Goal: Task Accomplishment & Management: Manage account settings

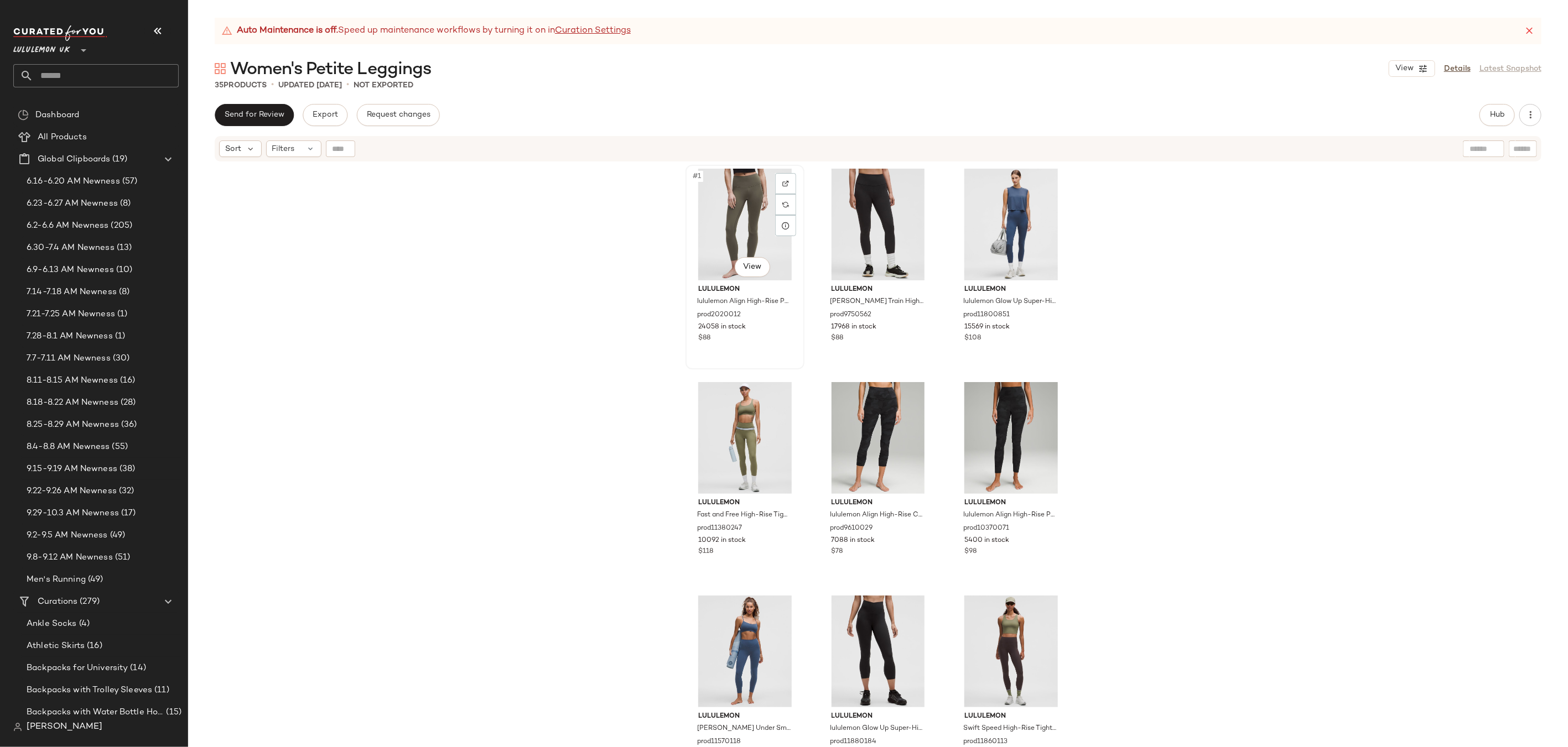
click at [755, 223] on div "#1 View" at bounding box center [745, 224] width 111 height 112
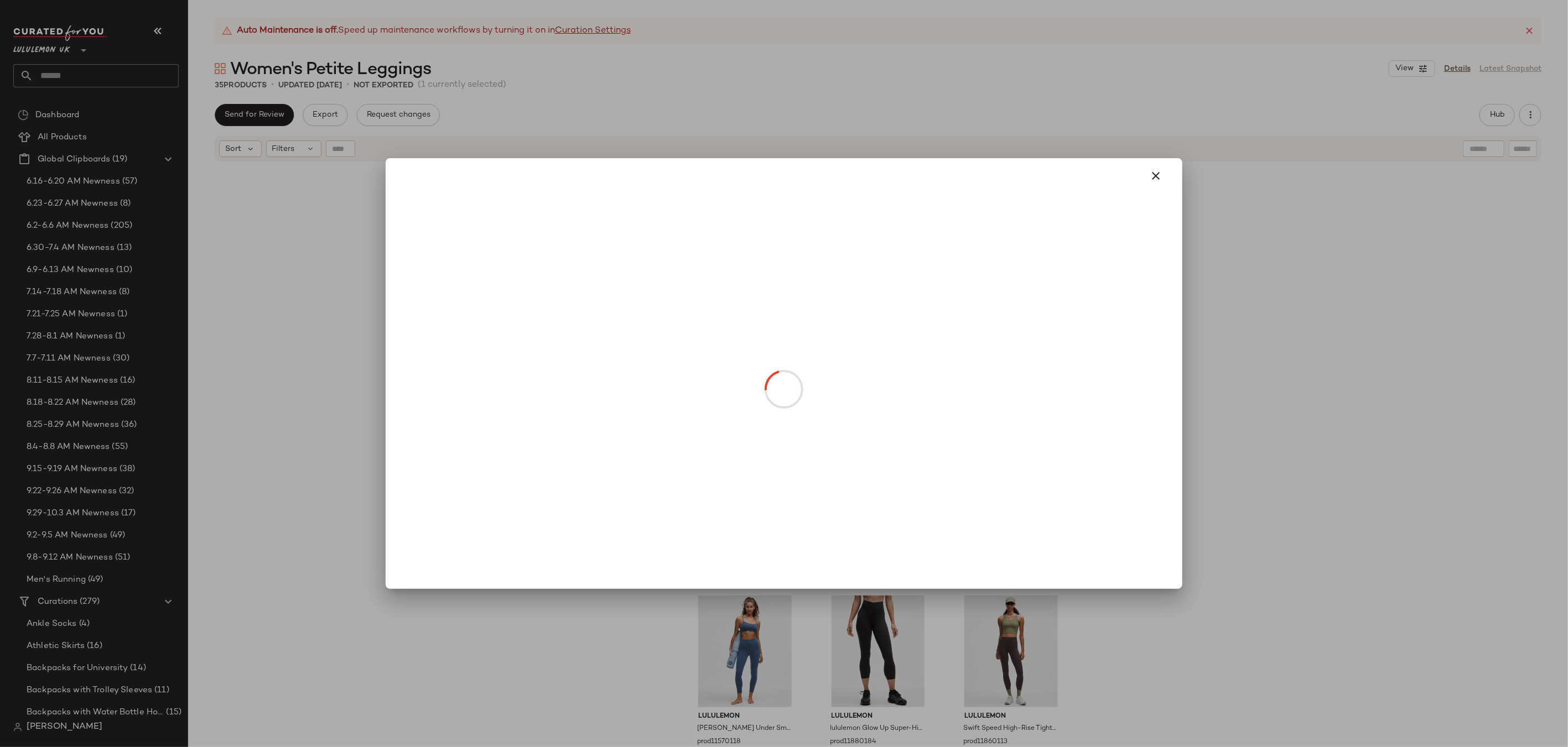
click at [752, 265] on body "Lululemon UK ** Dashboard All Products Global Clipboards (19) 6.16-6.20 AM Newn…" at bounding box center [784, 373] width 1568 height 747
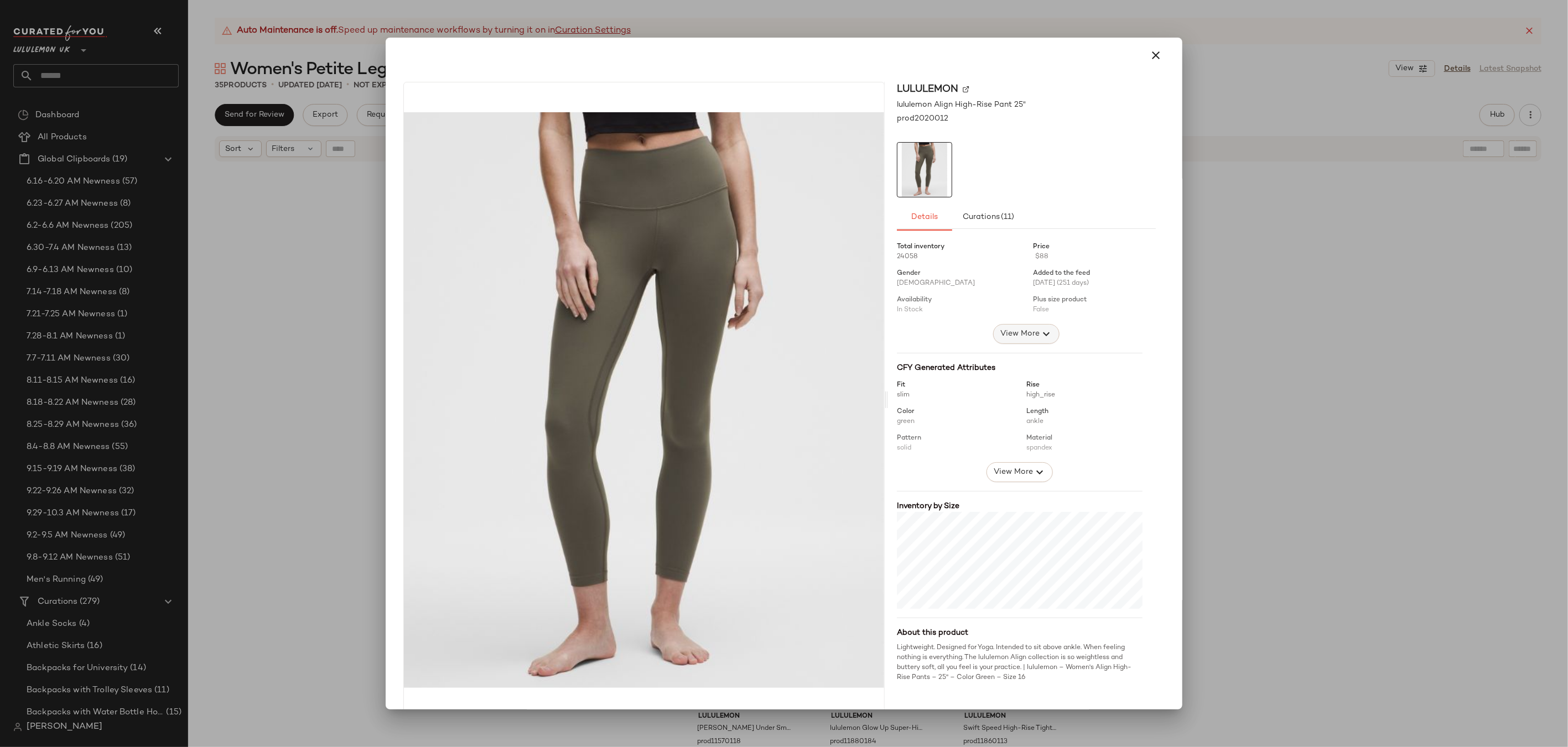
click at [1028, 334] on span "View More" at bounding box center [1019, 334] width 40 height 13
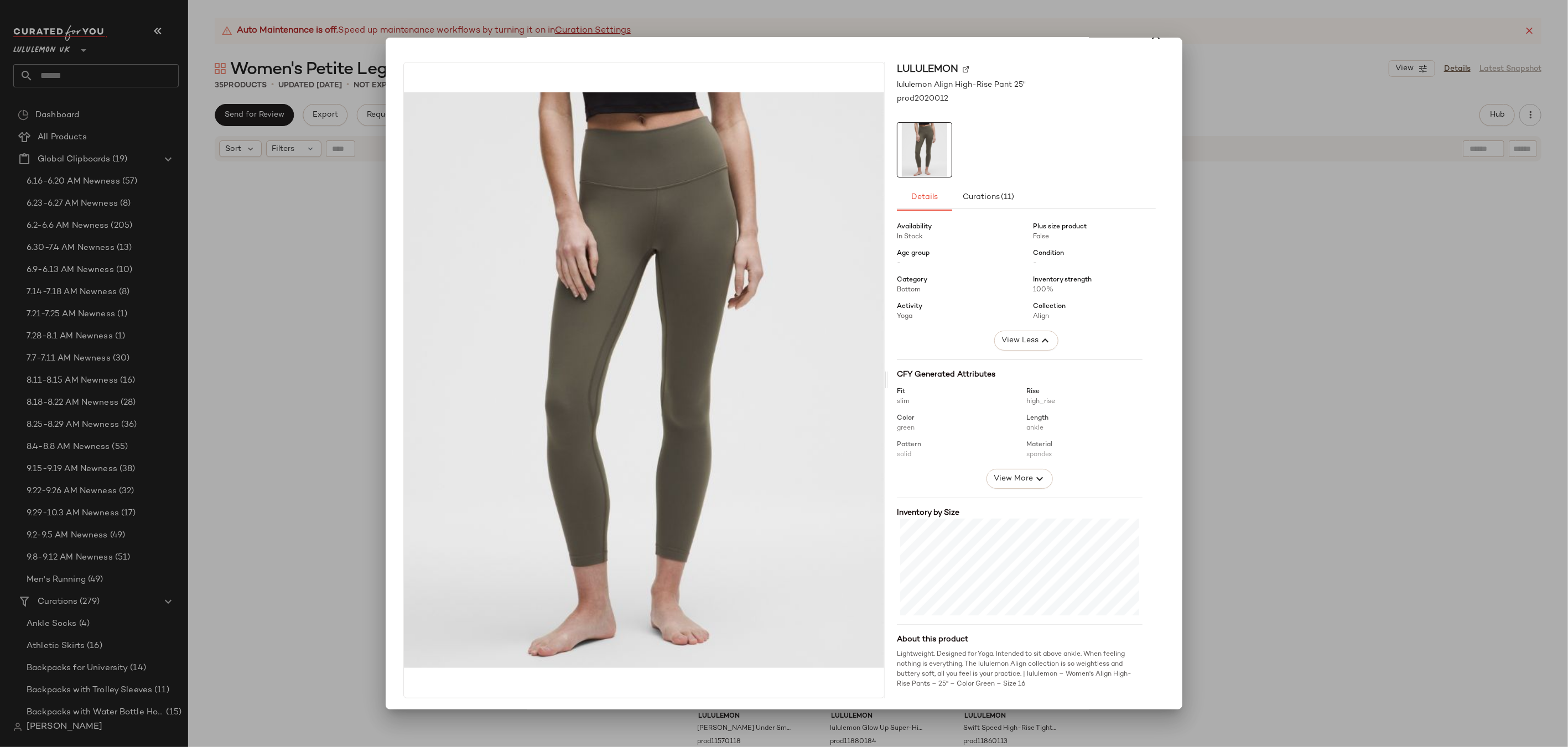
scroll to position [21, 0]
click at [1170, 296] on div "lululemon lululemon Align High-Rise Pant 25" prod2020012 Details Curations (11)…" at bounding box center [784, 381] width 788 height 659
click at [1278, 229] on div at bounding box center [784, 373] width 1568 height 747
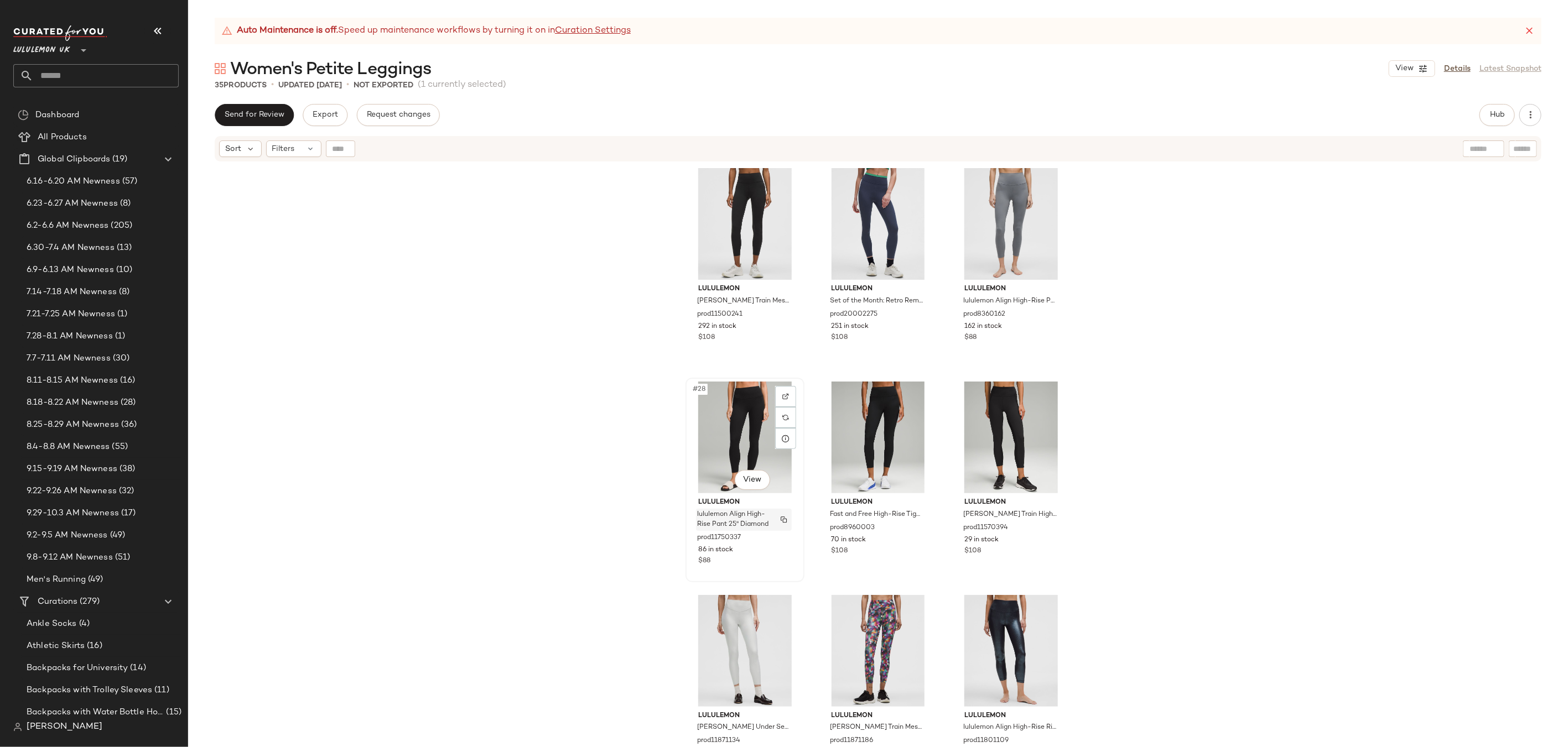
scroll to position [1951, 0]
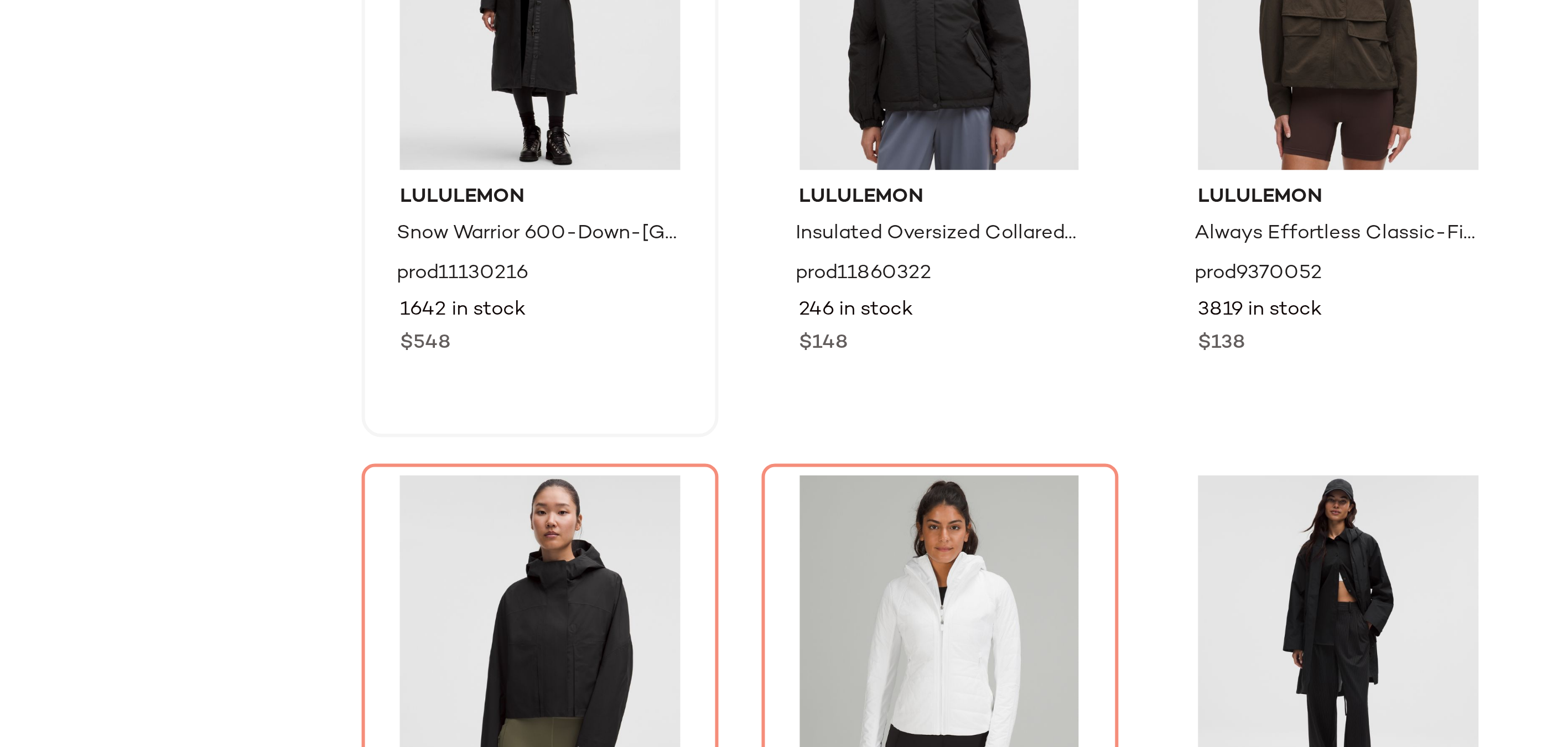
scroll to position [52, 0]
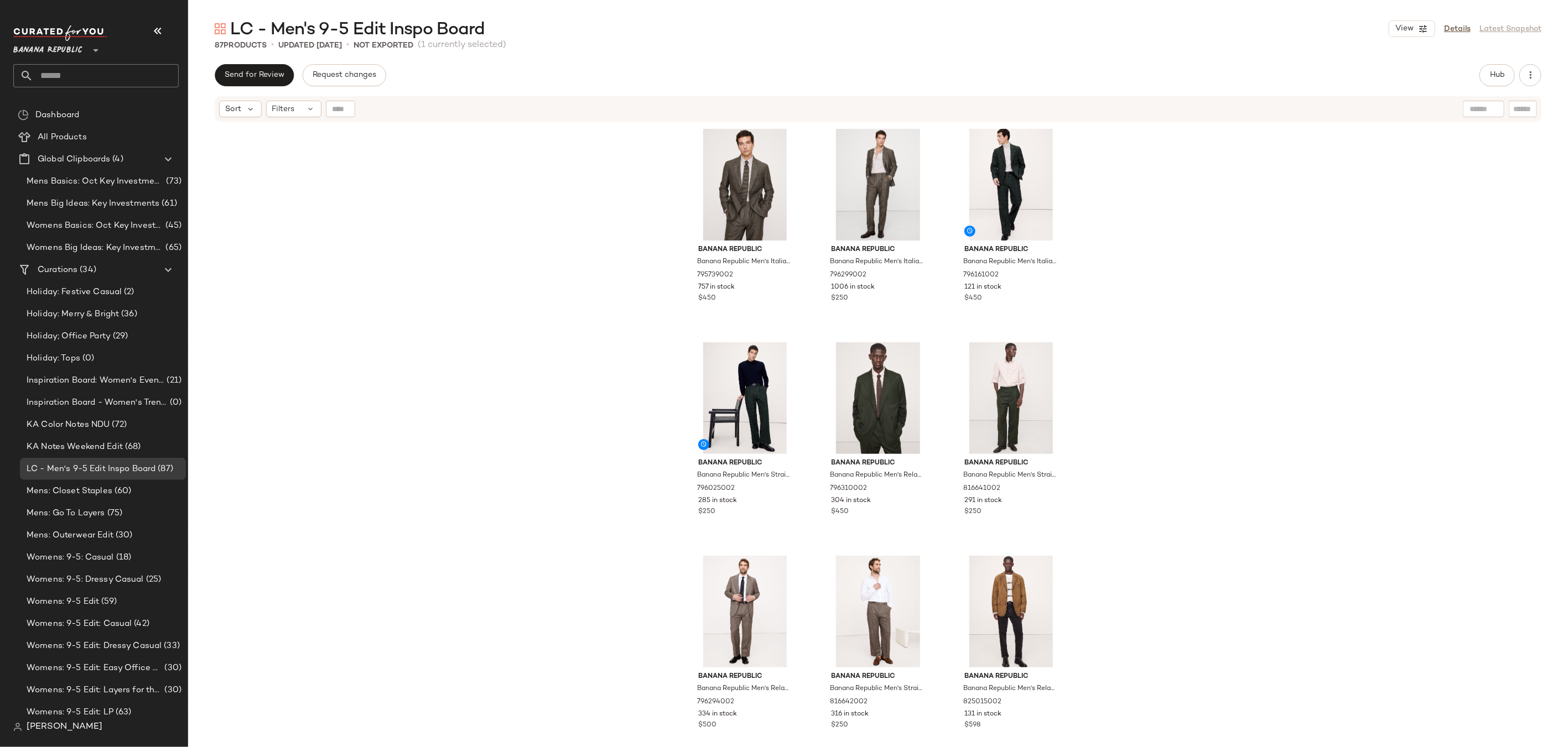
click at [44, 53] on span "Banana Republic" at bounding box center [47, 47] width 69 height 20
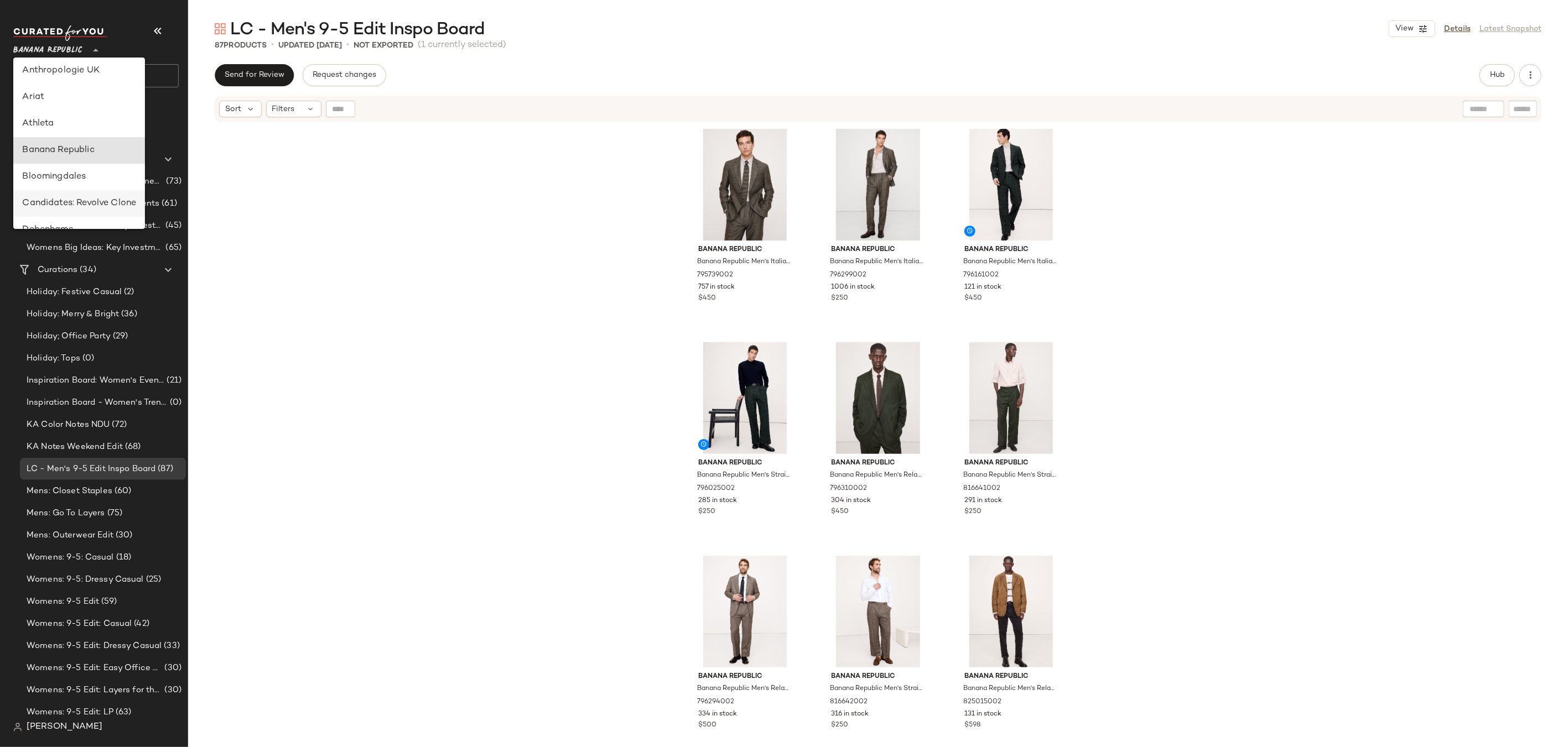
scroll to position [115, 0]
click at [60, 220] on div "GAP" at bounding box center [79, 226] width 114 height 13
type input "**"
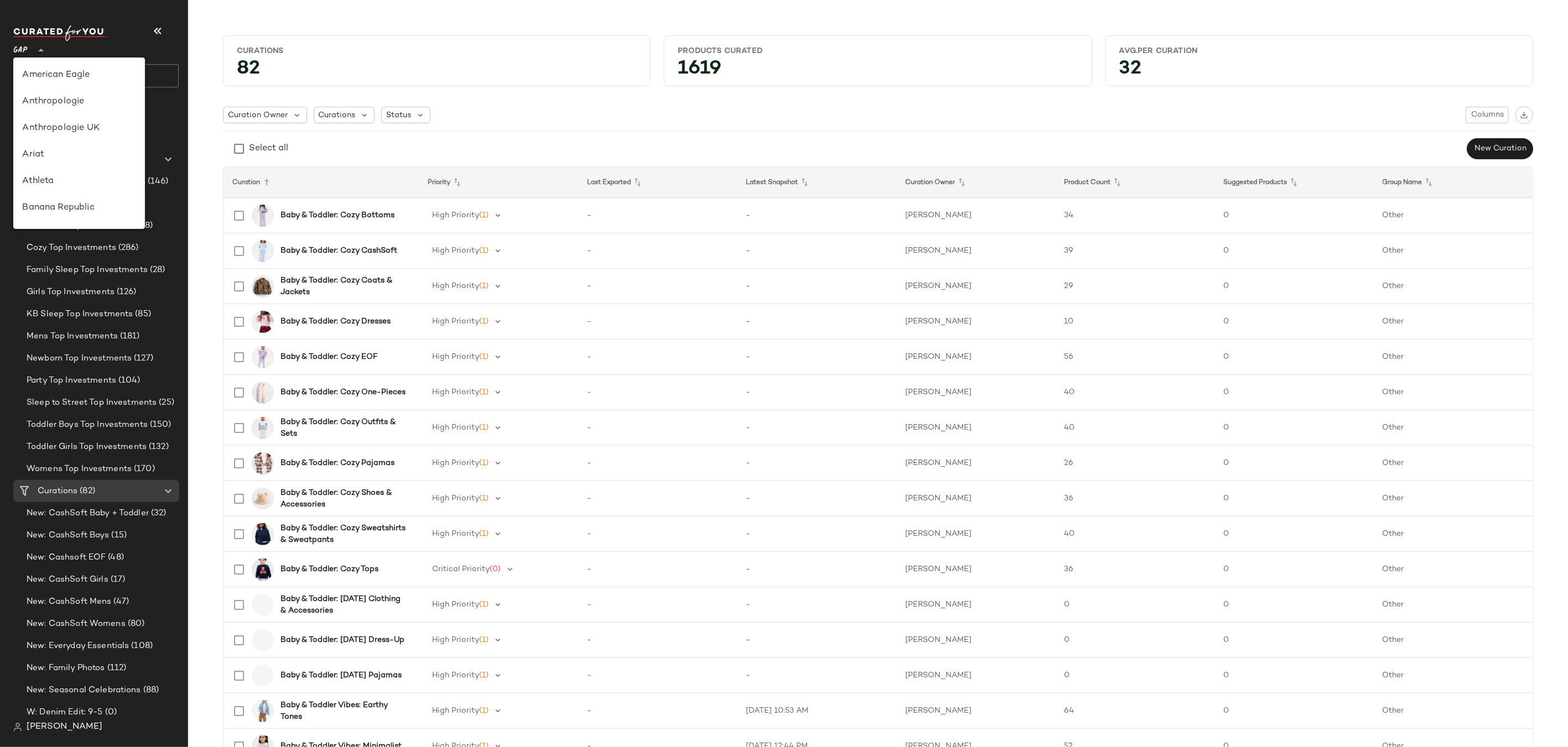
click at [24, 52] on span "GAP" at bounding box center [20, 47] width 14 height 20
click at [160, 46] on div "GAP **" at bounding box center [96, 43] width 166 height 27
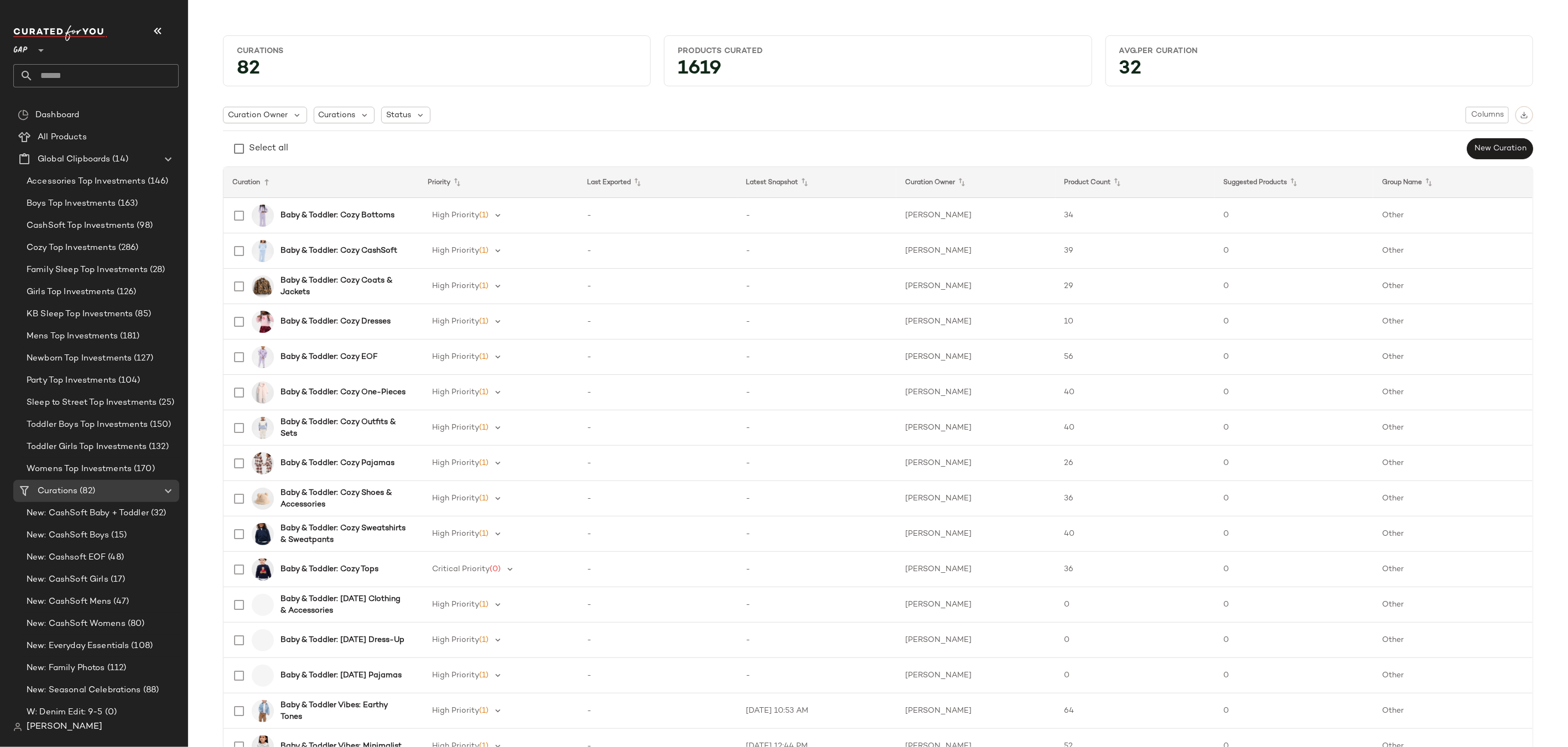
click at [93, 78] on input "text" at bounding box center [106, 75] width 145 height 24
type input "****"
click at [95, 110] on span "Girls Favorite Things:" at bounding box center [61, 107] width 78 height 11
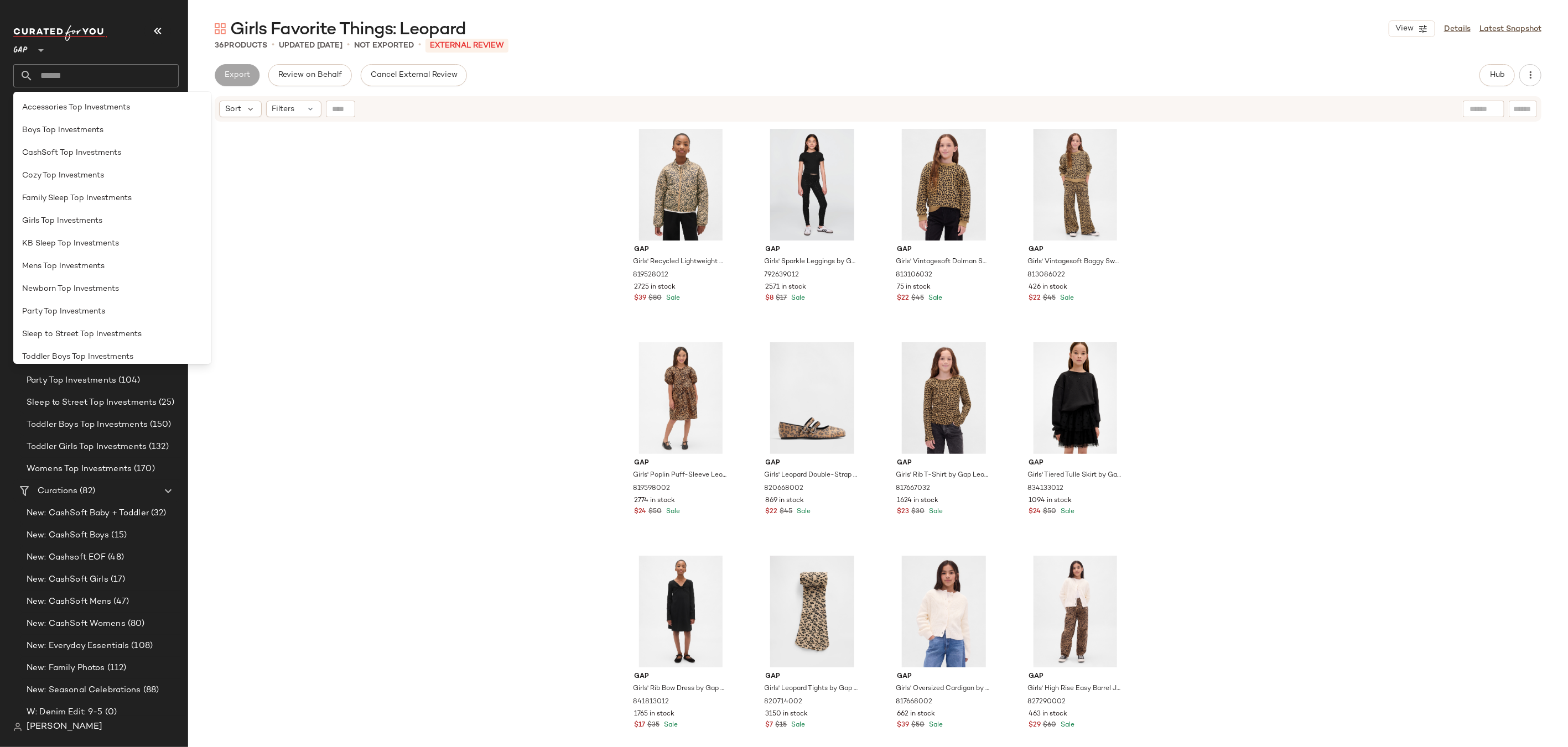
click at [426, 413] on div "Gap Girls' Recycled Lightweight Quilted Puffer Jacket by Gap Leopard Size XS (4…" at bounding box center [877, 449] width 1380 height 652
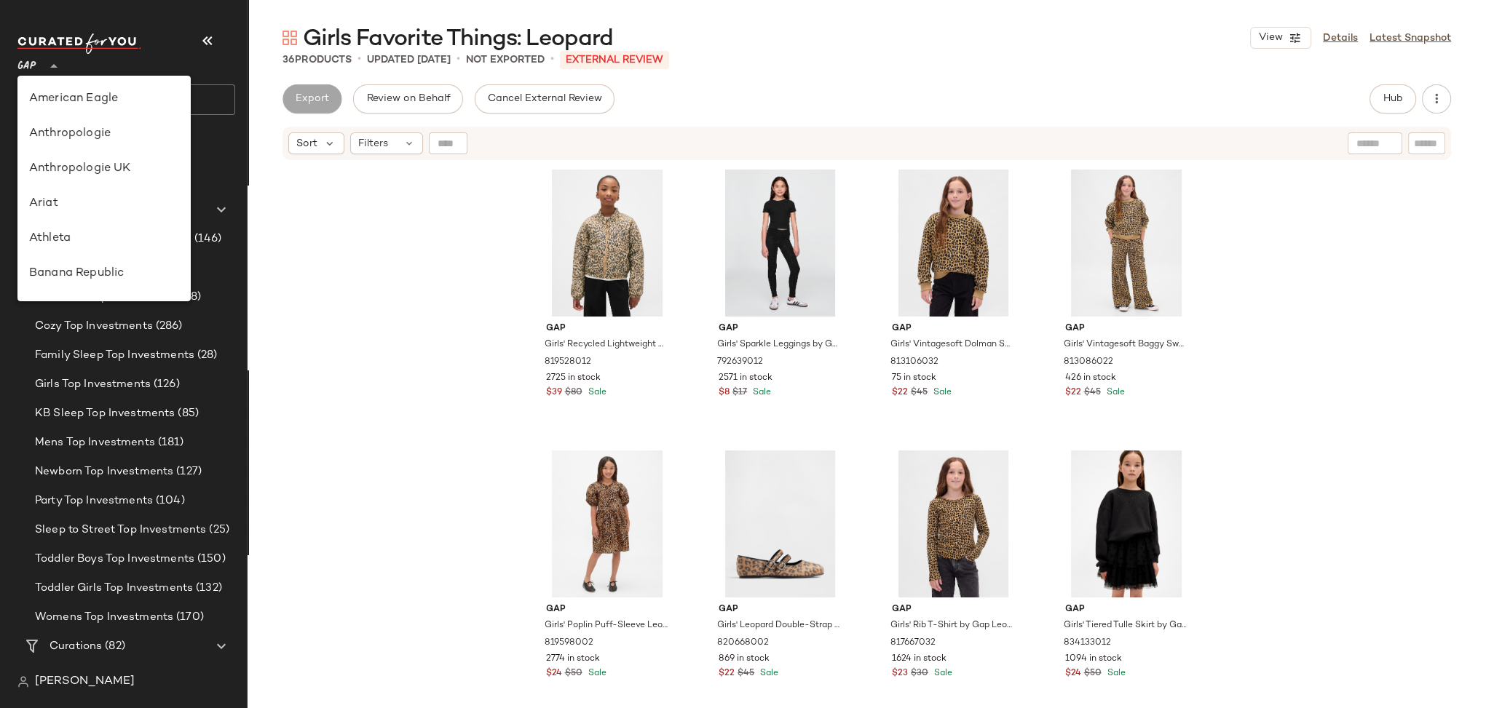
click at [52, 67] on icon at bounding box center [53, 66] width 17 height 17
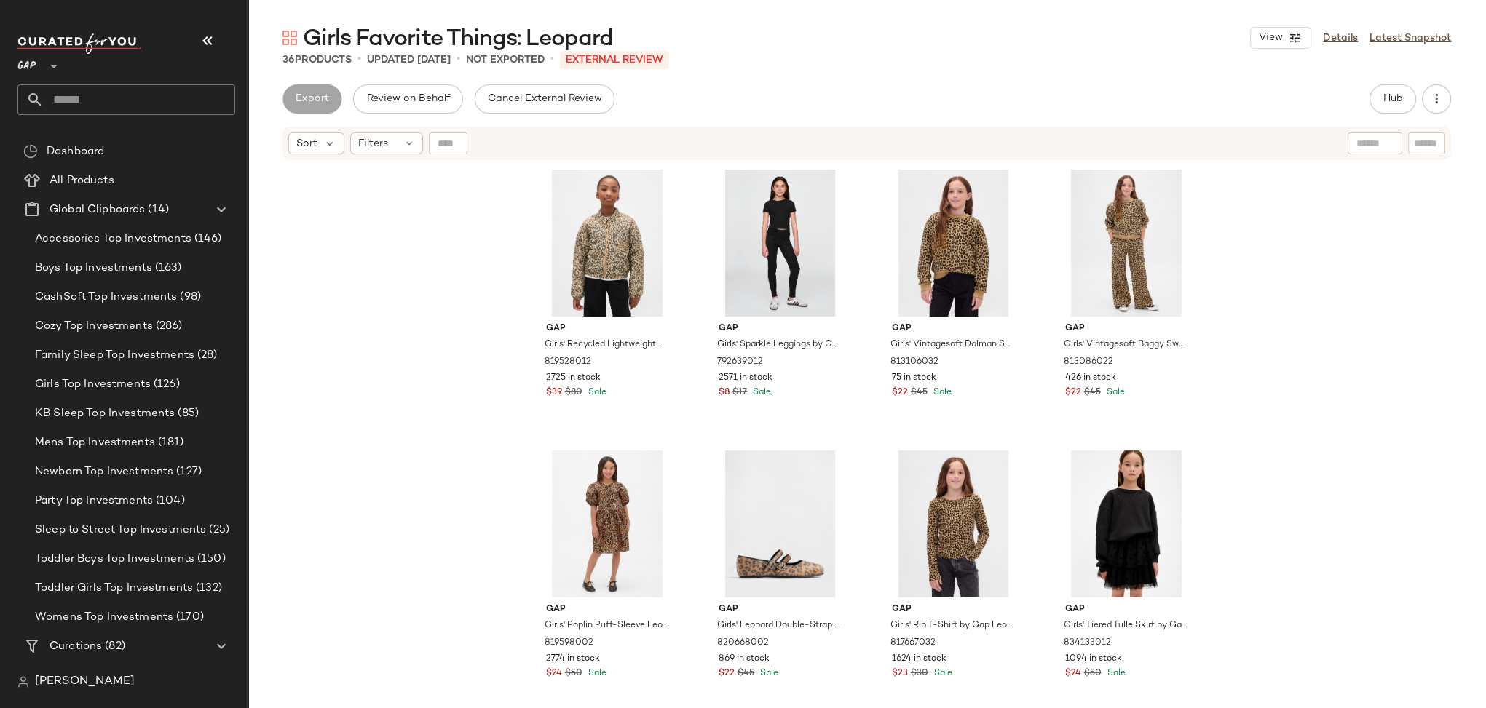
click at [68, 100] on input "text" at bounding box center [139, 99] width 191 height 31
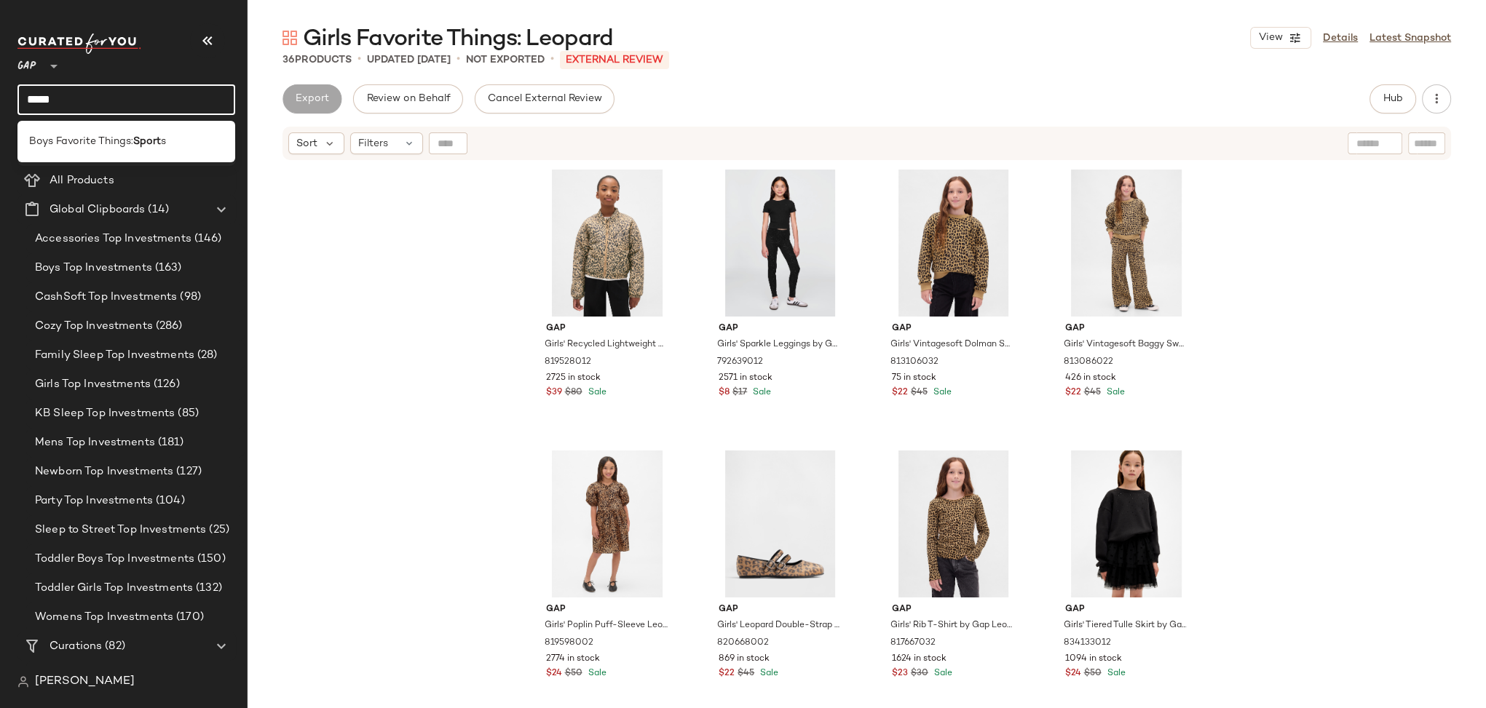
type input "*****"
click at [87, 141] on span "Boys Favorite Things:" at bounding box center [81, 141] width 104 height 15
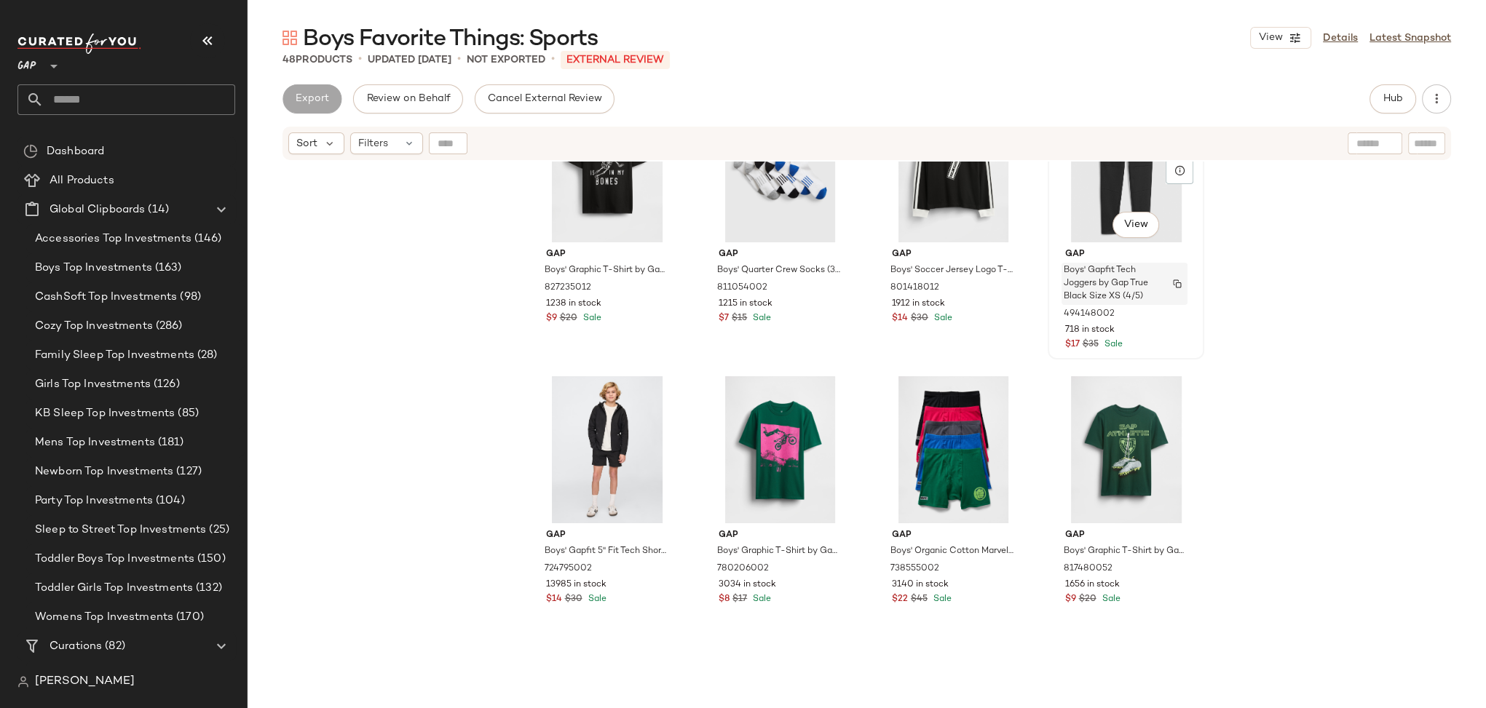
scroll to position [965, 0]
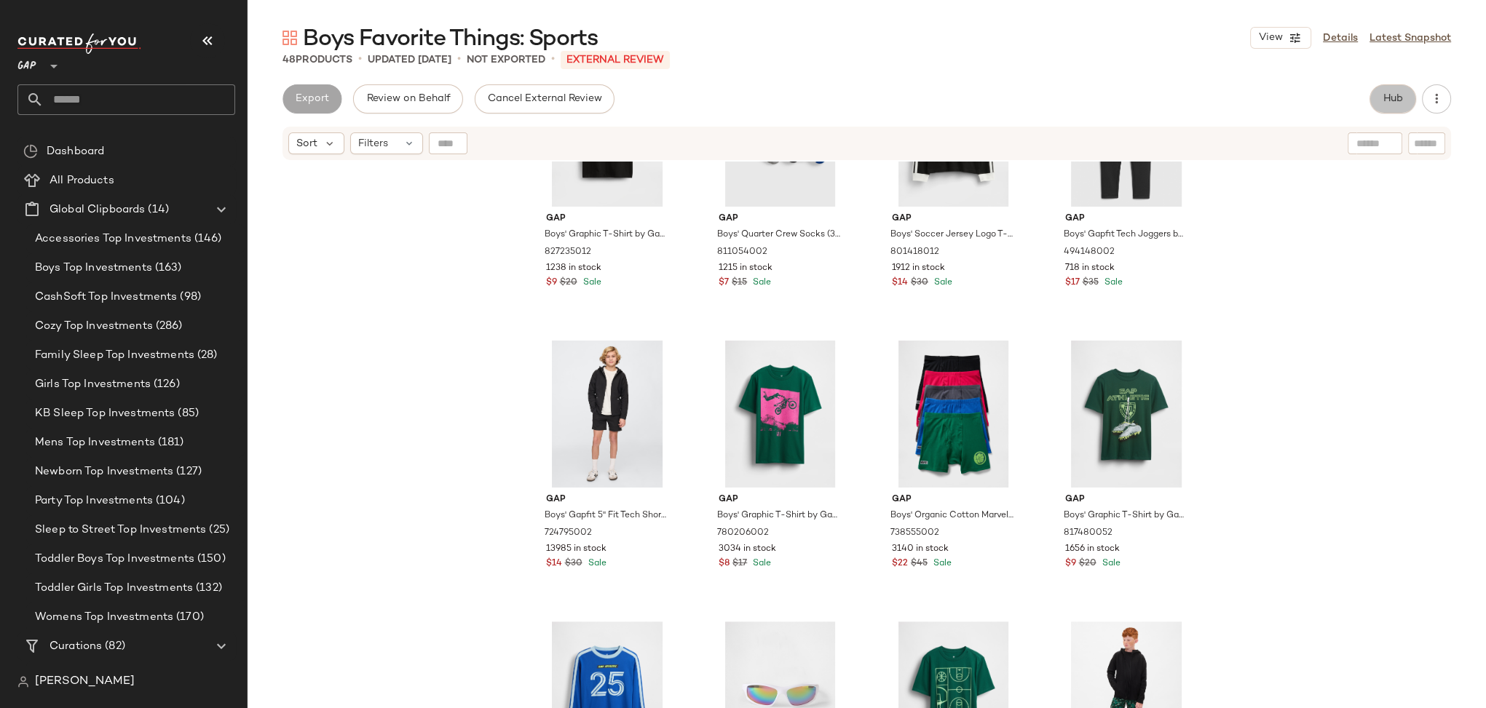
click at [1397, 94] on span "Hub" at bounding box center [1392, 99] width 20 height 12
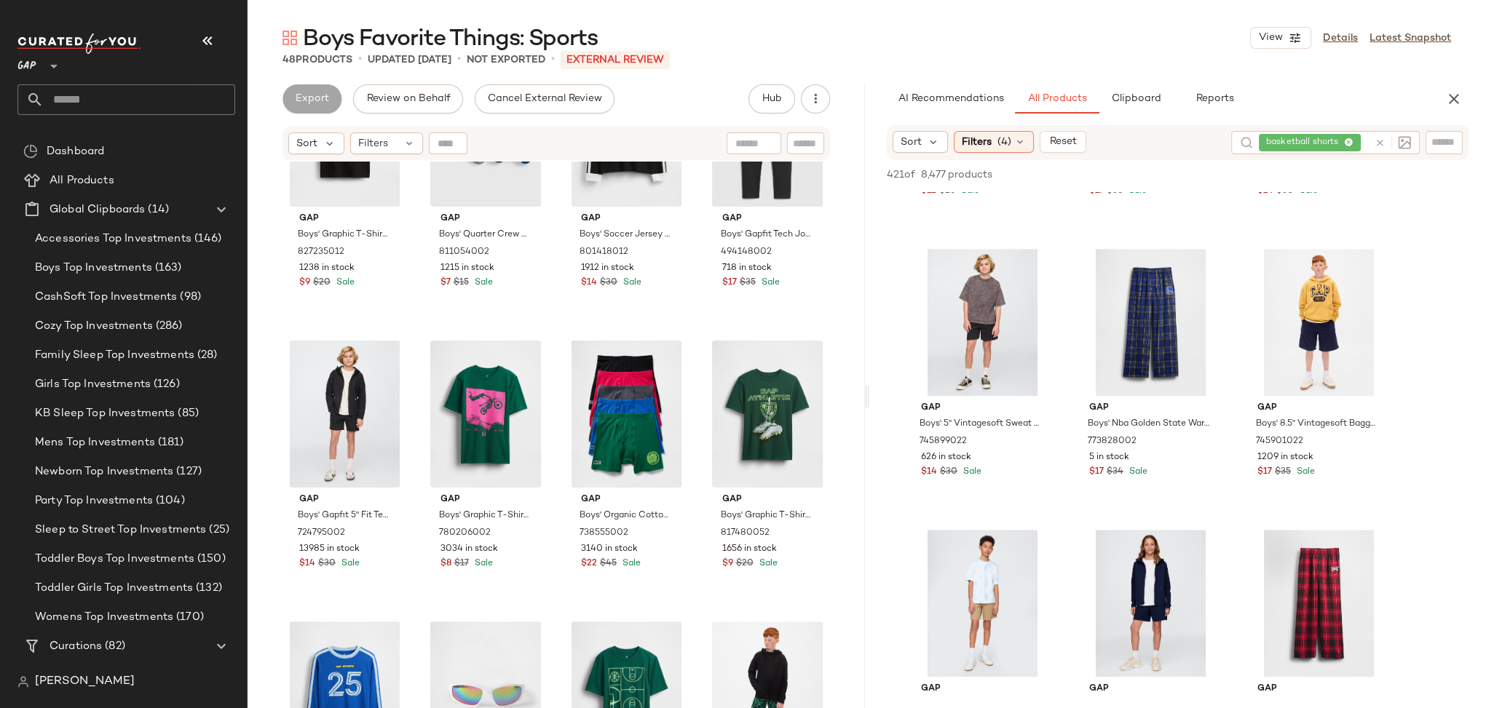
scroll to position [1133, 0]
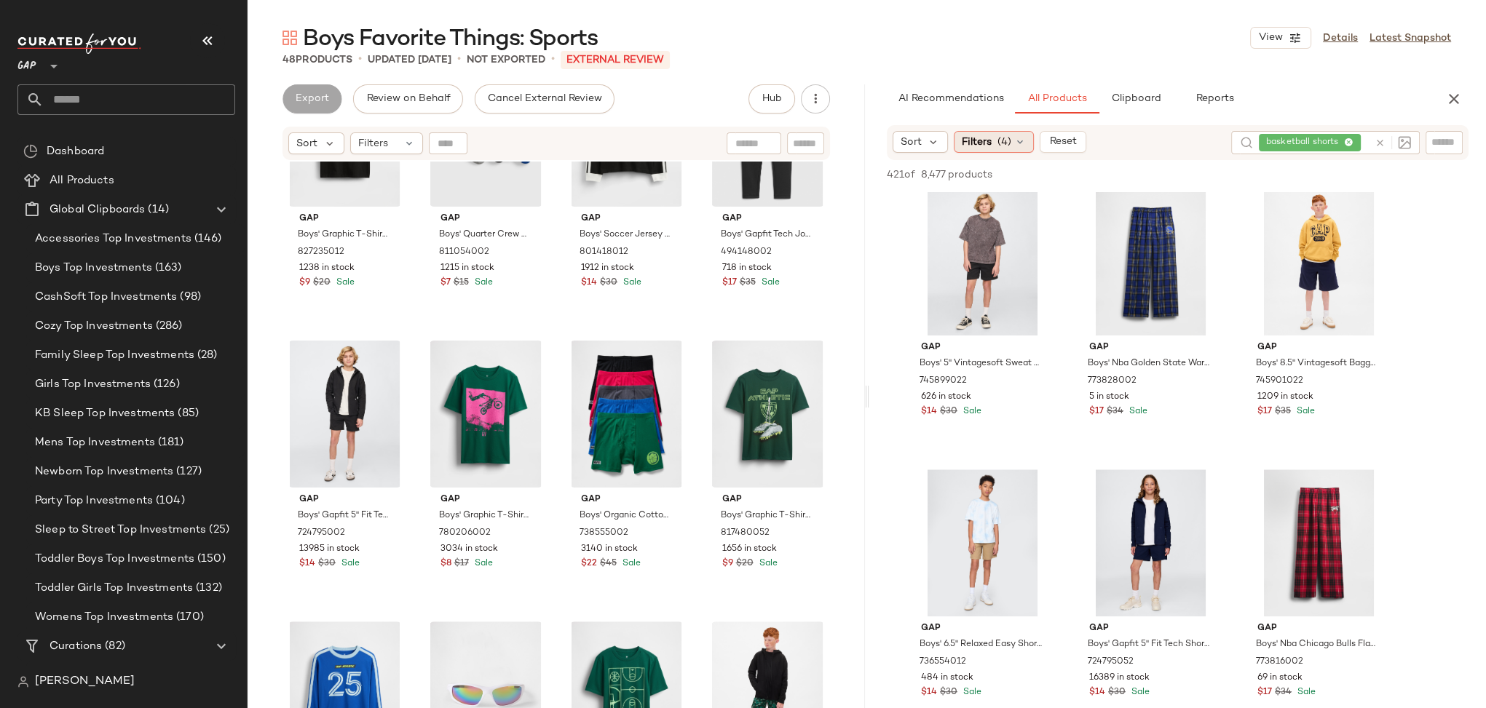
click at [1004, 148] on span "(4)" at bounding box center [1004, 142] width 14 height 15
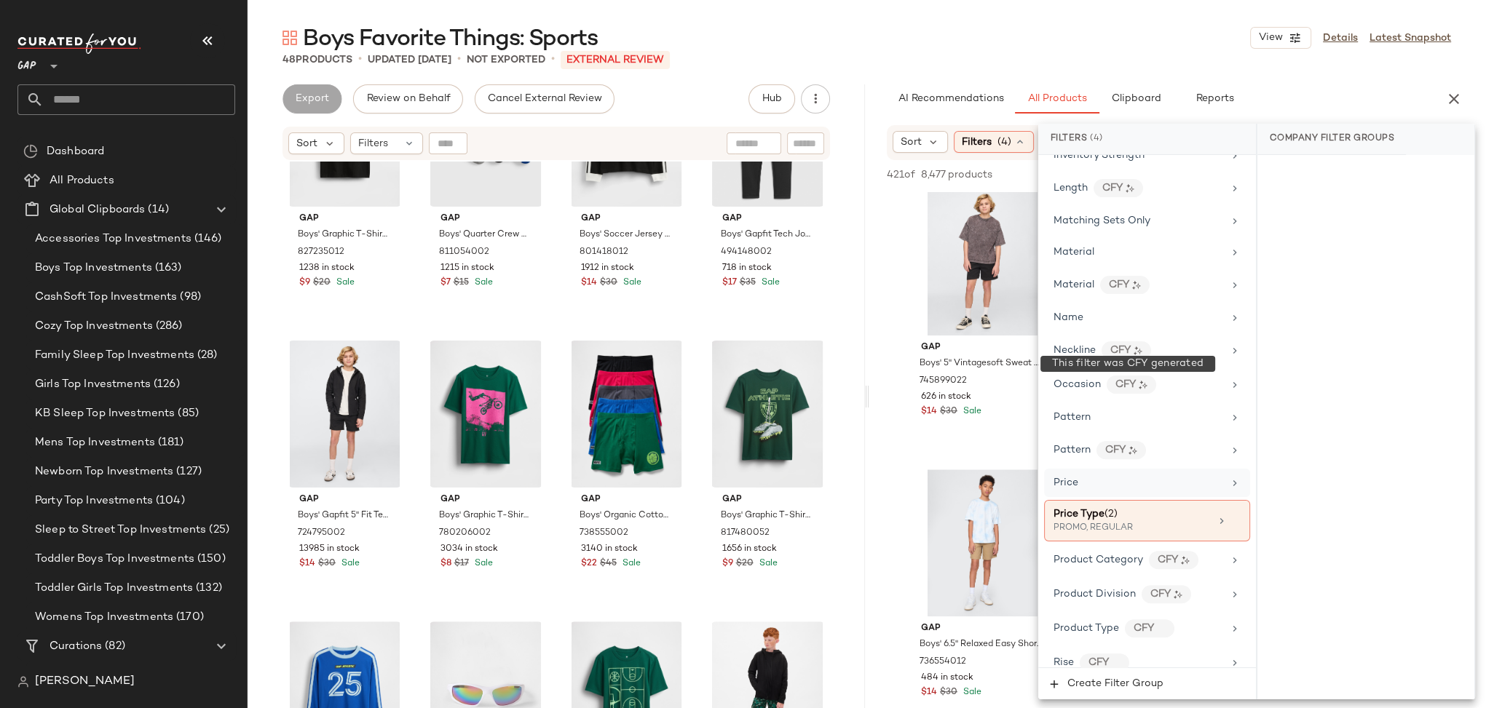
scroll to position [705, 0]
click at [1229, 552] on icon at bounding box center [1235, 558] width 12 height 12
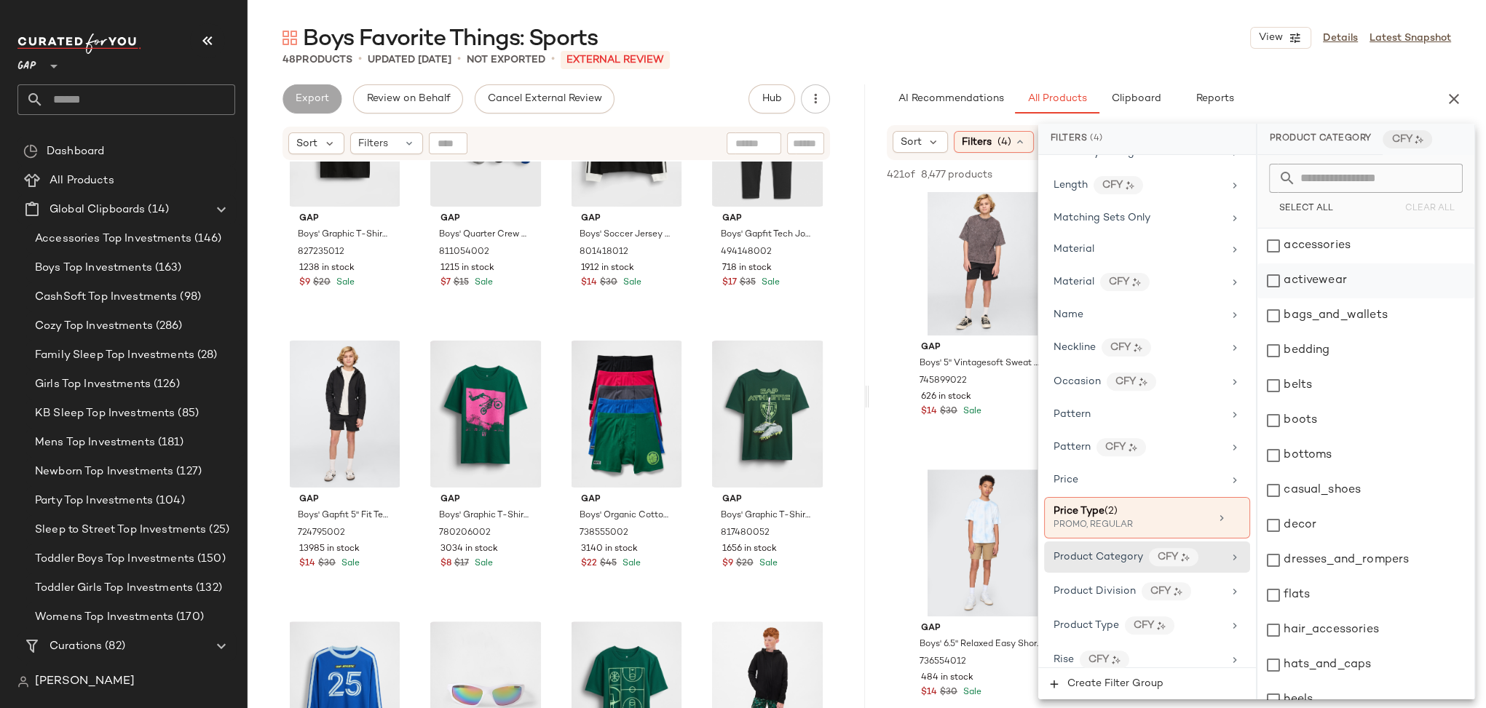
click at [1272, 281] on div "activewear" at bounding box center [1365, 281] width 217 height 35
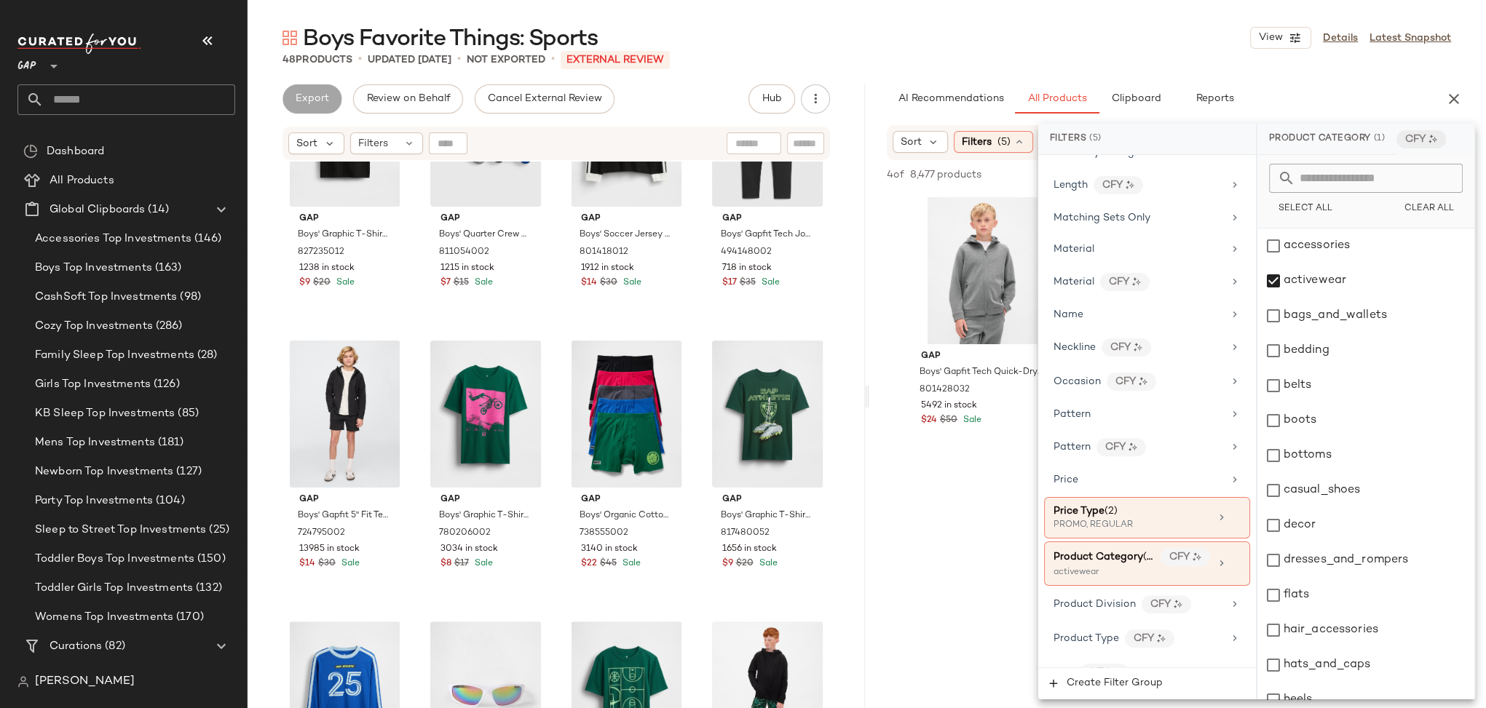
scroll to position [0, 0]
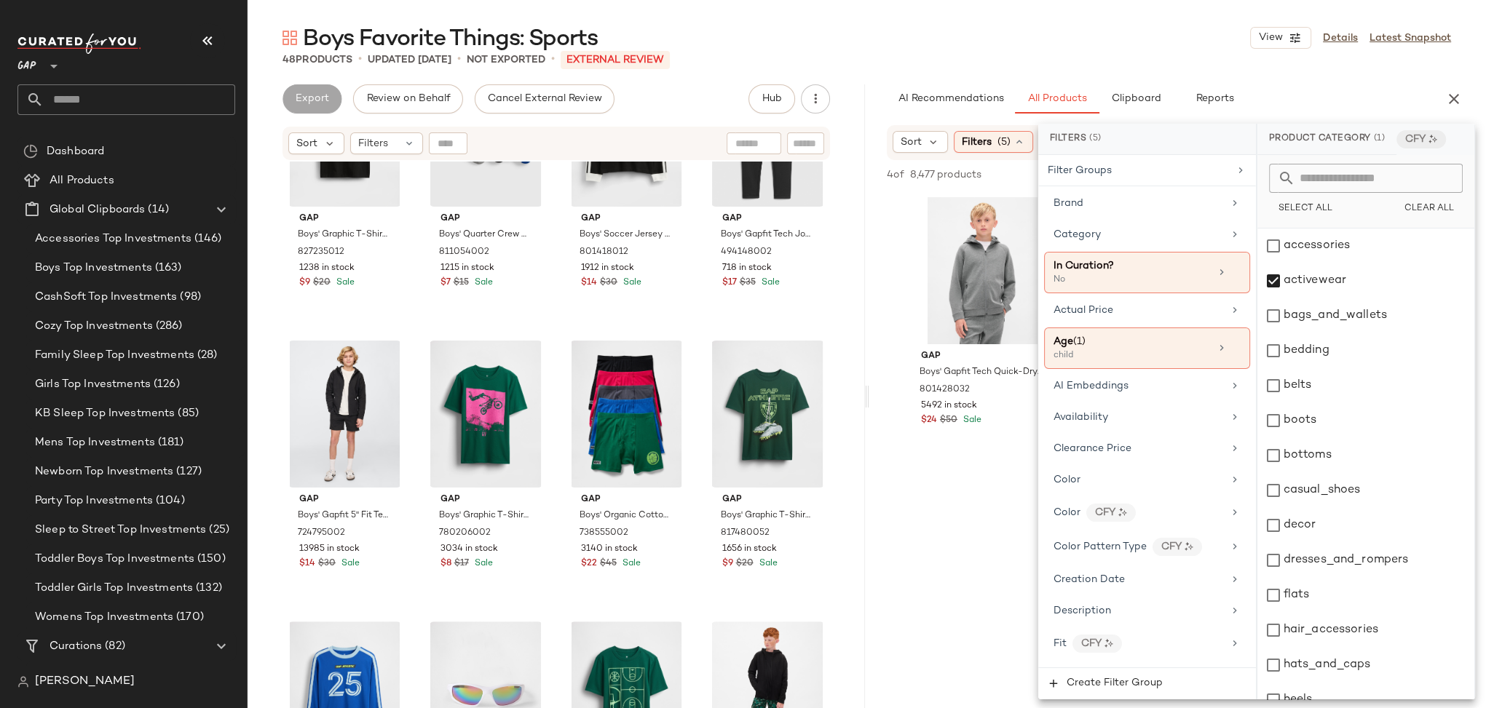
click at [1351, 92] on div "AI Recommendations All Products Clipboard Reports" at bounding box center [1155, 98] width 536 height 29
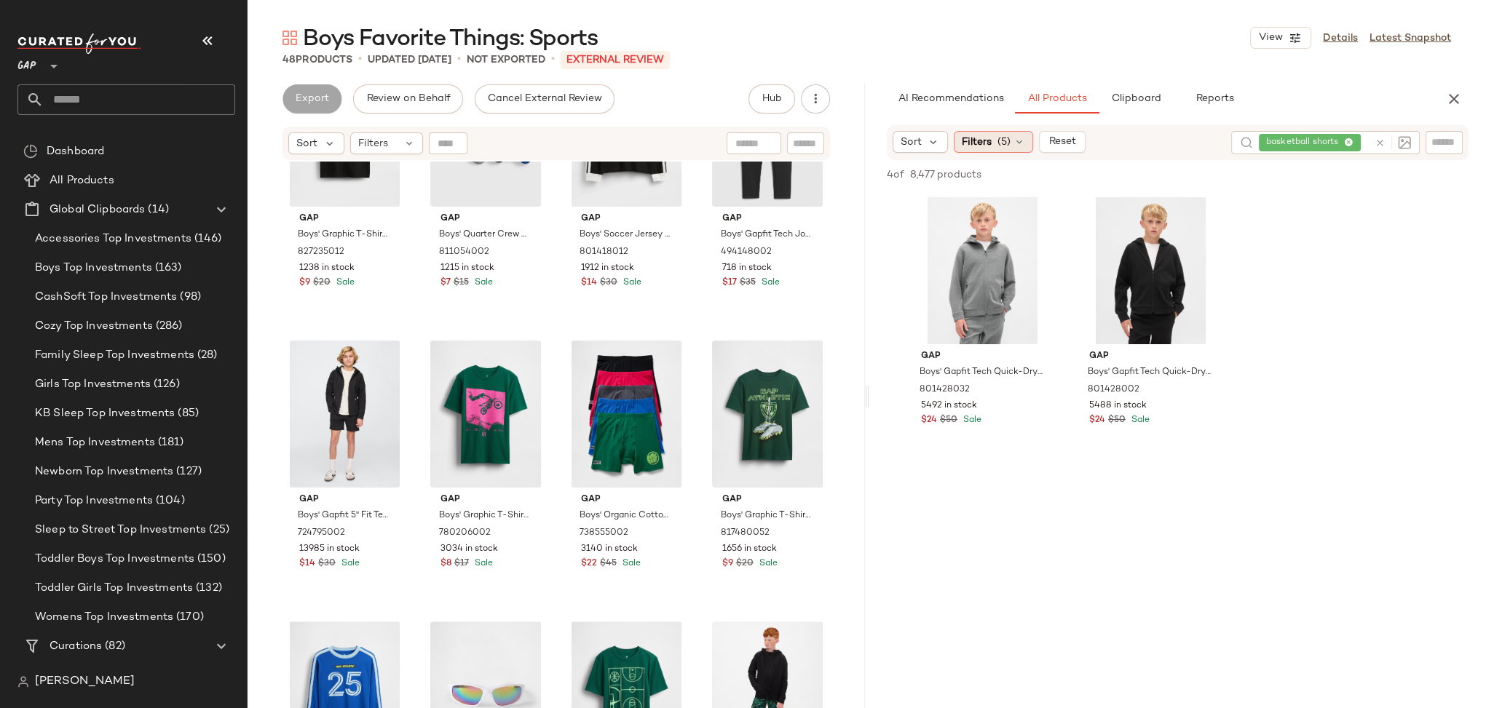
click at [997, 140] on span "(5)" at bounding box center [1003, 142] width 13 height 15
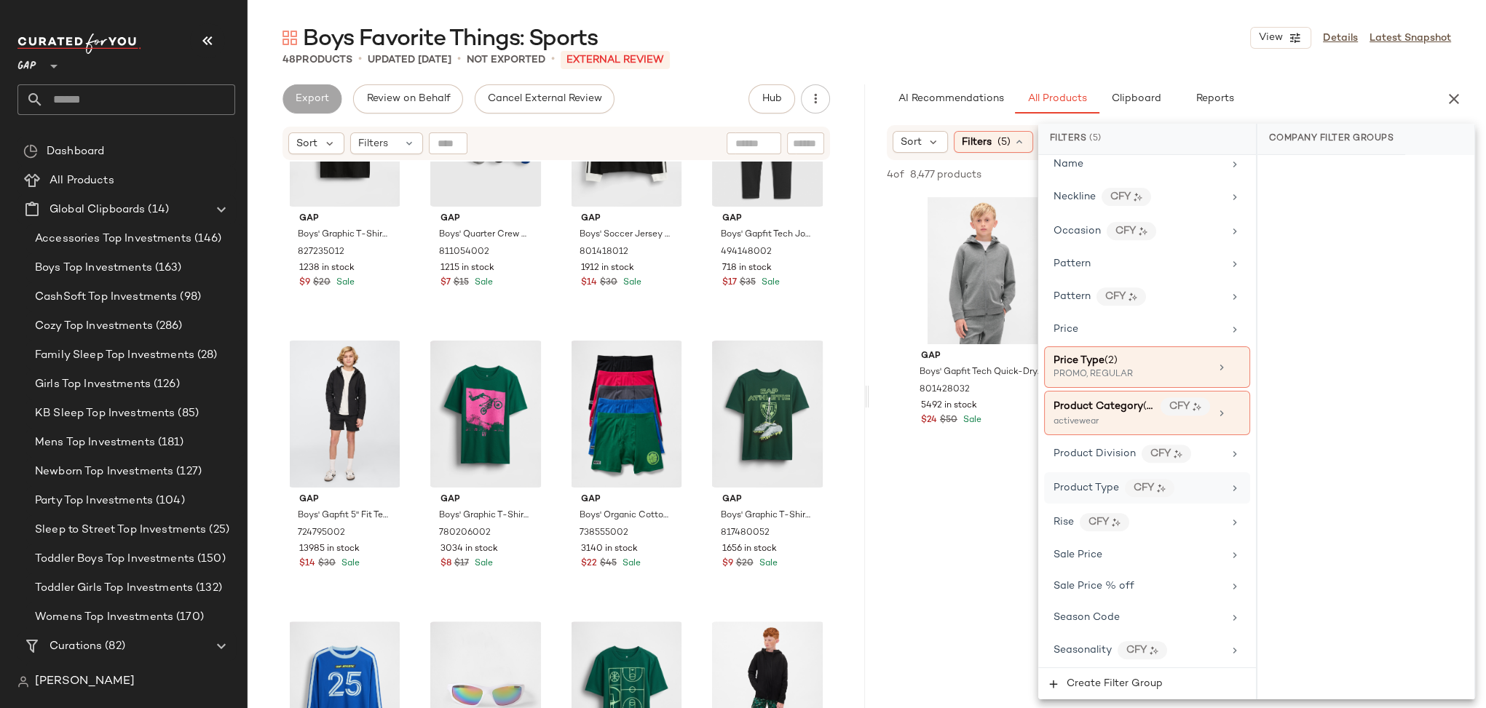
scroll to position [866, 0]
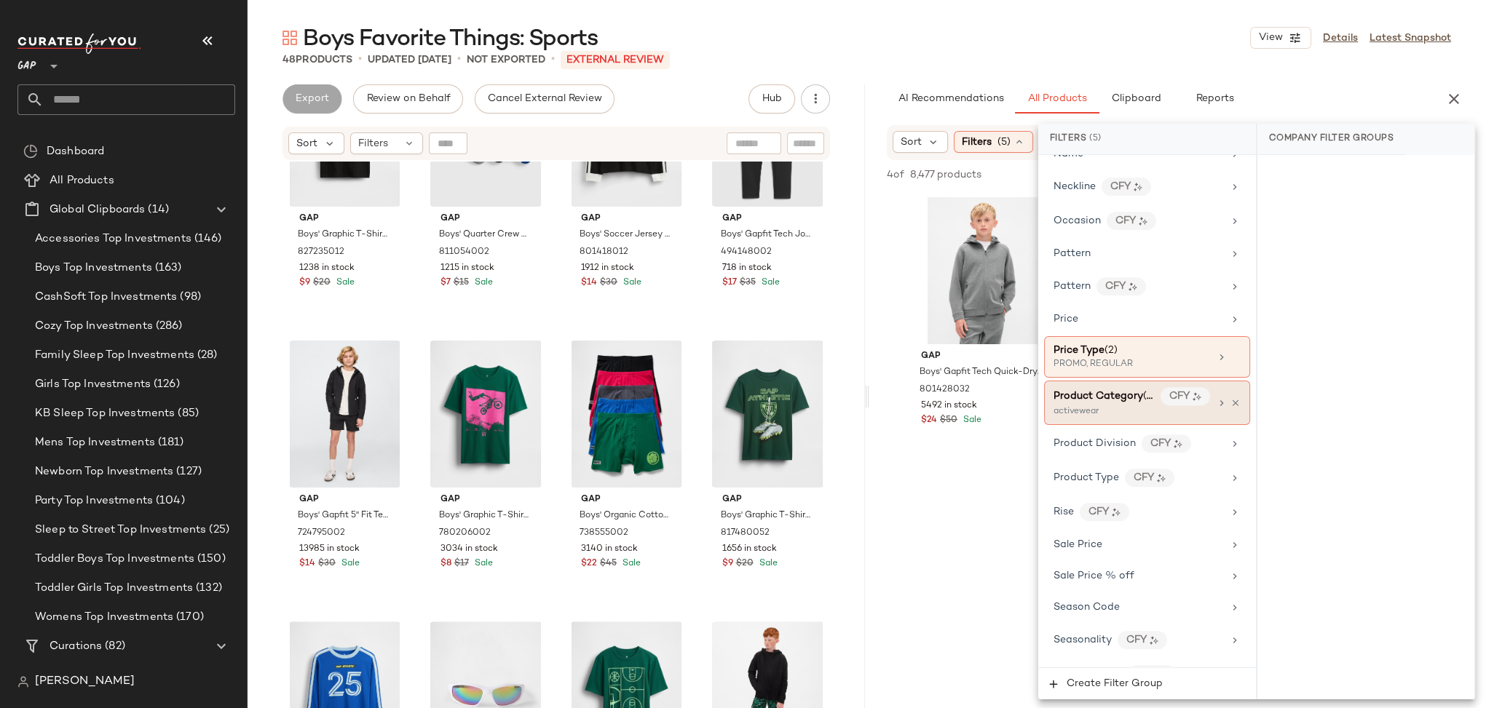
click at [1230, 398] on icon at bounding box center [1235, 403] width 10 height 10
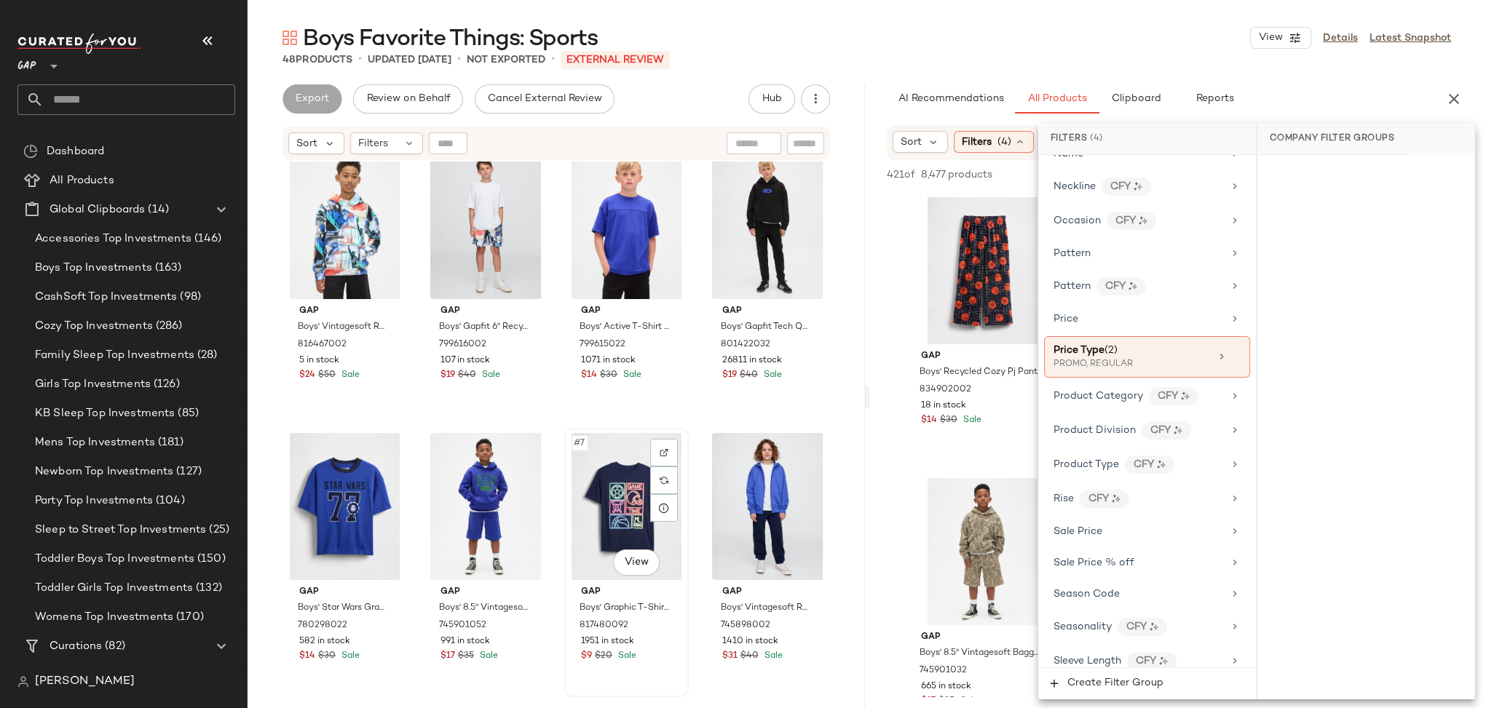
scroll to position [0, 0]
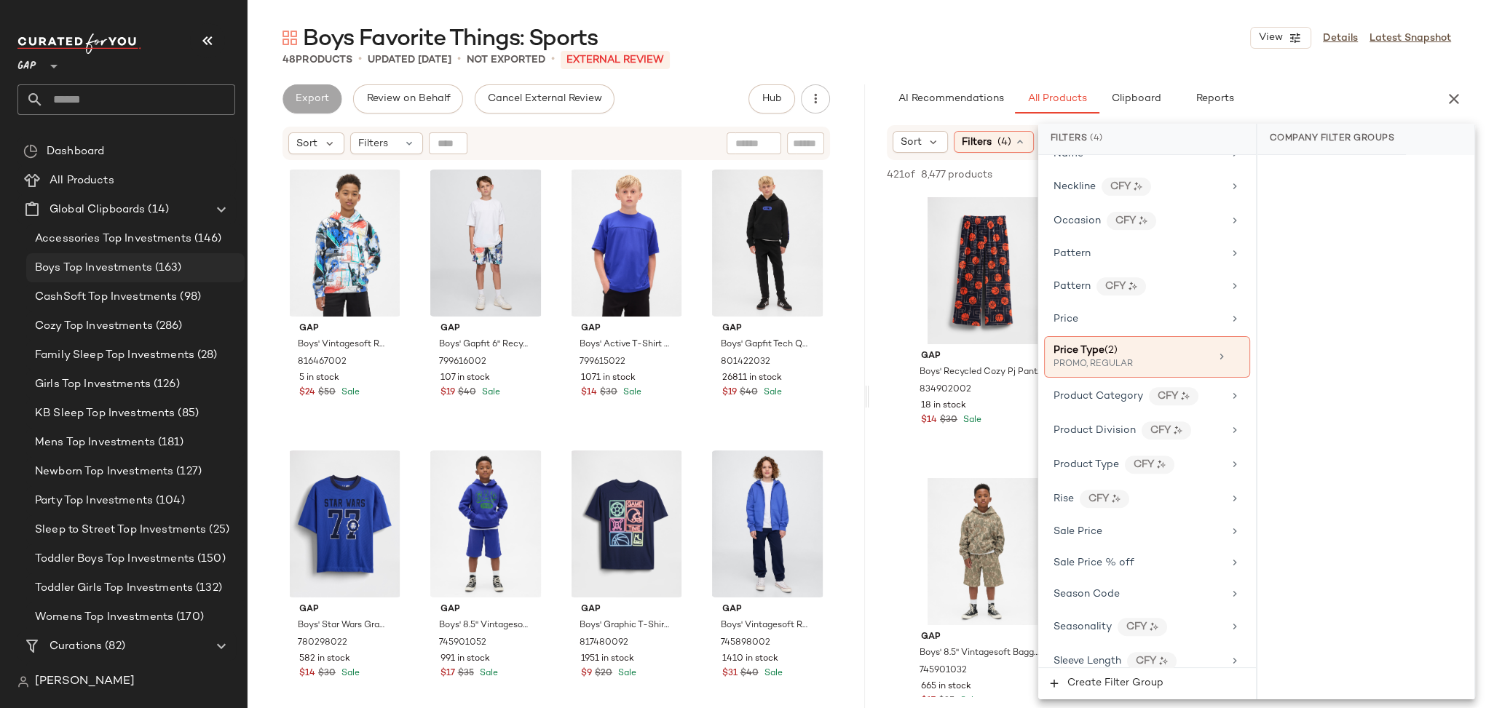
click at [132, 266] on span "Boys Top Investments" at bounding box center [93, 268] width 117 height 17
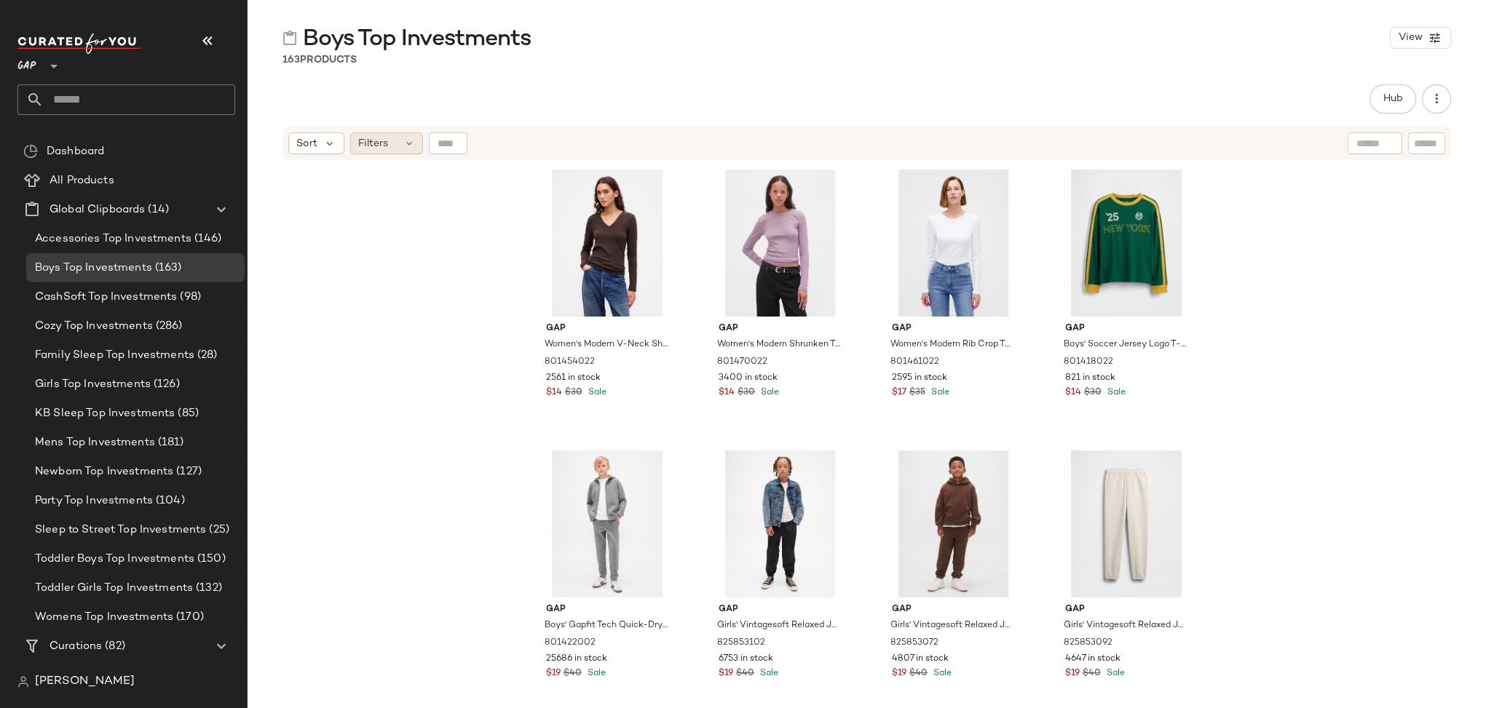
click at [386, 140] on span "Filters" at bounding box center [373, 143] width 30 height 15
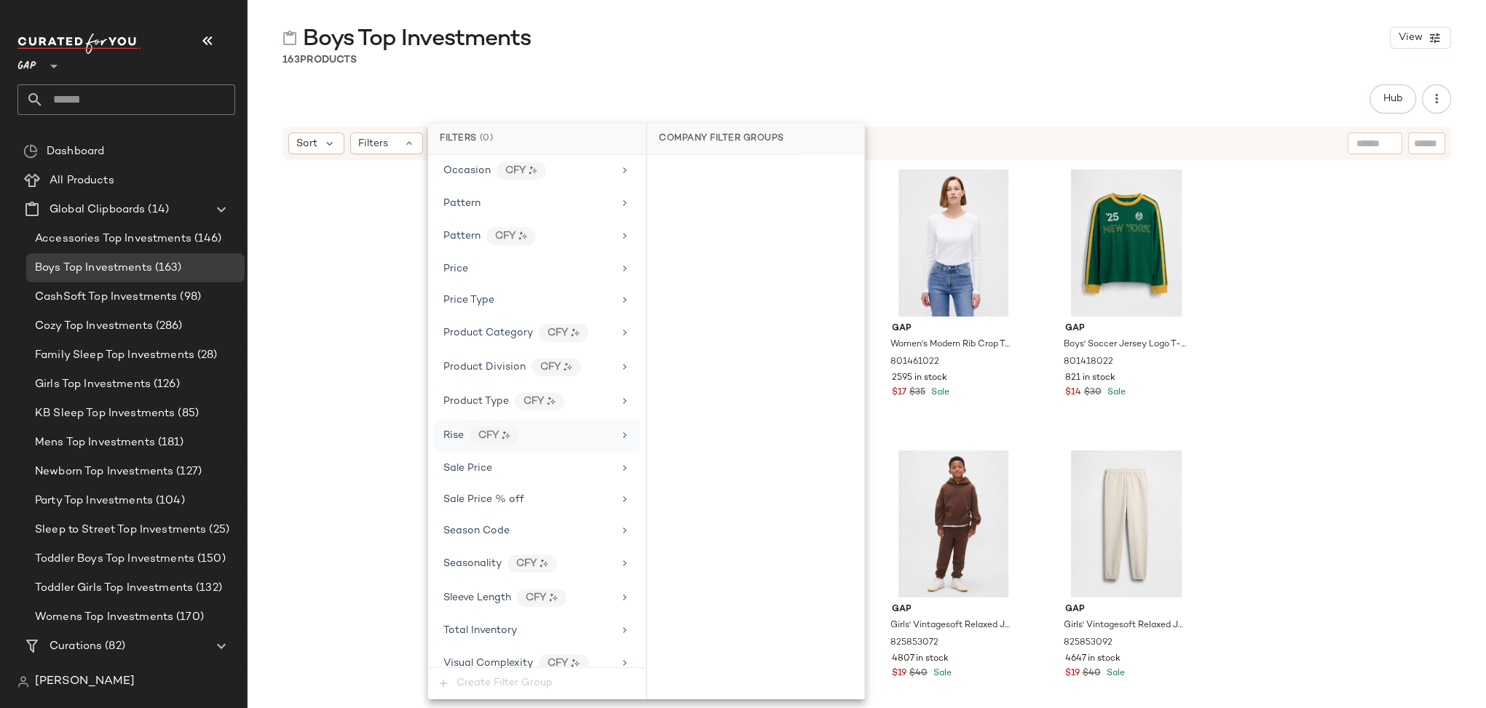
scroll to position [845, 0]
click at [622, 359] on icon at bounding box center [625, 365] width 12 height 12
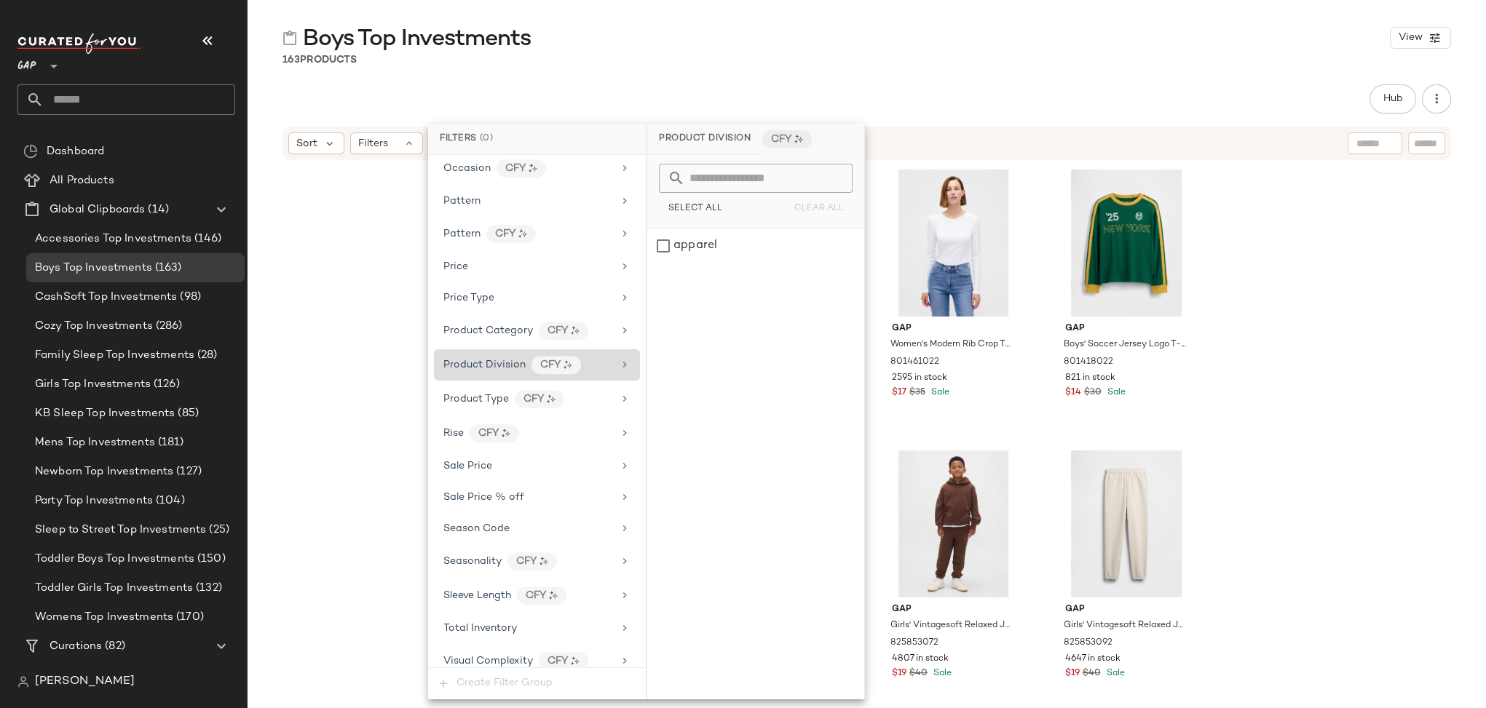
click at [619, 359] on icon at bounding box center [625, 365] width 12 height 12
click at [624, 359] on icon at bounding box center [625, 365] width 12 height 12
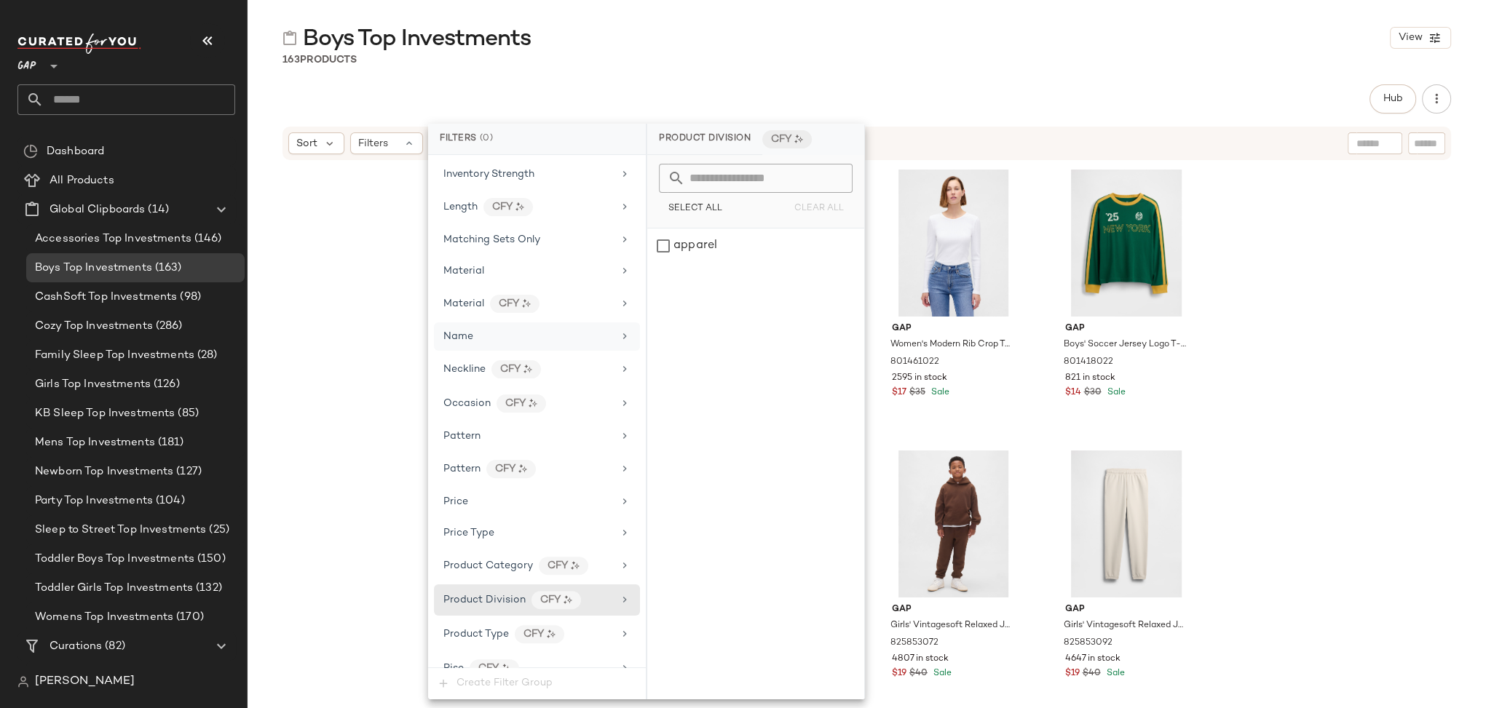
scroll to position [416, 0]
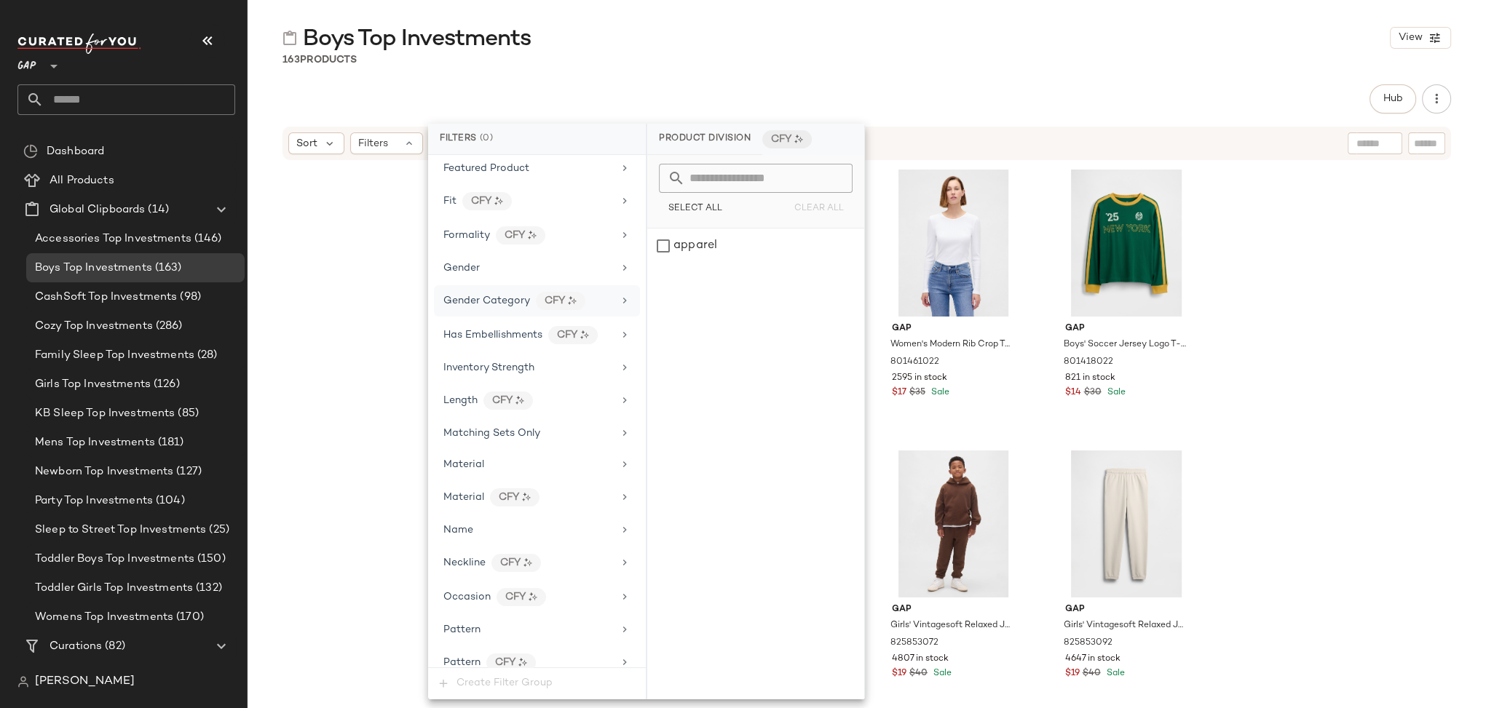
click at [620, 295] on icon at bounding box center [625, 301] width 12 height 12
click at [662, 280] on div "boys" at bounding box center [755, 281] width 217 height 35
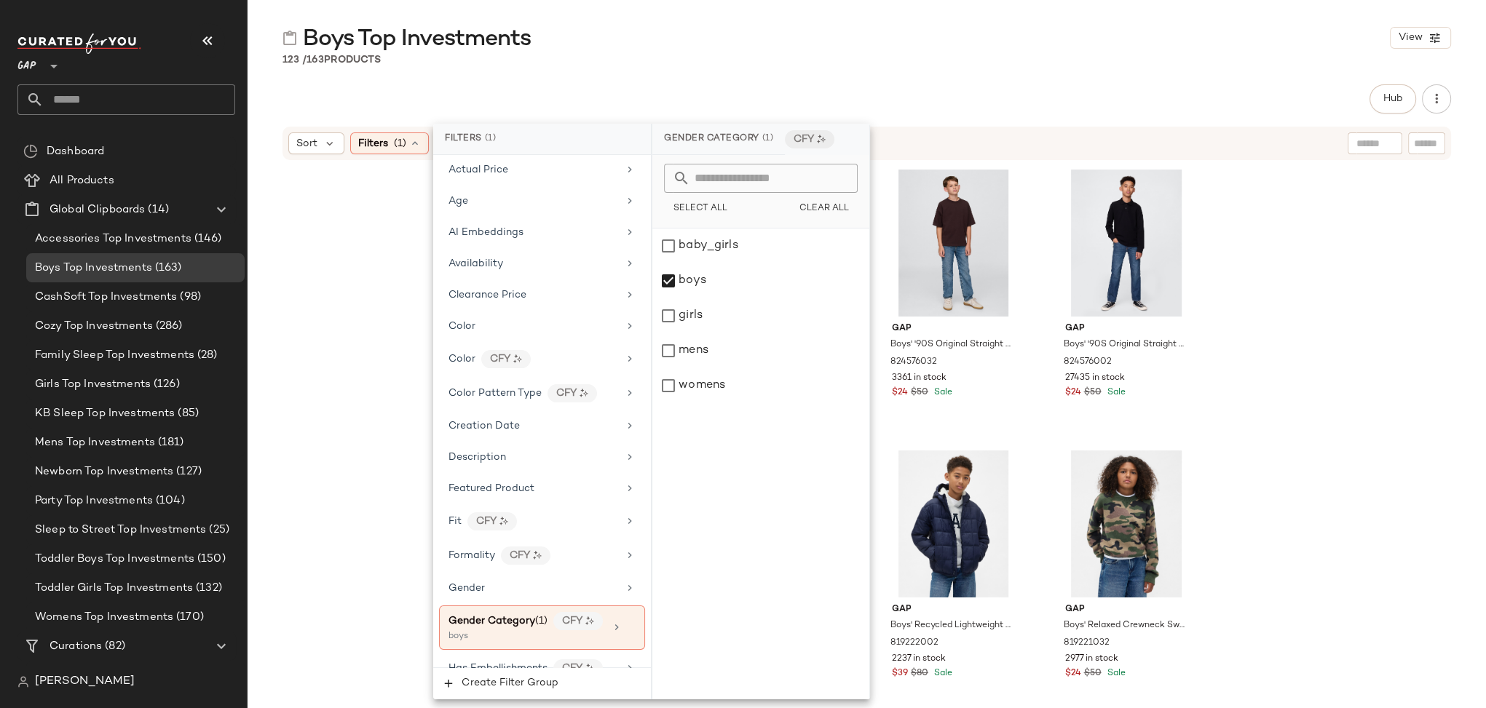
scroll to position [0, 0]
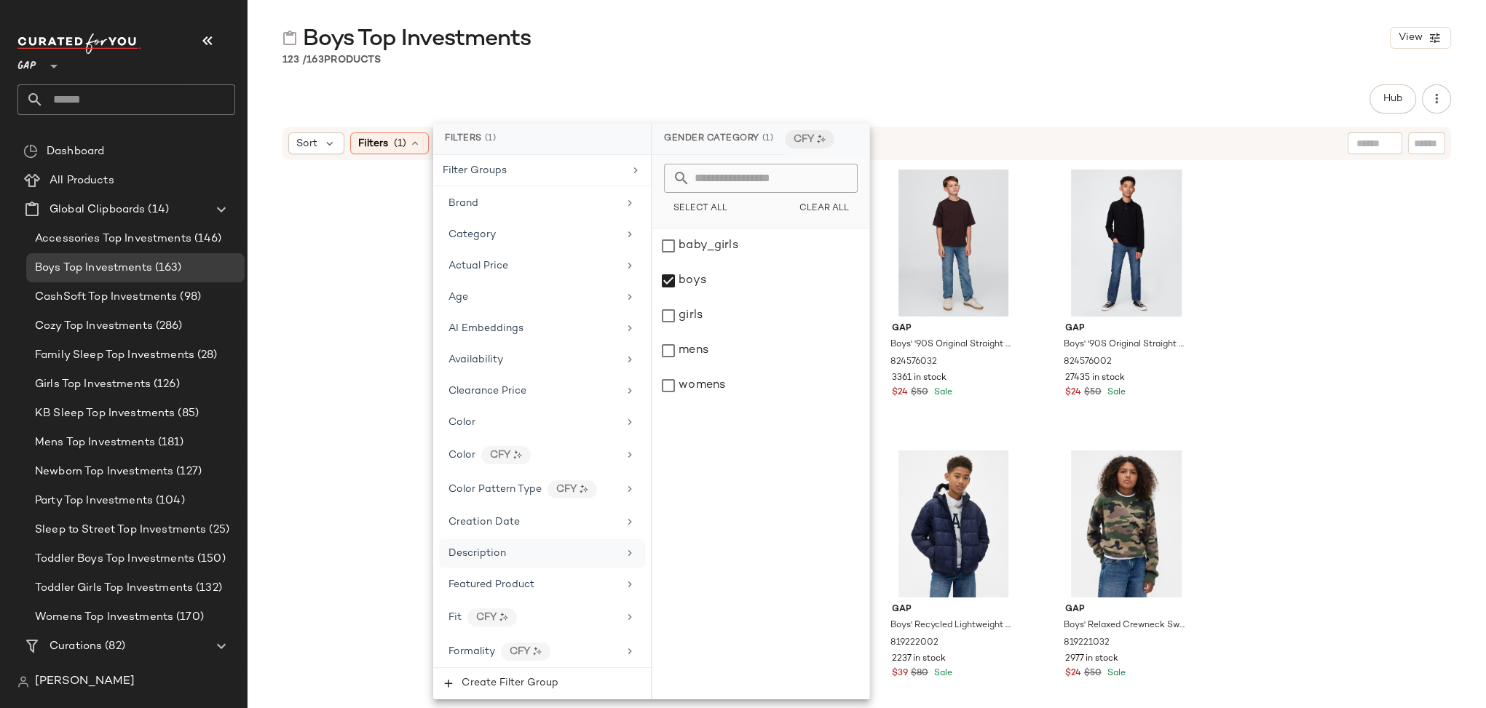
click at [625, 547] on icon at bounding box center [630, 553] width 12 height 12
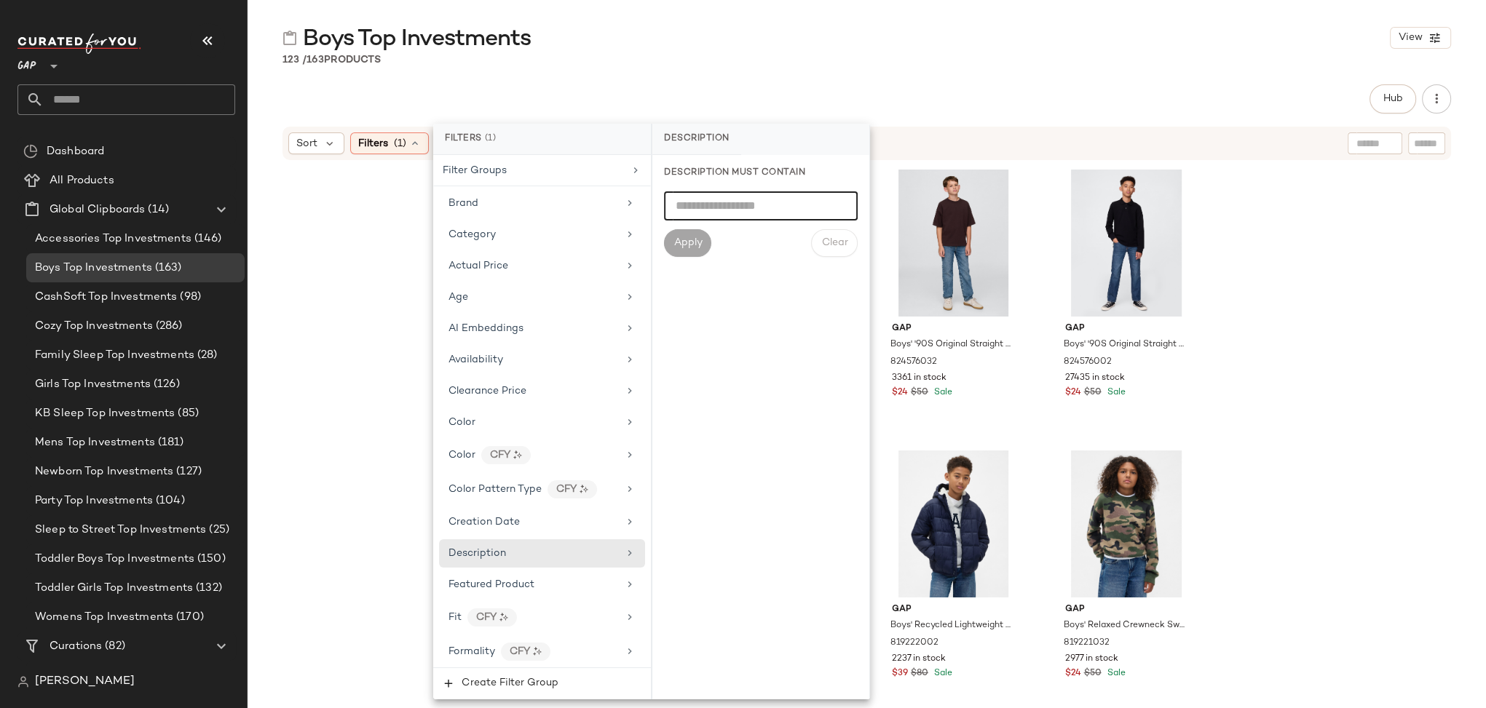
click at [702, 207] on input "text" at bounding box center [761, 205] width 194 height 29
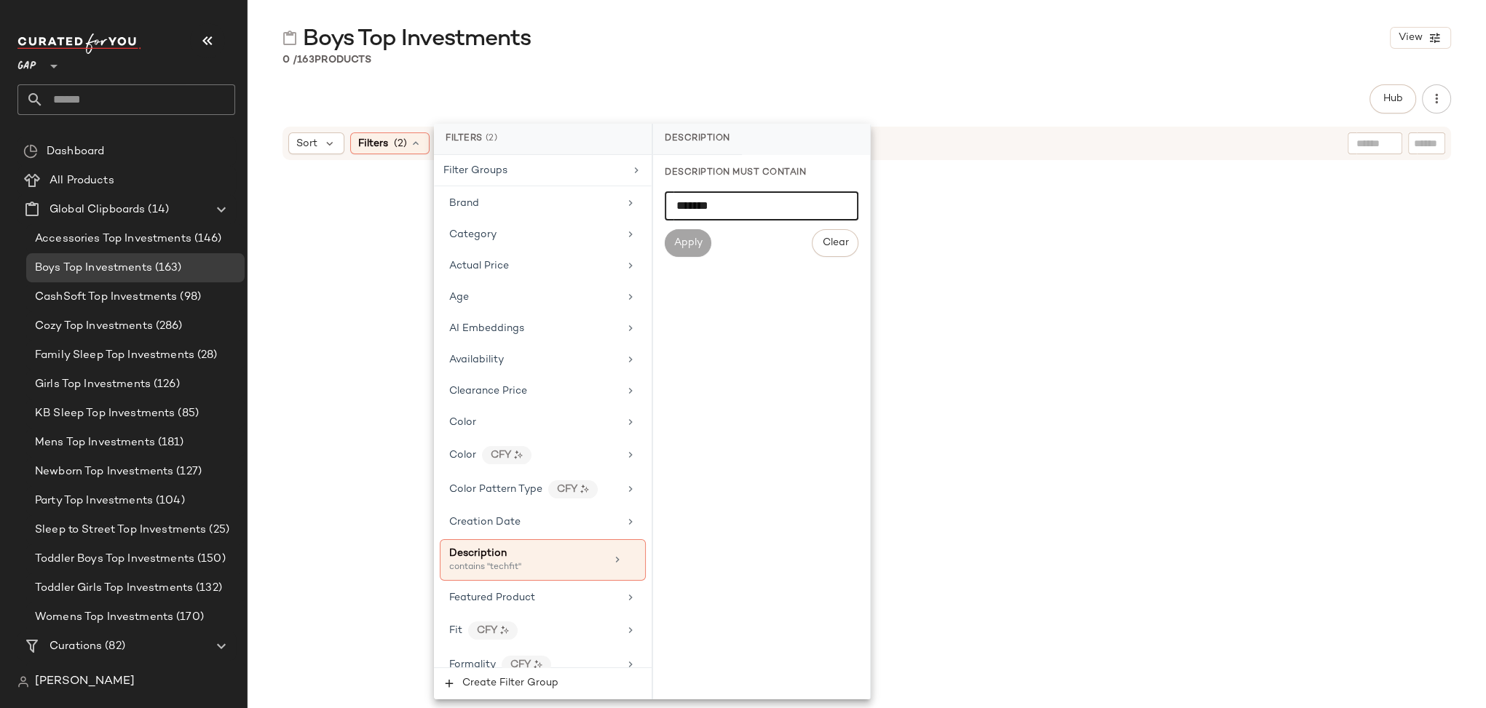
click at [702, 202] on input "*******" at bounding box center [762, 205] width 194 height 29
drag, startPoint x: 727, startPoint y: 203, endPoint x: 563, endPoint y: 203, distance: 163.8
click at [563, 203] on div "Filters (2) Filter Groups Brand Category Actual Price Age AI Embeddings Availab…" at bounding box center [652, 412] width 437 height 576
type input "*******"
click at [834, 247] on span "Clear" at bounding box center [834, 243] width 27 height 12
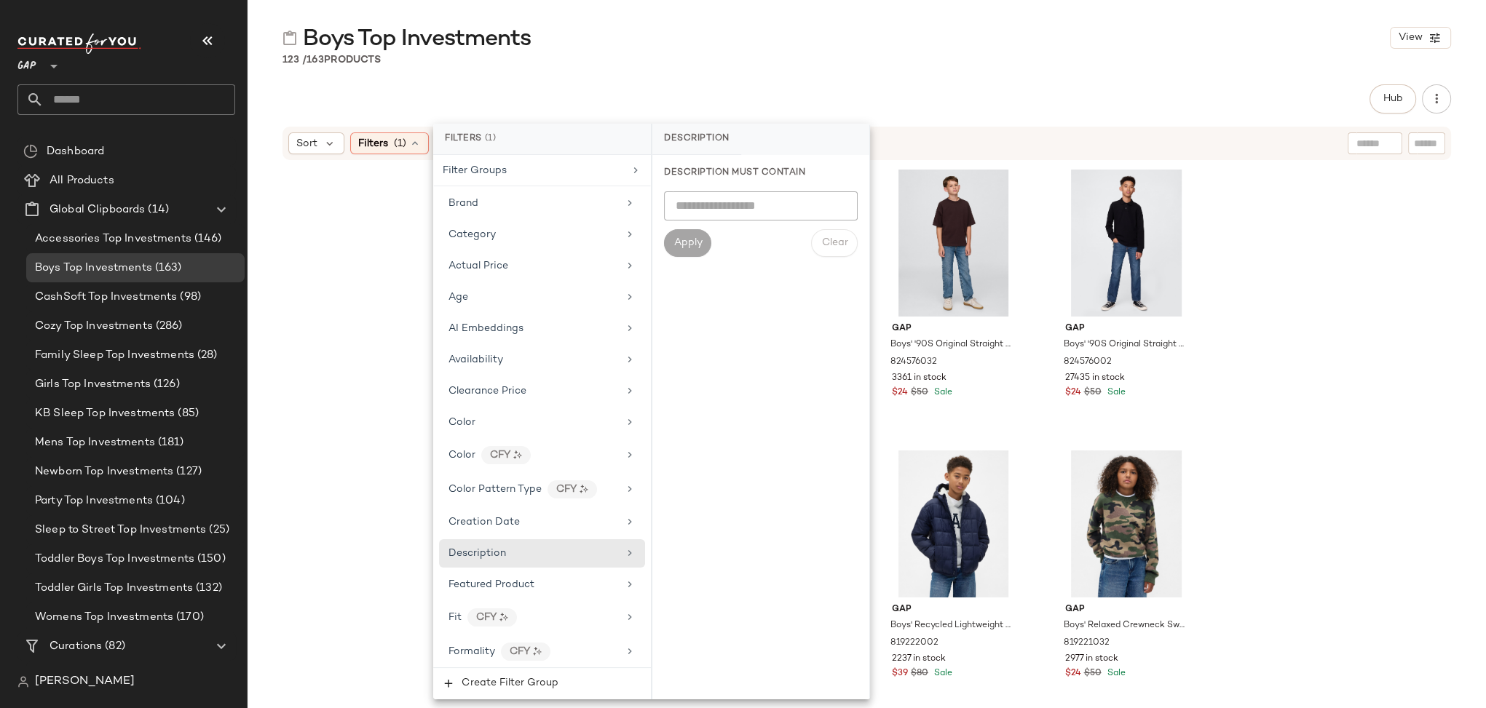
click at [1307, 237] on div "Gap Boys' Soccer Jersey Logo T-Shirt by Gap Palisade Green Size XL (12) 8014180…" at bounding box center [866, 453] width 1238 height 583
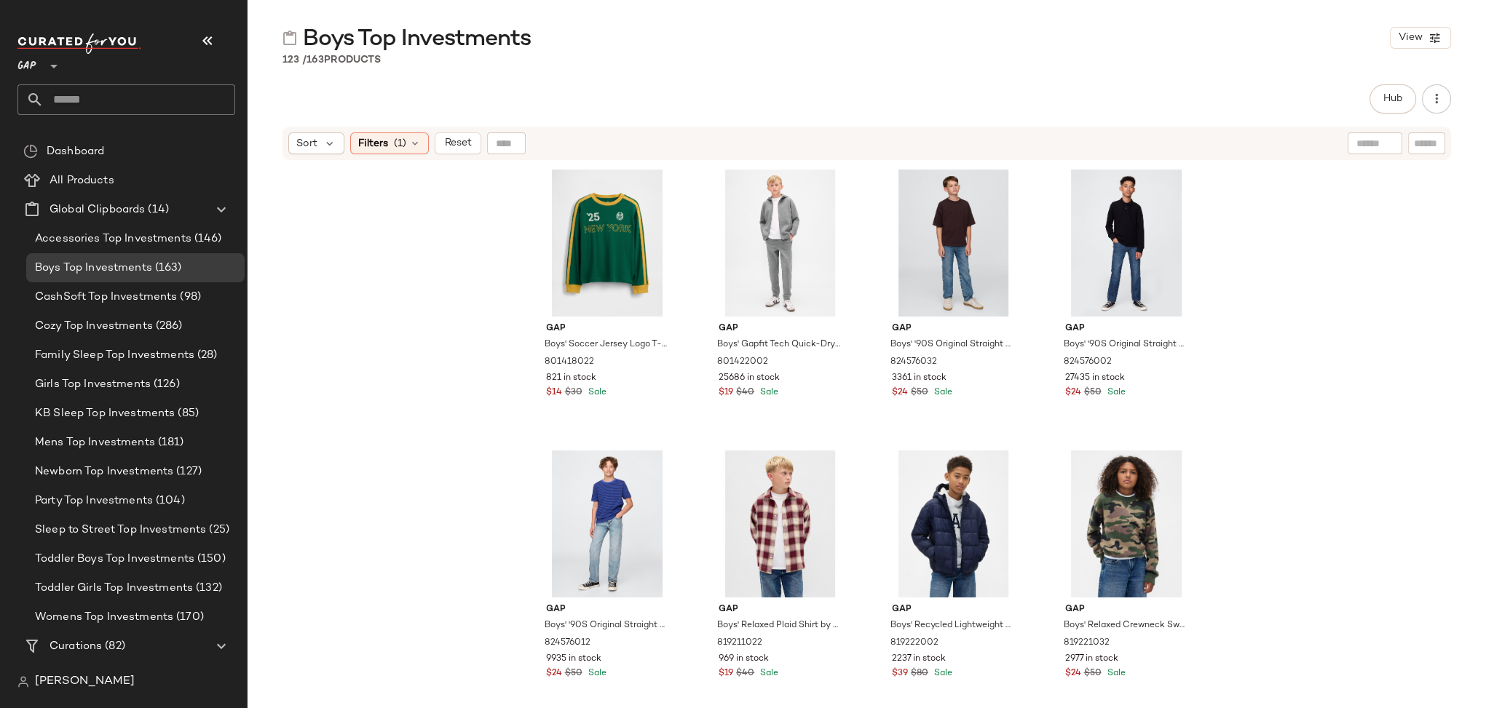
click at [1421, 146] on input "text" at bounding box center [1426, 143] width 25 height 15
type input "*******"
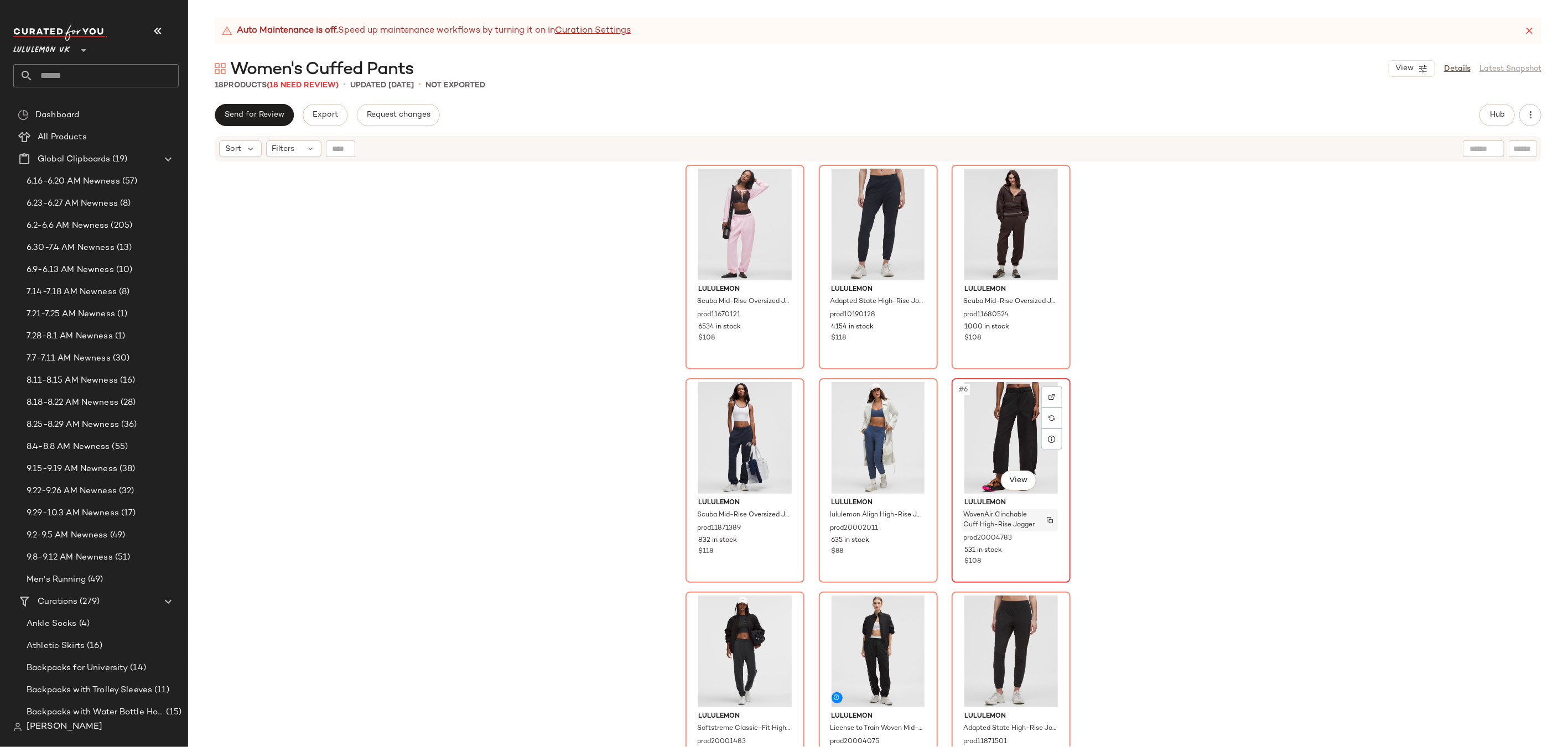
click at [1048, 518] on img "button" at bounding box center [1050, 521] width 7 height 7
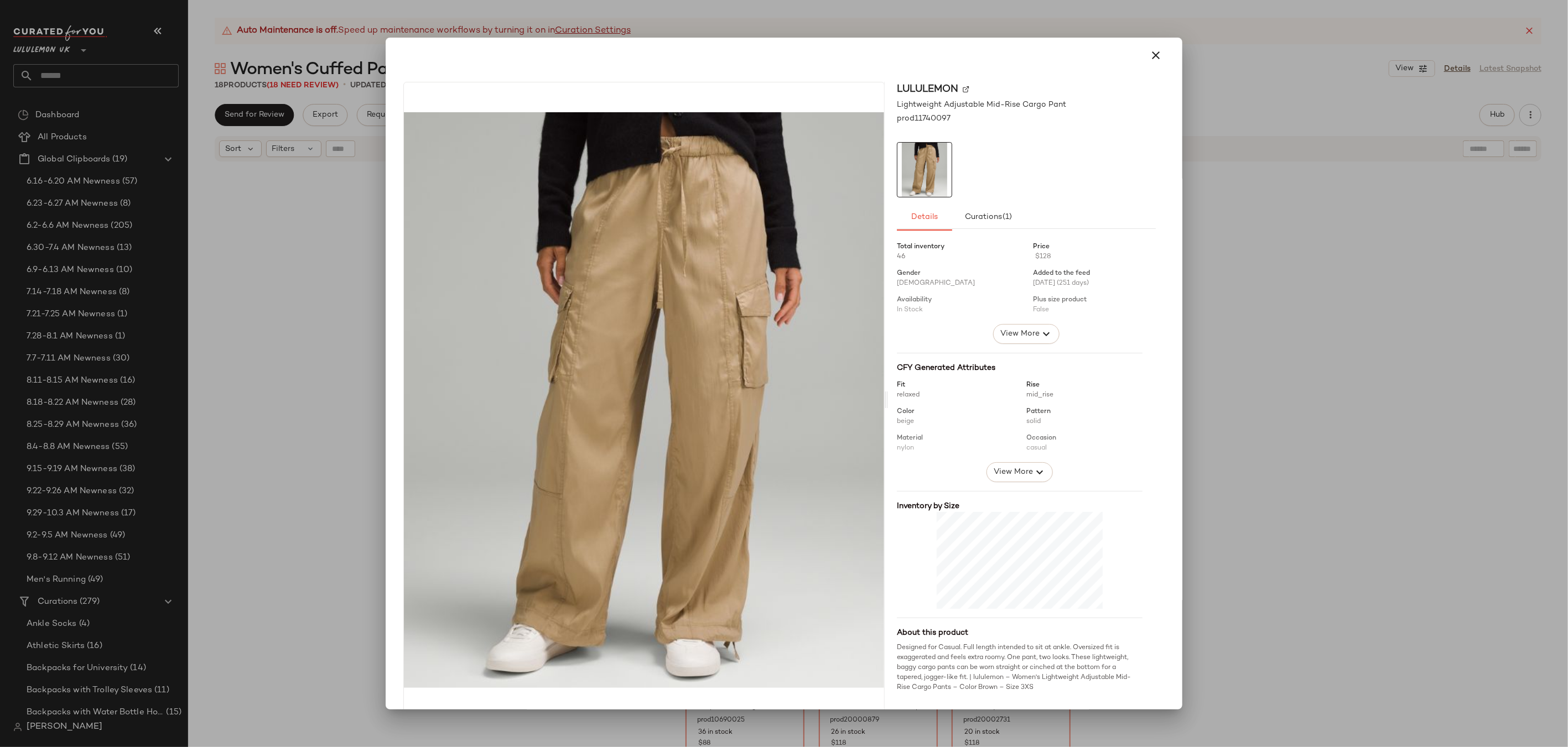
scroll to position [21, 0]
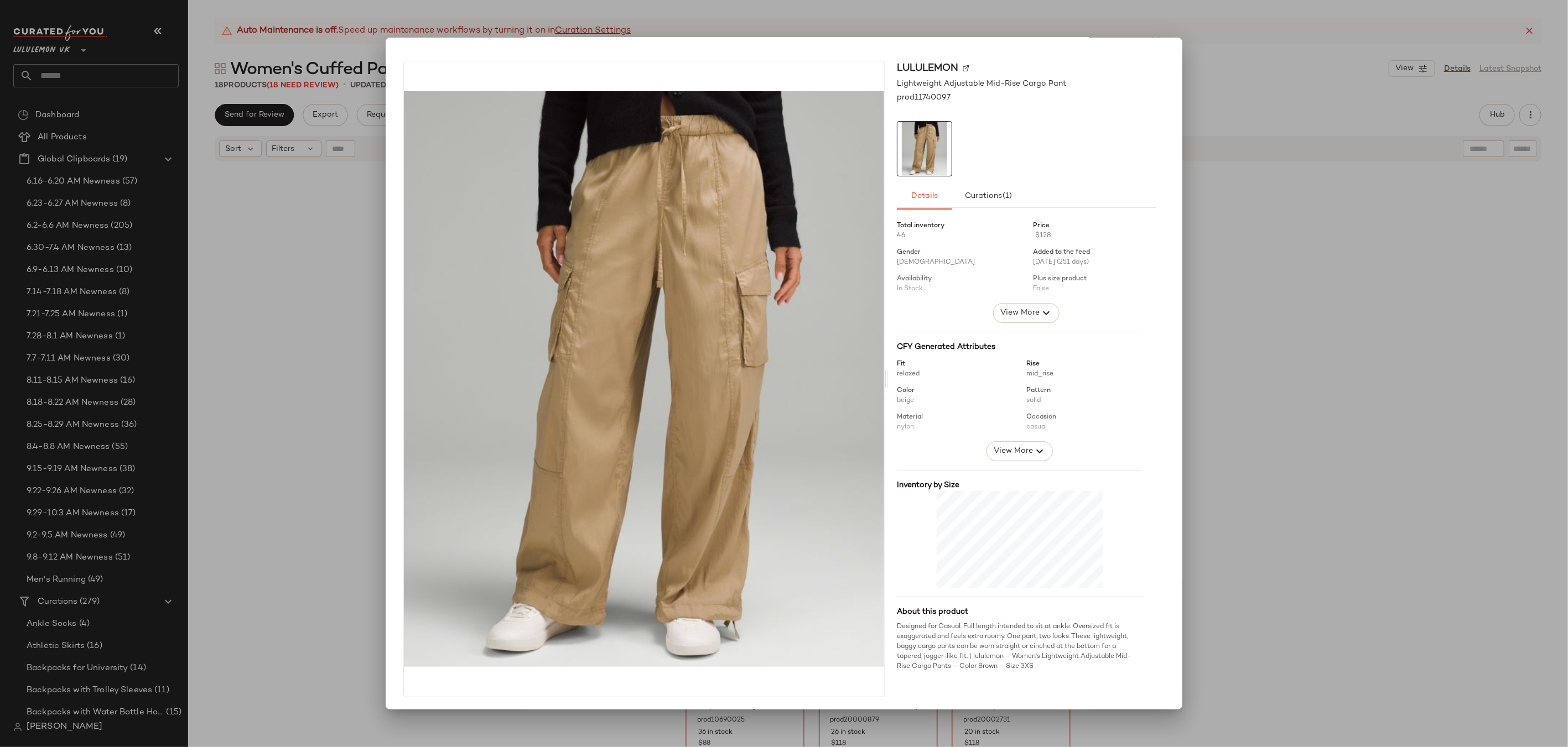
click at [1337, 339] on div at bounding box center [784, 373] width 1568 height 747
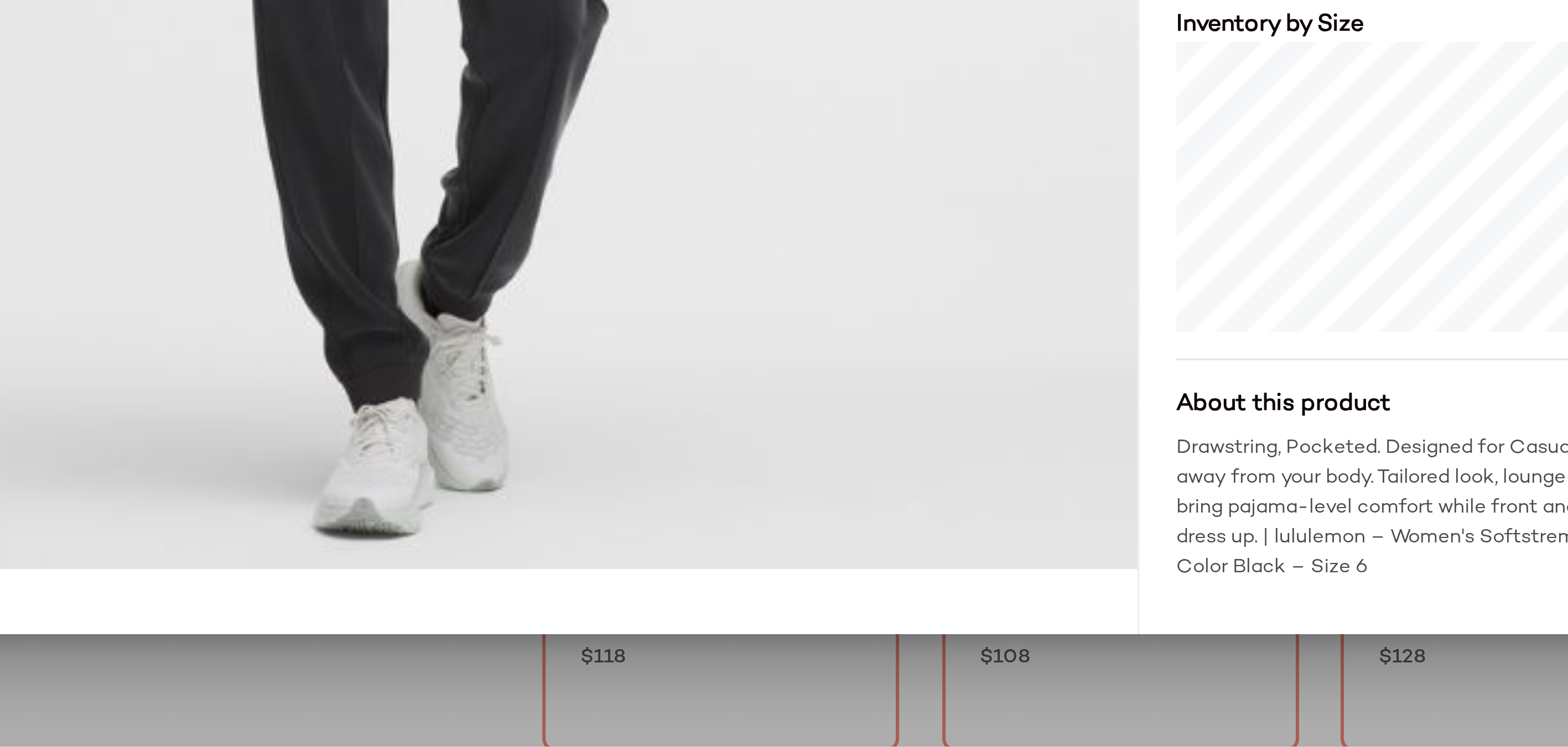
scroll to position [0, 0]
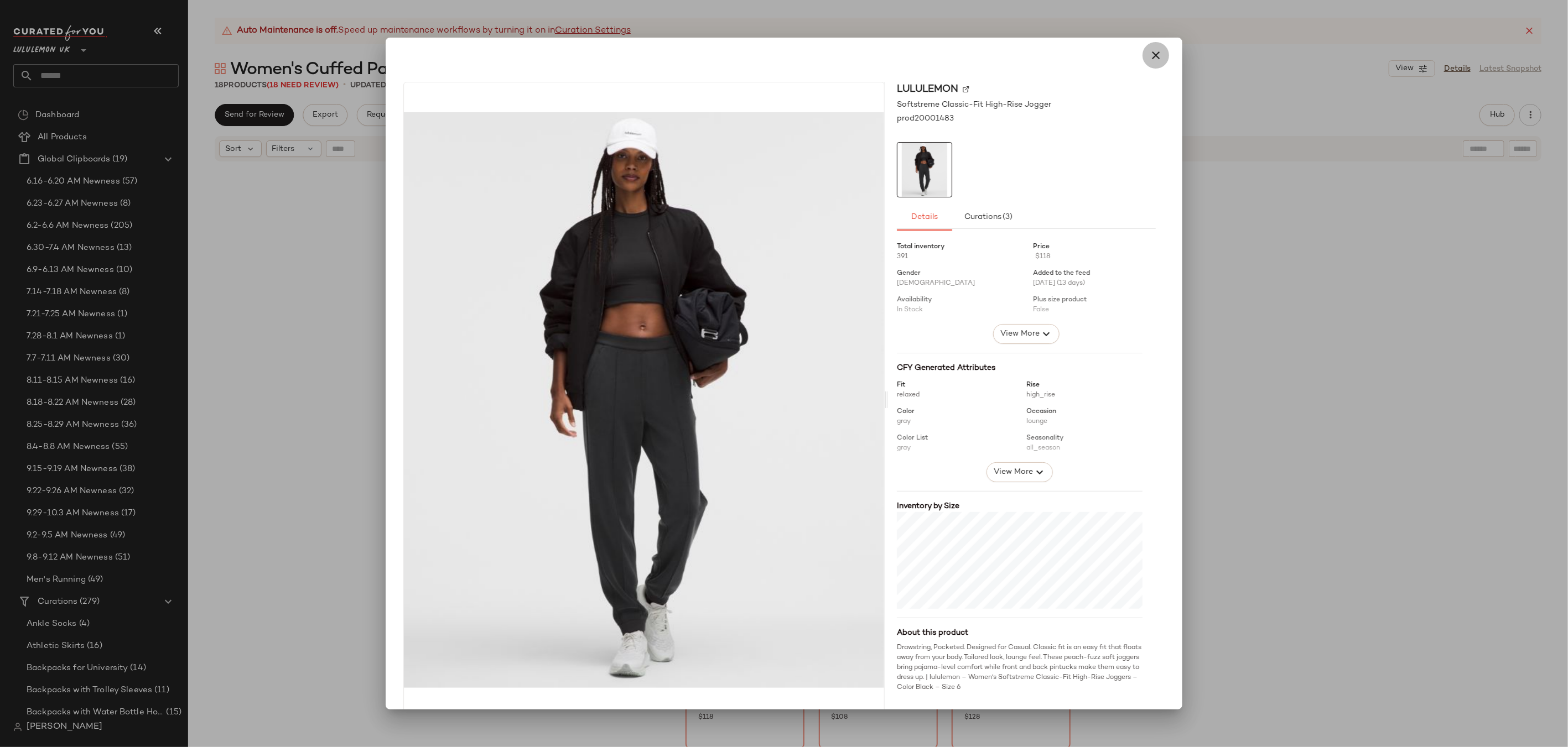
click at [1150, 59] on icon "button" at bounding box center [1155, 55] width 13 height 13
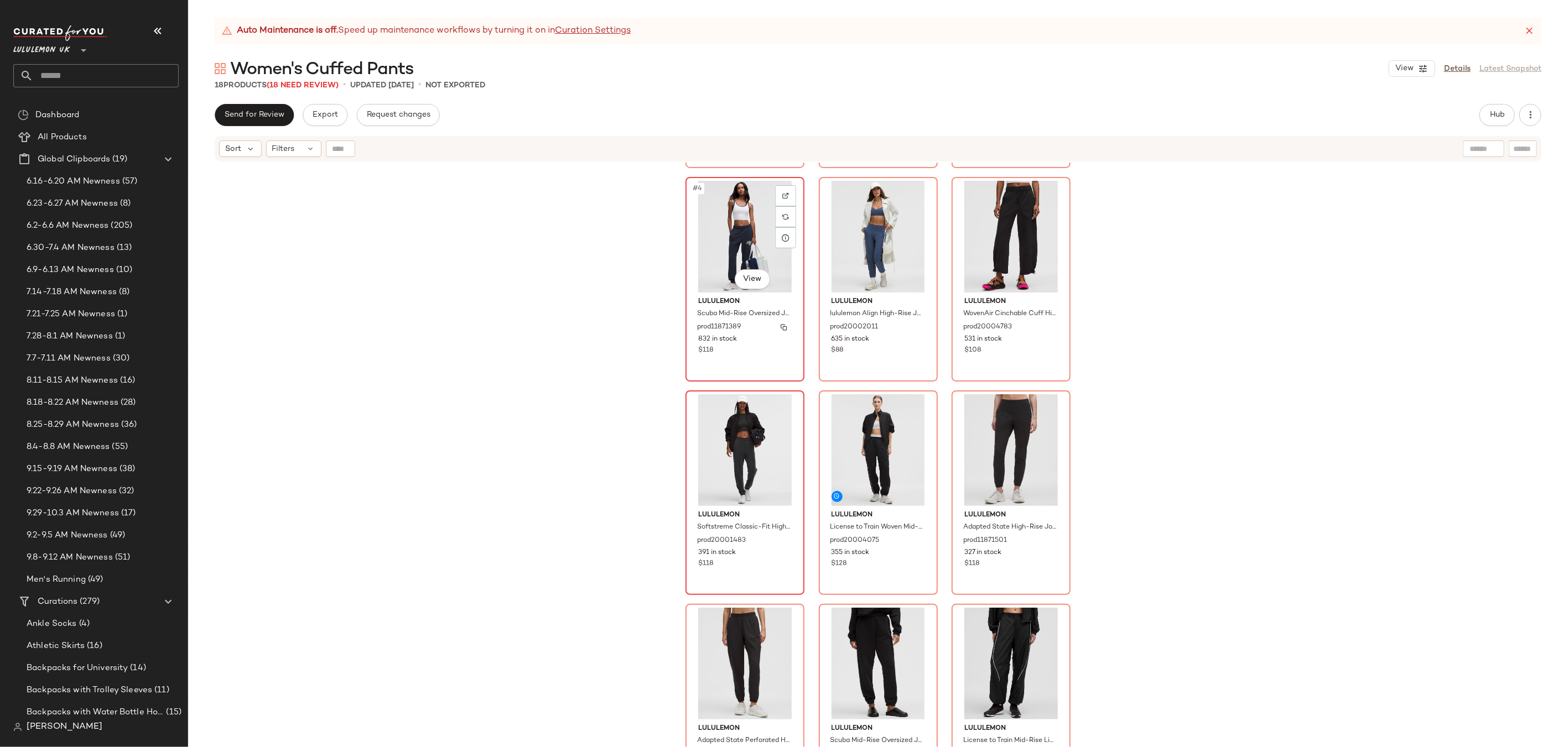
scroll to position [207, 0]
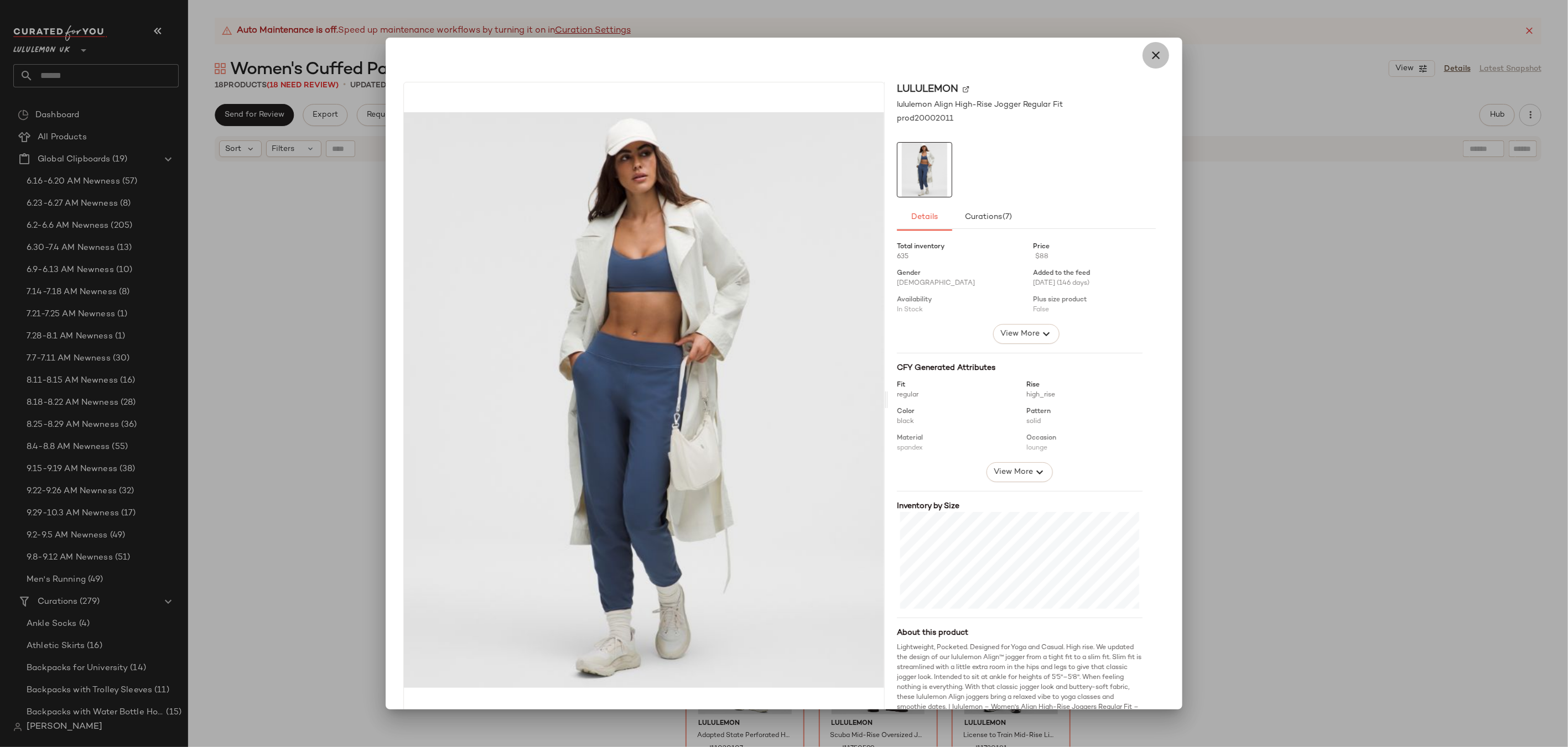
click at [1158, 48] on button "button" at bounding box center [1155, 55] width 27 height 27
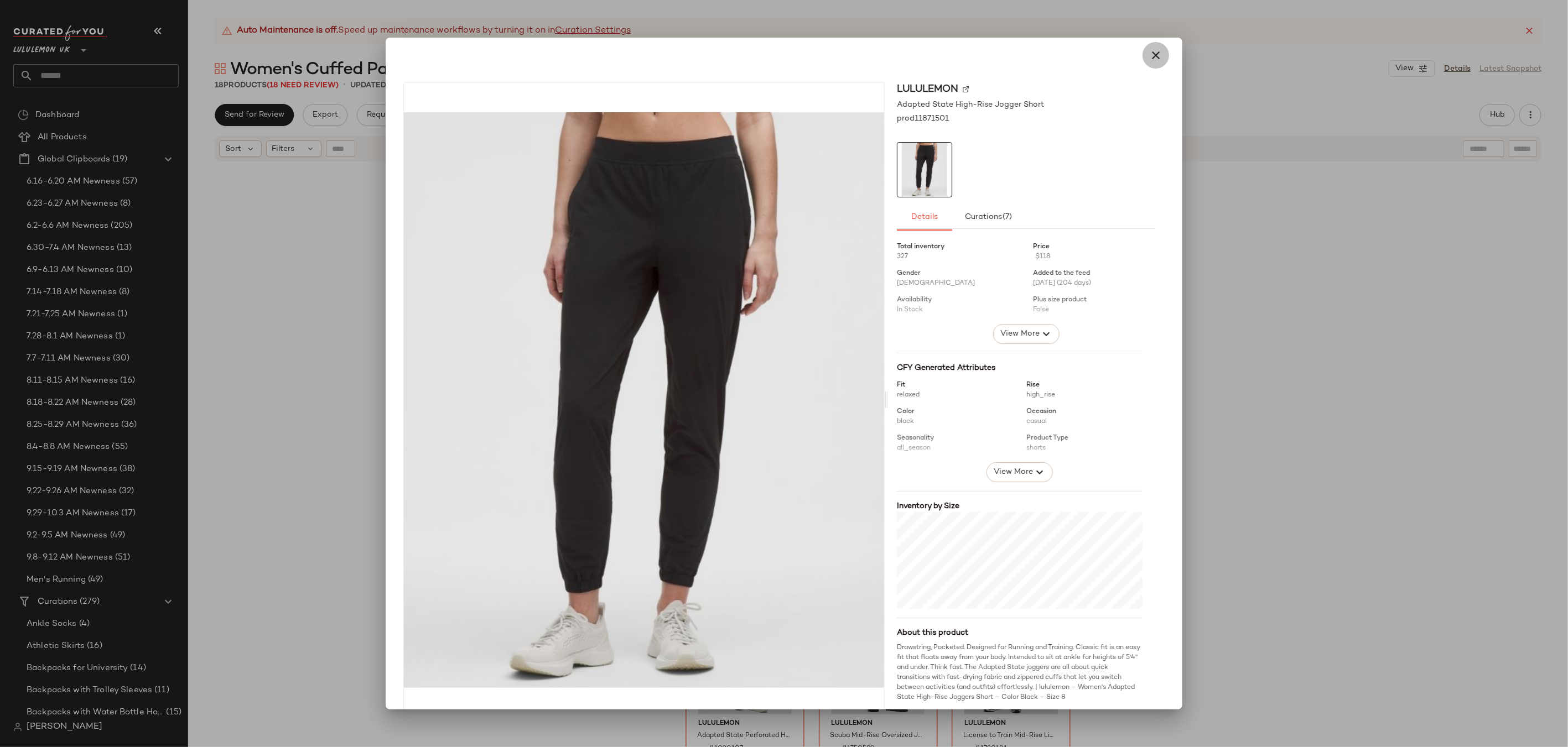
click at [1156, 51] on button "button" at bounding box center [1155, 55] width 27 height 27
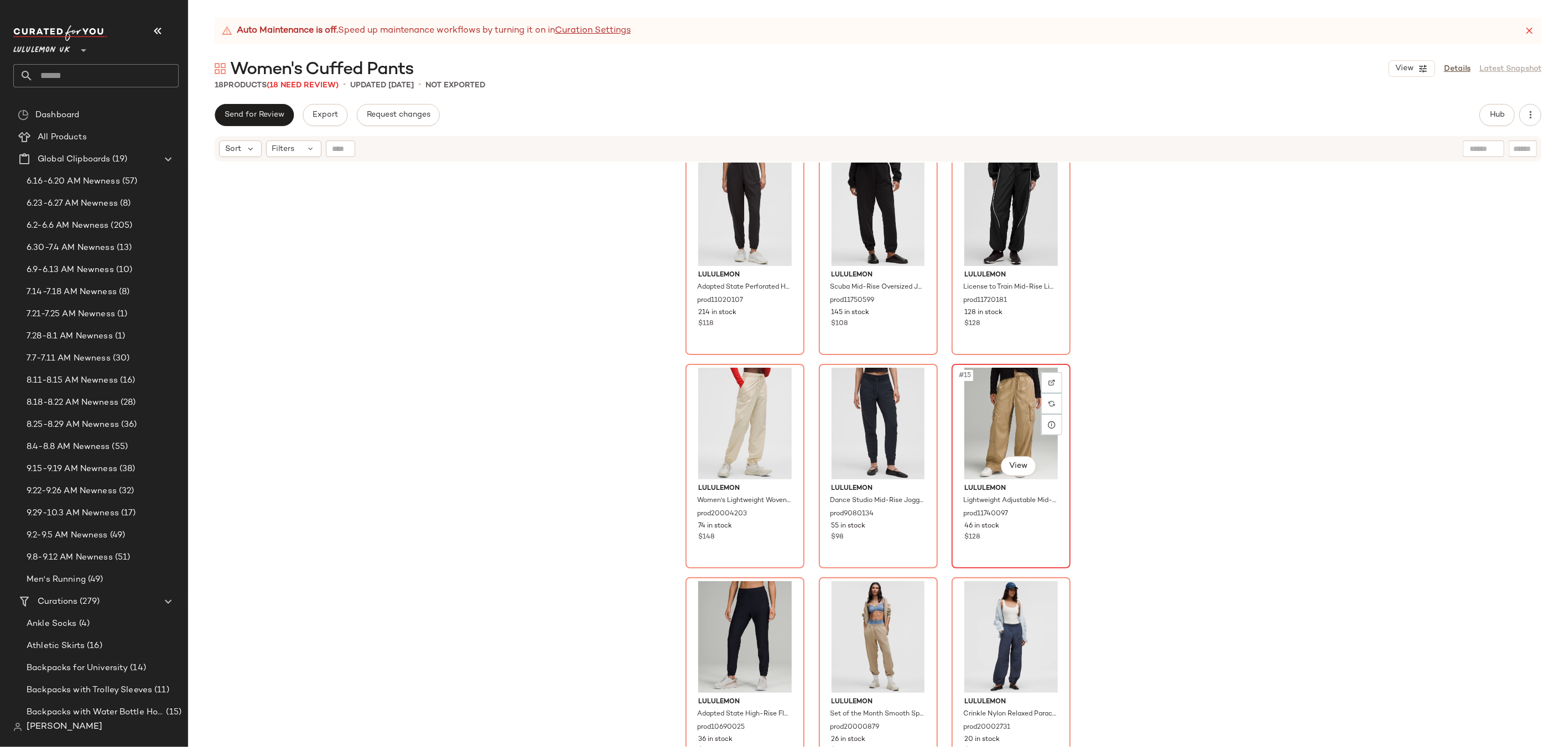
scroll to position [671, 0]
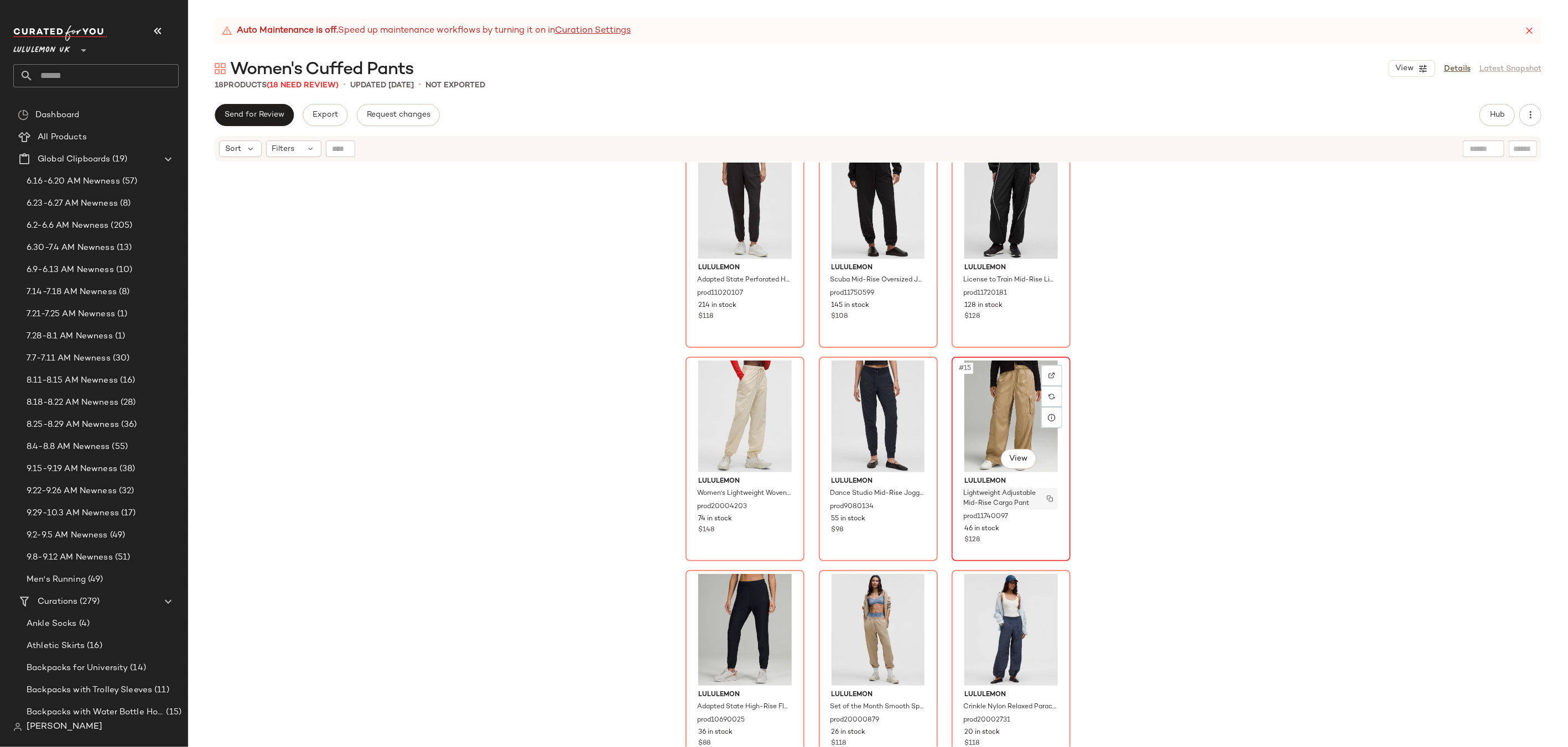
click at [1048, 499] on img "button" at bounding box center [1050, 499] width 7 height 7
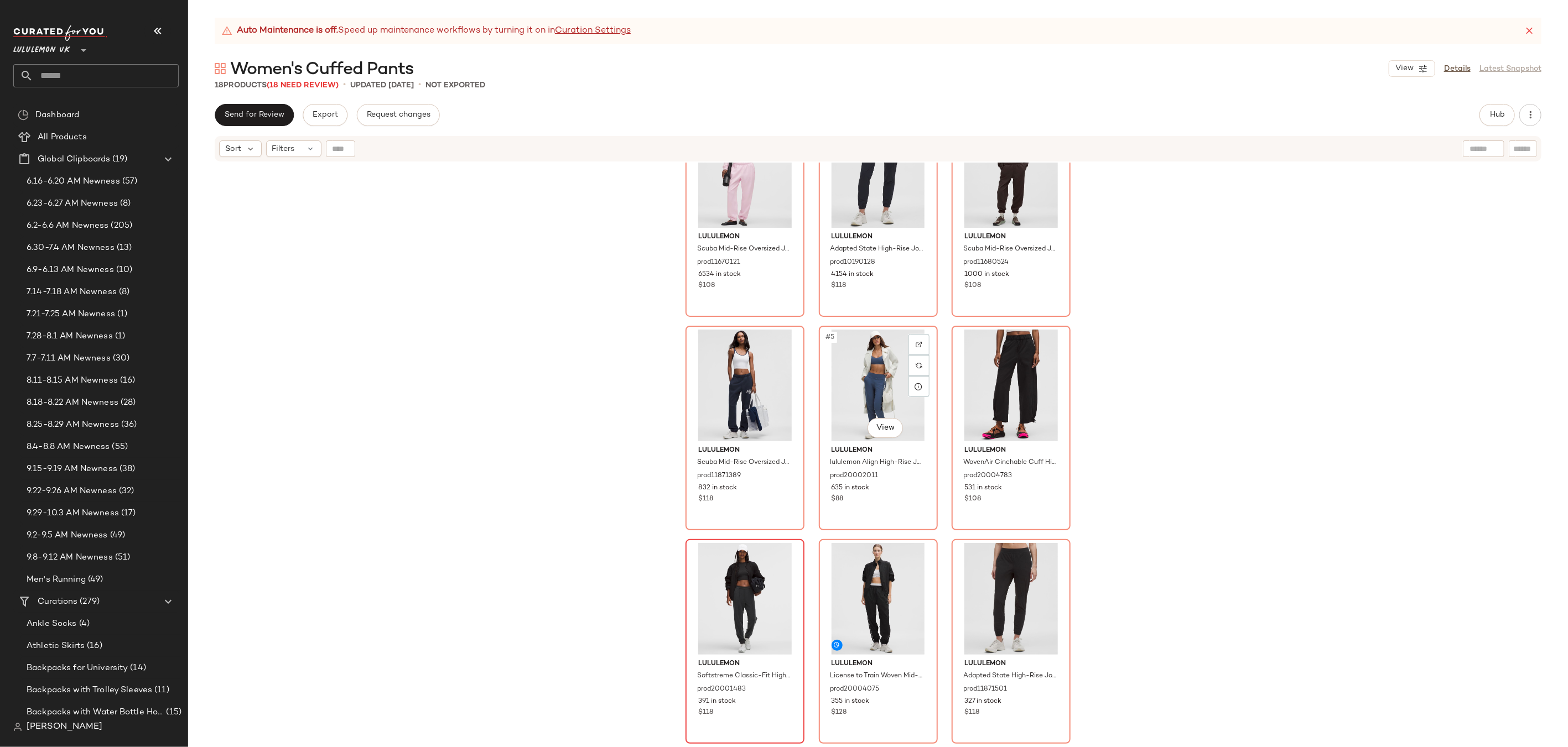
scroll to position [51, 0]
click at [1050, 469] on img "button" at bounding box center [1050, 470] width 7 height 7
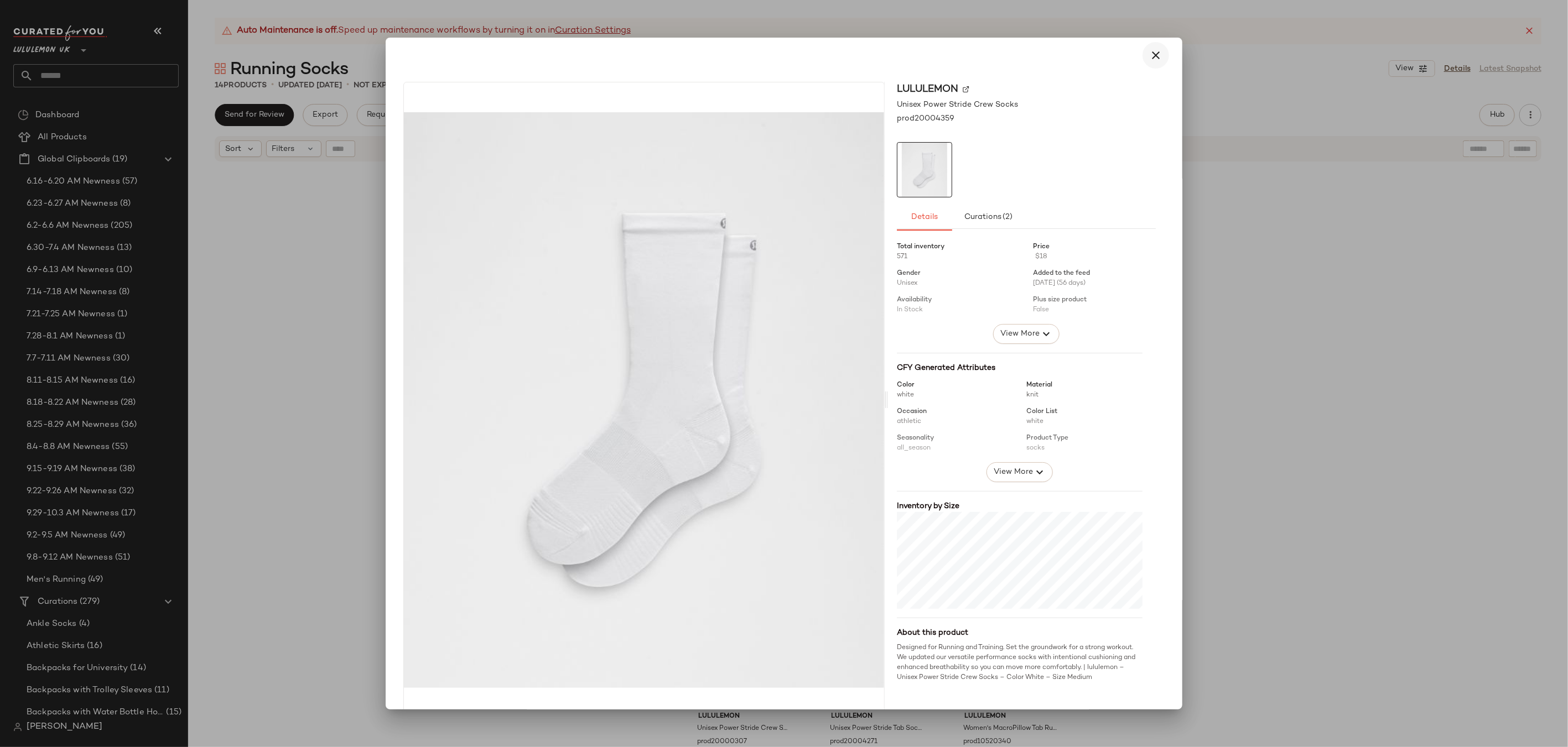
click at [1149, 55] on icon "button" at bounding box center [1155, 55] width 13 height 13
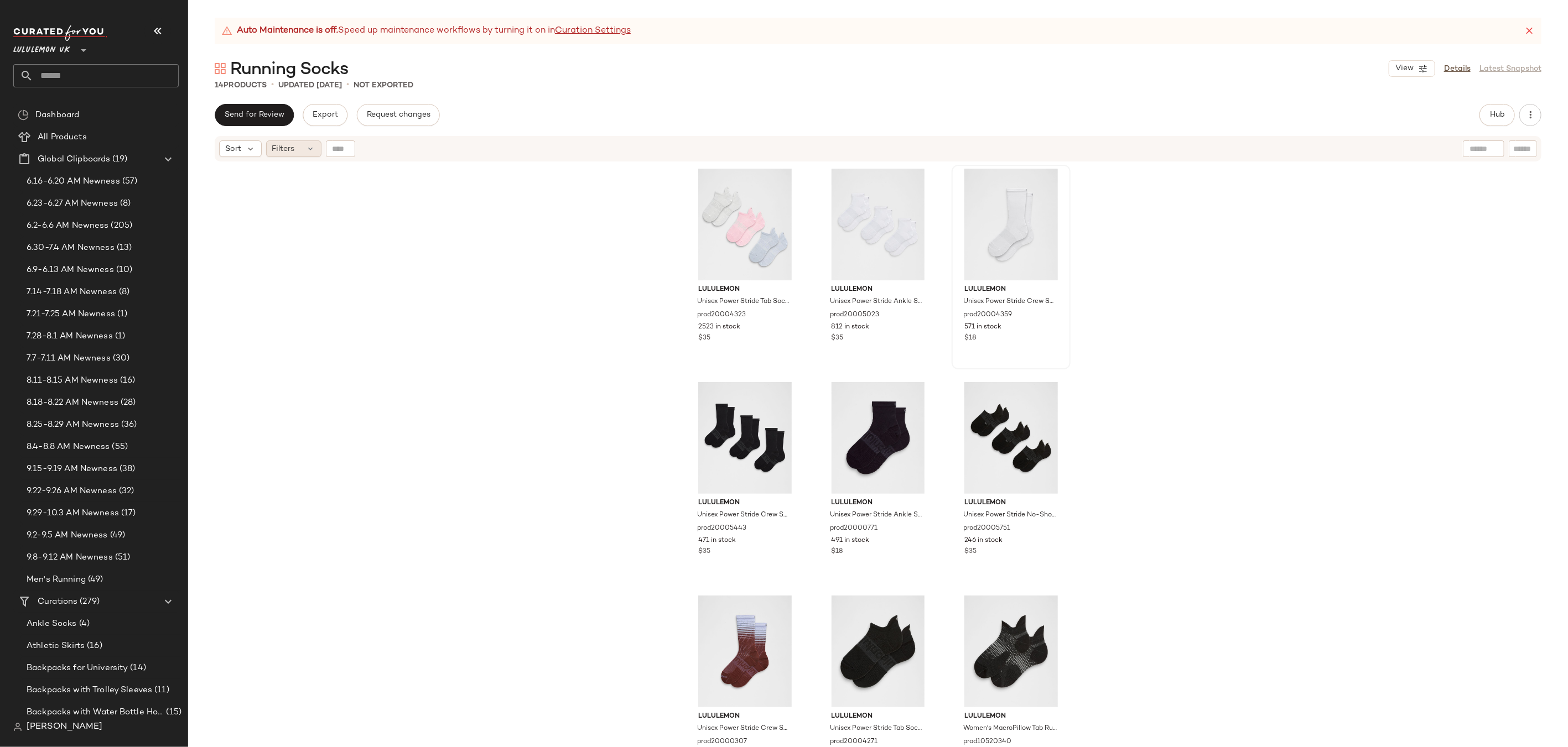
click at [290, 147] on span "Filters" at bounding box center [284, 149] width 23 height 11
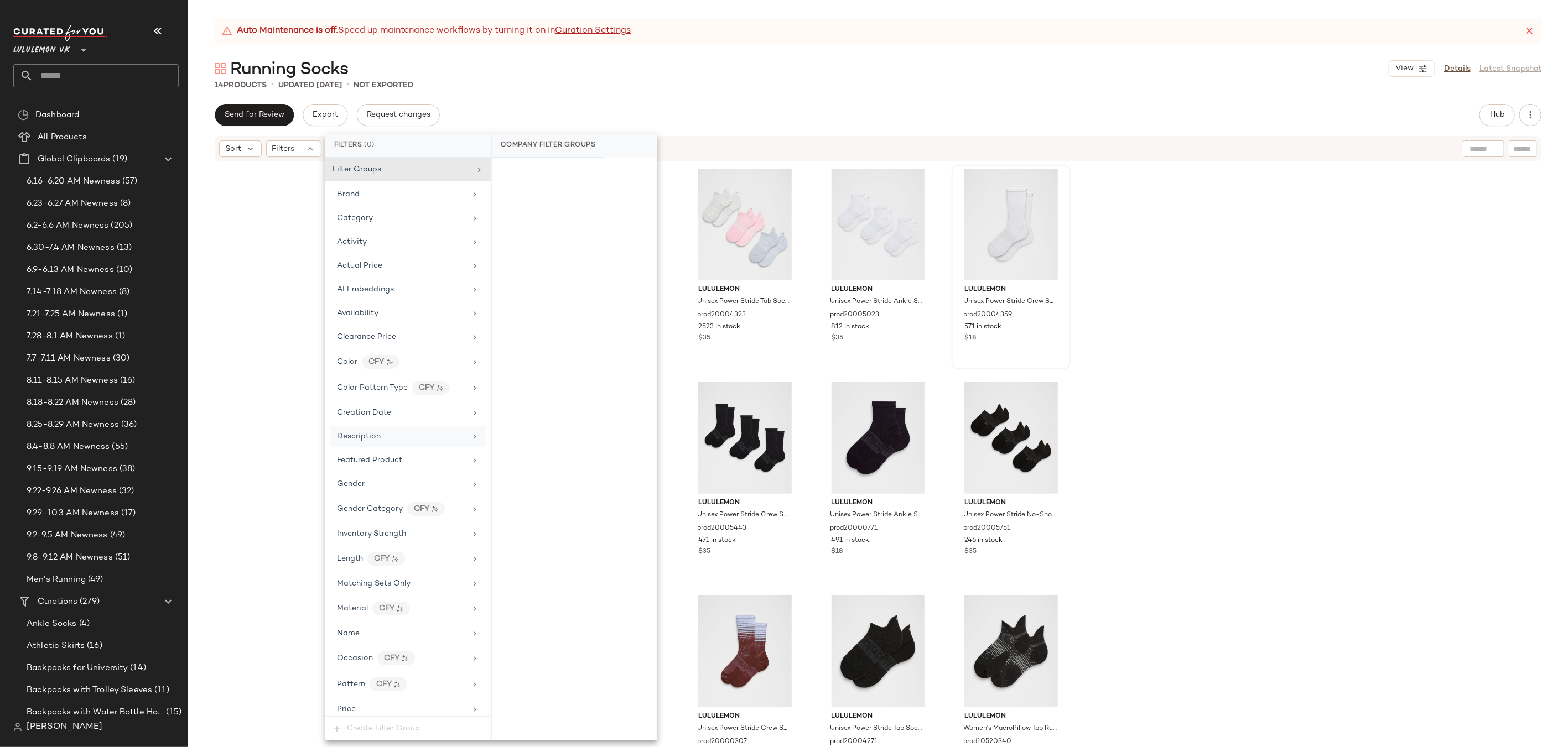
click at [470, 437] on icon at bounding box center [475, 437] width 9 height 9
click at [569, 197] on input "text" at bounding box center [575, 196] width 147 height 22
type input "***"
click at [524, 226] on span "Apply" at bounding box center [518, 225] width 22 height 9
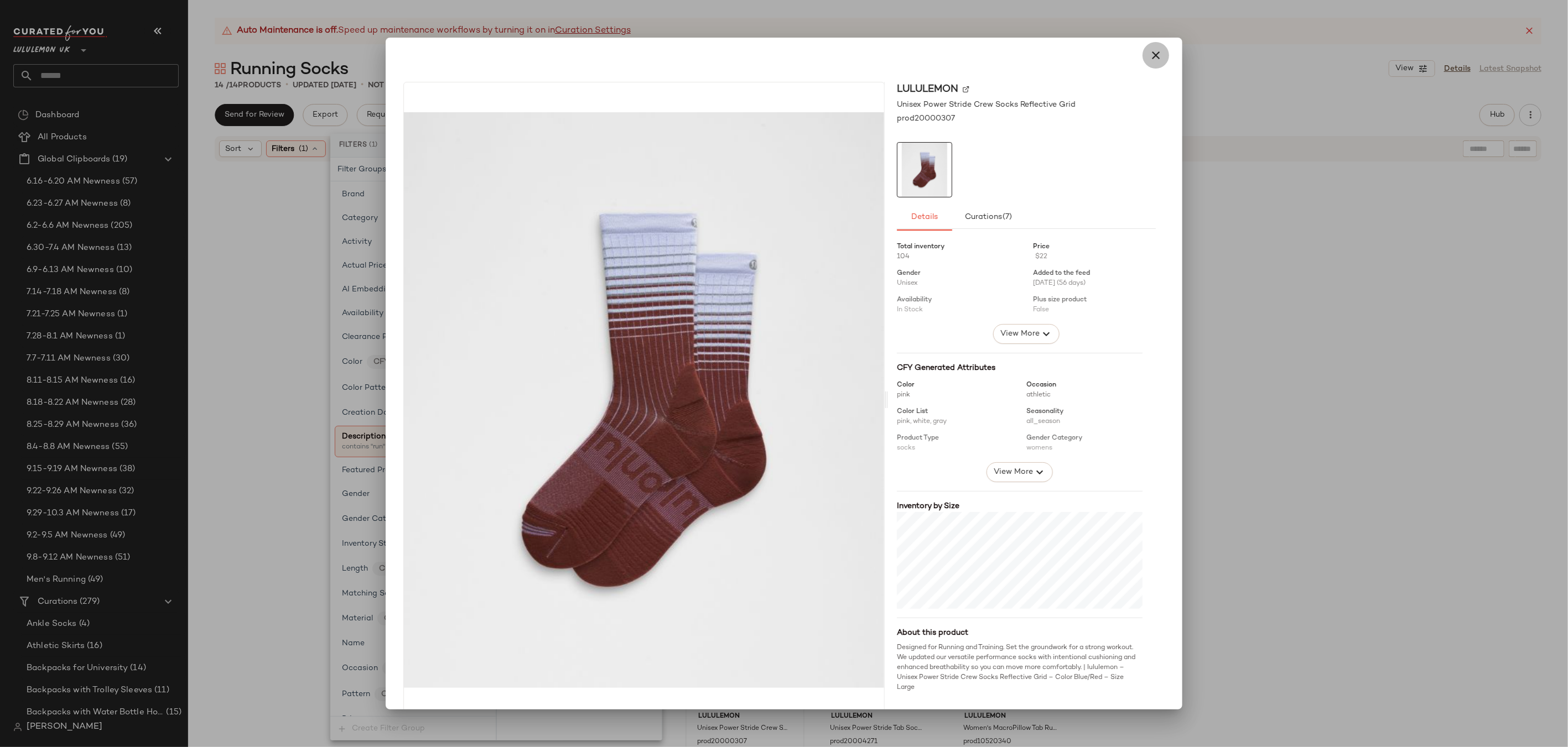
click at [1149, 54] on icon "button" at bounding box center [1155, 55] width 13 height 13
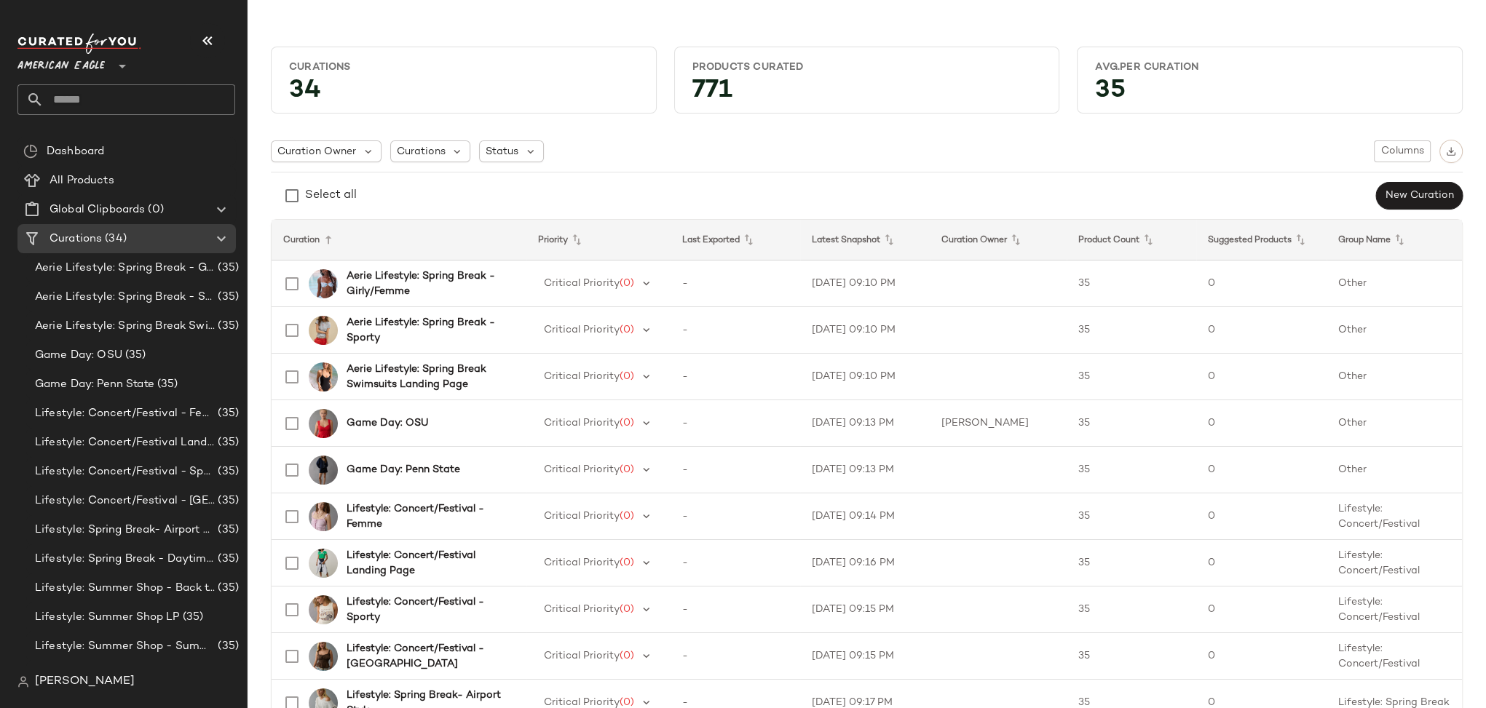
click at [66, 62] on span "American Eagle" at bounding box center [60, 62] width 87 height 26
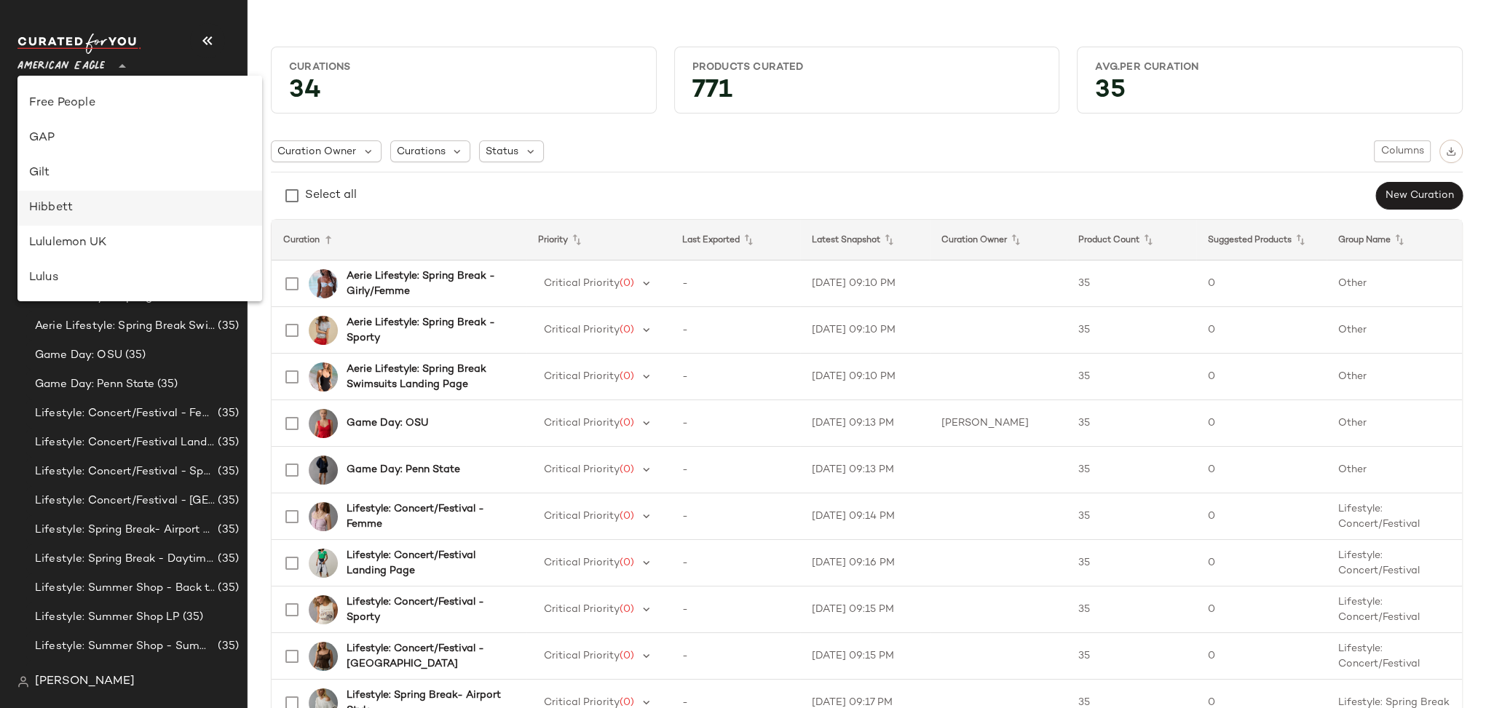
scroll to position [297, 0]
click at [50, 146] on div "GAP" at bounding box center [139, 151] width 221 height 17
type input "**"
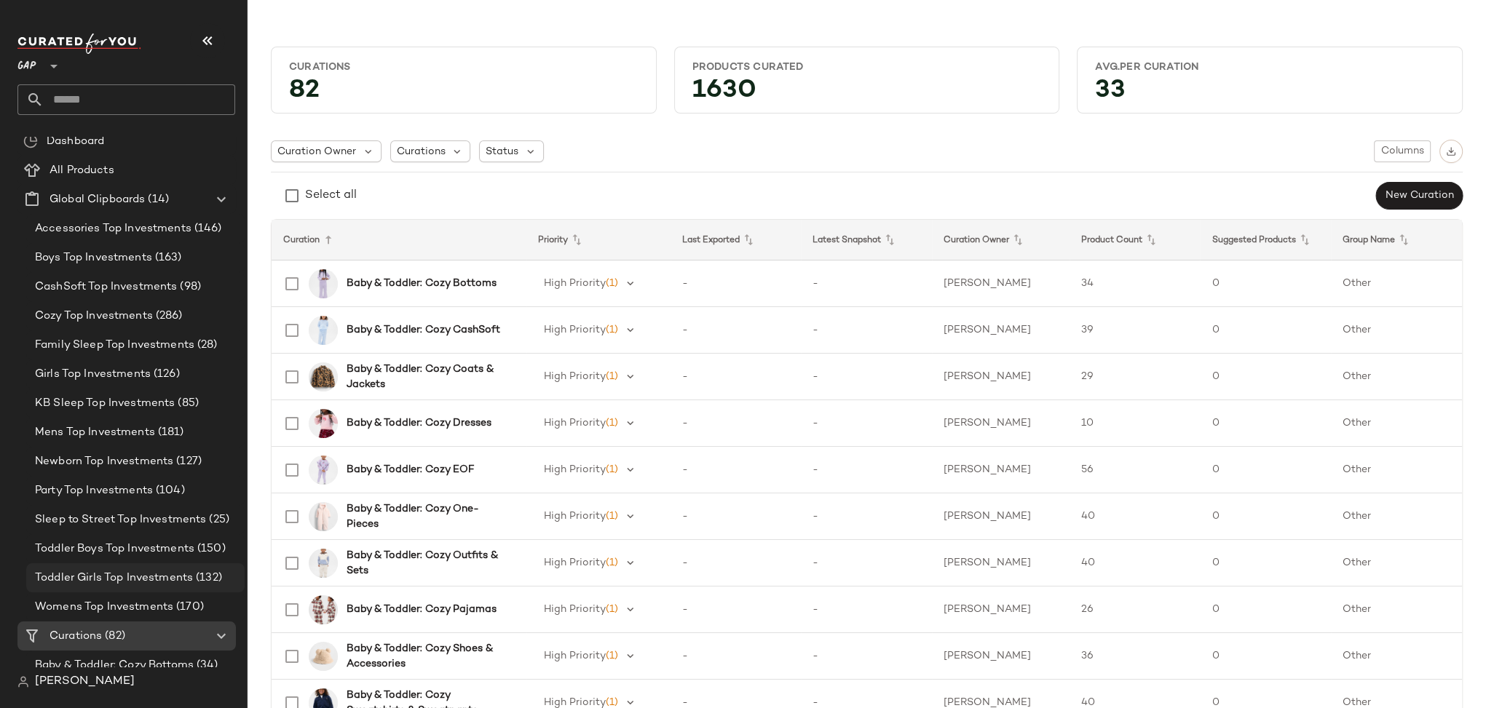
scroll to position [19, 0]
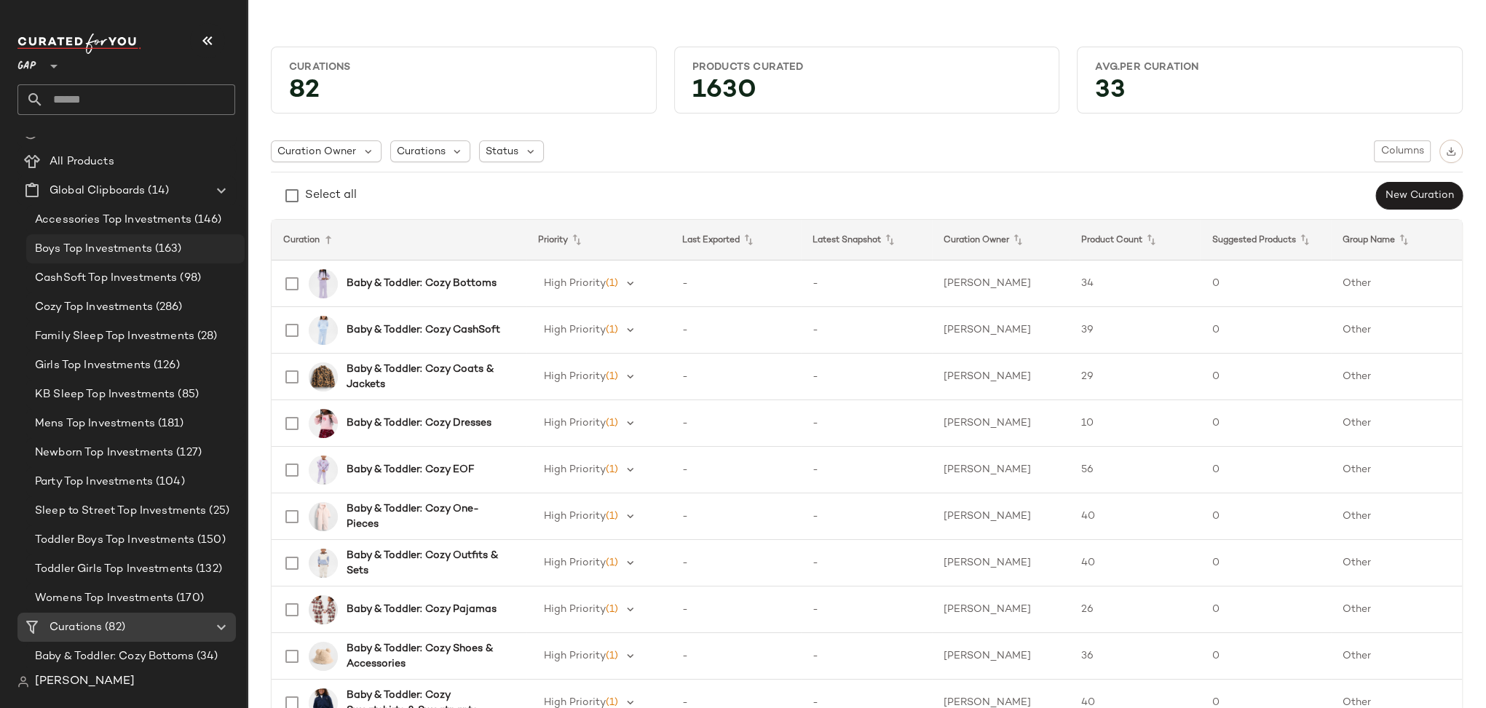
click at [113, 253] on span "Boys Top Investments" at bounding box center [93, 249] width 117 height 17
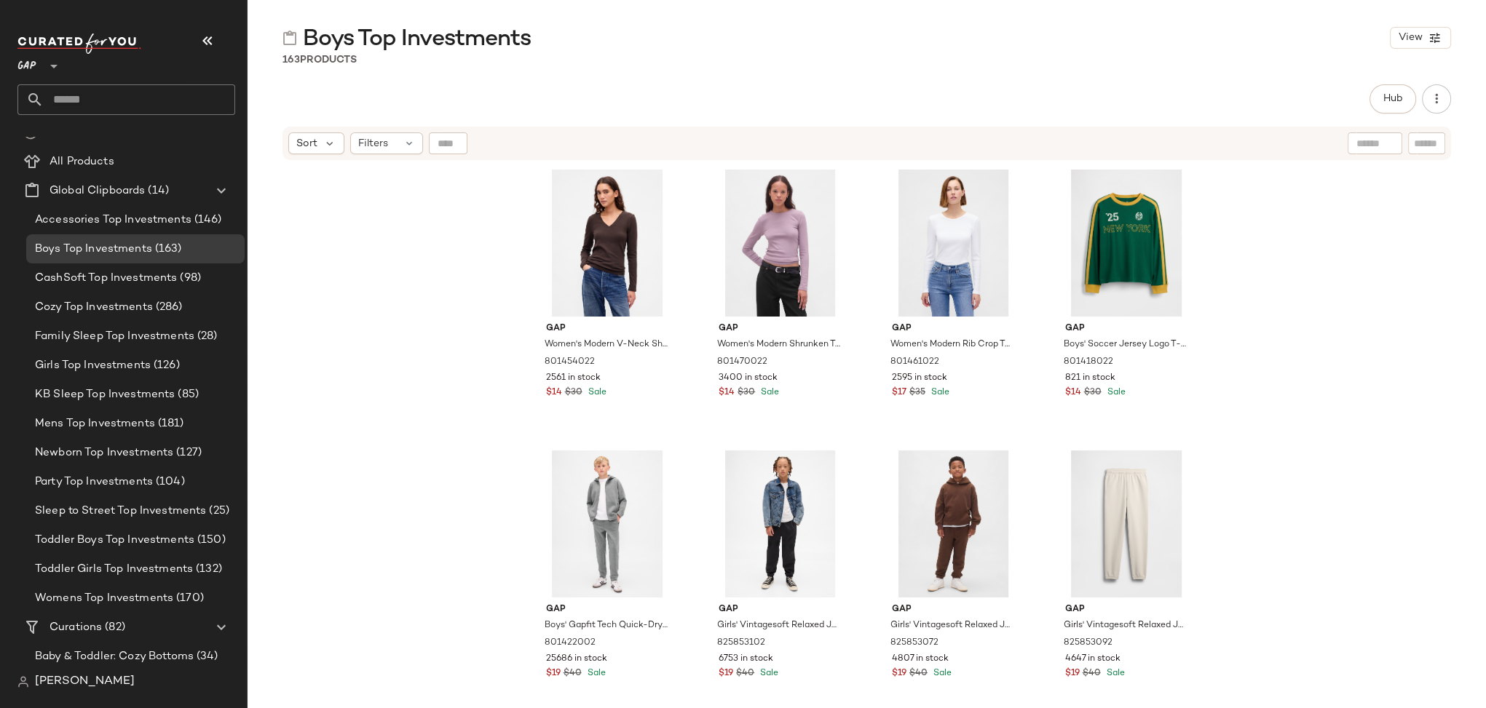
click at [1427, 143] on input "text" at bounding box center [1426, 143] width 25 height 15
type input "******"
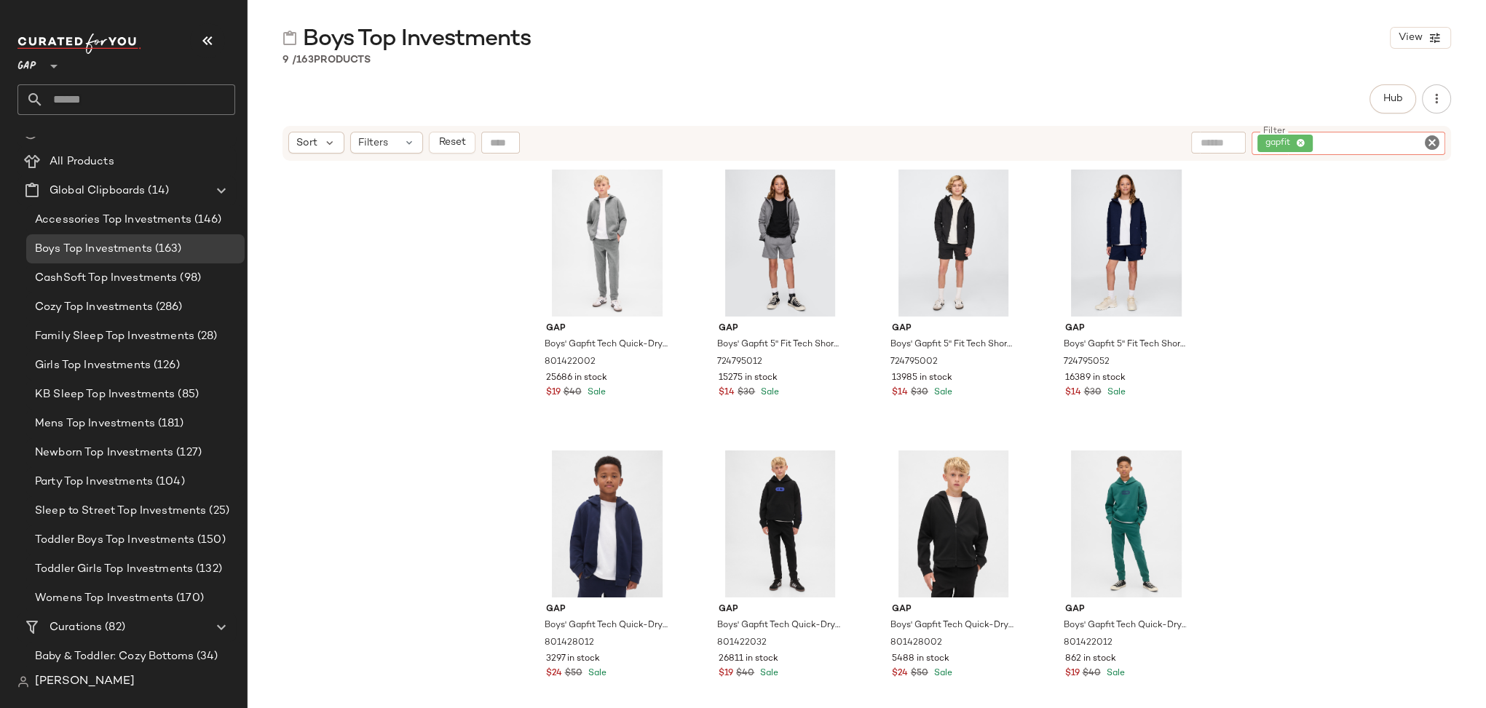
click at [1431, 143] on icon "Clear Filter" at bounding box center [1431, 142] width 17 height 17
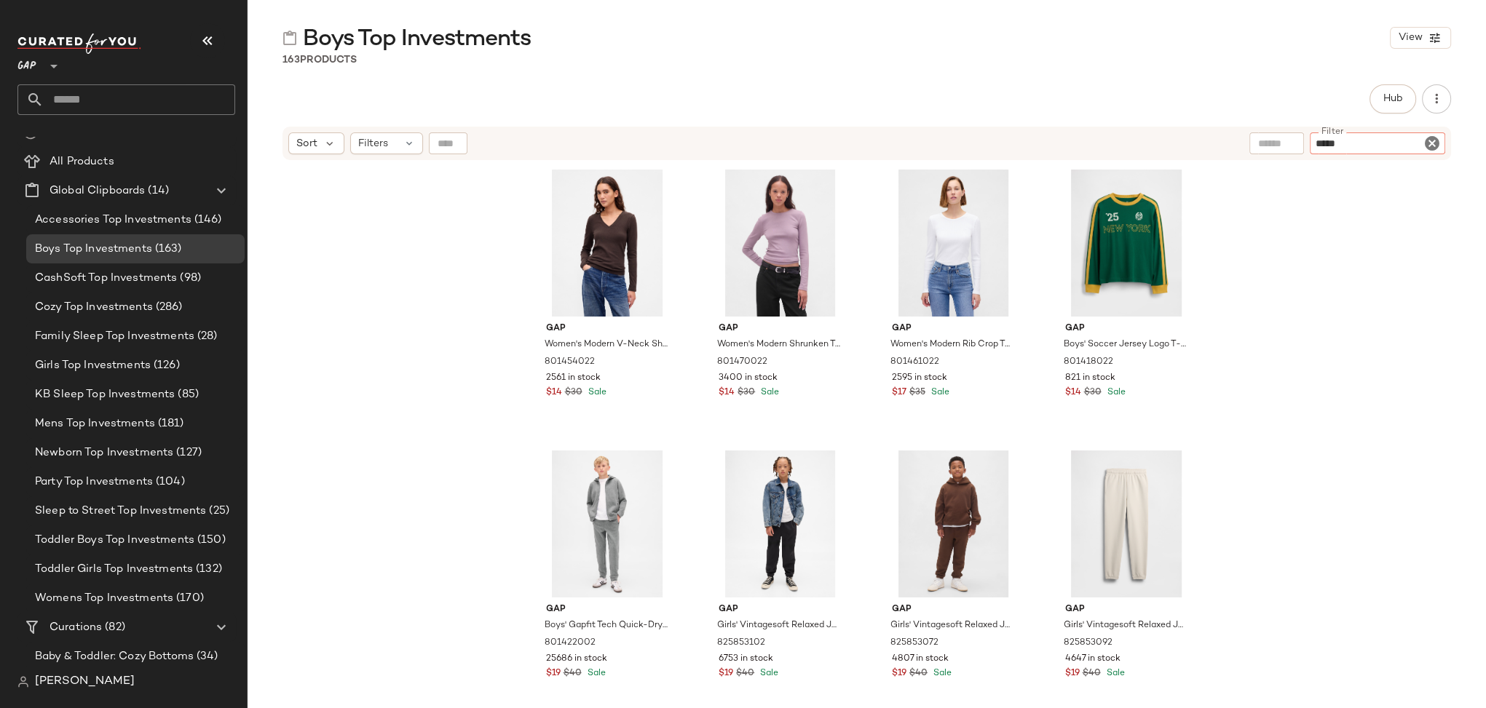
type input "******"
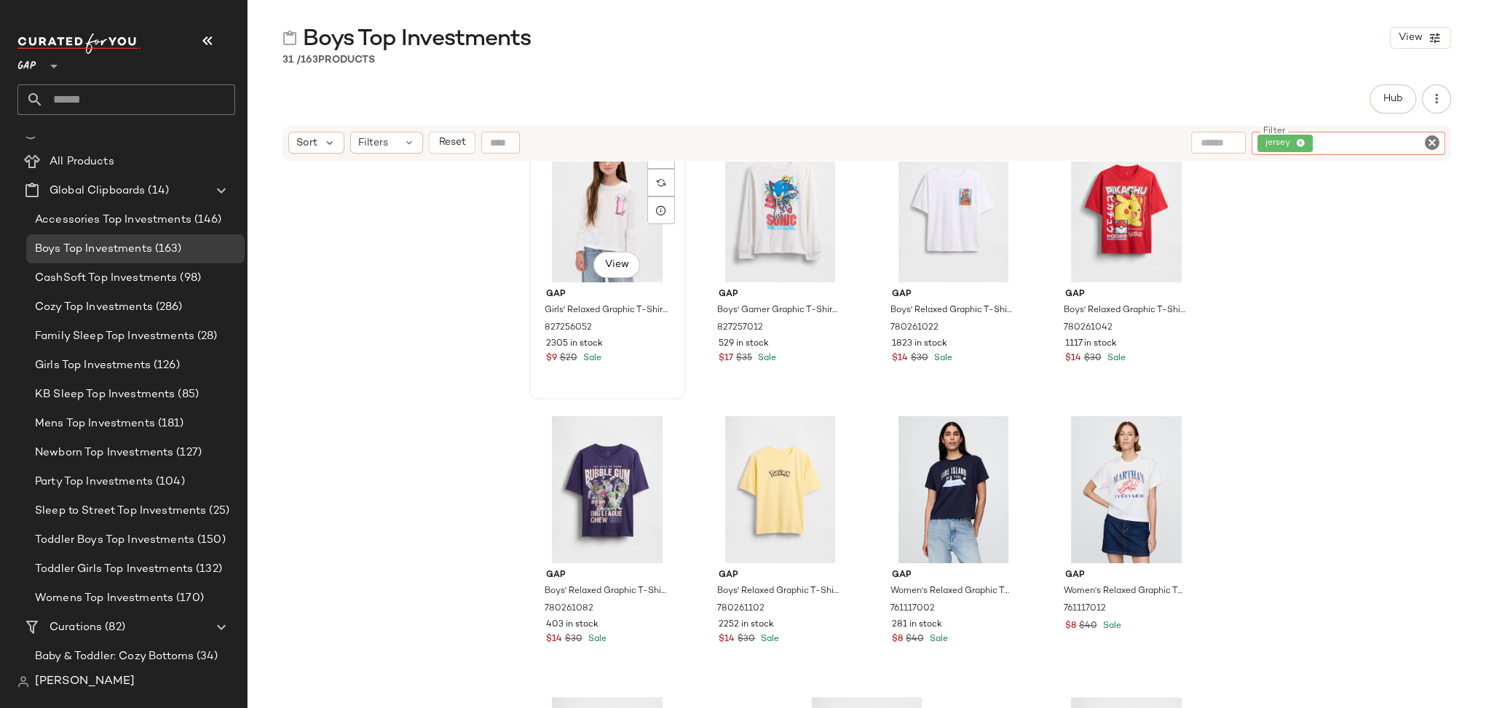
scroll to position [1668, 0]
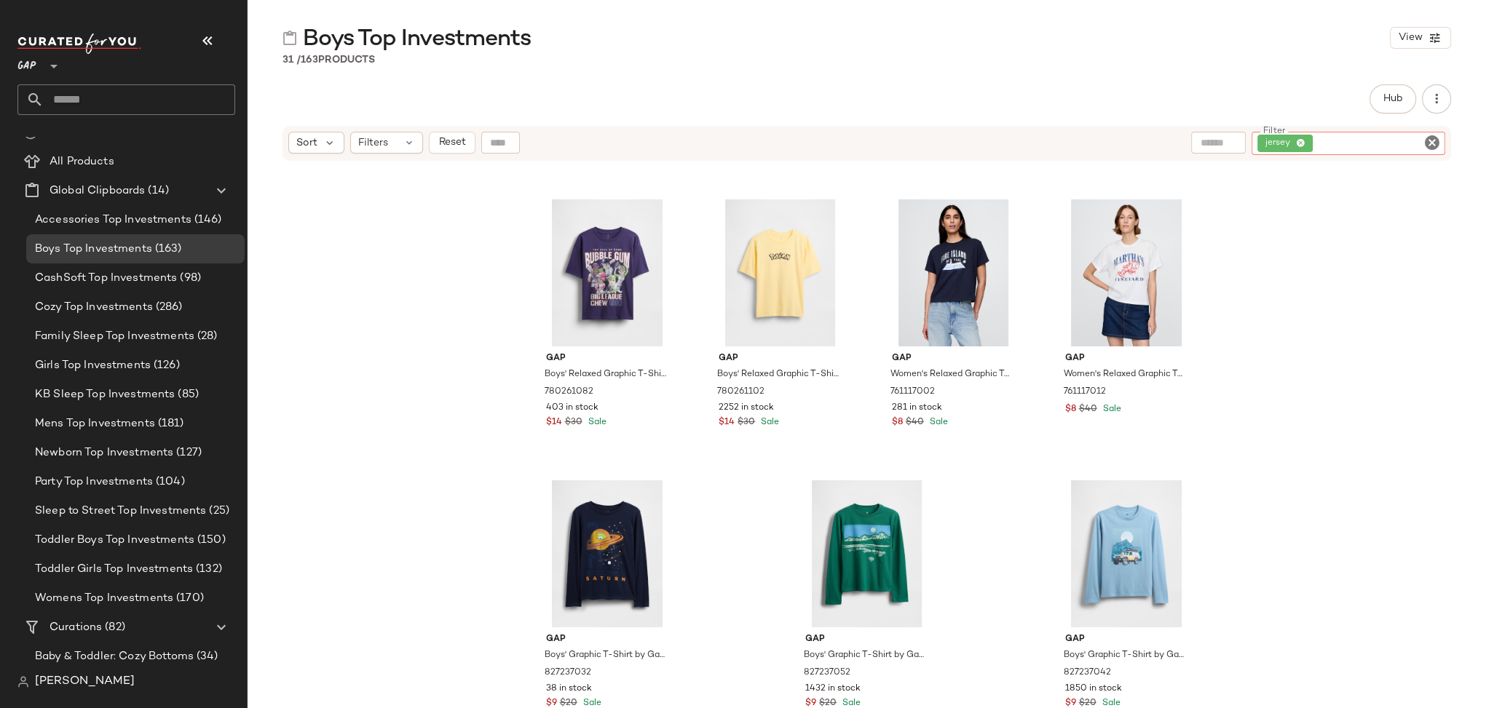
click at [1427, 142] on icon "Clear Filter" at bounding box center [1431, 142] width 17 height 17
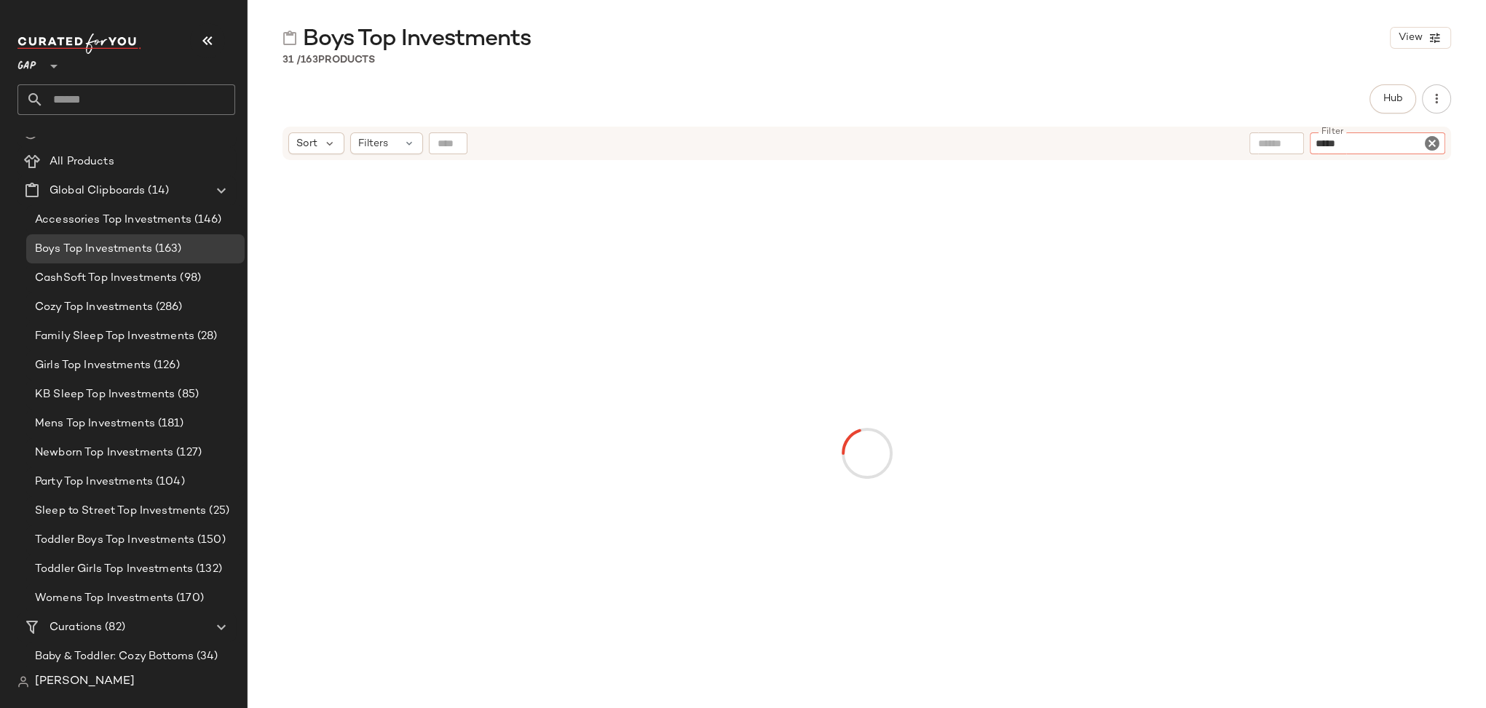
type input "******"
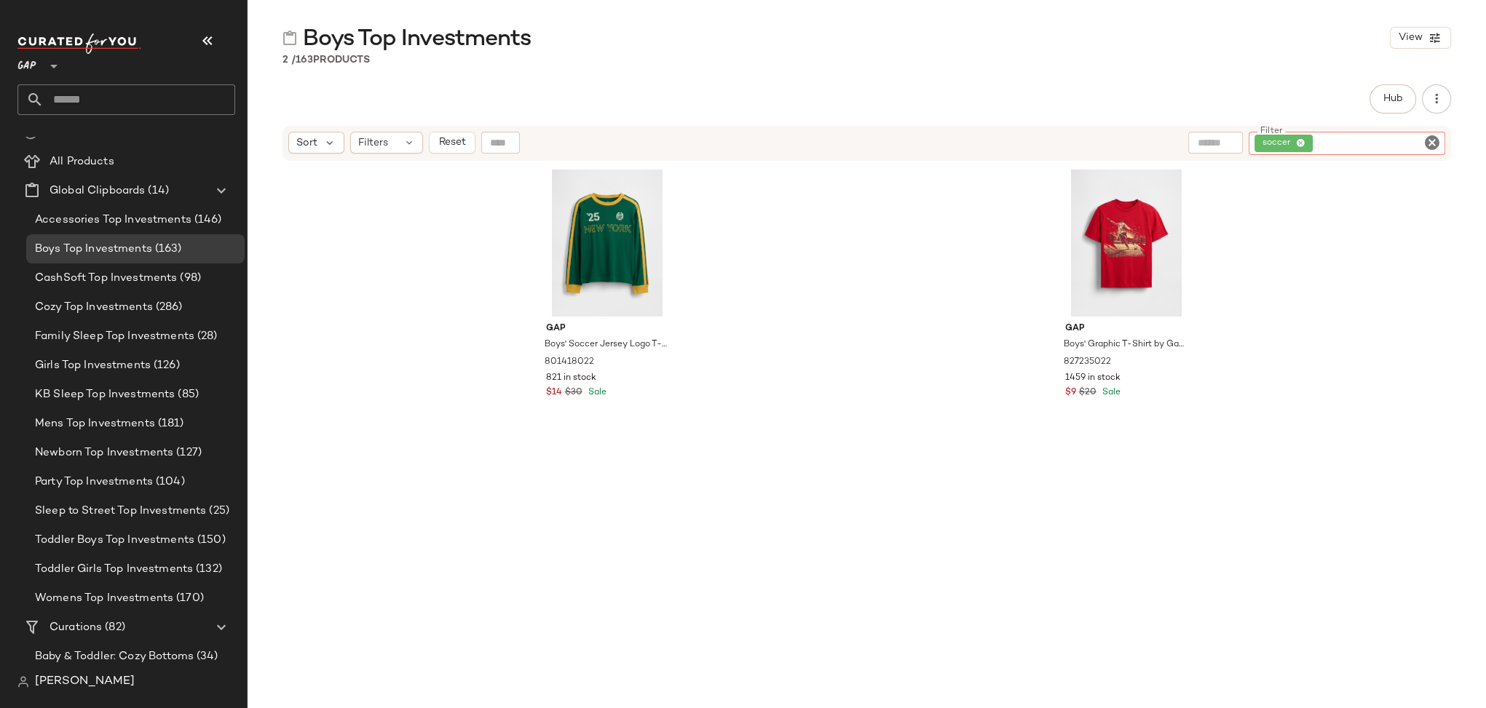
click at [1427, 140] on icon "Clear Filter" at bounding box center [1431, 142] width 17 height 17
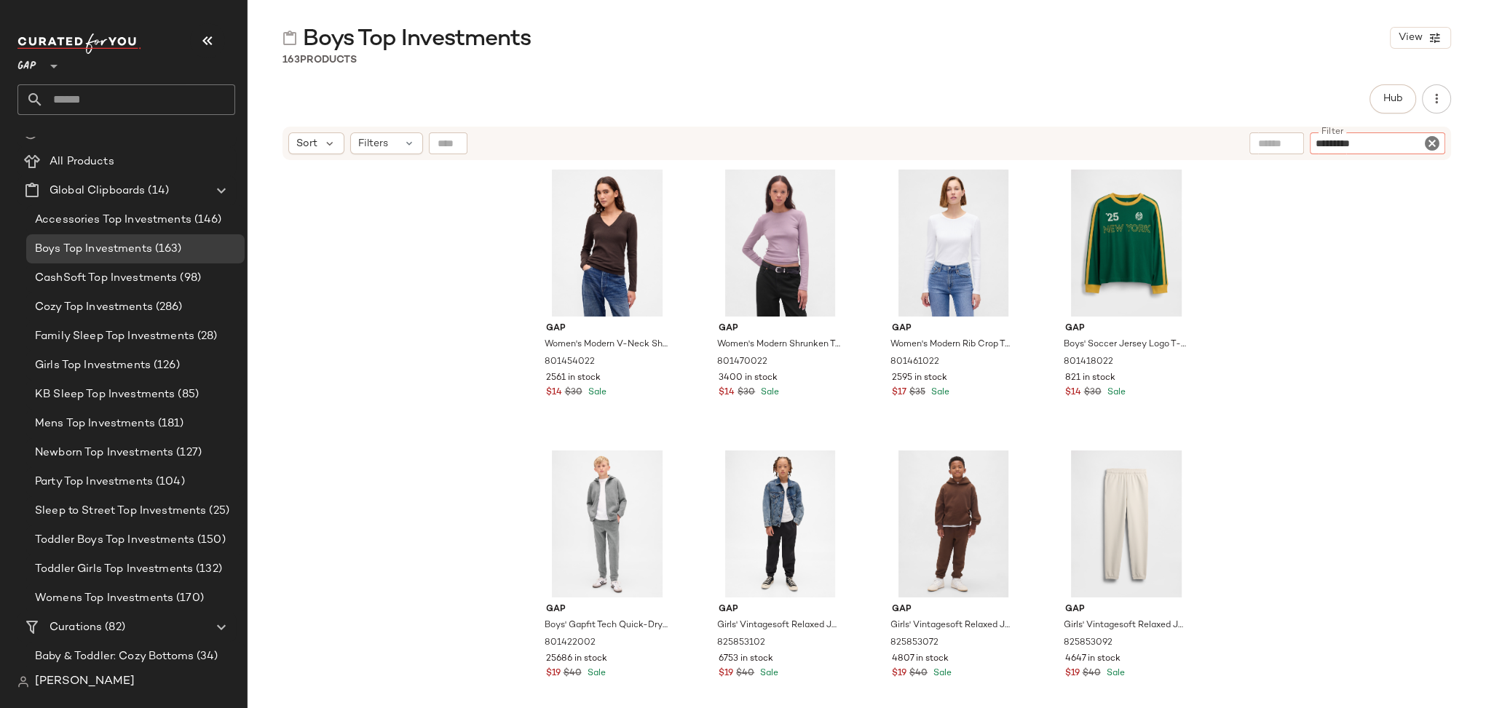
type input "**********"
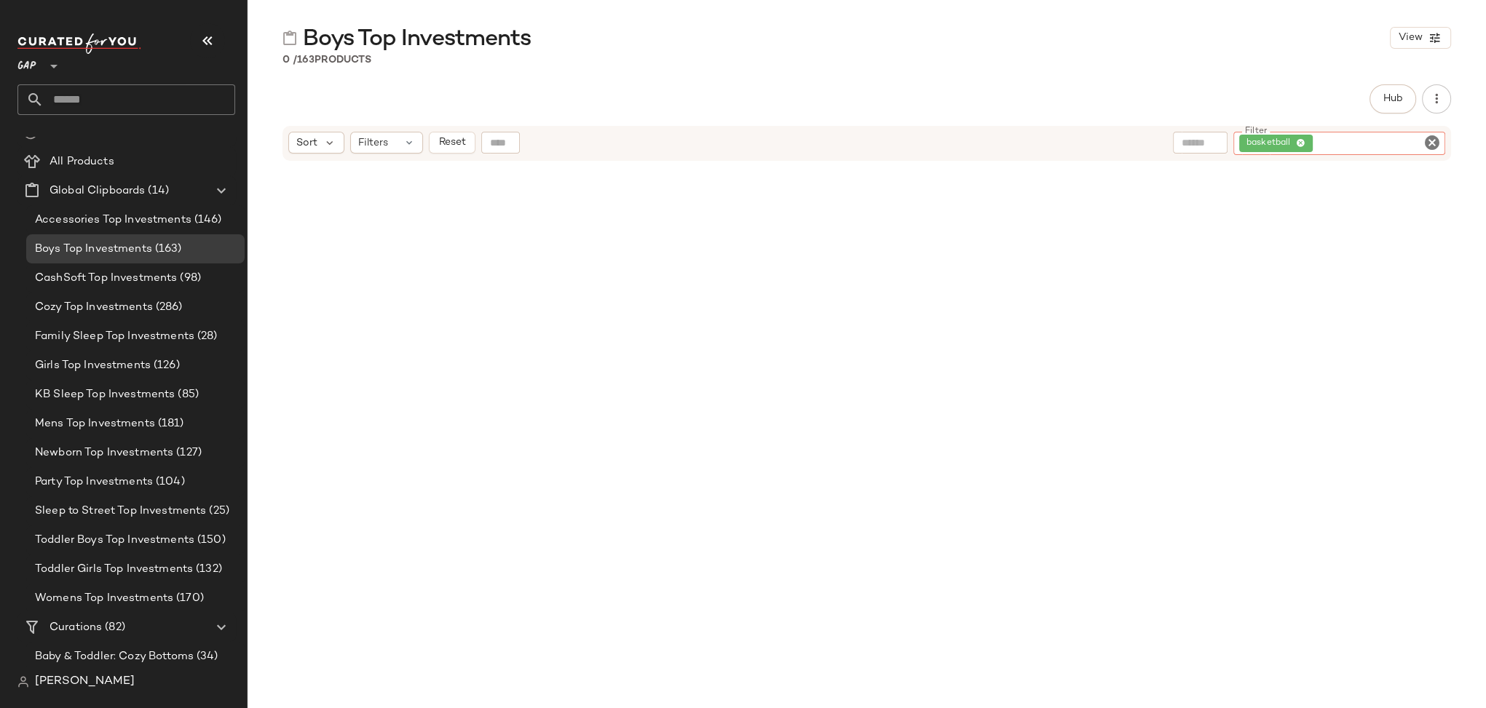
click at [1433, 139] on icon "Clear Filter" at bounding box center [1431, 142] width 17 height 17
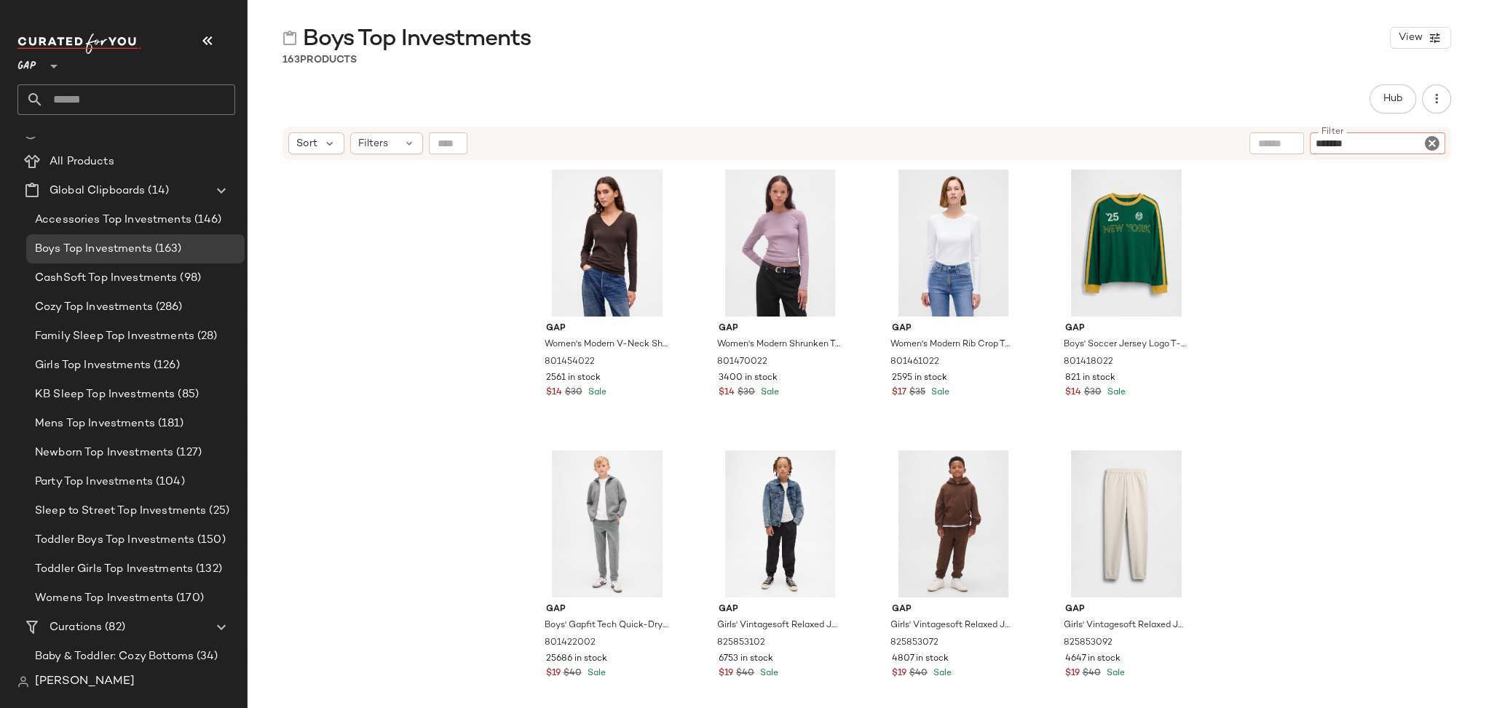
type input "********"
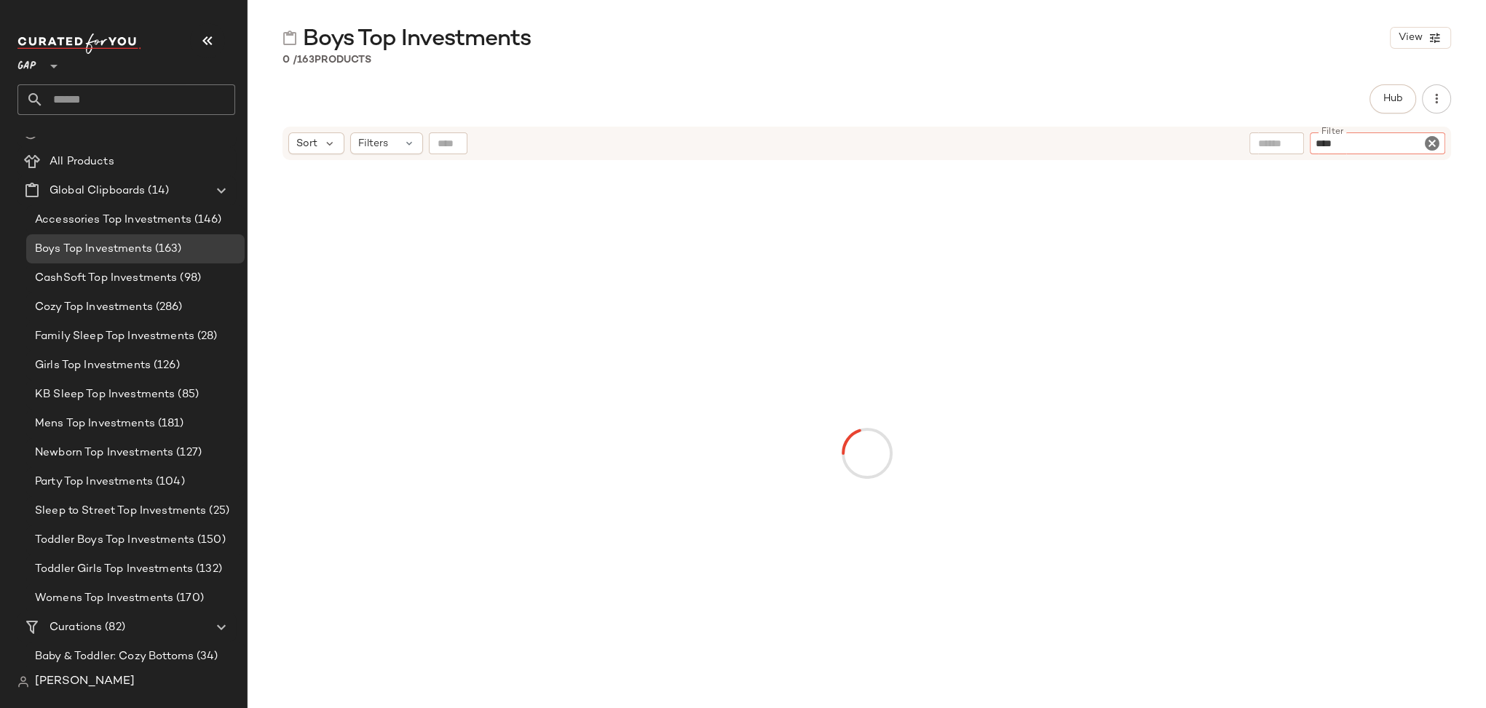
type input "*****"
click at [1429, 141] on icon "Clear Filter" at bounding box center [1431, 142] width 17 height 17
click at [412, 142] on icon at bounding box center [409, 144] width 12 height 12
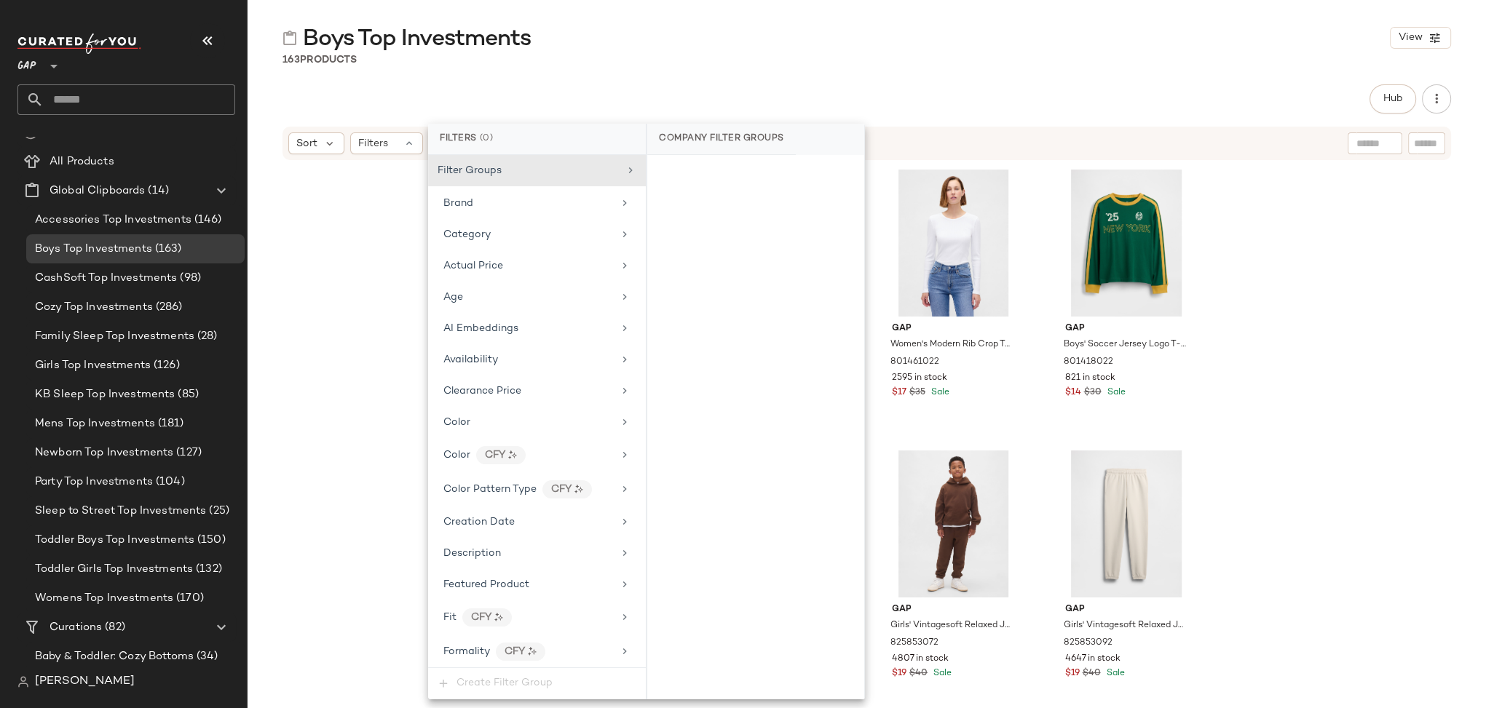
click at [1287, 223] on div "Gap Women's Modern V-Neck Shrunken T-Shirt by Gap Terra Brown Petite Size L 801…" at bounding box center [866, 453] width 1238 height 583
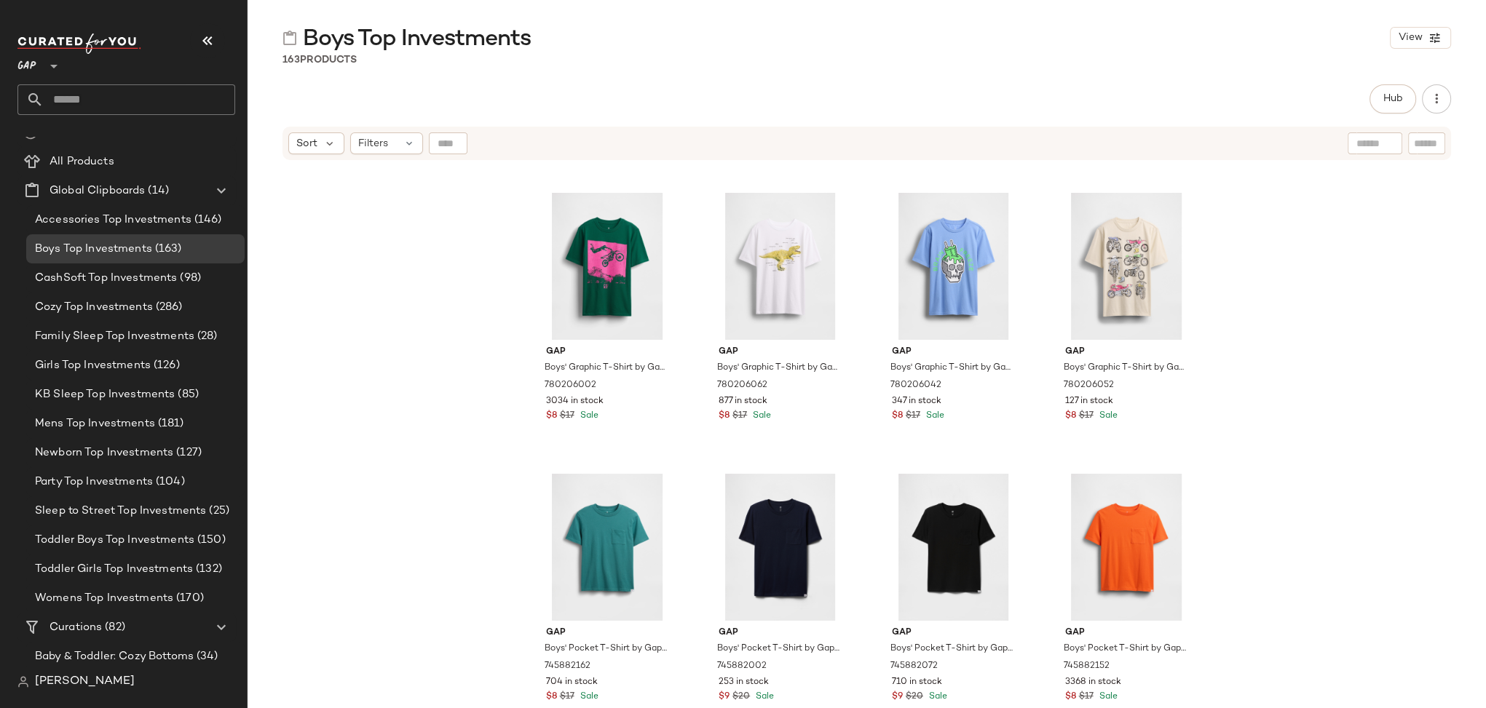
scroll to position [9542, 0]
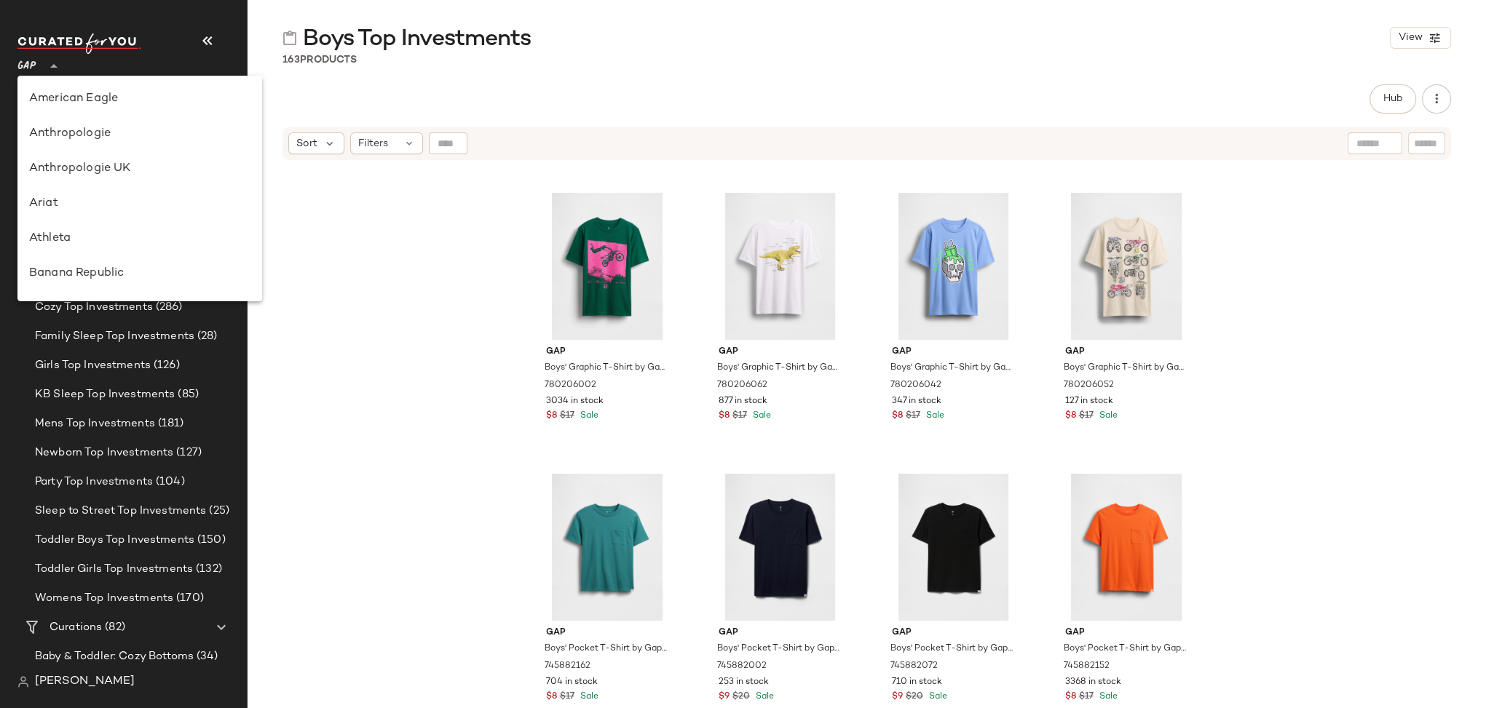
click at [28, 66] on span "GAP" at bounding box center [26, 62] width 19 height 26
click at [82, 194] on div "Lululemon UK" at bounding box center [139, 203] width 245 height 35
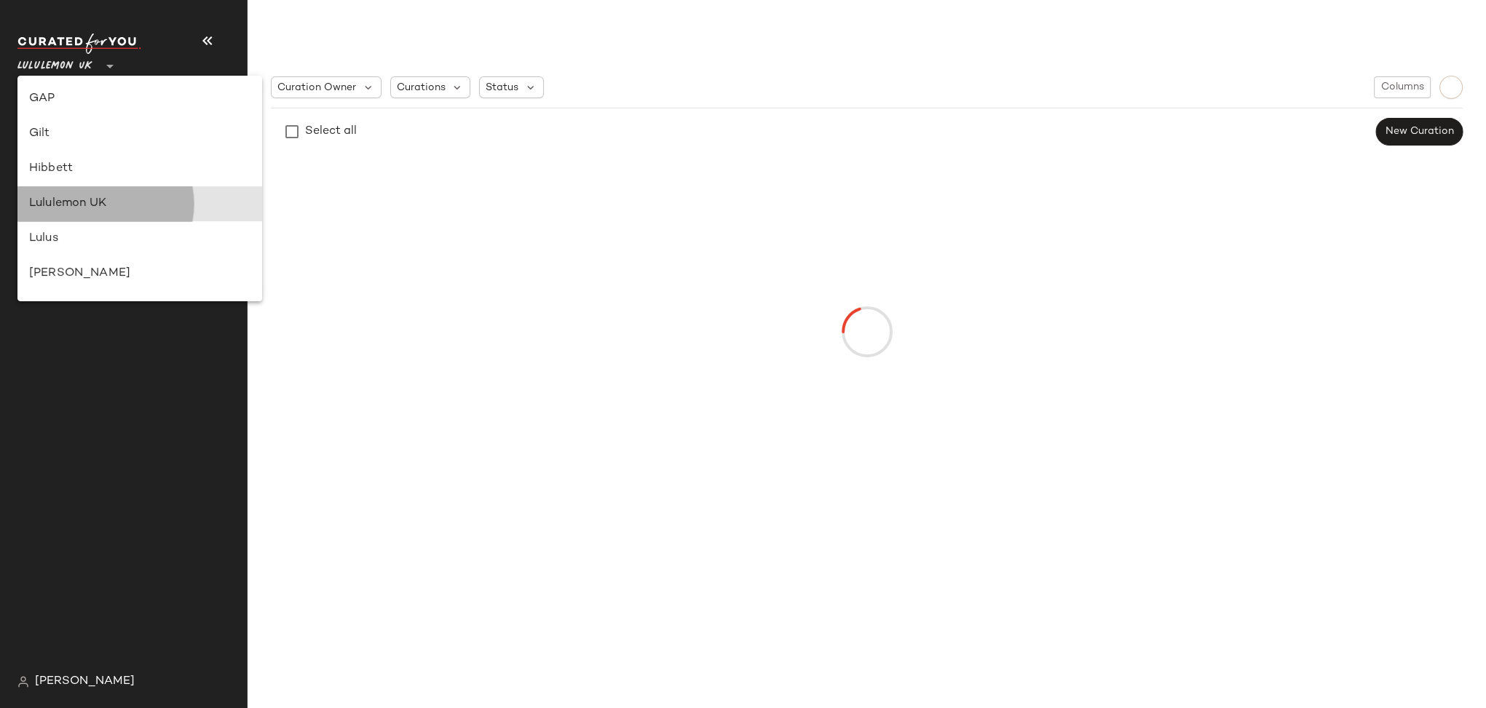
scroll to position [0, 0]
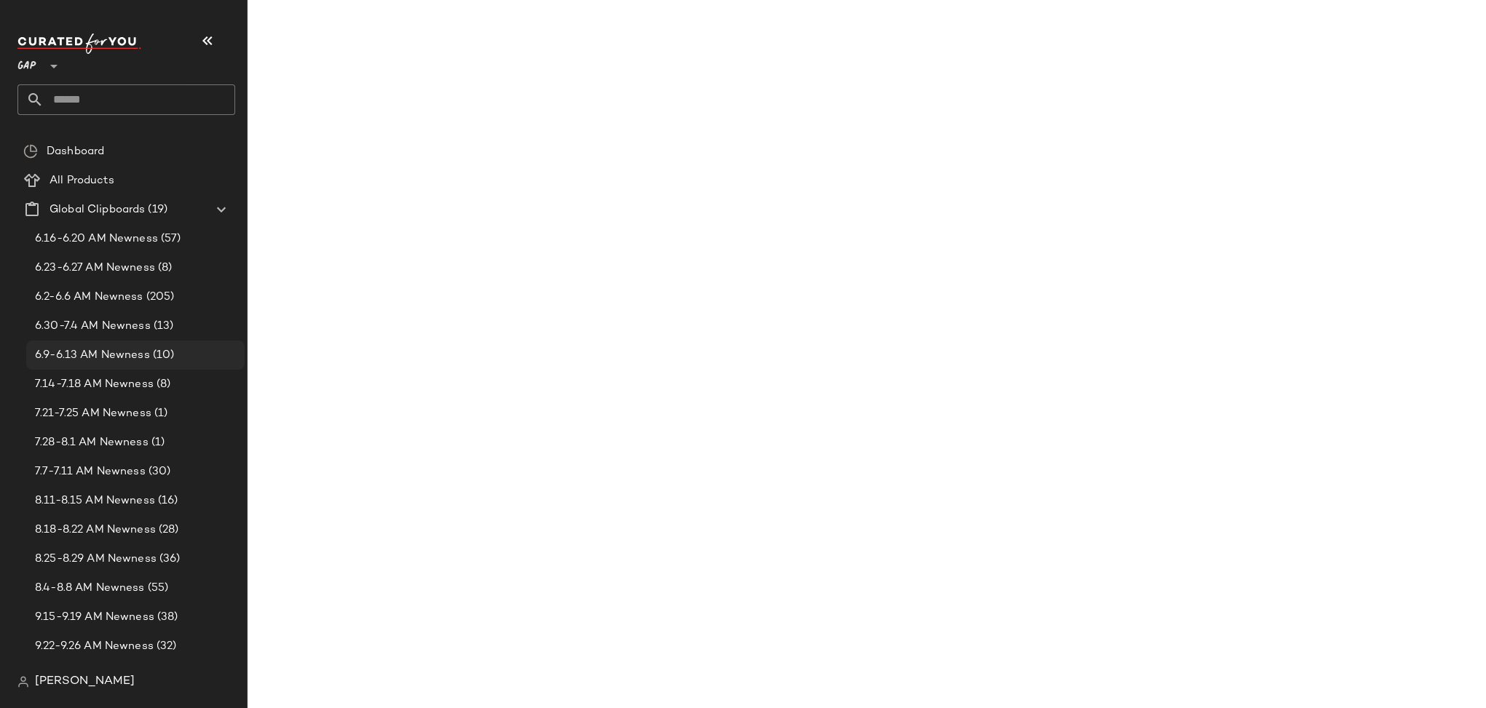
type input "**"
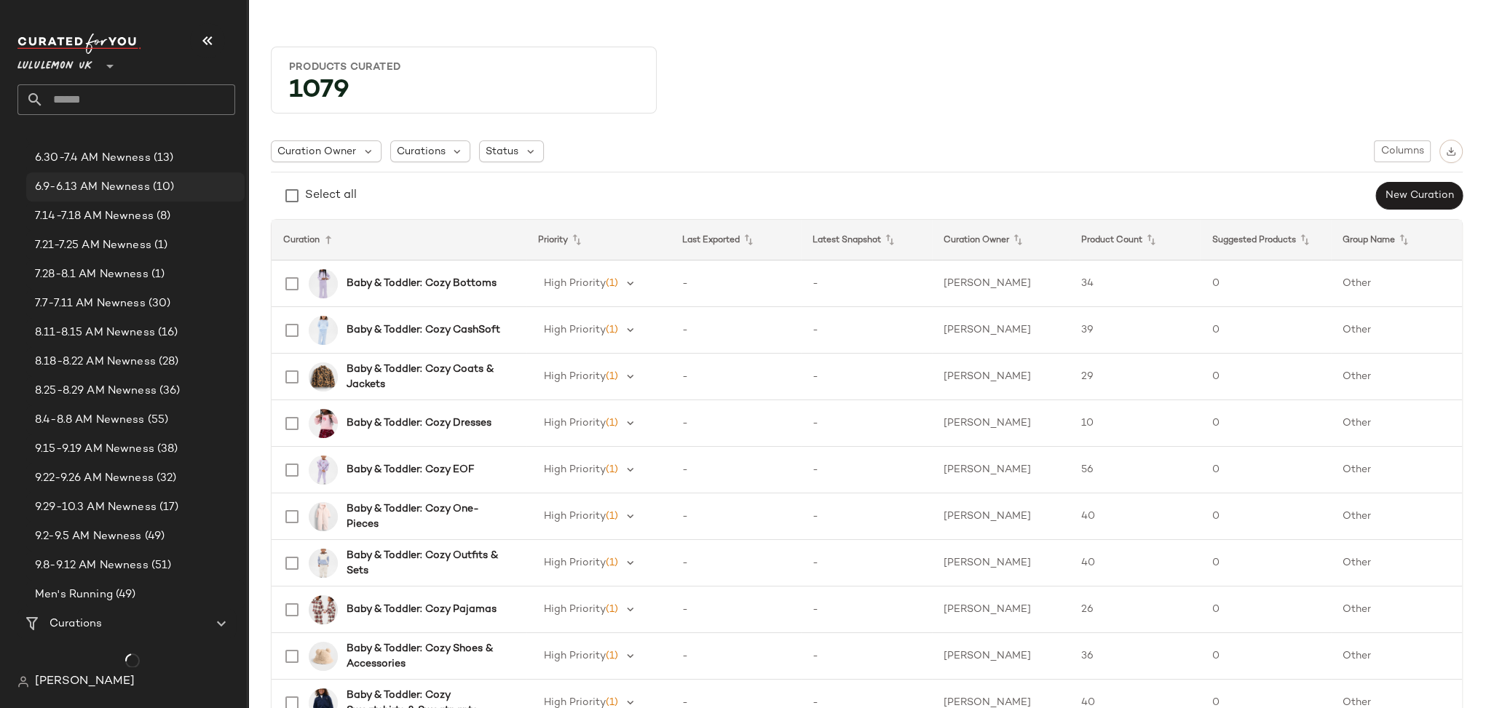
scroll to position [171, 0]
click at [83, 618] on span "Curations" at bounding box center [75, 621] width 52 height 17
click at [89, 652] on span "Curations" at bounding box center [75, 653] width 52 height 17
click at [329, 152] on span "Curation Owner" at bounding box center [316, 151] width 79 height 15
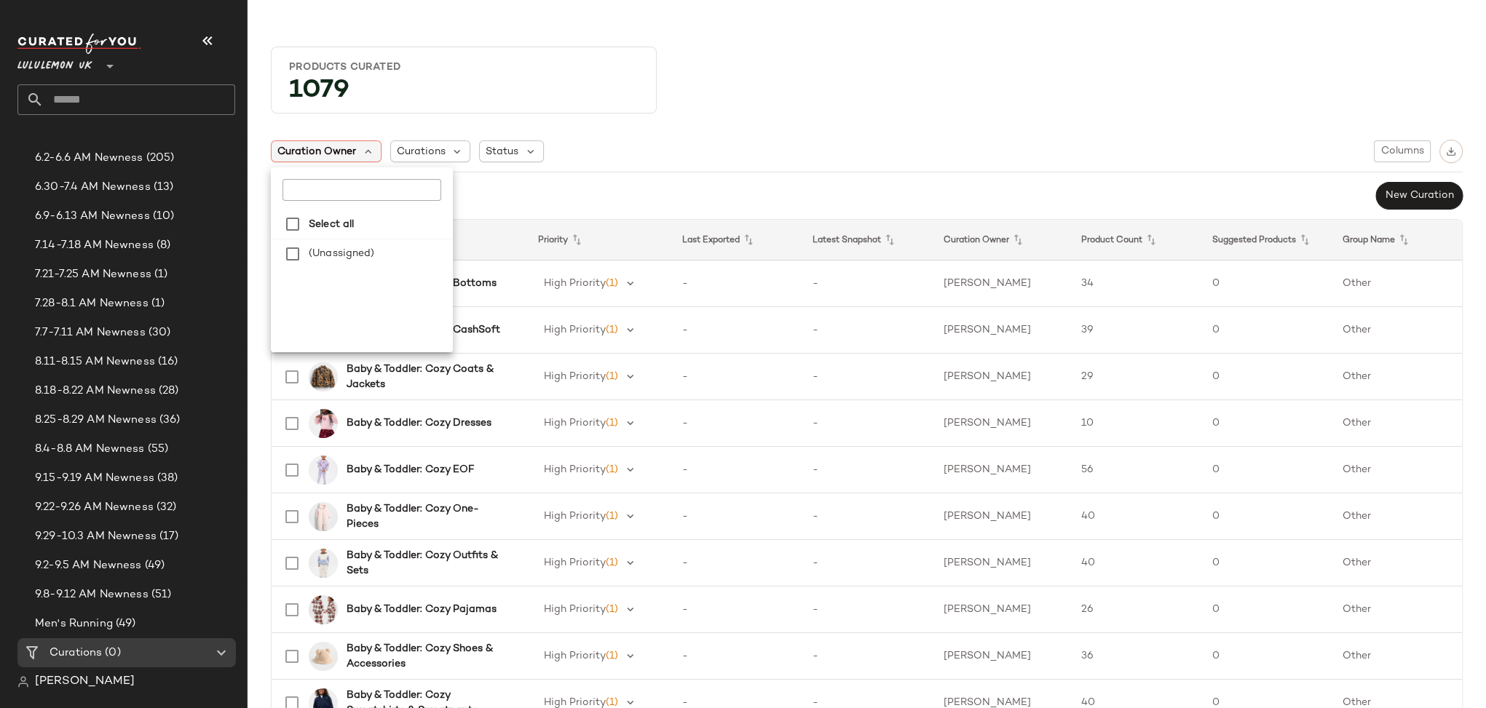
click at [336, 151] on span "Curation Owner" at bounding box center [316, 151] width 79 height 15
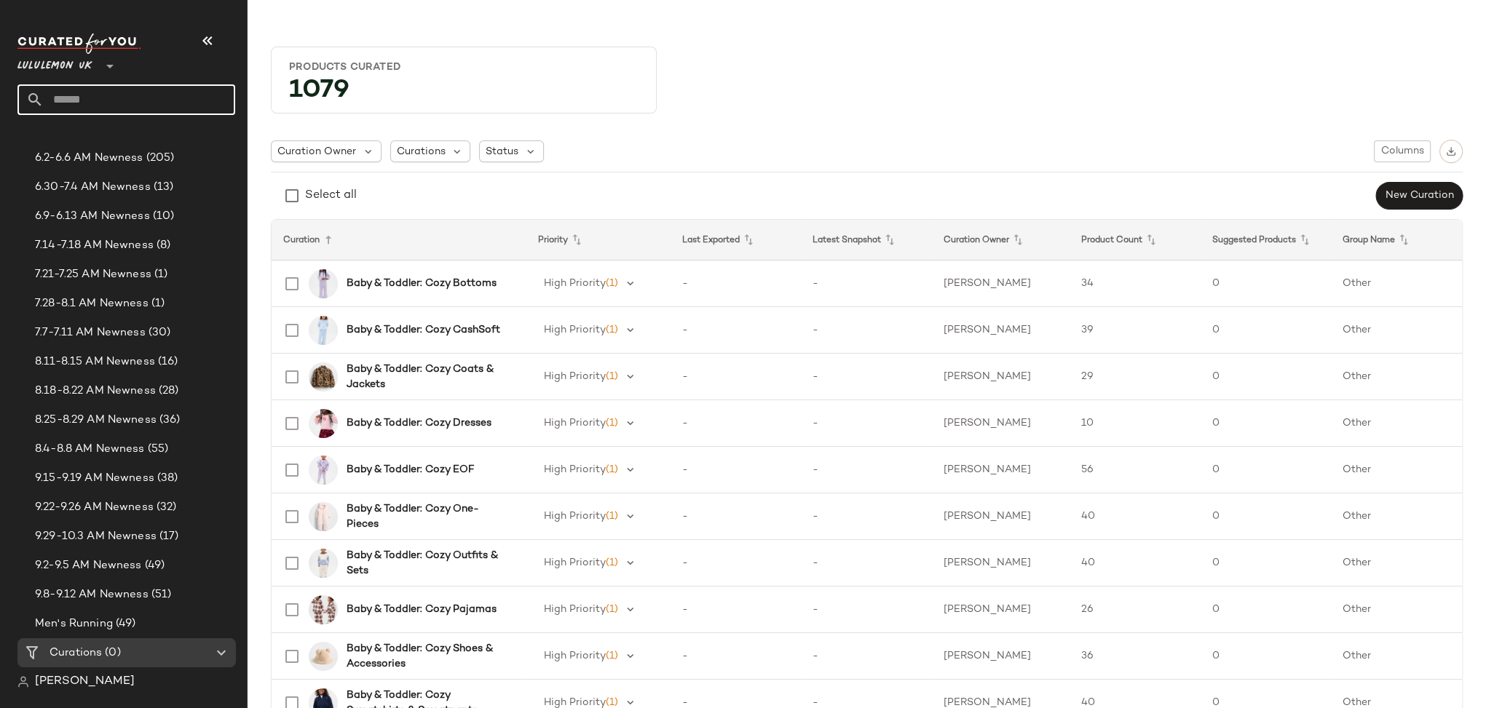
click at [64, 98] on input "text" at bounding box center [139, 99] width 191 height 31
type input "********"
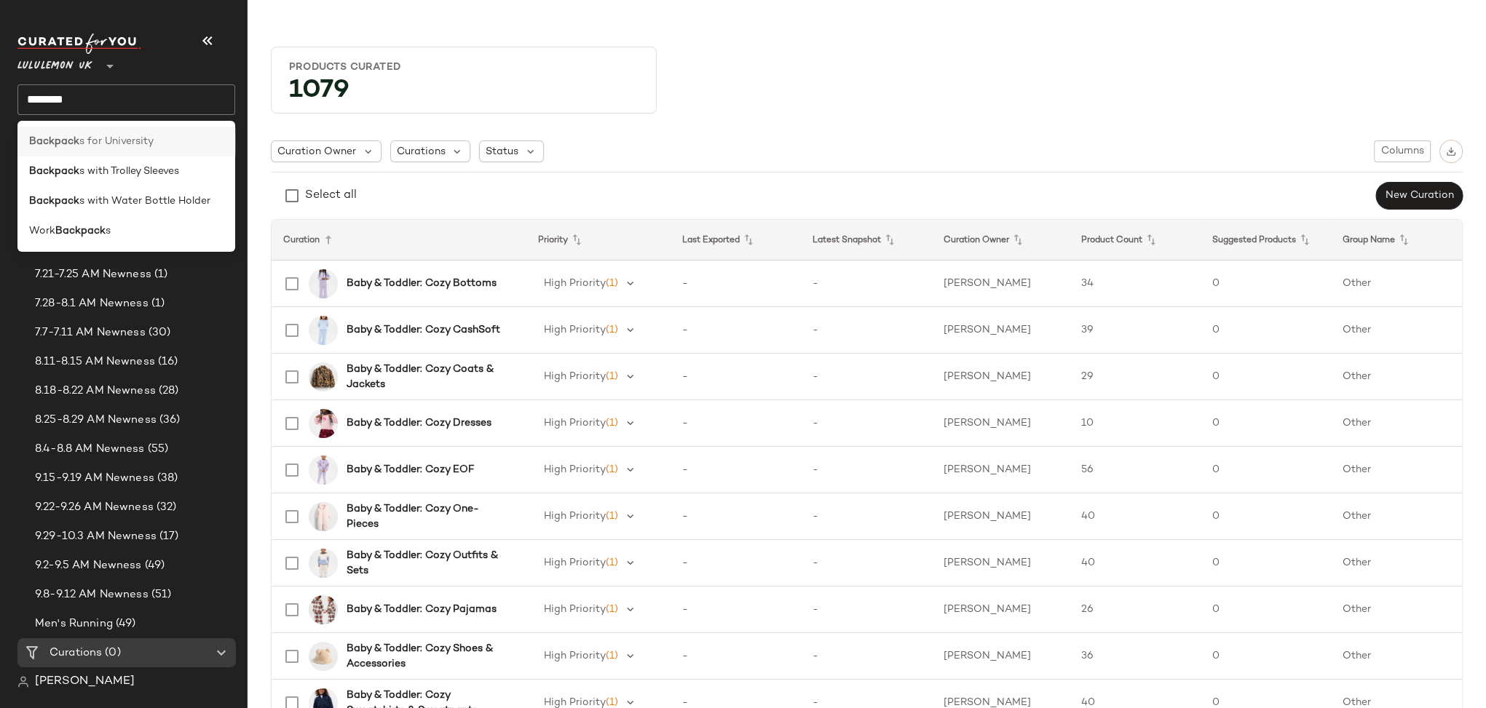
click at [129, 150] on div "Backpack s for University" at bounding box center [126, 142] width 218 height 30
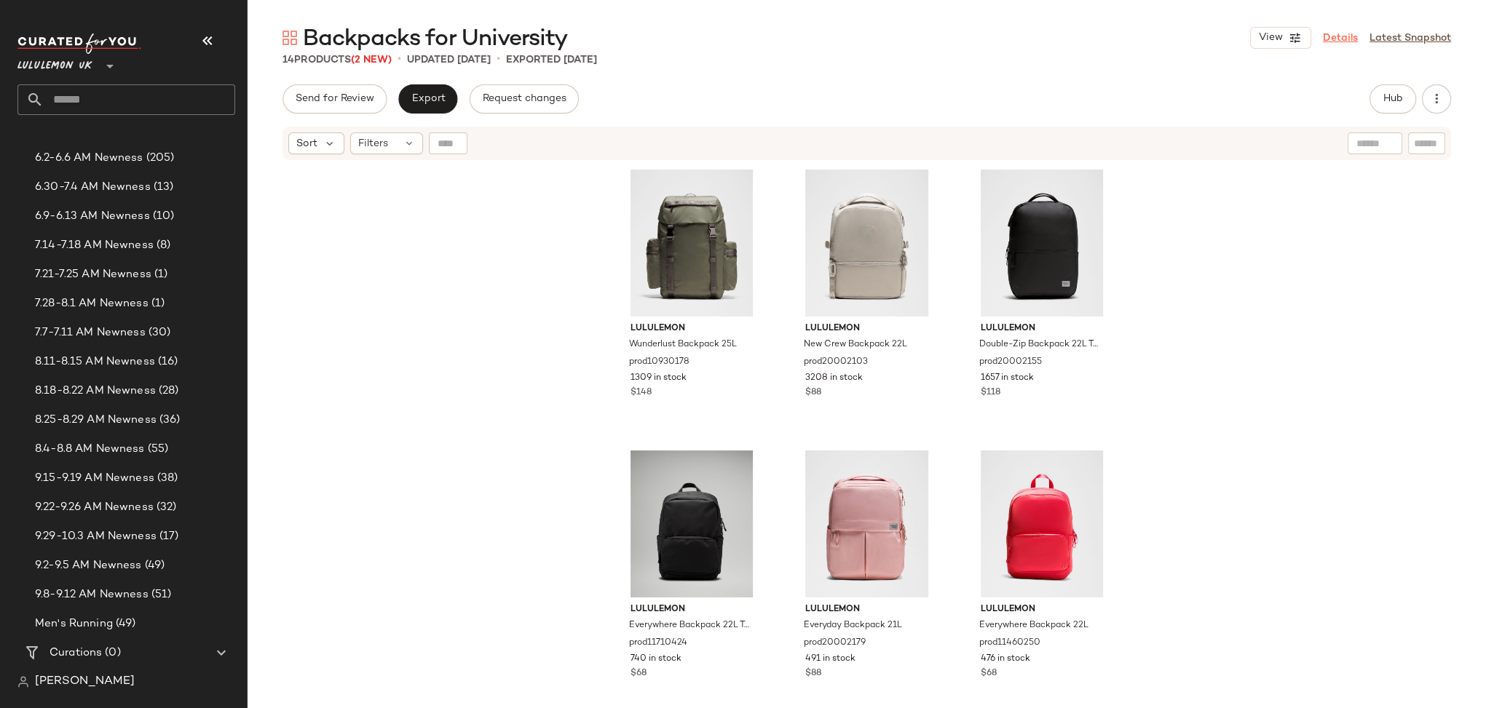
click at [1341, 31] on link "Details" at bounding box center [1340, 38] width 35 height 15
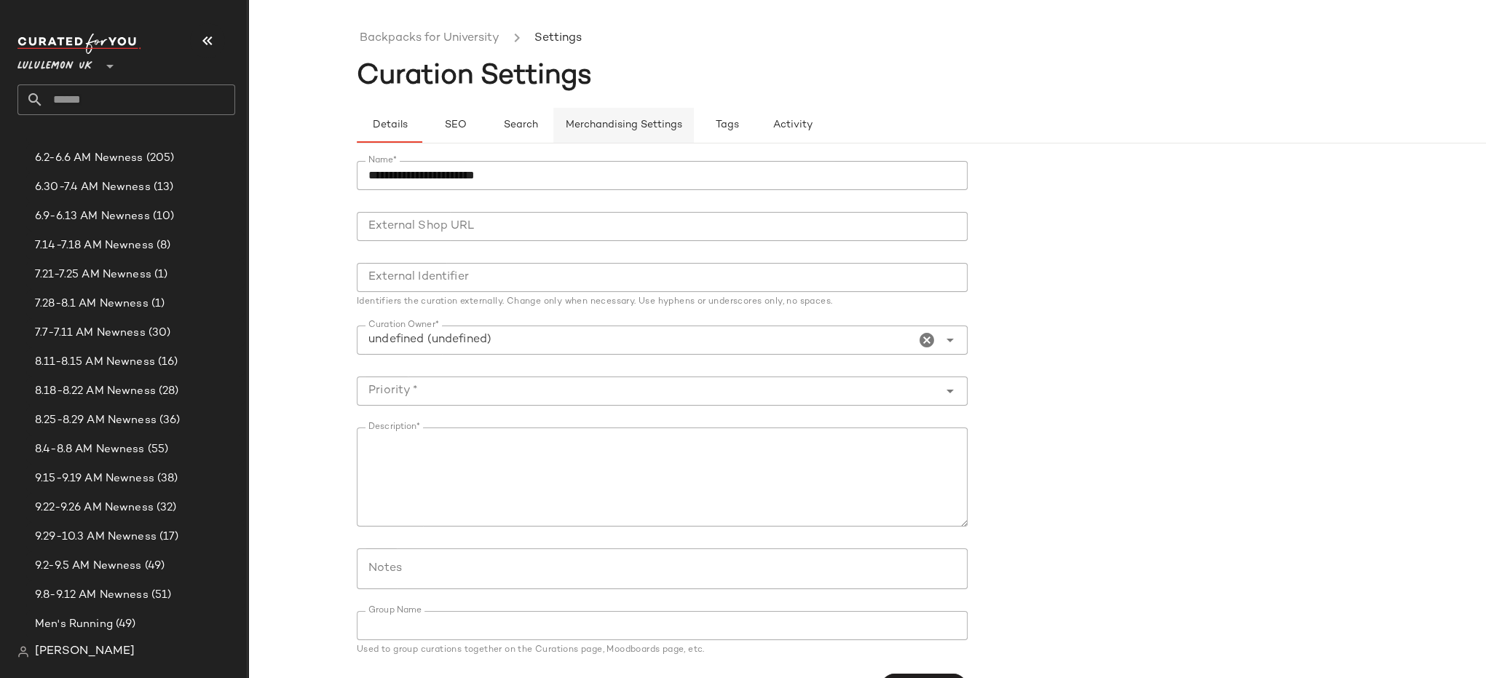
click at [614, 124] on span "Merchandising Settings" at bounding box center [623, 125] width 117 height 12
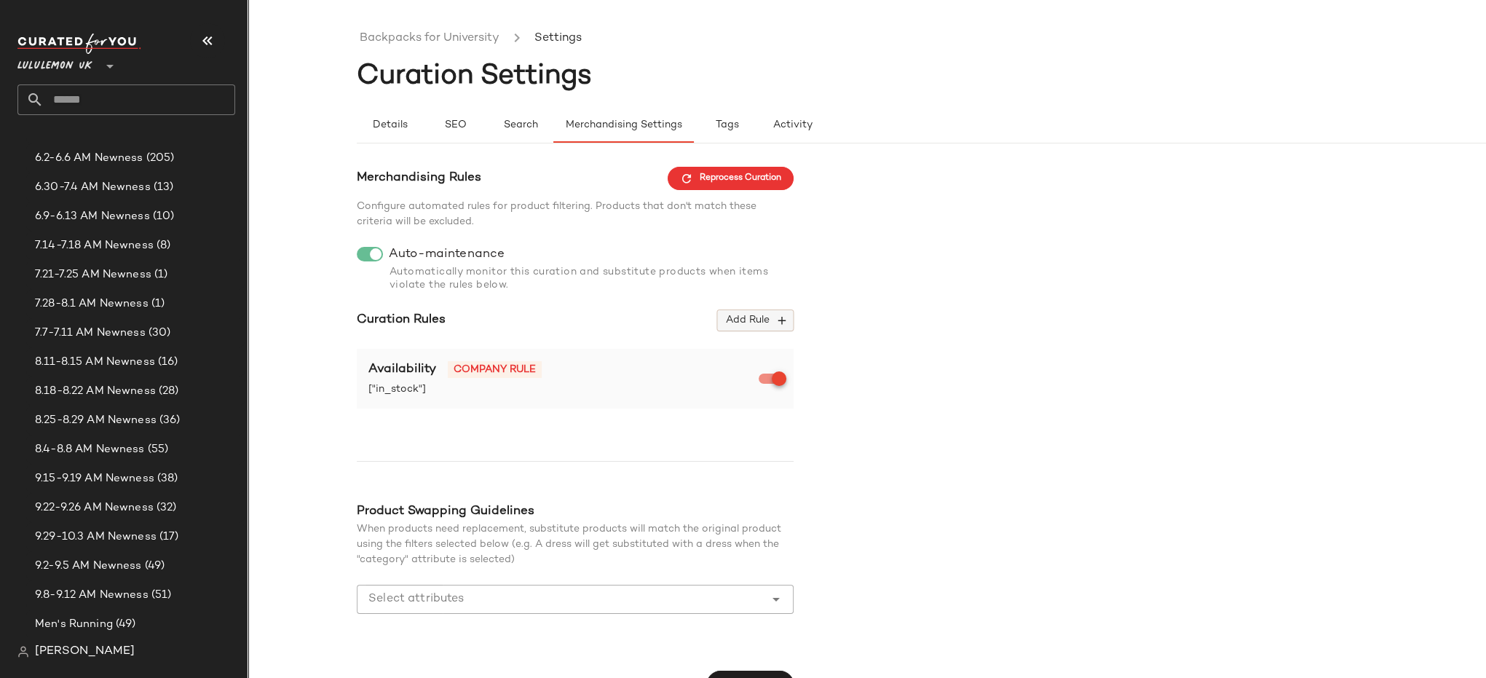
click at [759, 323] on span "Add Rule" at bounding box center [755, 320] width 60 height 13
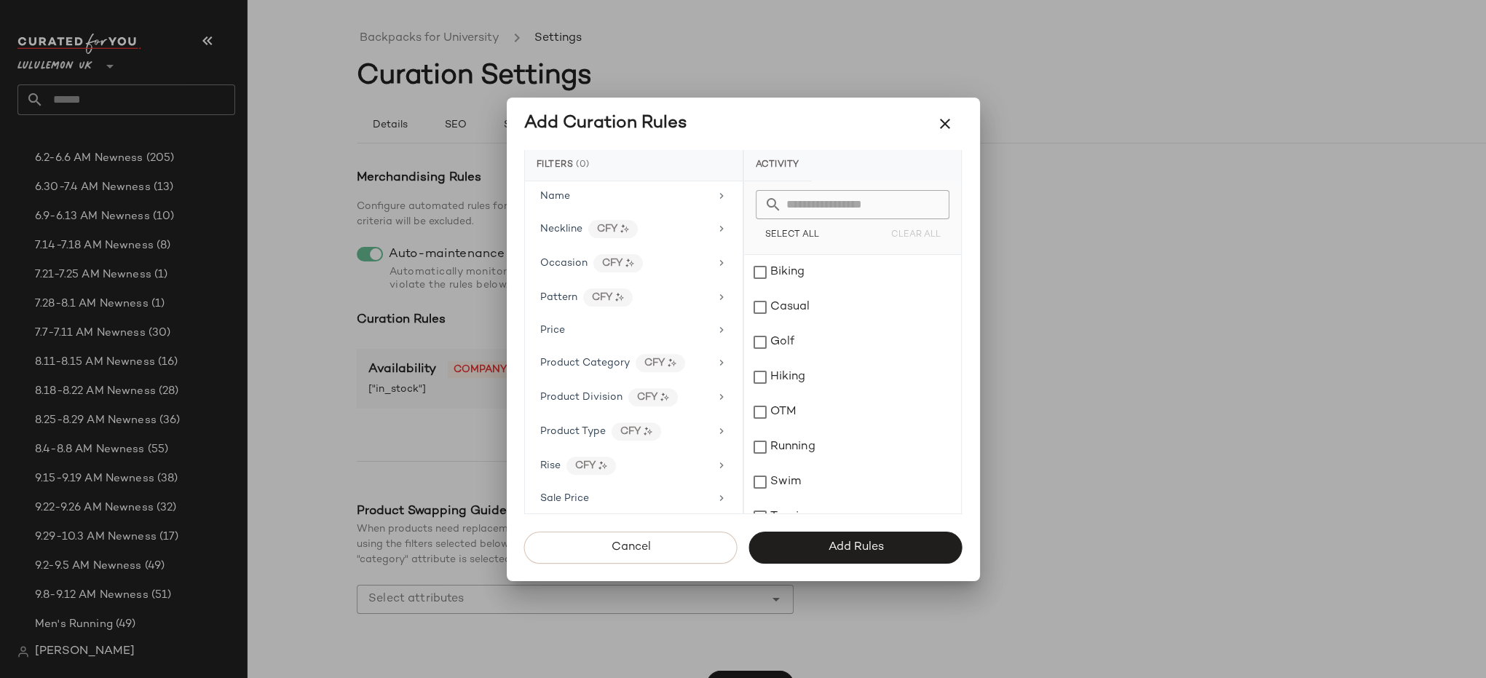
scroll to position [810, 0]
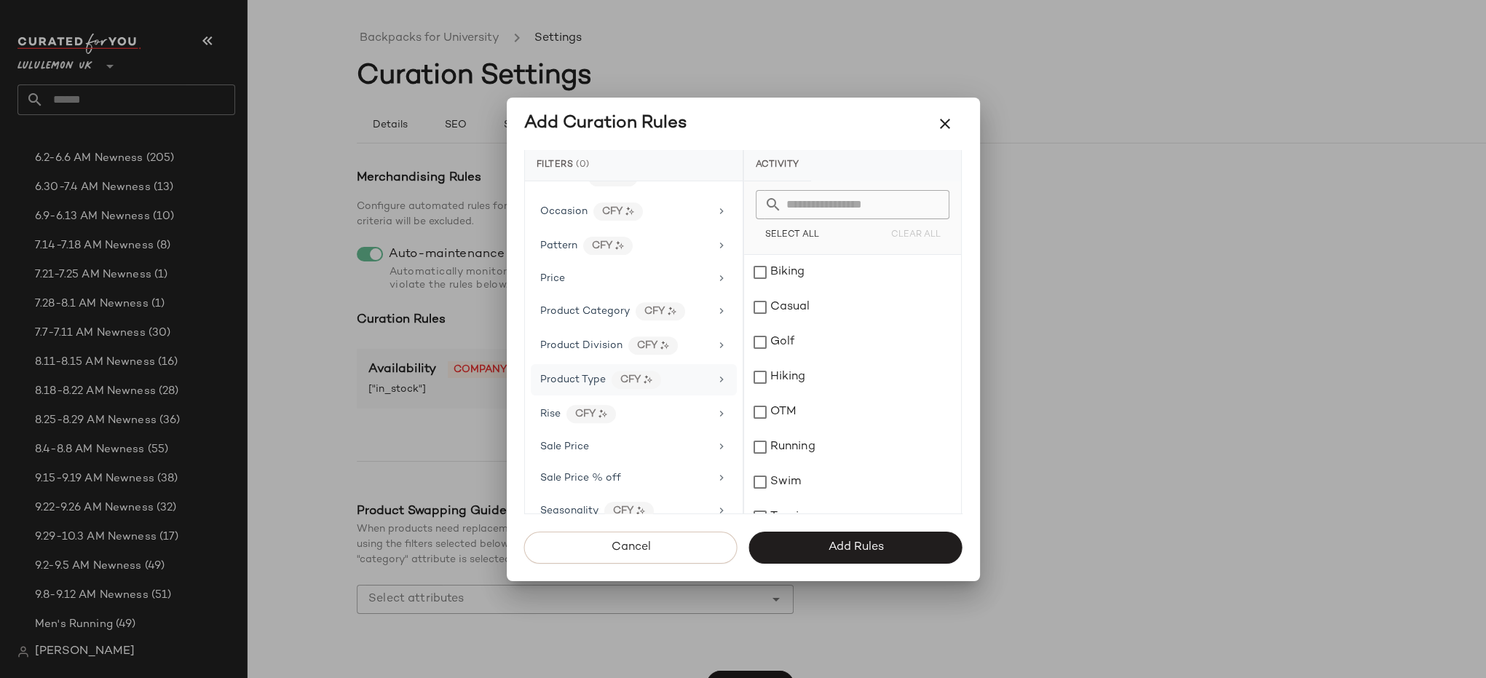
click at [717, 373] on icon at bounding box center [722, 379] width 12 height 12
click at [846, 204] on input "text" at bounding box center [861, 204] width 159 height 29
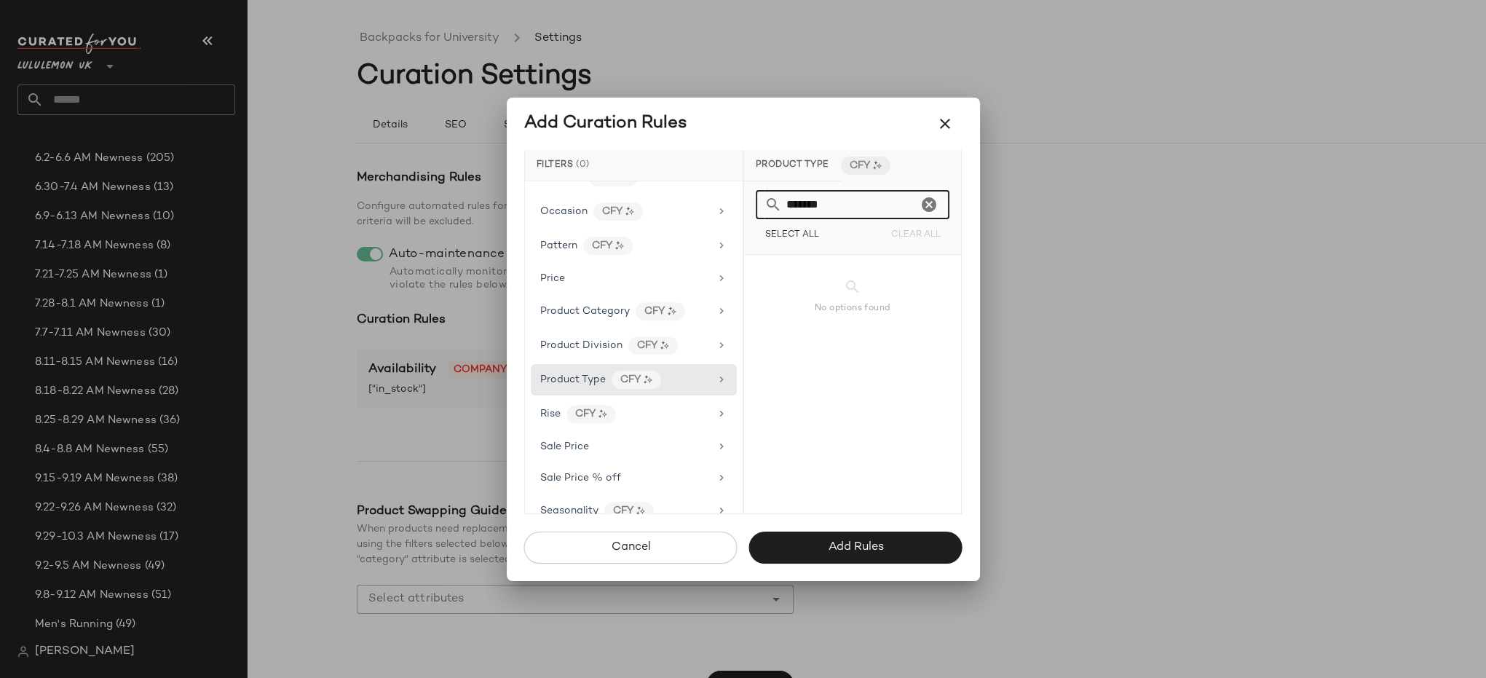
type input "********"
drag, startPoint x: 928, startPoint y: 203, endPoint x: 887, endPoint y: 227, distance: 47.3
click at [928, 203] on icon "Clear" at bounding box center [928, 204] width 17 height 17
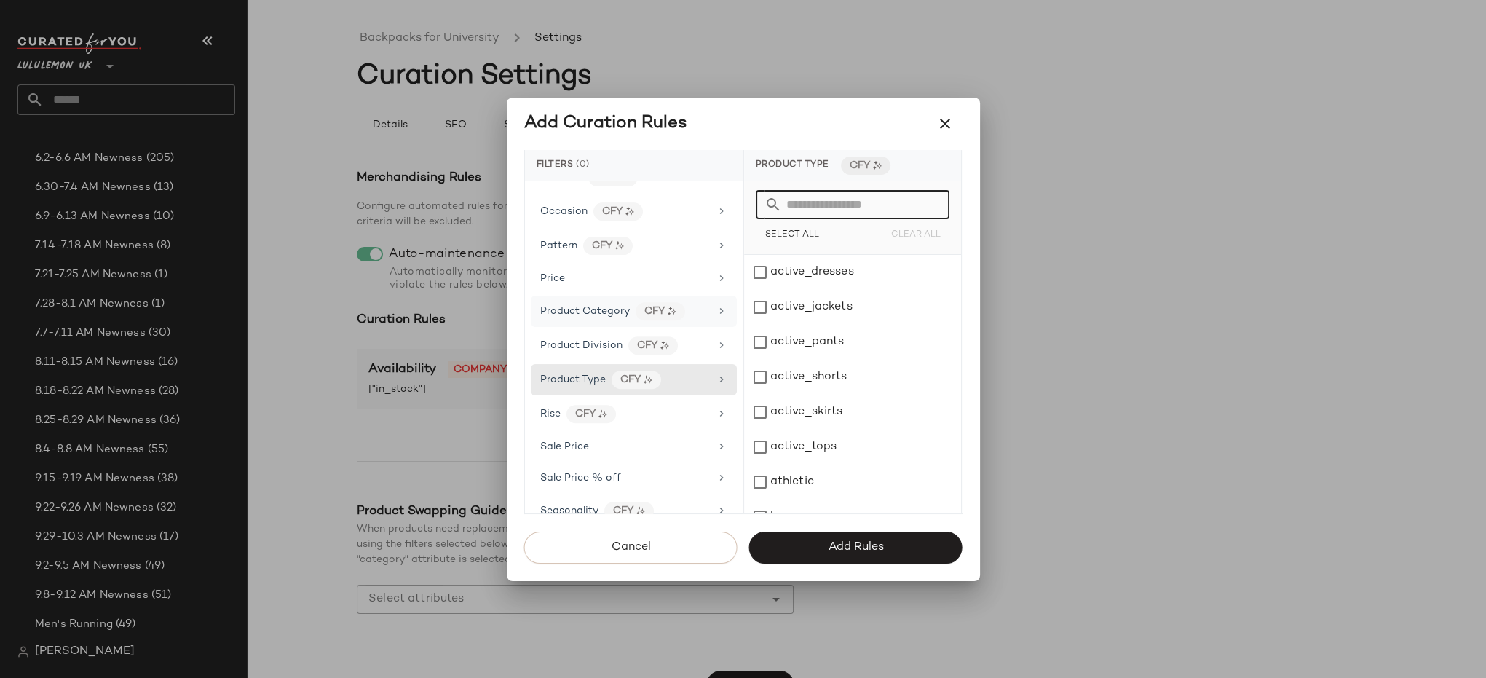
click at [721, 305] on icon at bounding box center [722, 311] width 12 height 12
click at [841, 207] on input "text" at bounding box center [861, 204] width 159 height 29
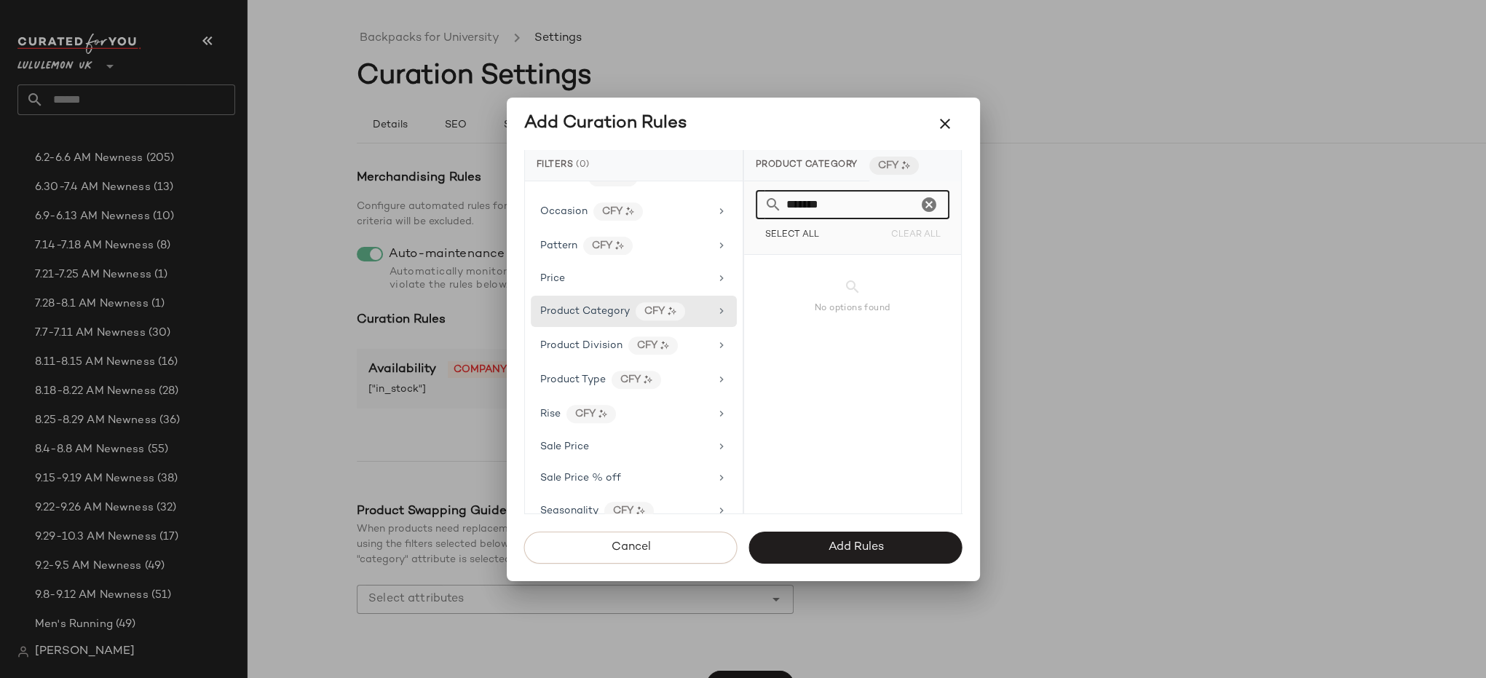
type input "********"
click at [926, 202] on icon "Clear" at bounding box center [928, 204] width 17 height 17
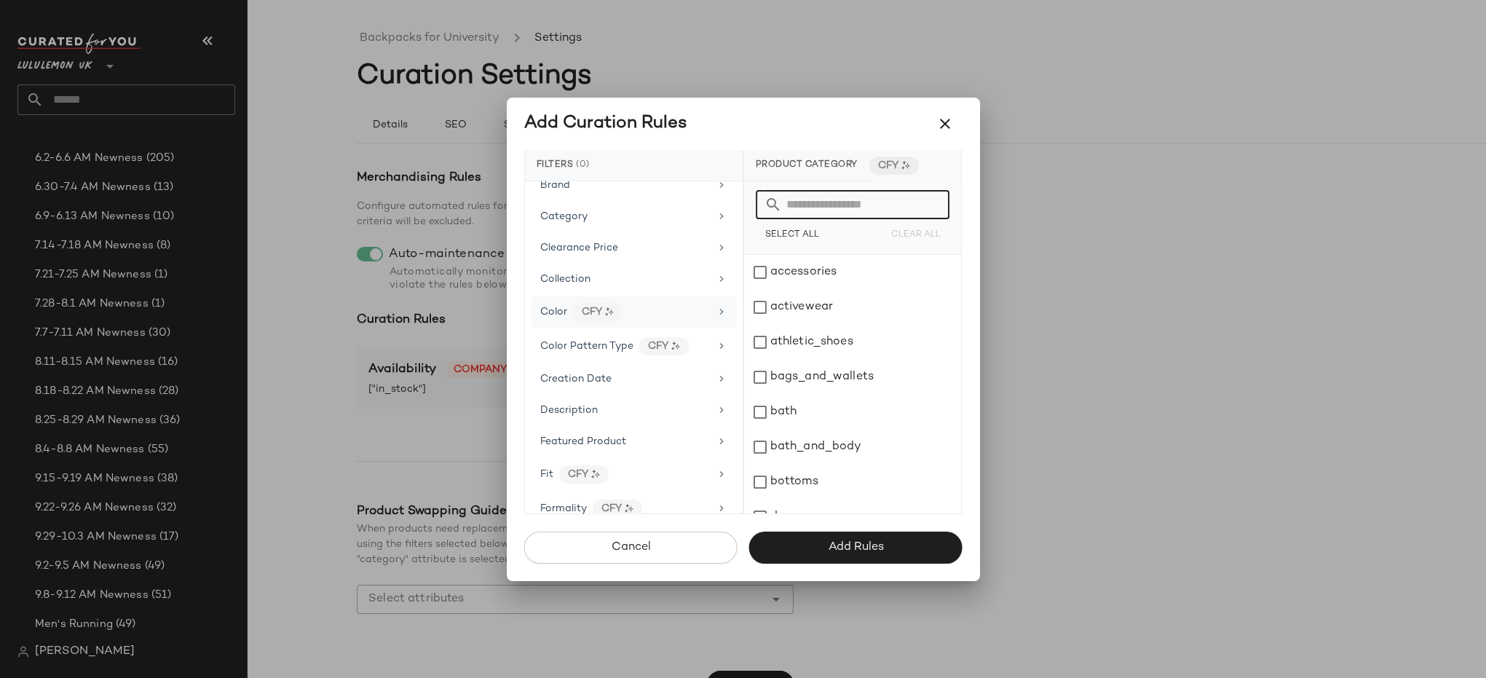
scroll to position [146, 0]
click at [719, 214] on icon at bounding box center [722, 219] width 12 height 12
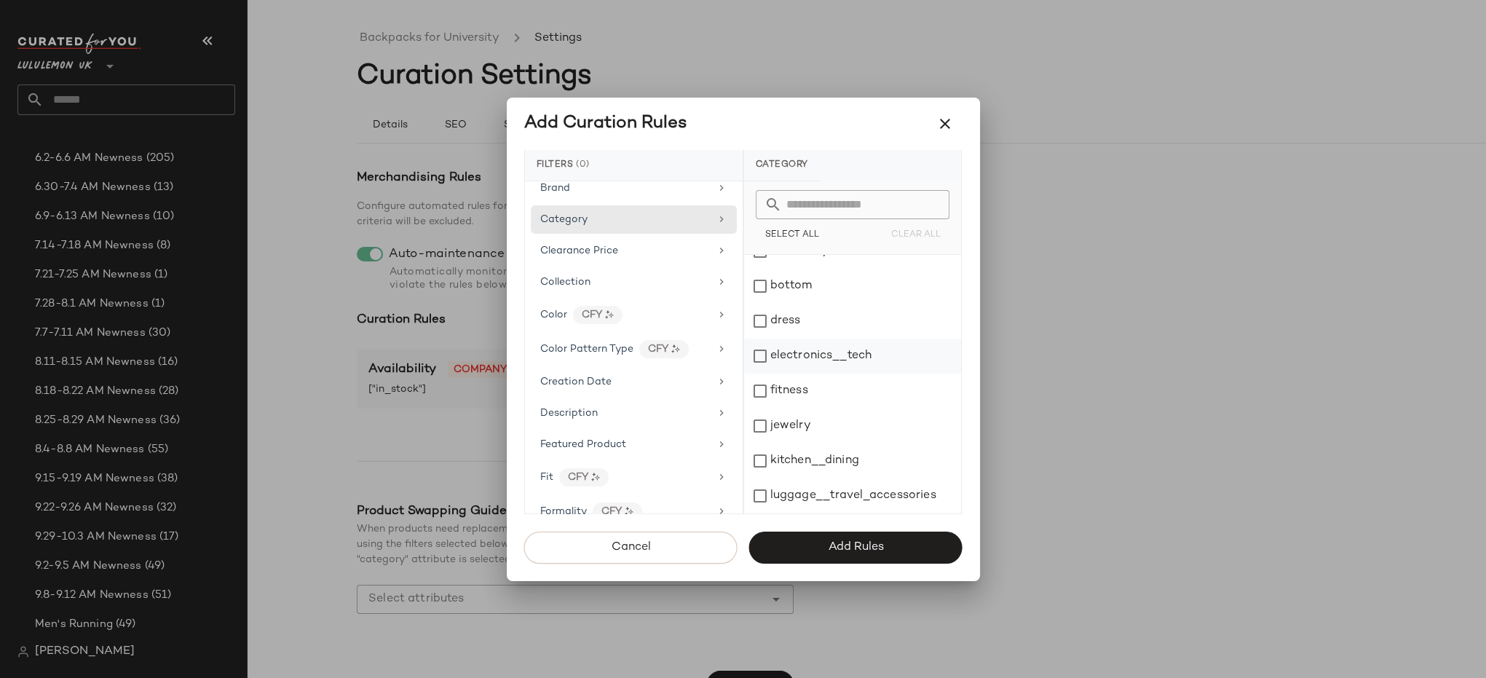
scroll to position [0, 0]
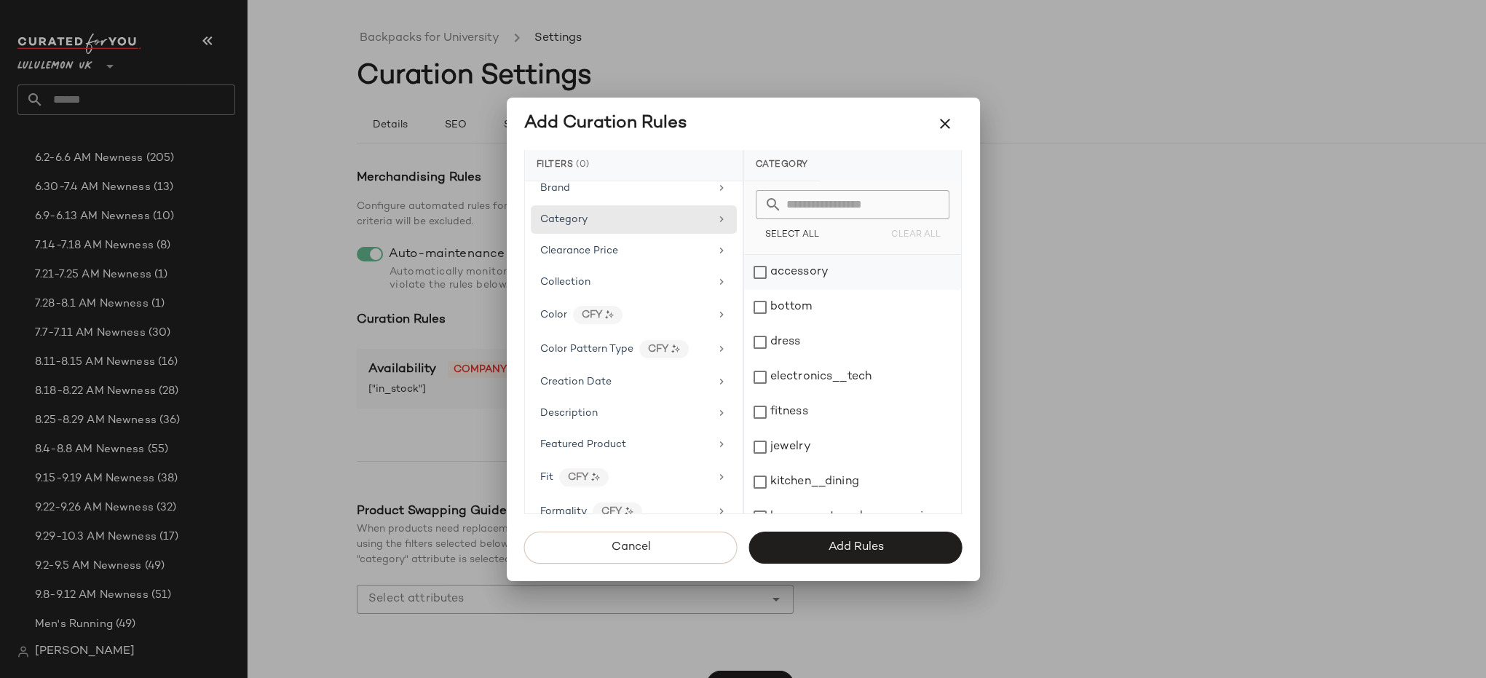
click at [761, 272] on div "accessory" at bounding box center [852, 272] width 217 height 35
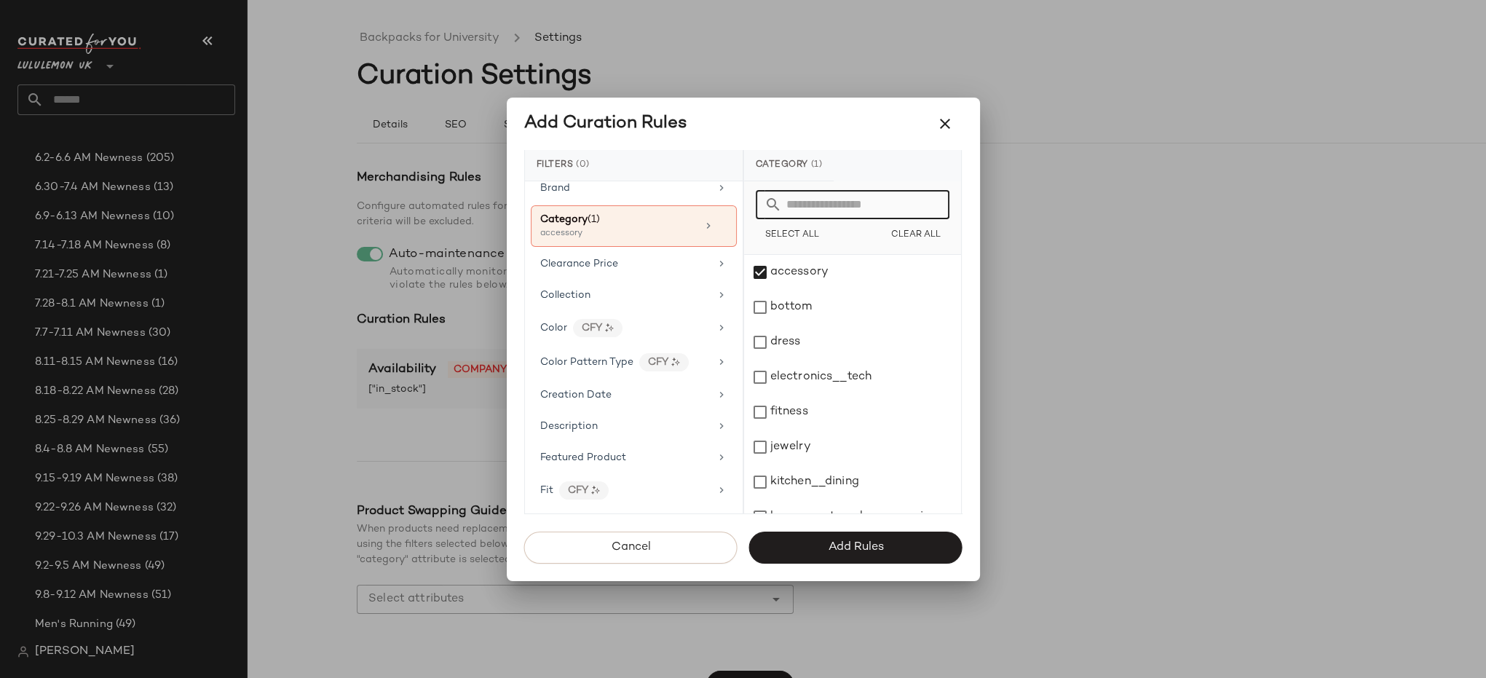
click at [829, 208] on input "text" at bounding box center [861, 204] width 159 height 29
type input "*"
click at [755, 271] on div "accessory" at bounding box center [852, 272] width 217 height 35
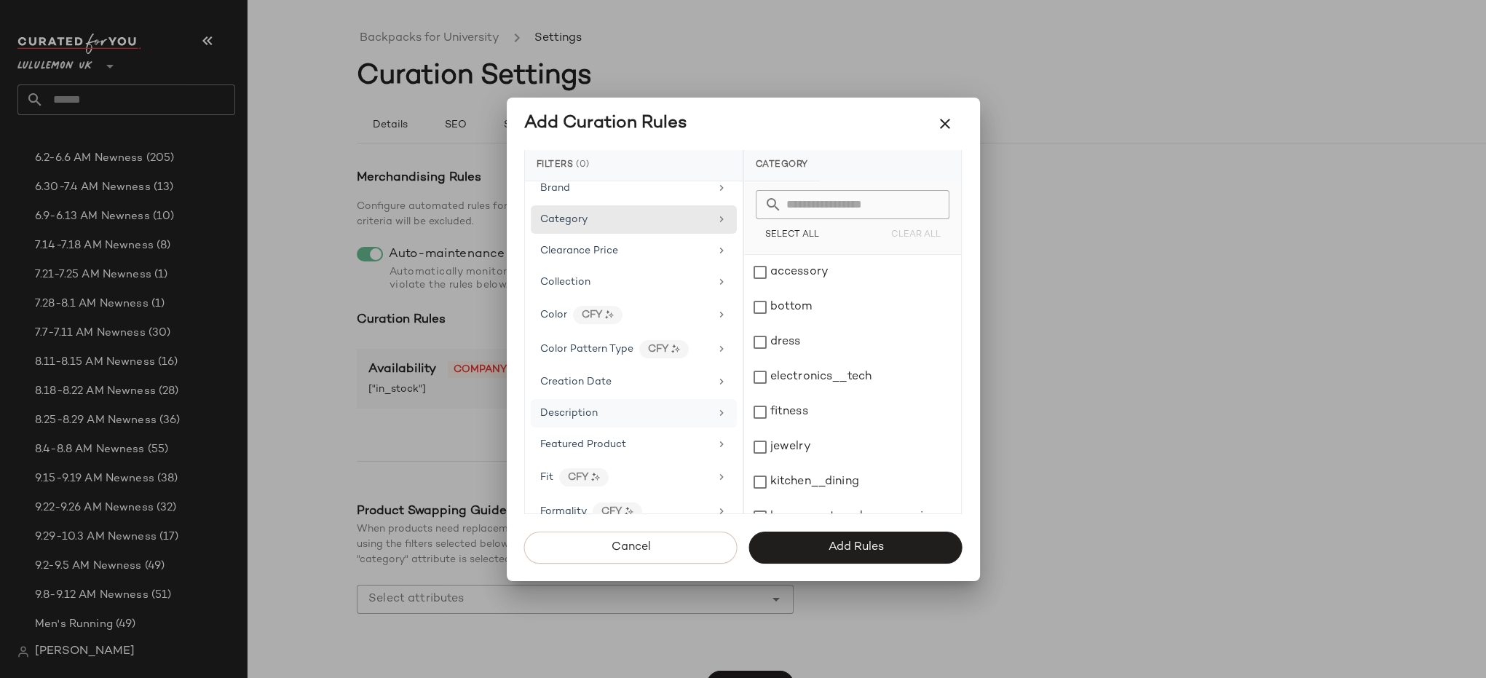
click at [716, 407] on icon at bounding box center [722, 413] width 12 height 12
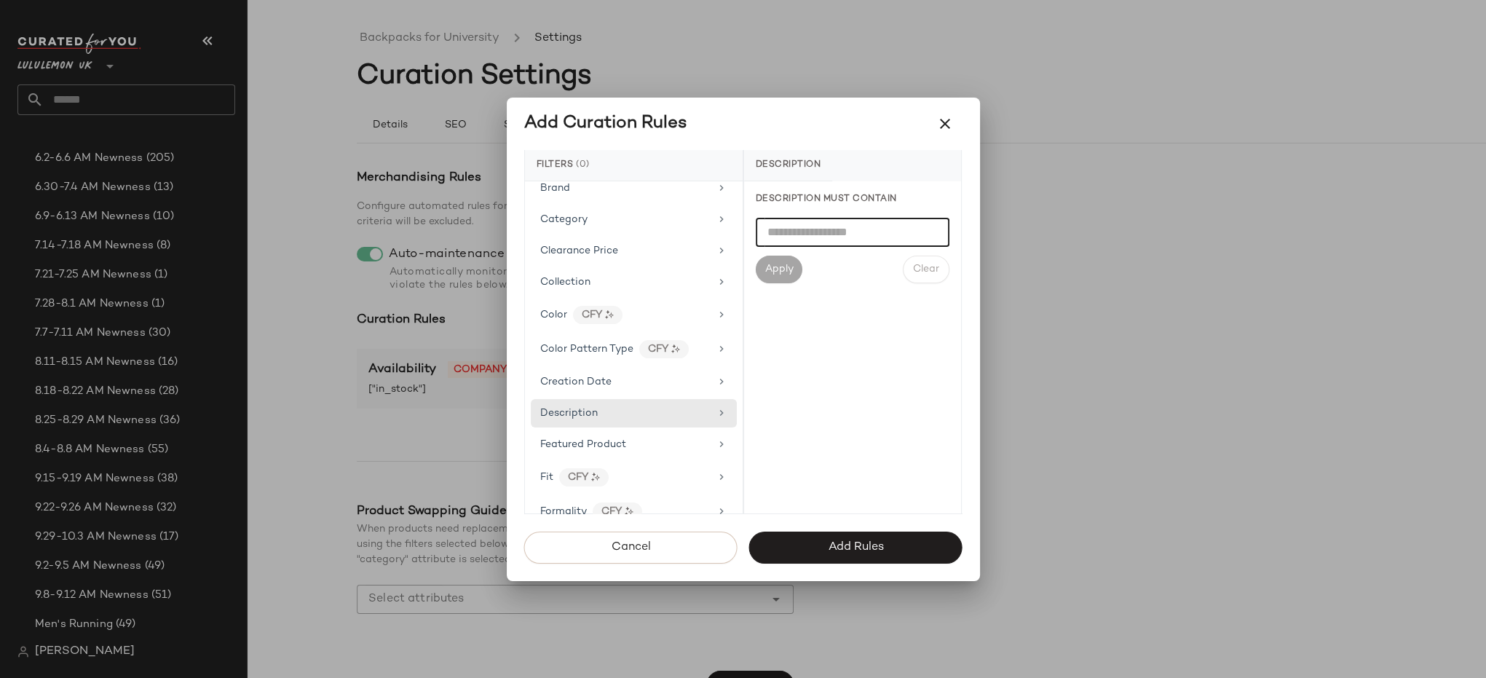
click at [803, 234] on input "text" at bounding box center [853, 232] width 194 height 29
type input "********"
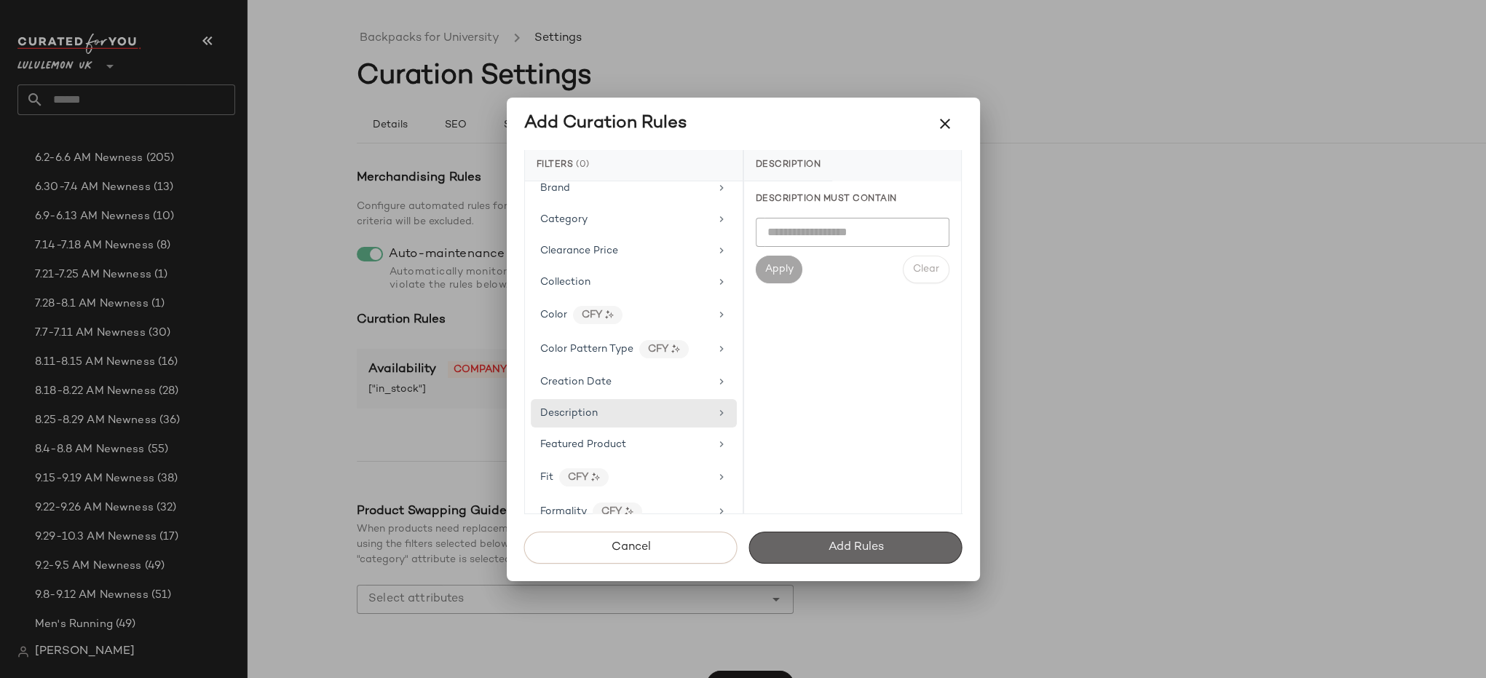
click at [849, 547] on span "Add Rules" at bounding box center [855, 547] width 56 height 14
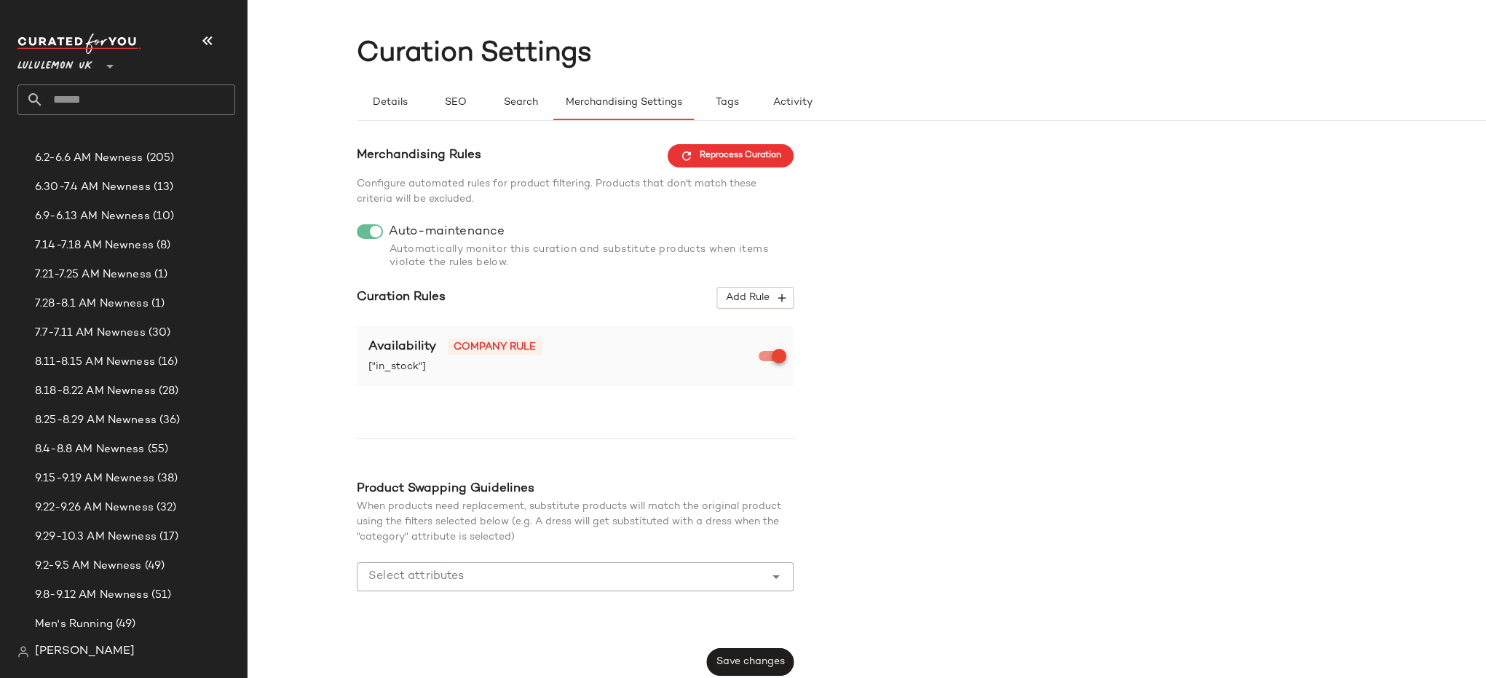
scroll to position [28, 0]
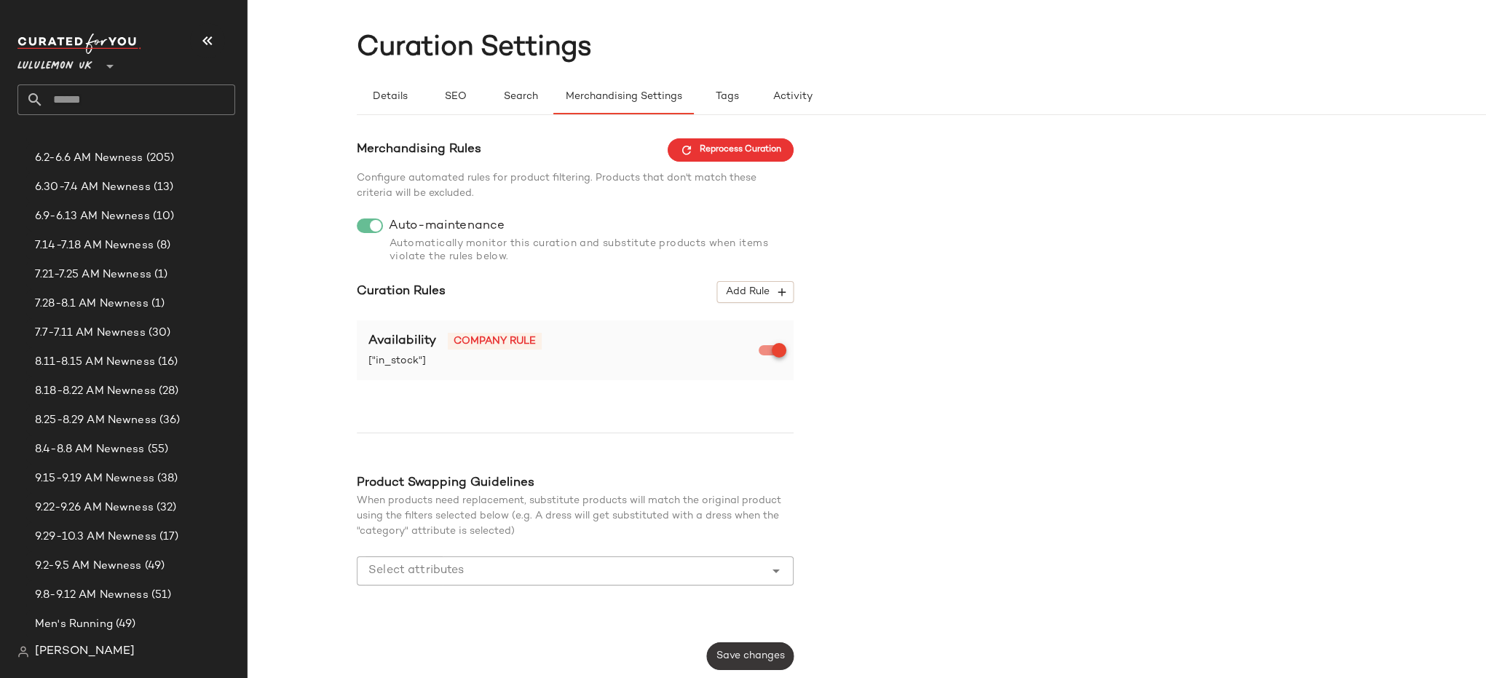
click at [739, 656] on span "Save changes" at bounding box center [750, 656] width 69 height 12
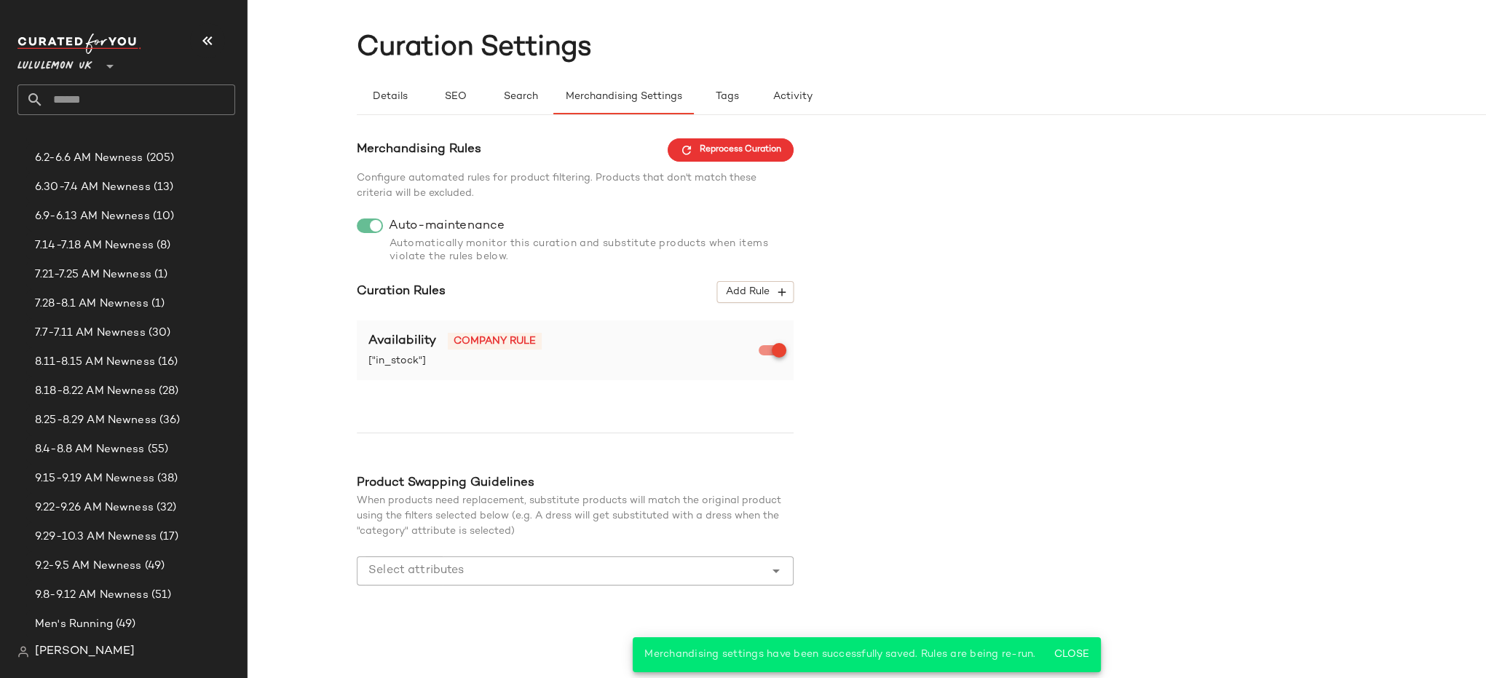
scroll to position [0, 0]
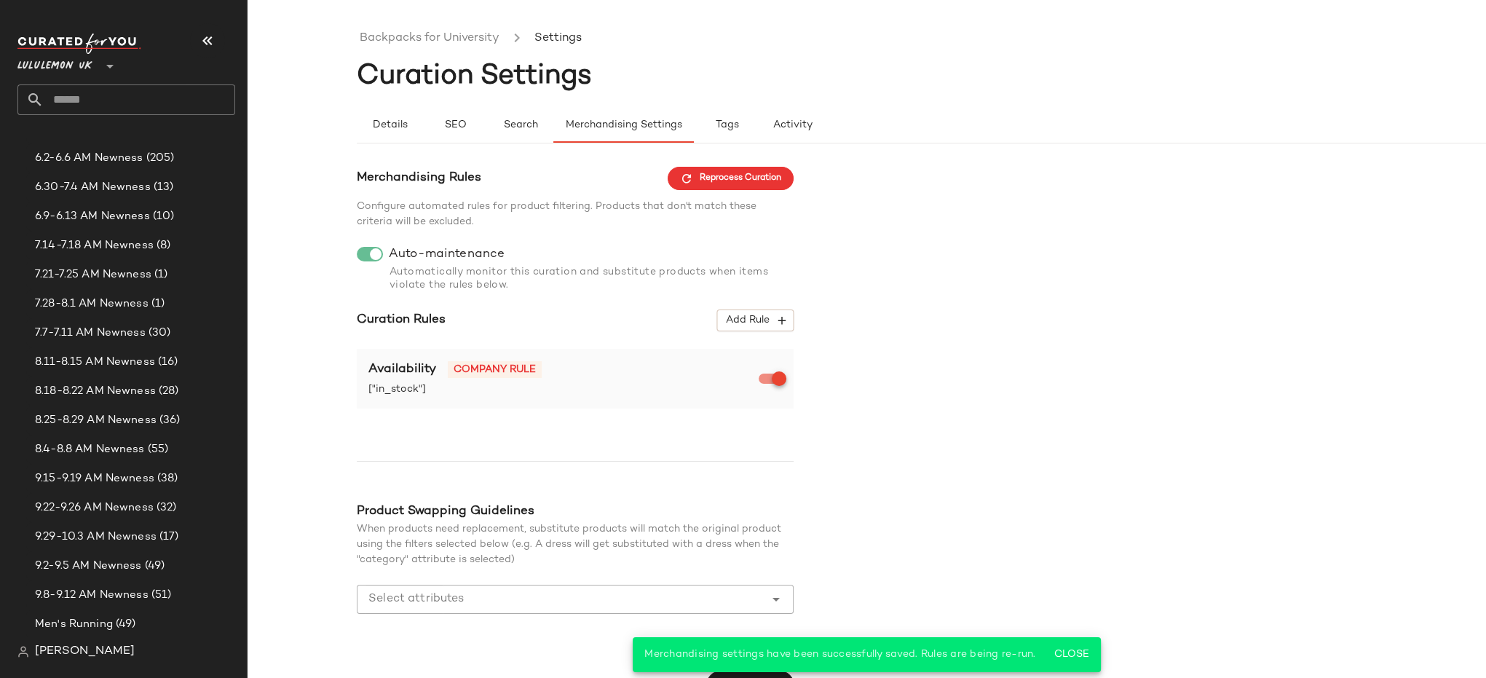
click at [768, 181] on span "Reprocess Curation" at bounding box center [730, 178] width 101 height 13
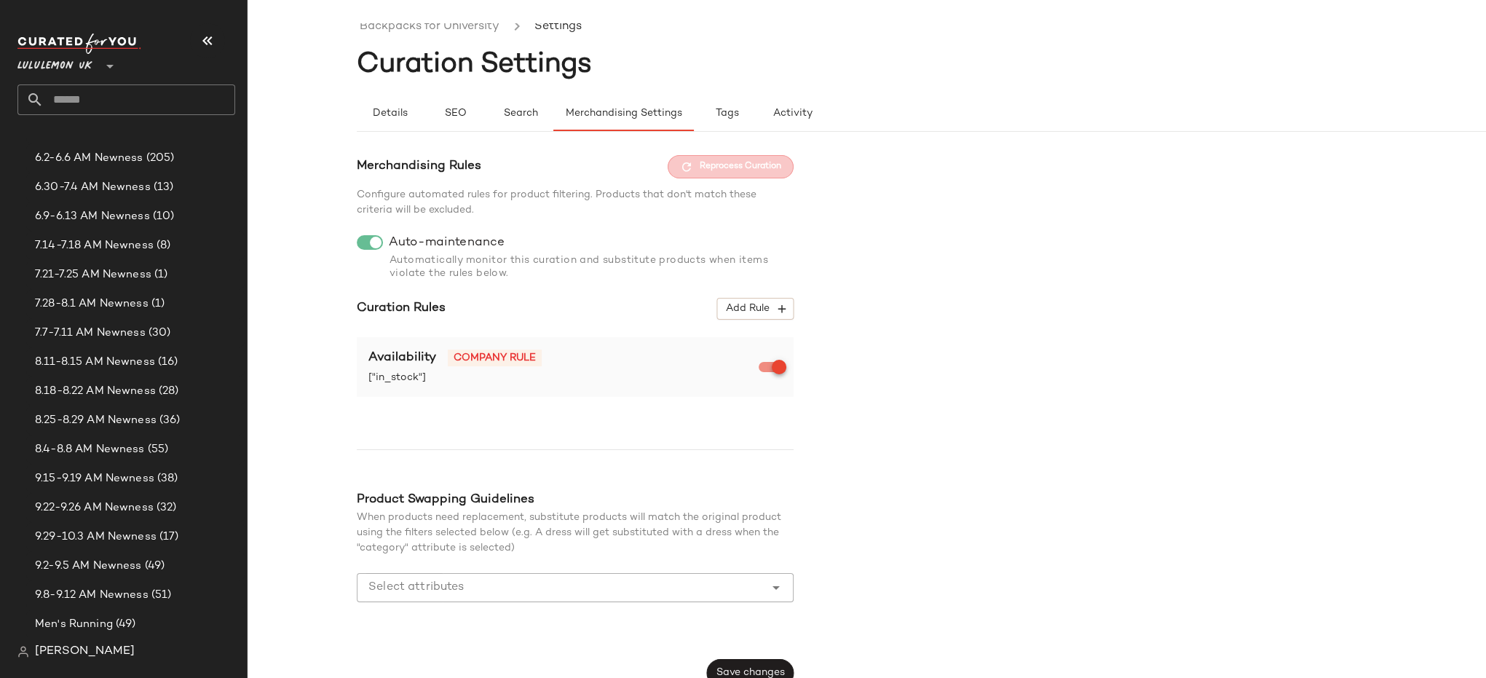
scroll to position [28, 0]
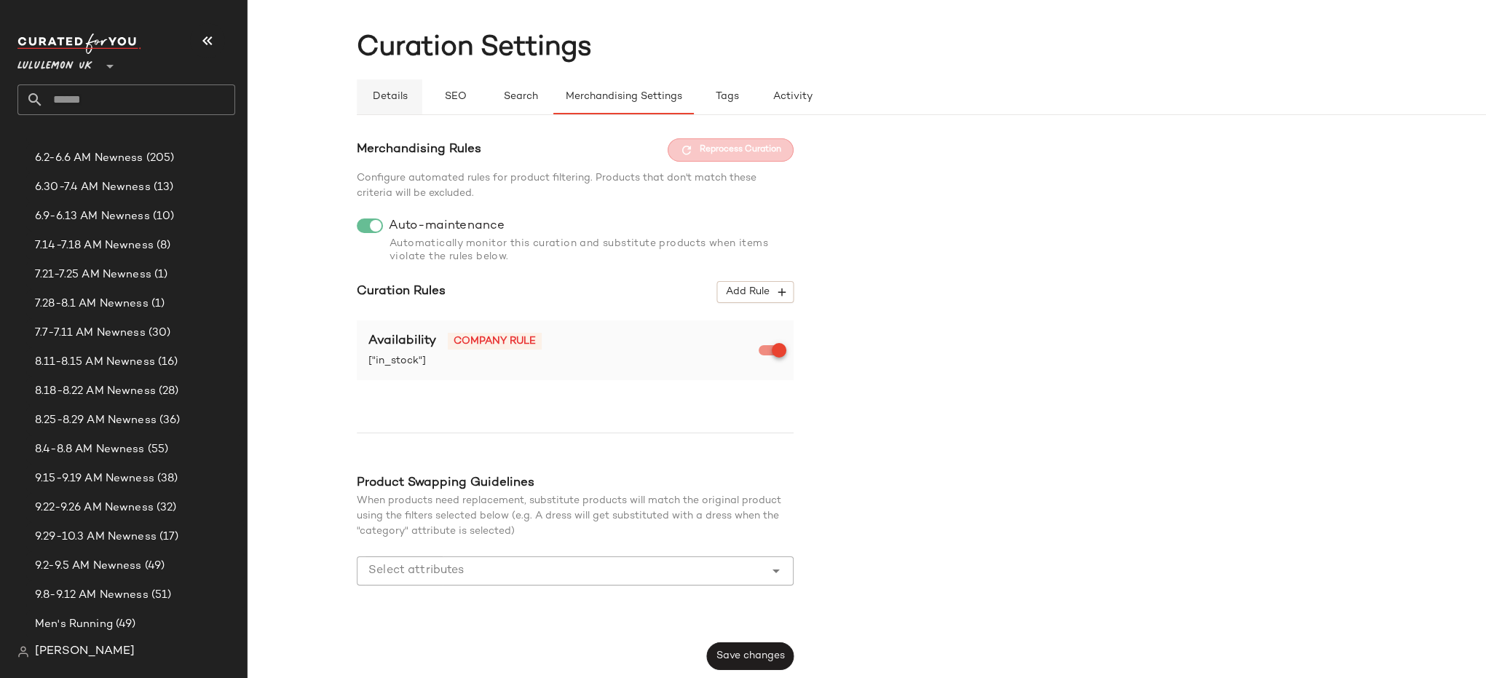
click at [400, 95] on span "Details" at bounding box center [389, 97] width 36 height 12
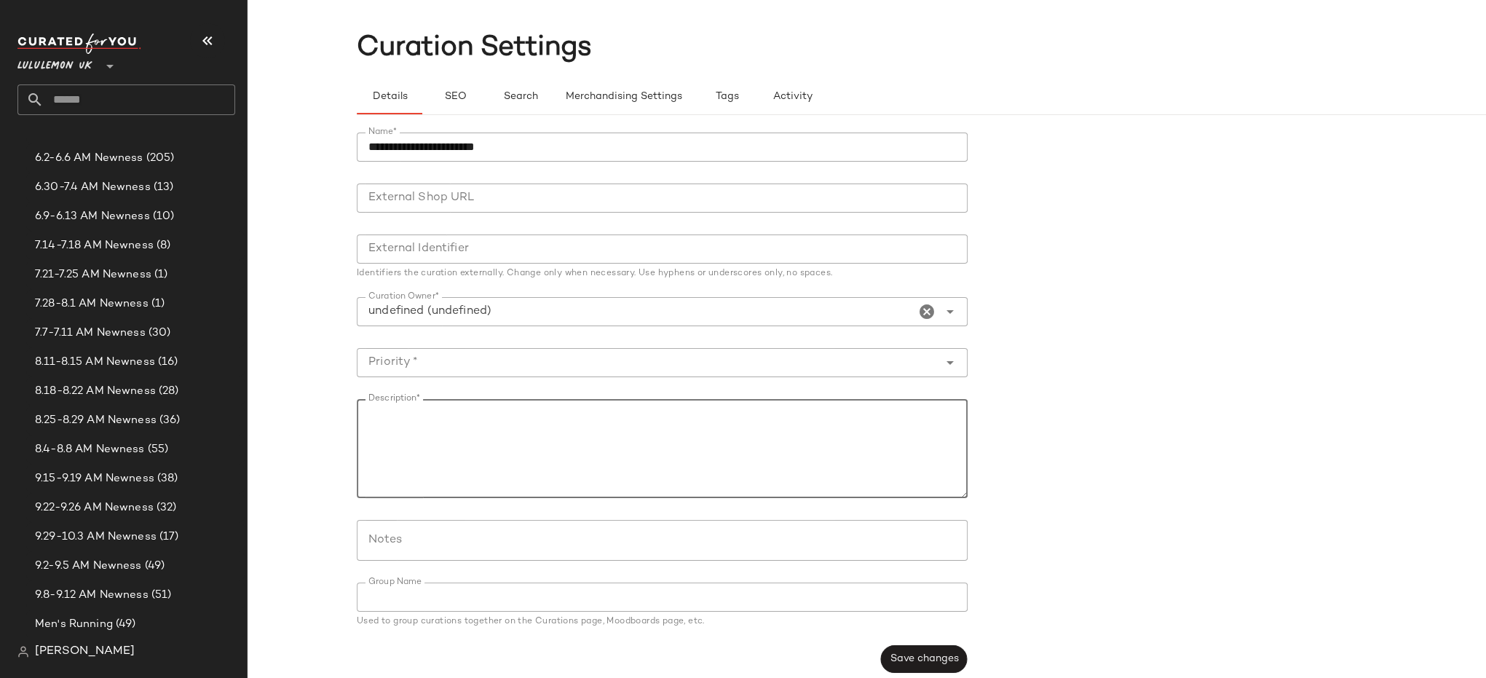
drag, startPoint x: 568, startPoint y: 434, endPoint x: 316, endPoint y: 373, distance: 259.0
click at [316, 373] on div "**********" at bounding box center [743, 350] width 1486 height 654
click at [282, 408] on div "**********" at bounding box center [743, 350] width 1486 height 654
drag, startPoint x: 528, startPoint y: 435, endPoint x: 376, endPoint y: 399, distance: 155.6
click at [376, 399] on textarea "Description*" at bounding box center [662, 448] width 611 height 99
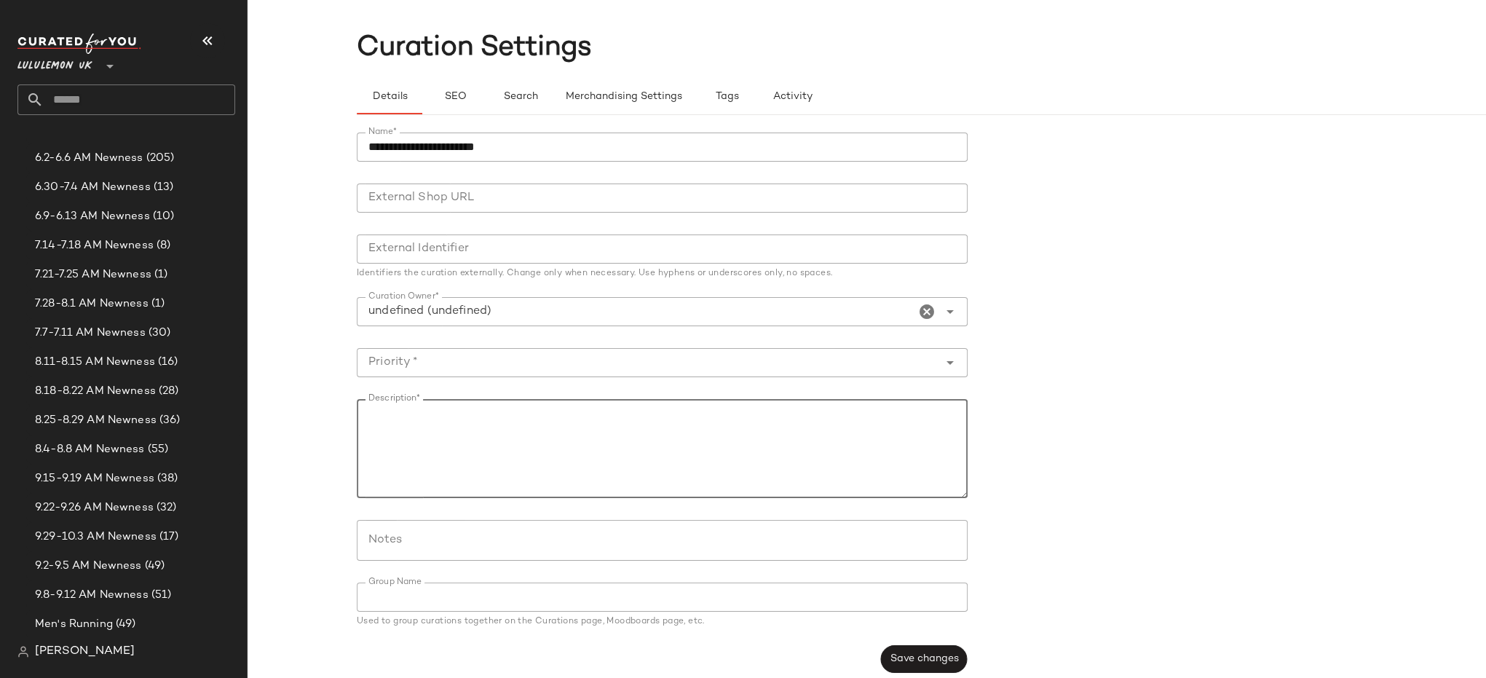
click at [376, 399] on textarea "Description*" at bounding box center [662, 448] width 611 height 99
click at [457, 98] on span "SEO" at bounding box center [454, 97] width 23 height 12
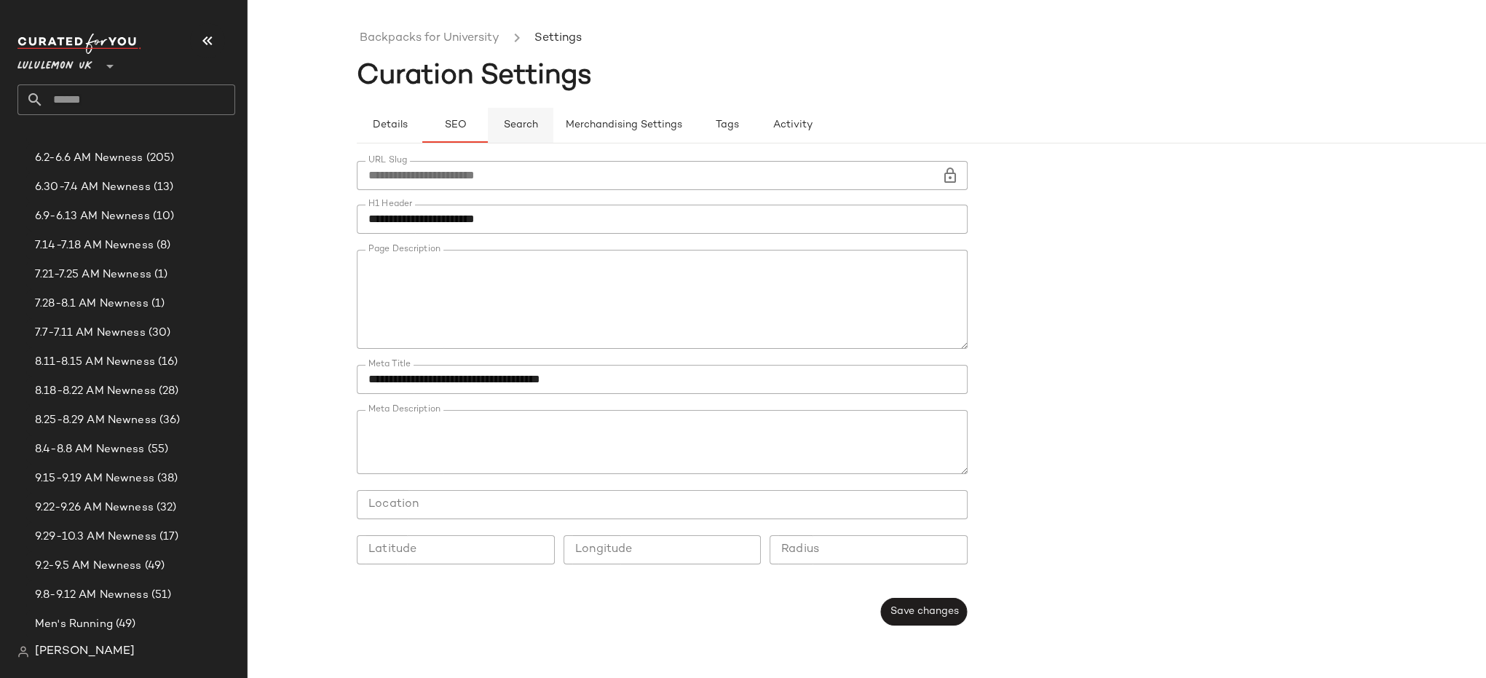
click at [516, 127] on span "Search" at bounding box center [520, 125] width 35 height 12
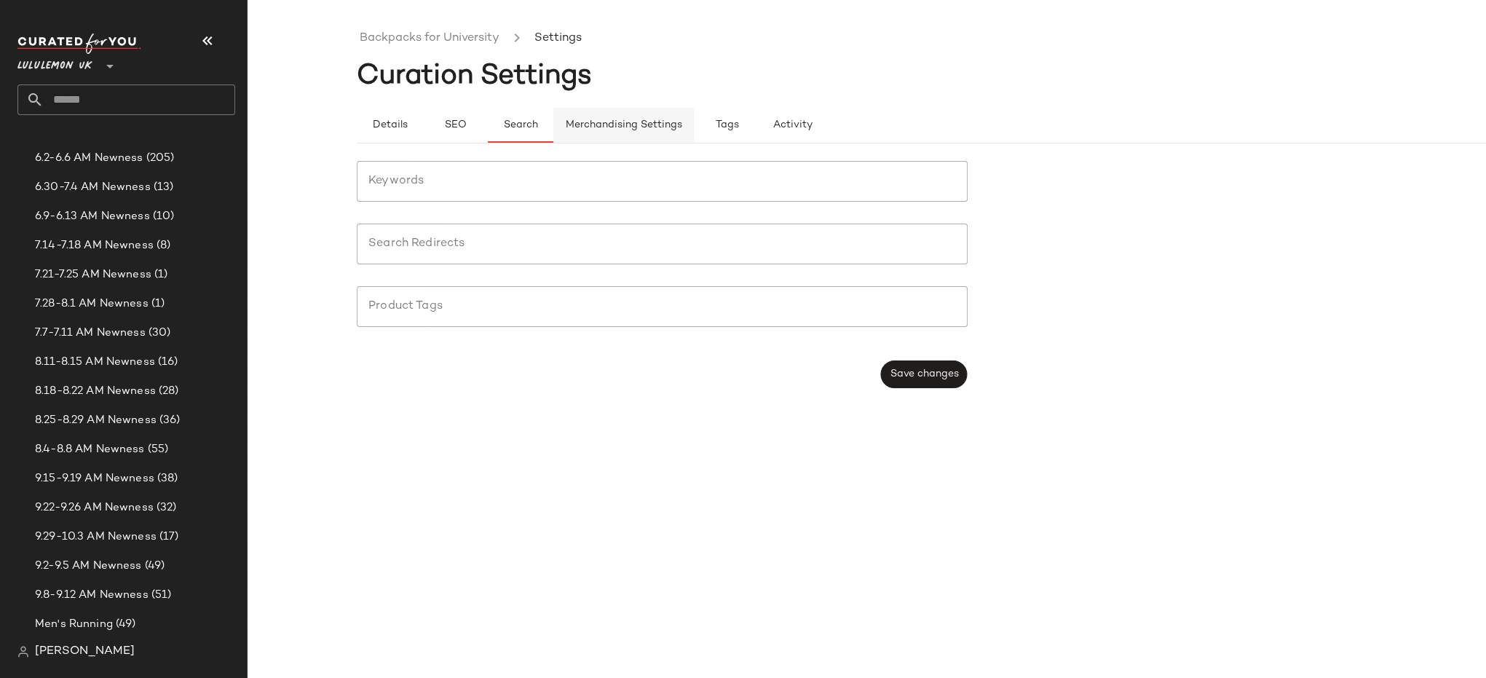
click at [620, 130] on span "Merchandising Settings" at bounding box center [623, 125] width 117 height 12
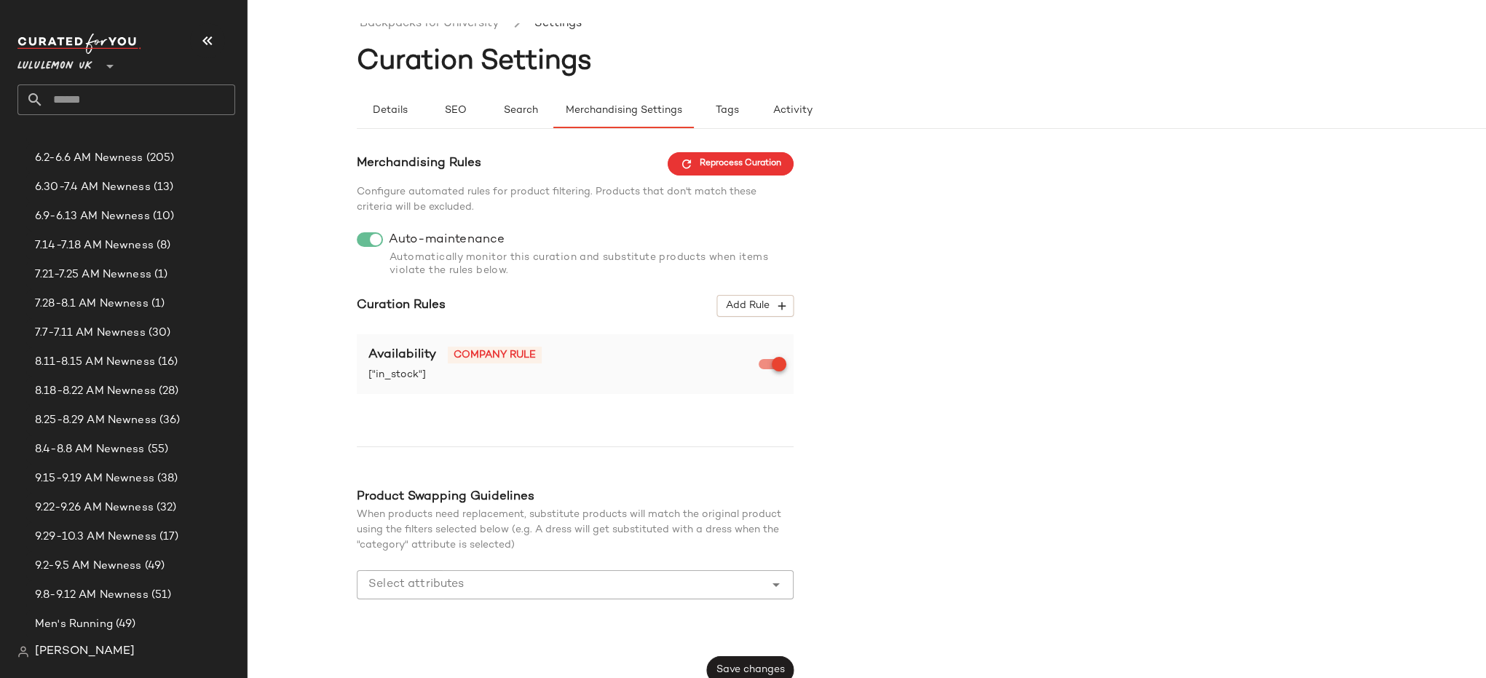
scroll to position [28, 0]
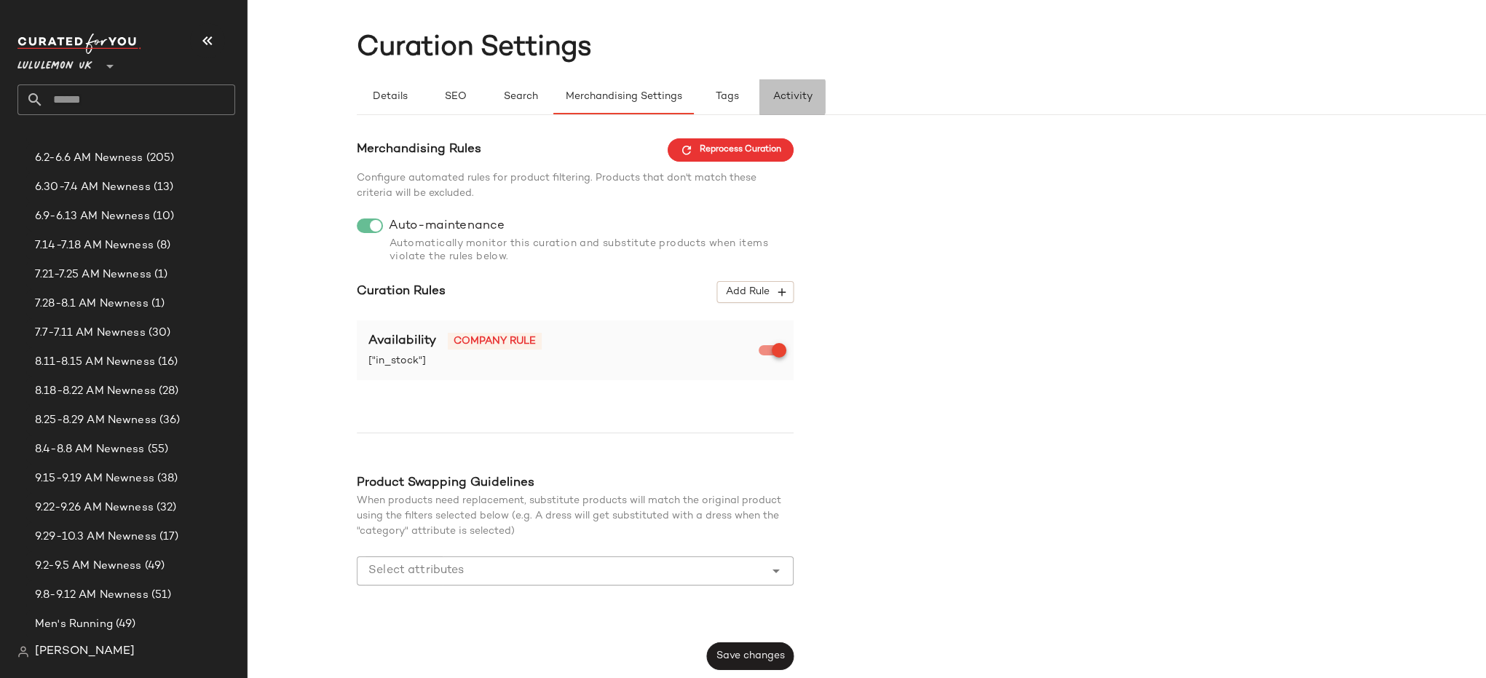
click at [793, 92] on span "Activity" at bounding box center [792, 97] width 40 height 12
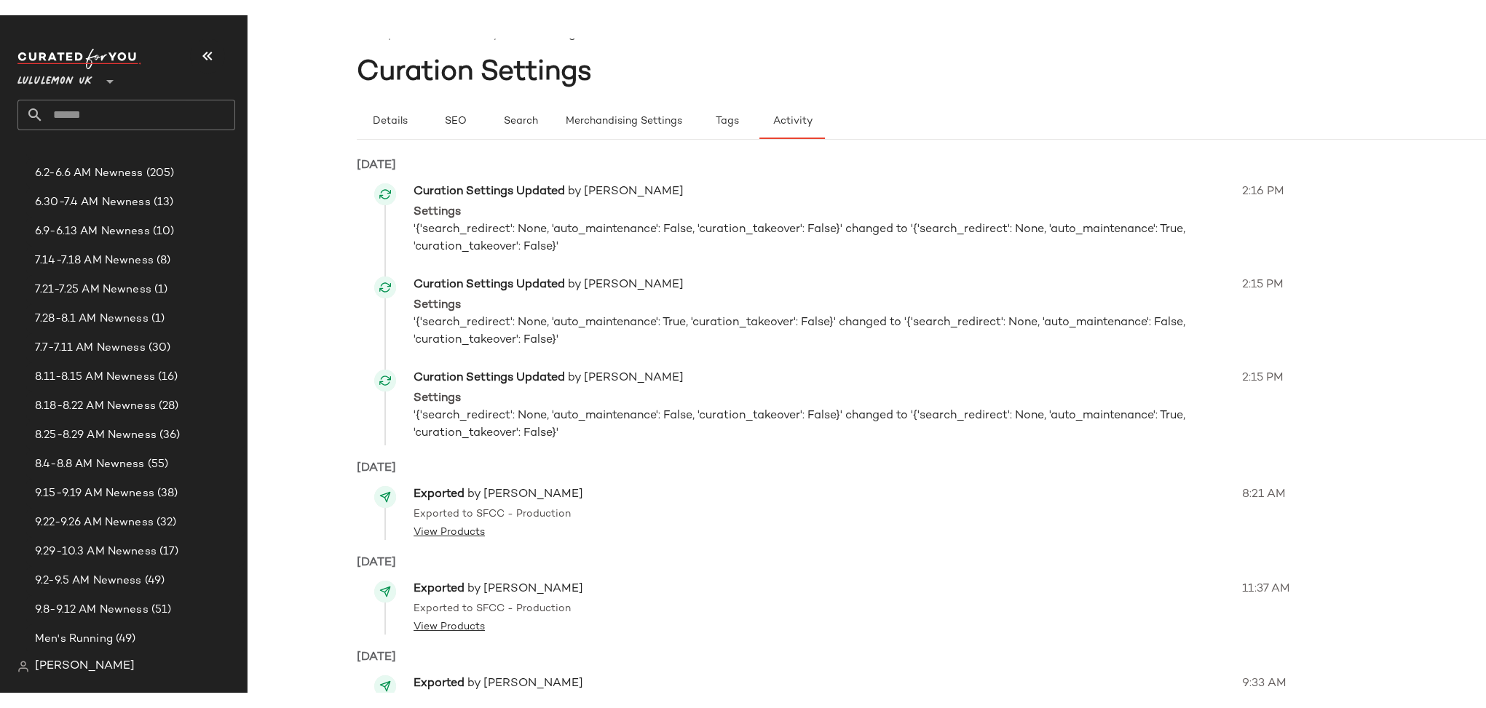
scroll to position [0, 0]
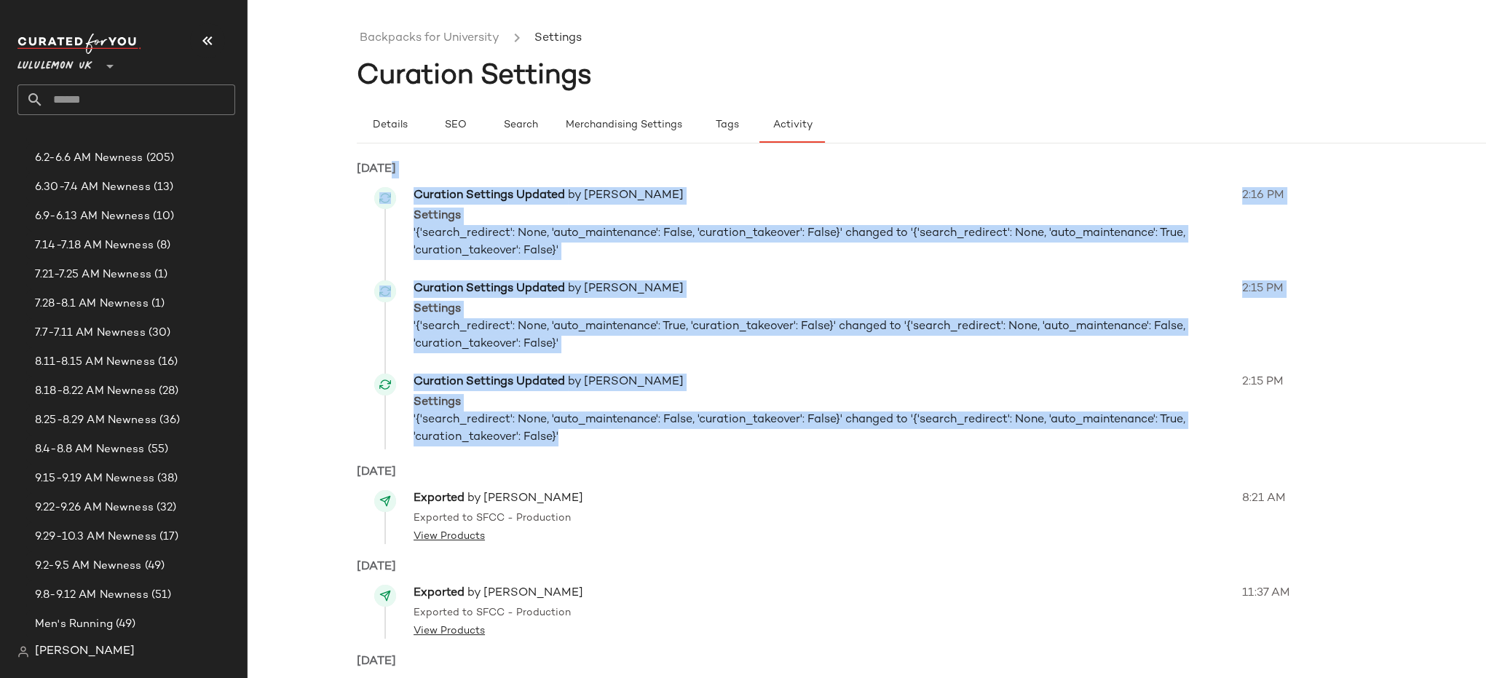
drag, startPoint x: 575, startPoint y: 445, endPoint x: 379, endPoint y: 182, distance: 328.3
click at [379, 182] on div "Today Curation Settings Updated by Chloe Kourtis Settings '{'search_redirect': …" at bounding box center [976, 305] width 1238 height 288
click at [706, 250] on span "'{'search_redirect': None, 'auto_maintenance': False, 'curation_takeover': Fals…" at bounding box center [823, 242] width 820 height 35
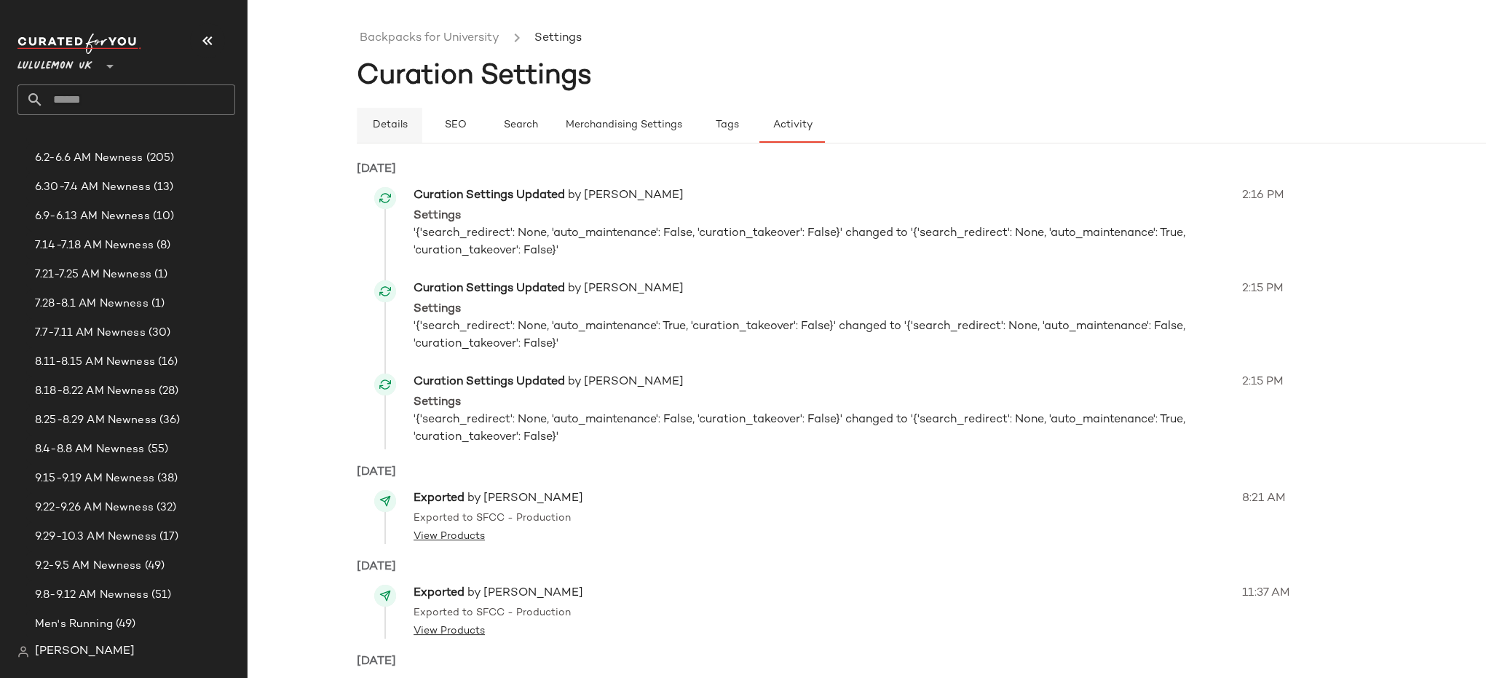
click at [402, 124] on span "Details" at bounding box center [389, 125] width 36 height 12
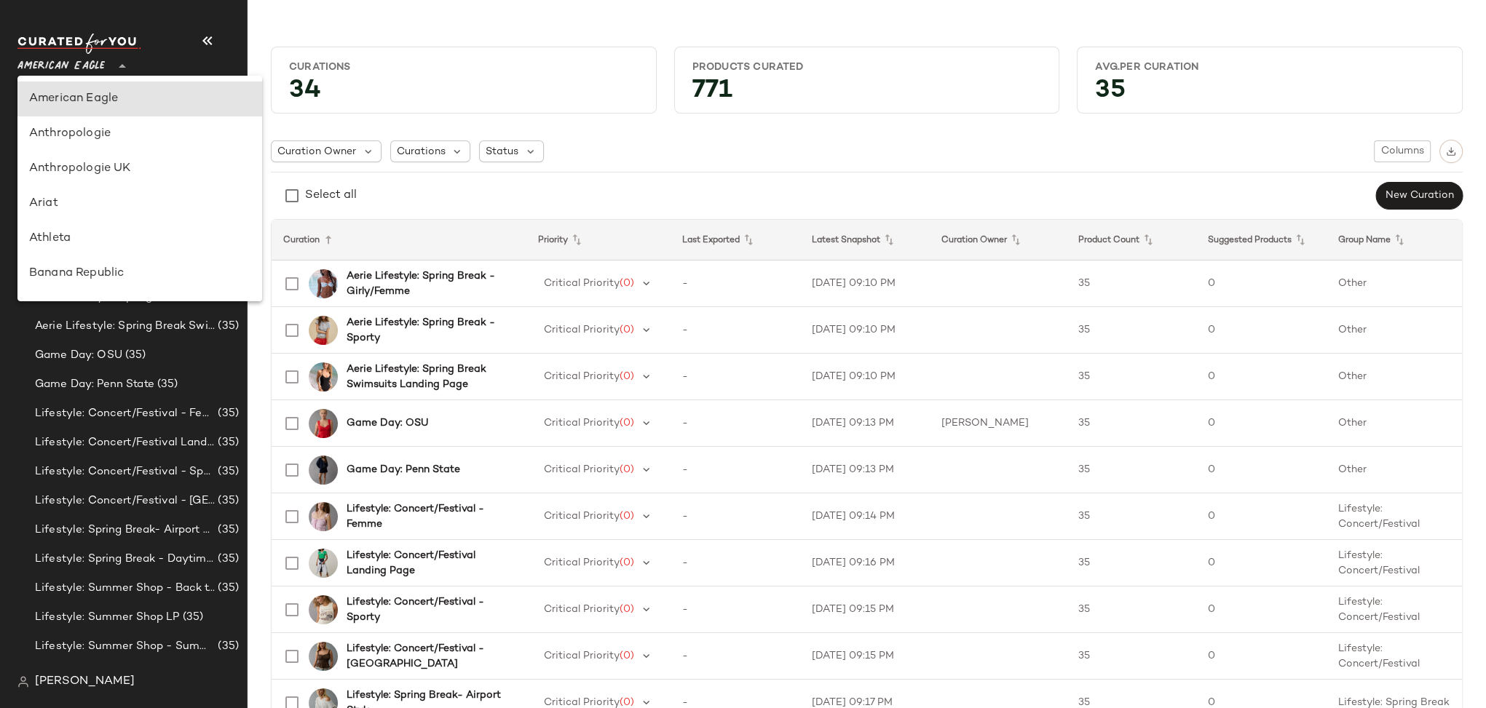
click at [87, 62] on span "American Eagle" at bounding box center [60, 62] width 87 height 26
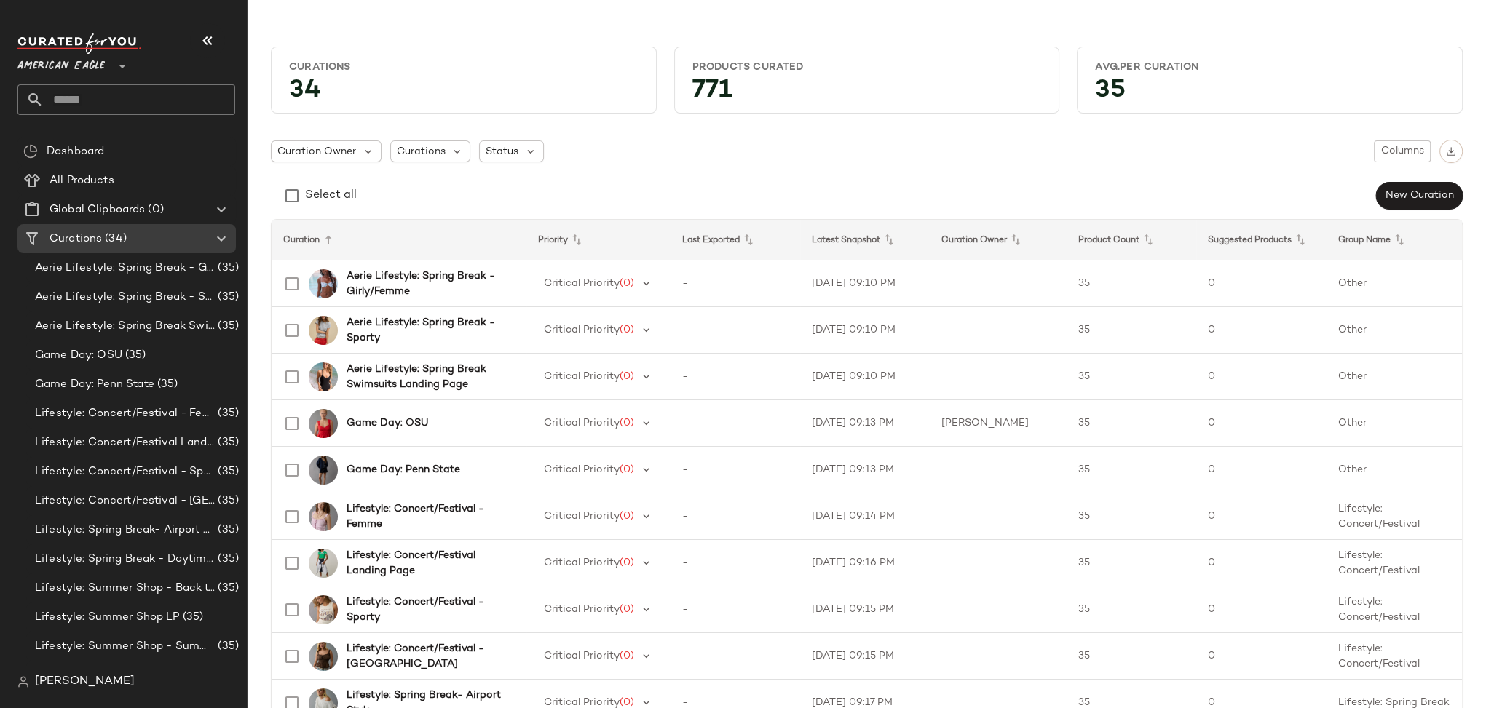
click at [90, 66] on span "American Eagle" at bounding box center [60, 62] width 87 height 26
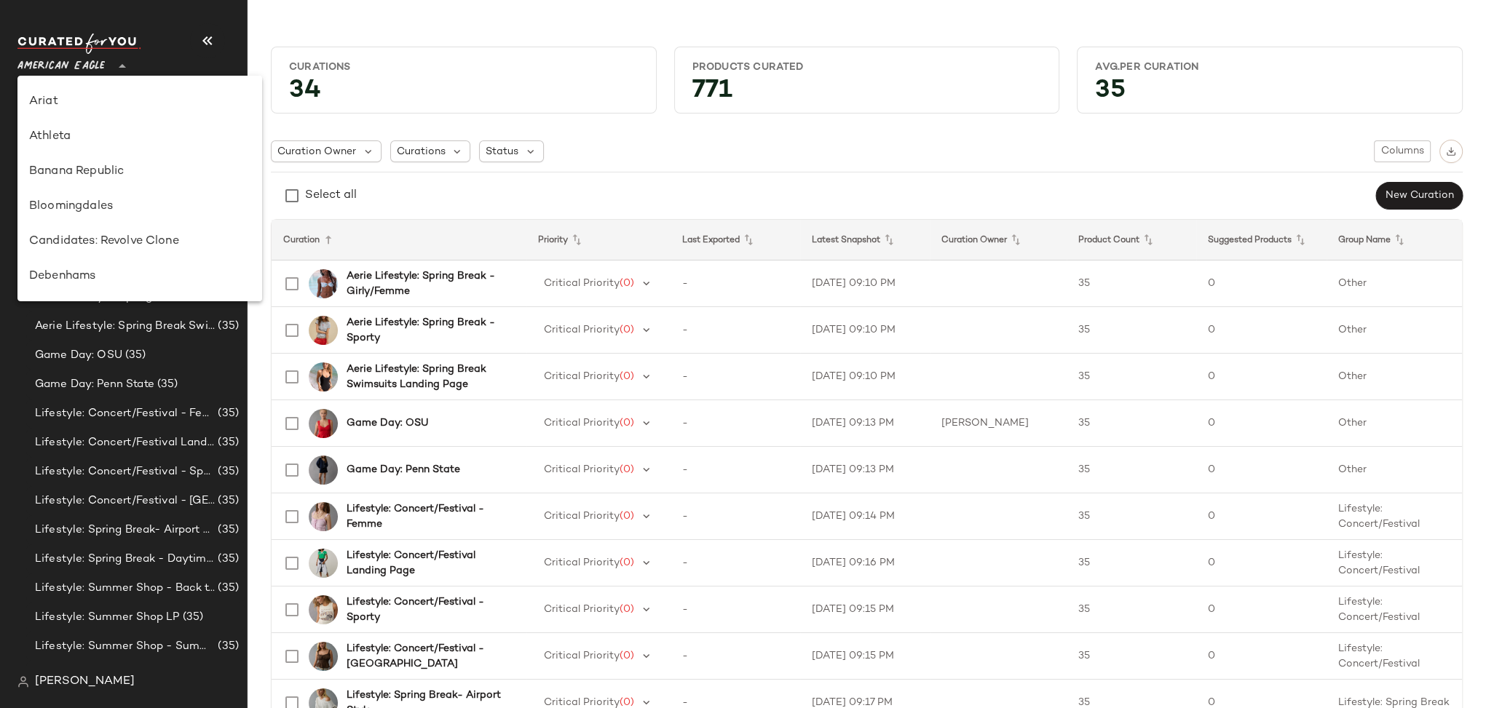
scroll to position [229, 0]
click at [52, 210] on div "GAP" at bounding box center [139, 219] width 245 height 35
type input "**"
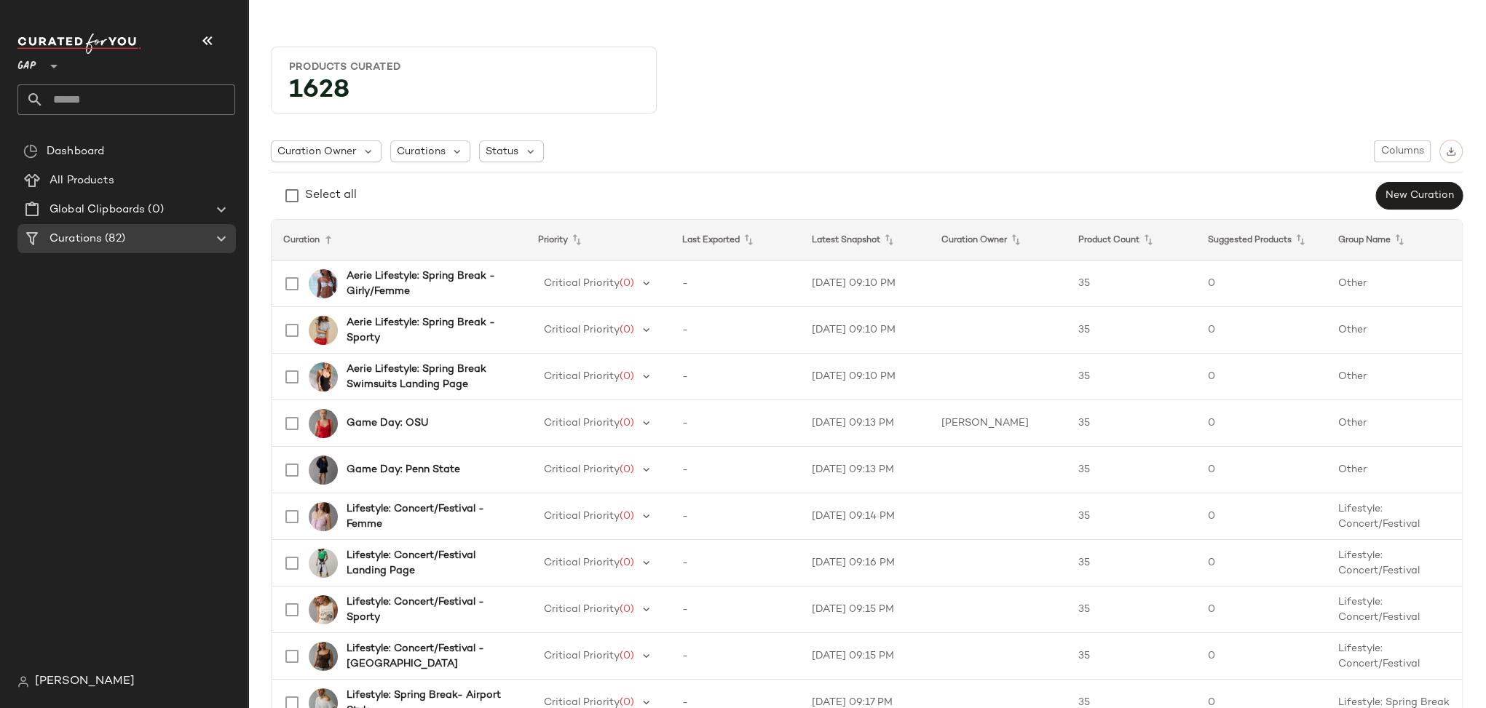
click at [105, 92] on input "text" at bounding box center [139, 99] width 191 height 31
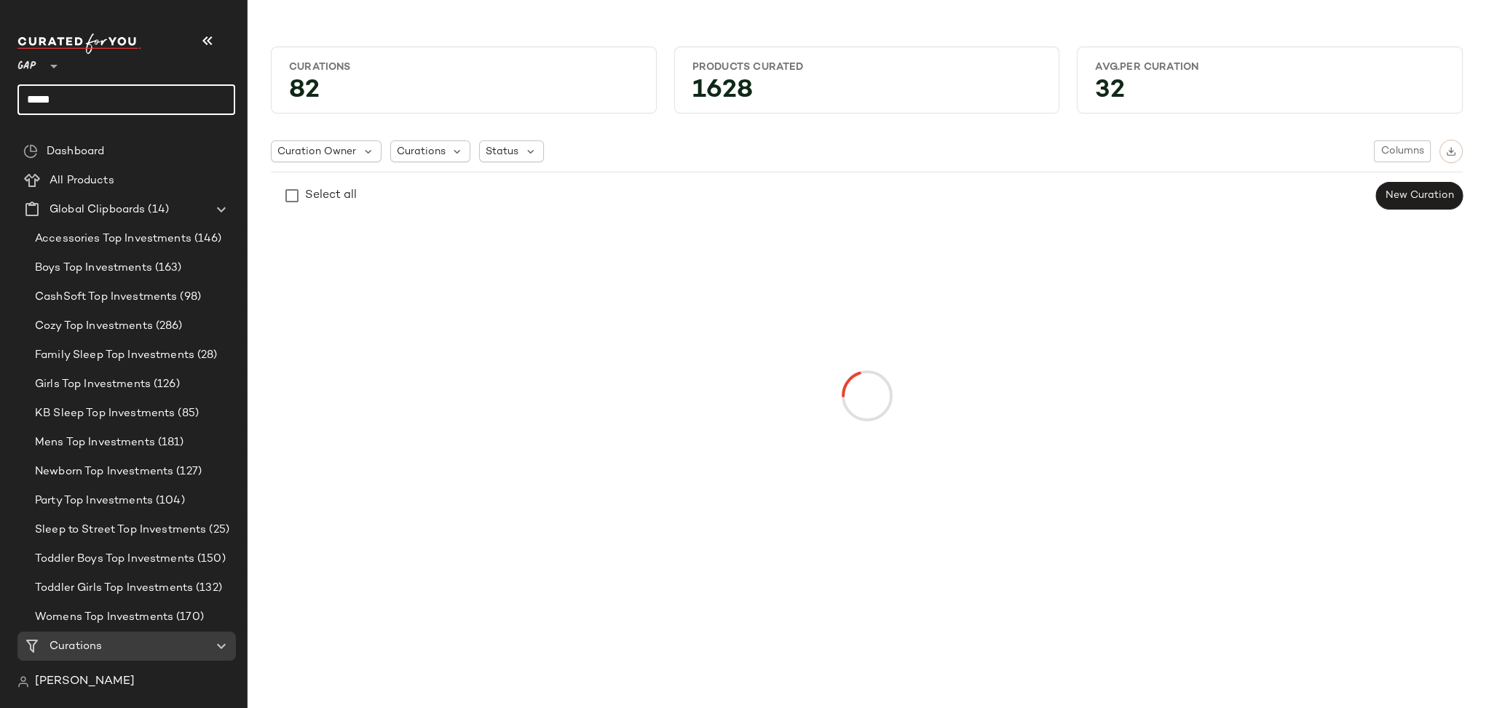
type input "*****"
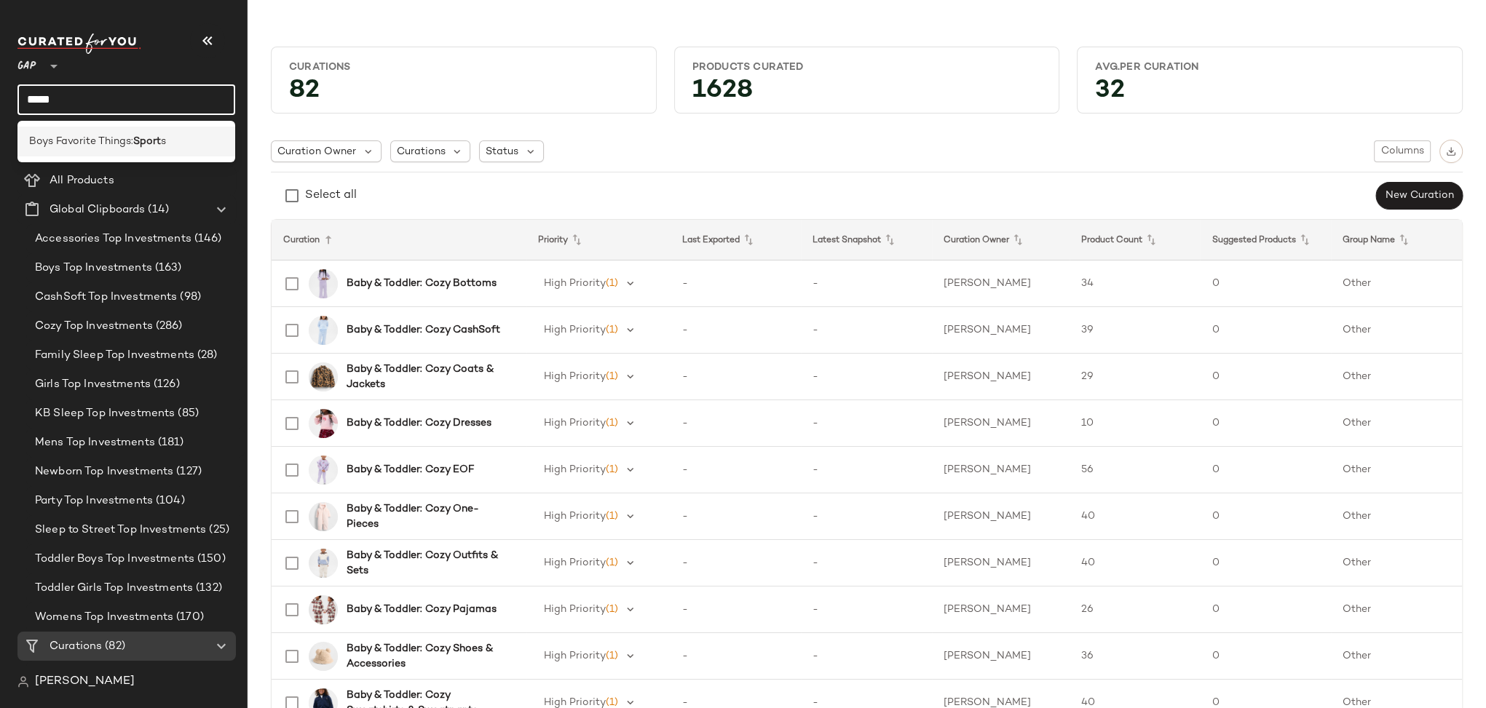
click at [104, 144] on span "Boys Favorite Things:" at bounding box center [81, 141] width 104 height 15
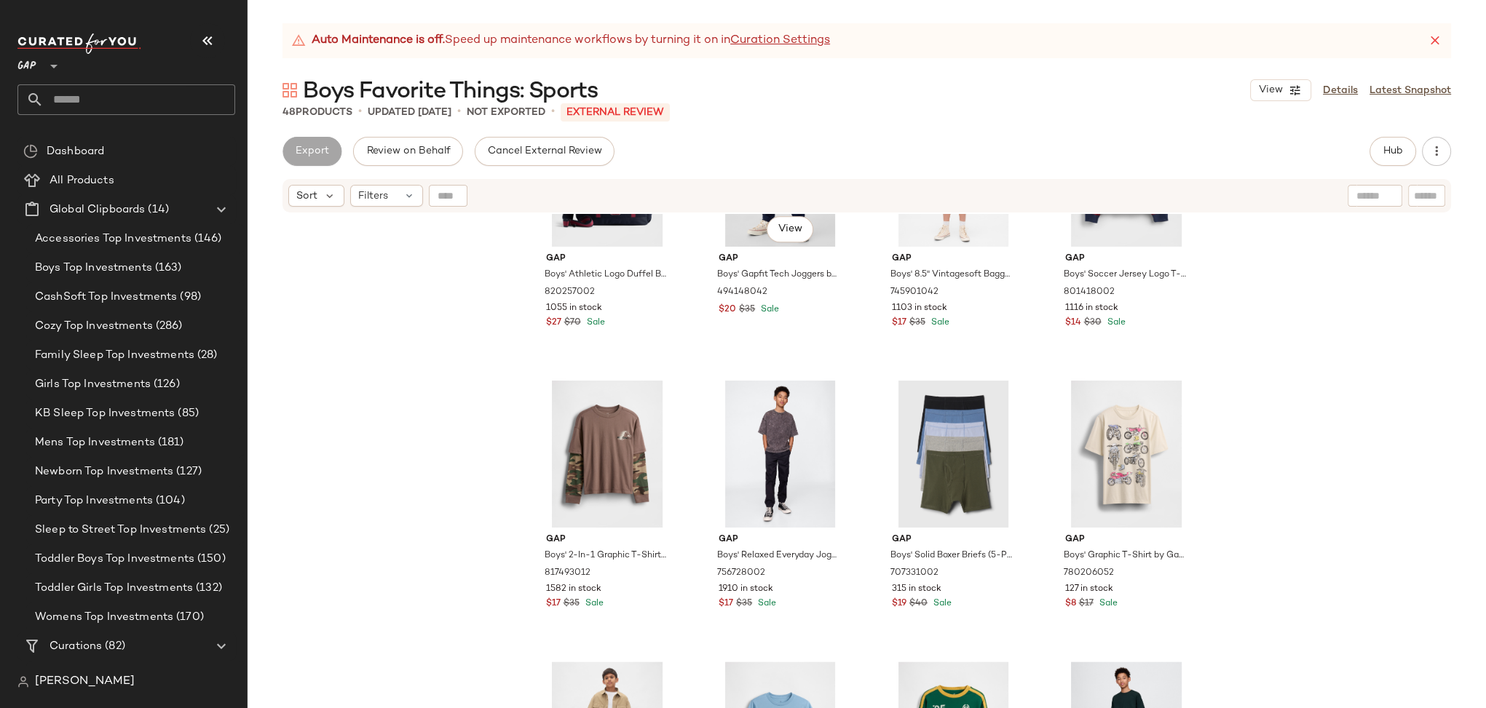
scroll to position [2844, 0]
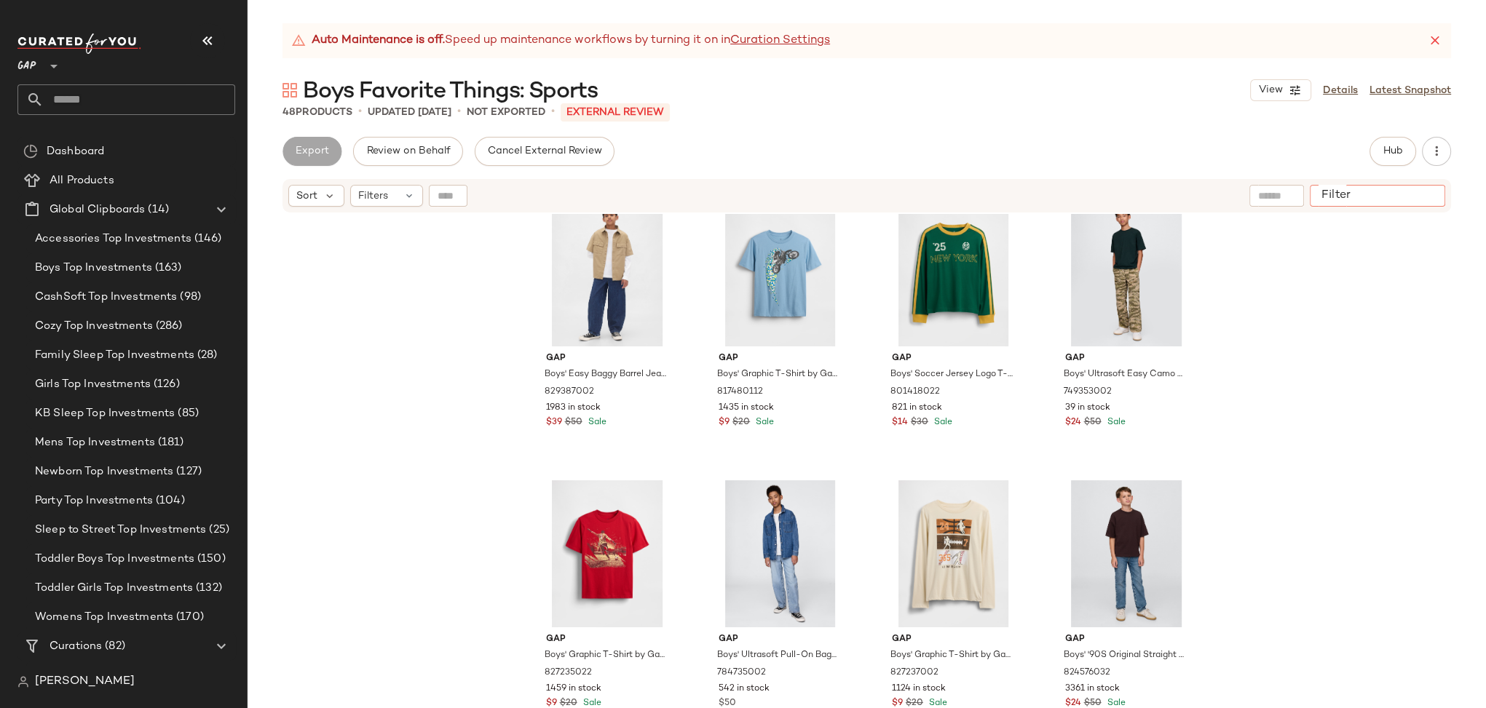
click at [1425, 198] on input "Filter" at bounding box center [1377, 196] width 124 height 15
type input "*******"
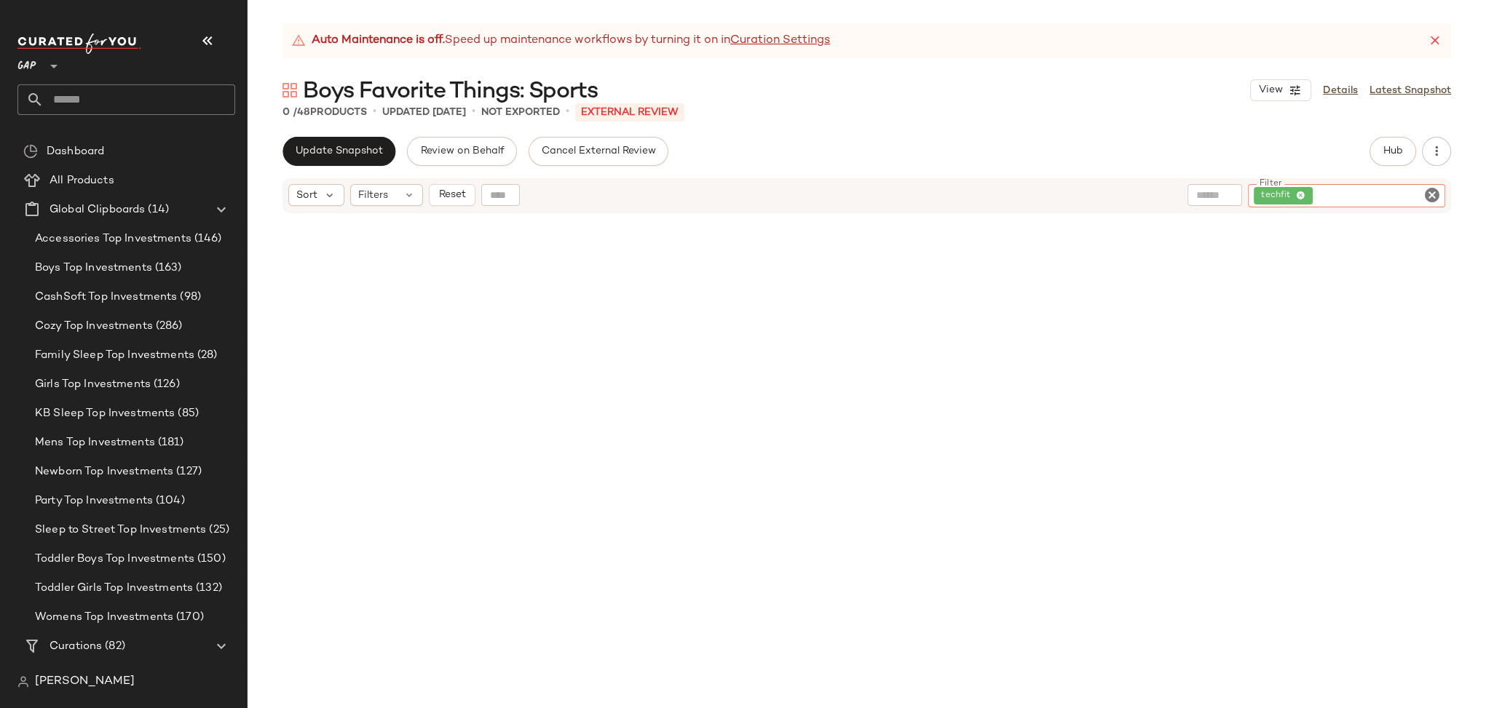
click at [1429, 195] on icon "Clear Filter" at bounding box center [1431, 194] width 17 height 17
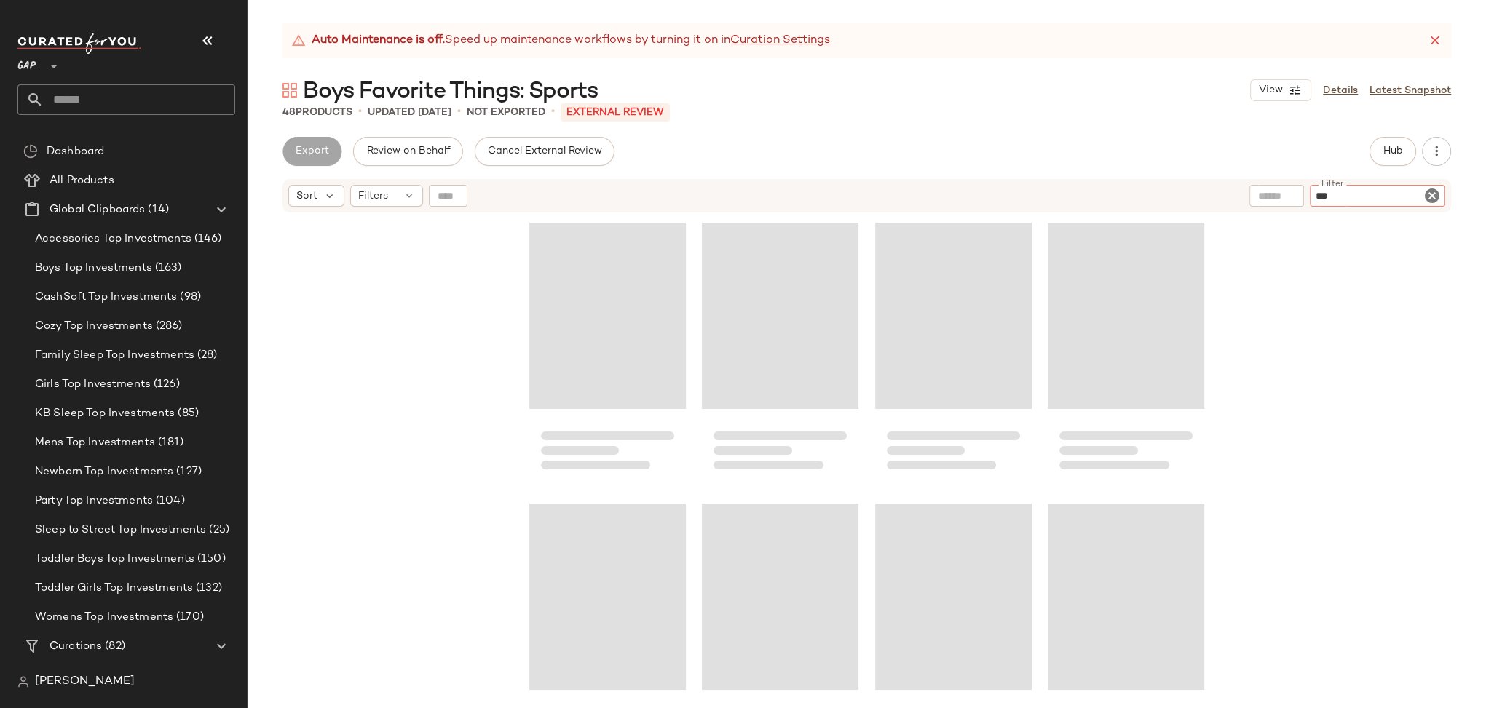
type input "****"
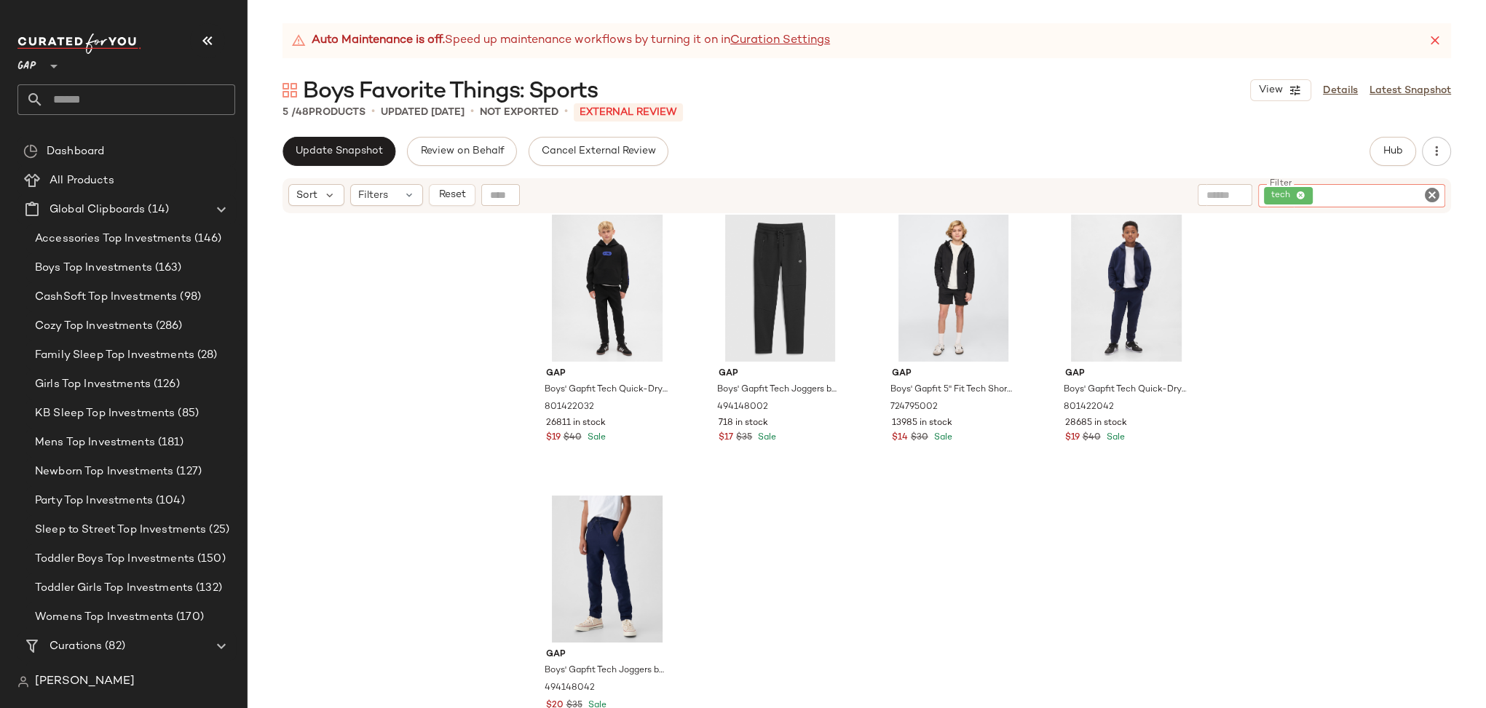
scroll to position [0, 0]
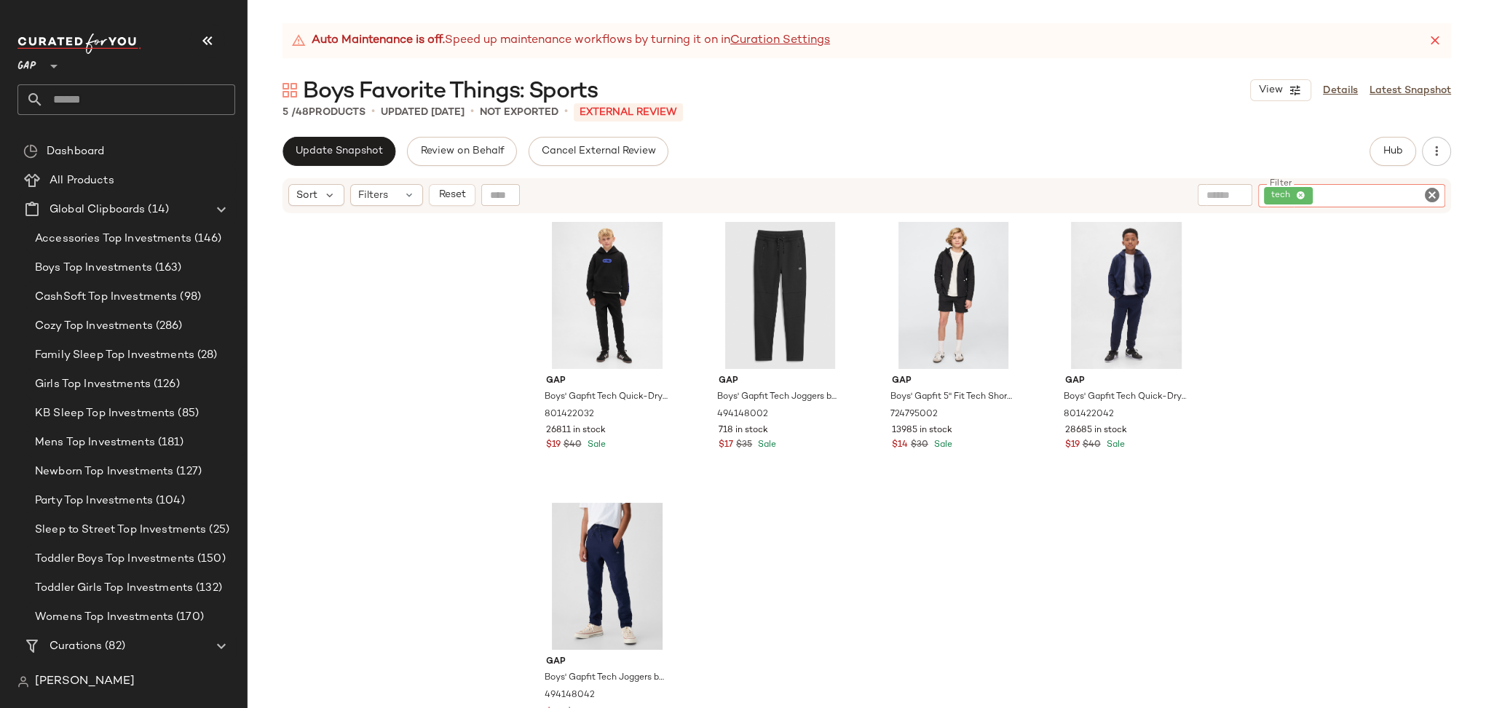
click at [1430, 191] on icon "Clear Filter" at bounding box center [1431, 194] width 17 height 17
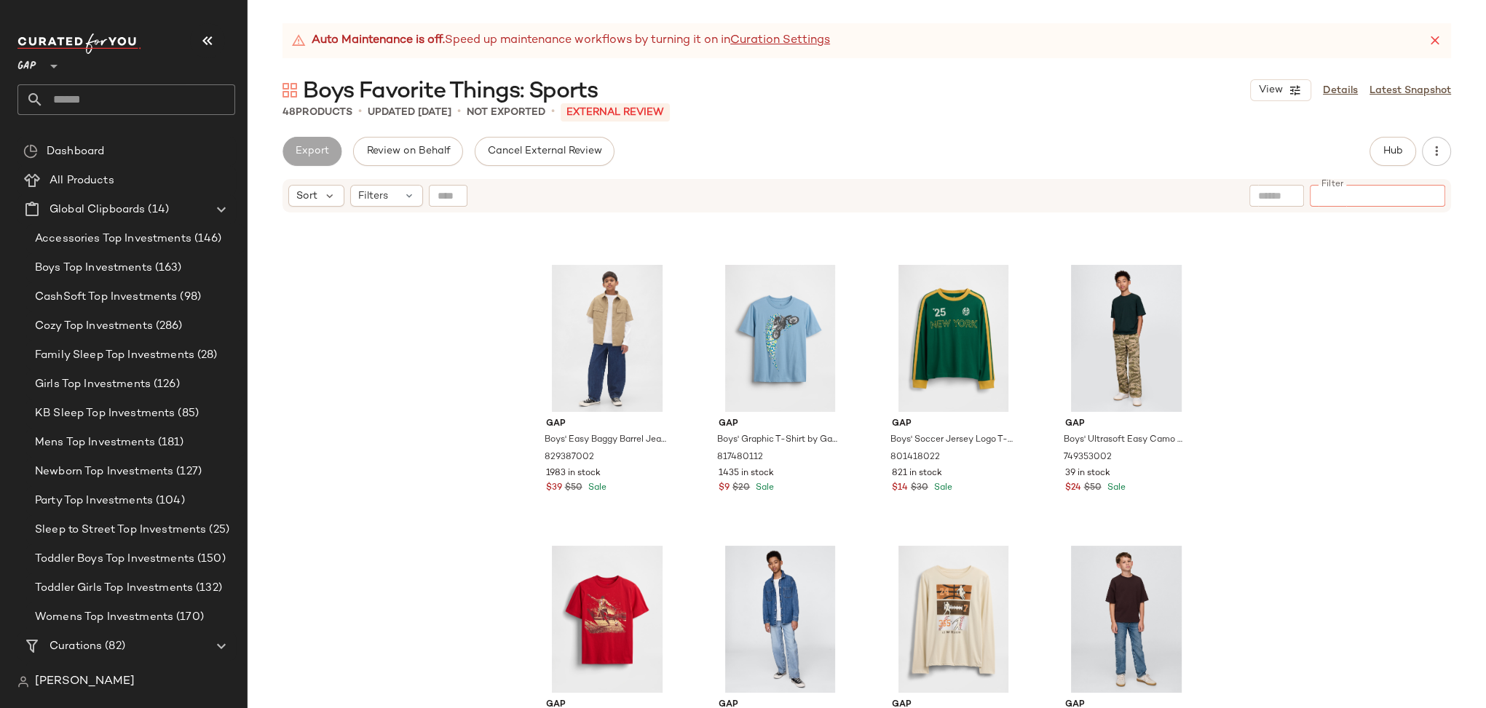
scroll to position [2844, 0]
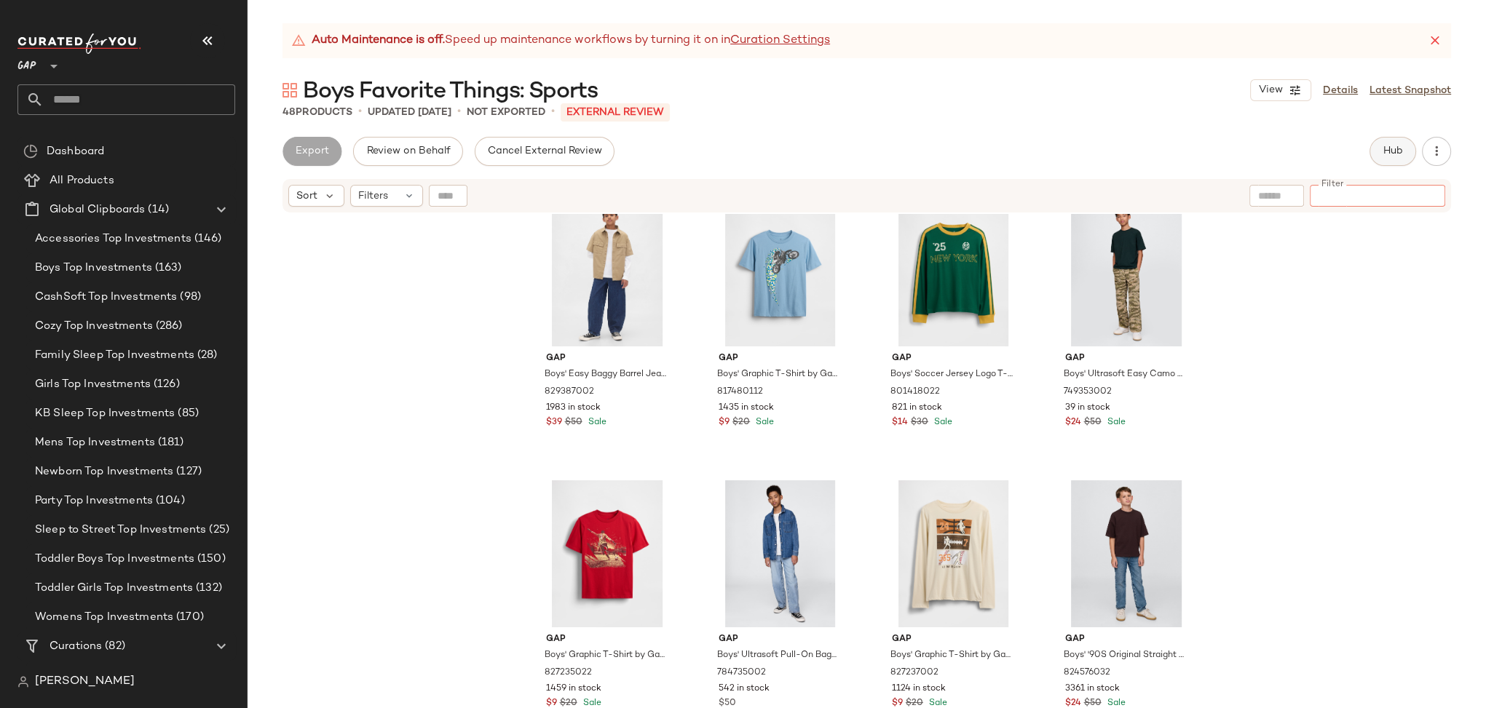
click at [1379, 164] on button "Hub" at bounding box center [1392, 151] width 47 height 29
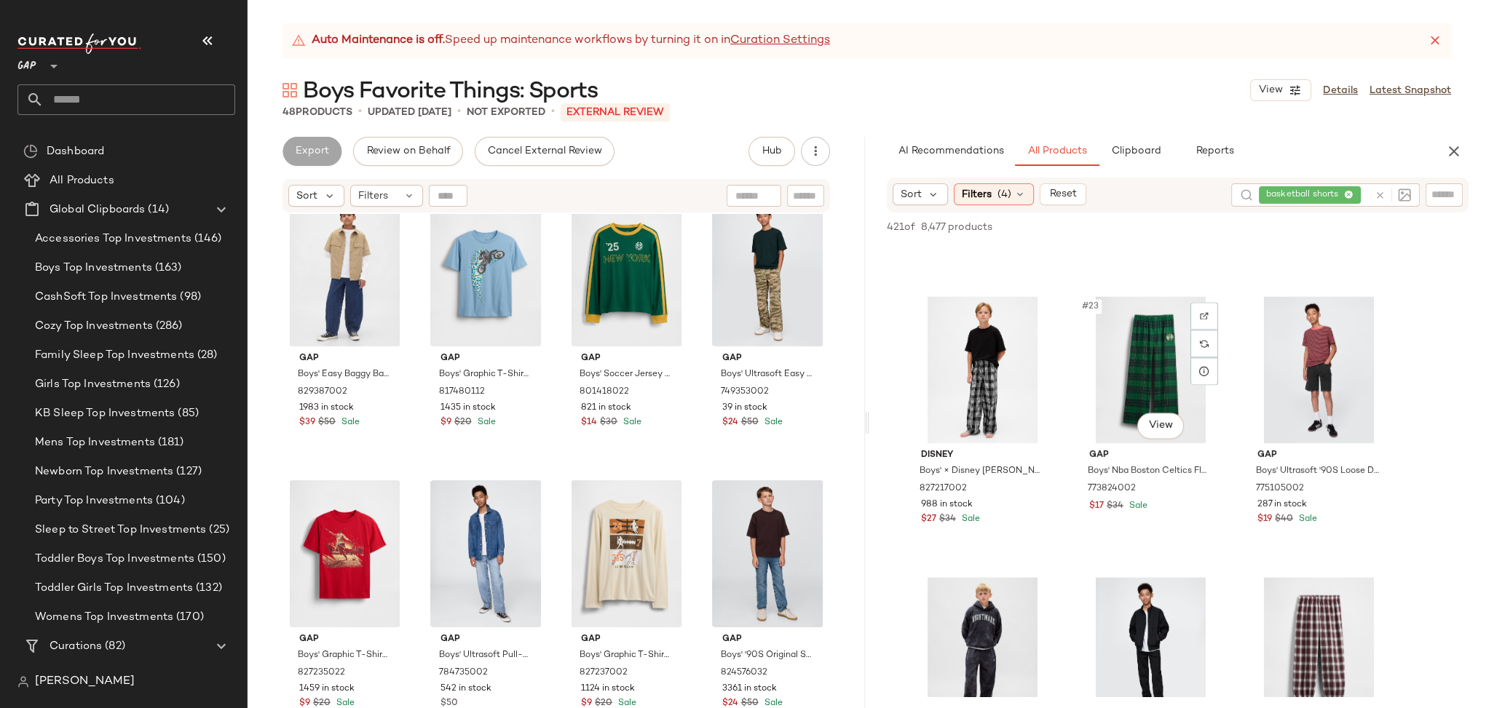
scroll to position [1901, 0]
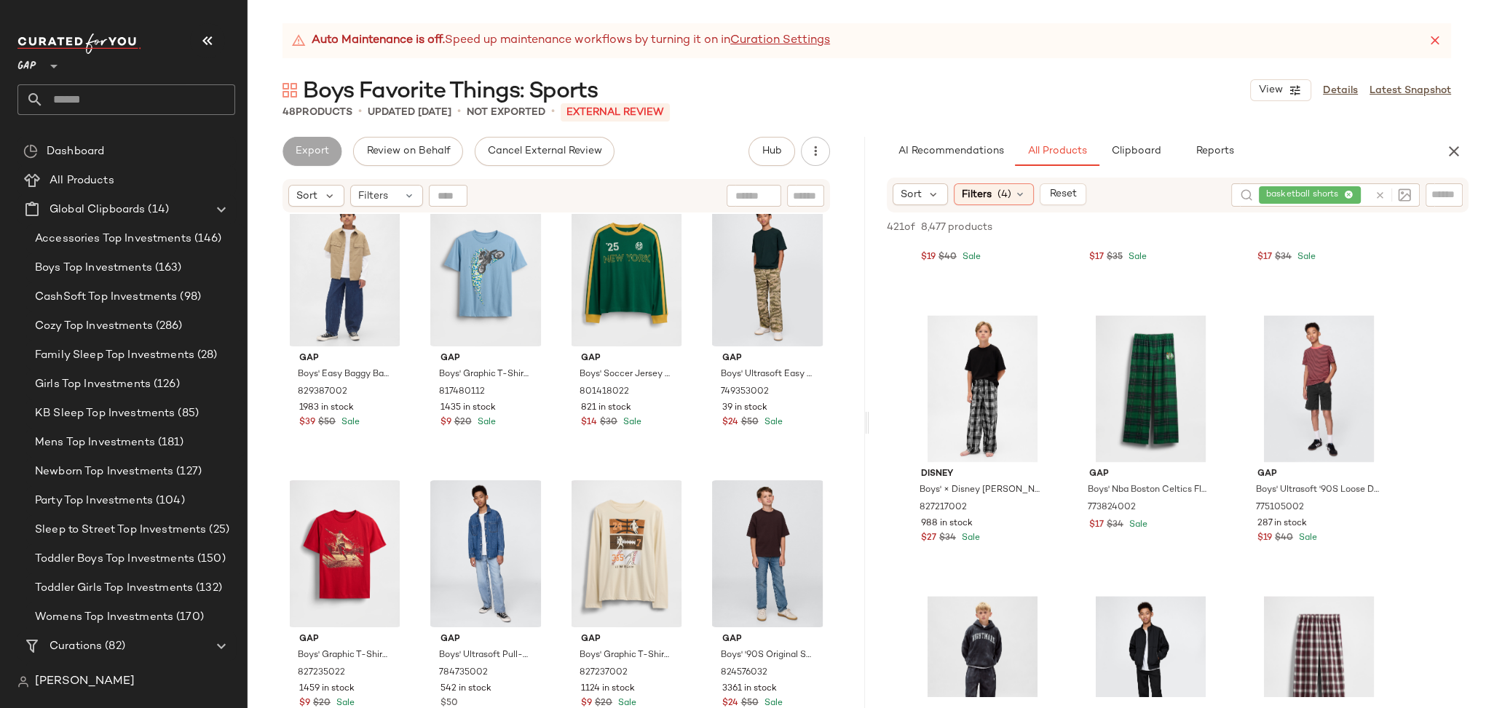
click at [1379, 196] on icon at bounding box center [1379, 195] width 11 height 11
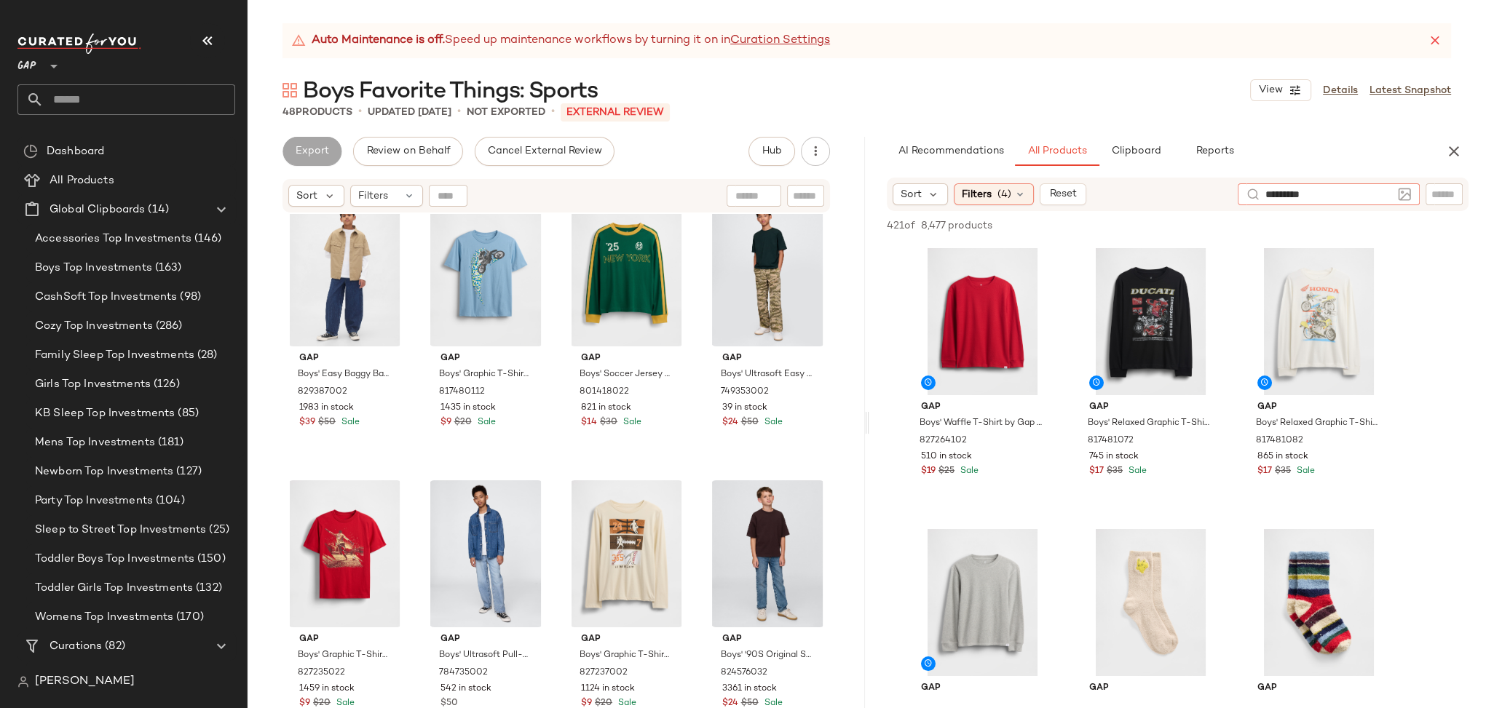
type input "**********"
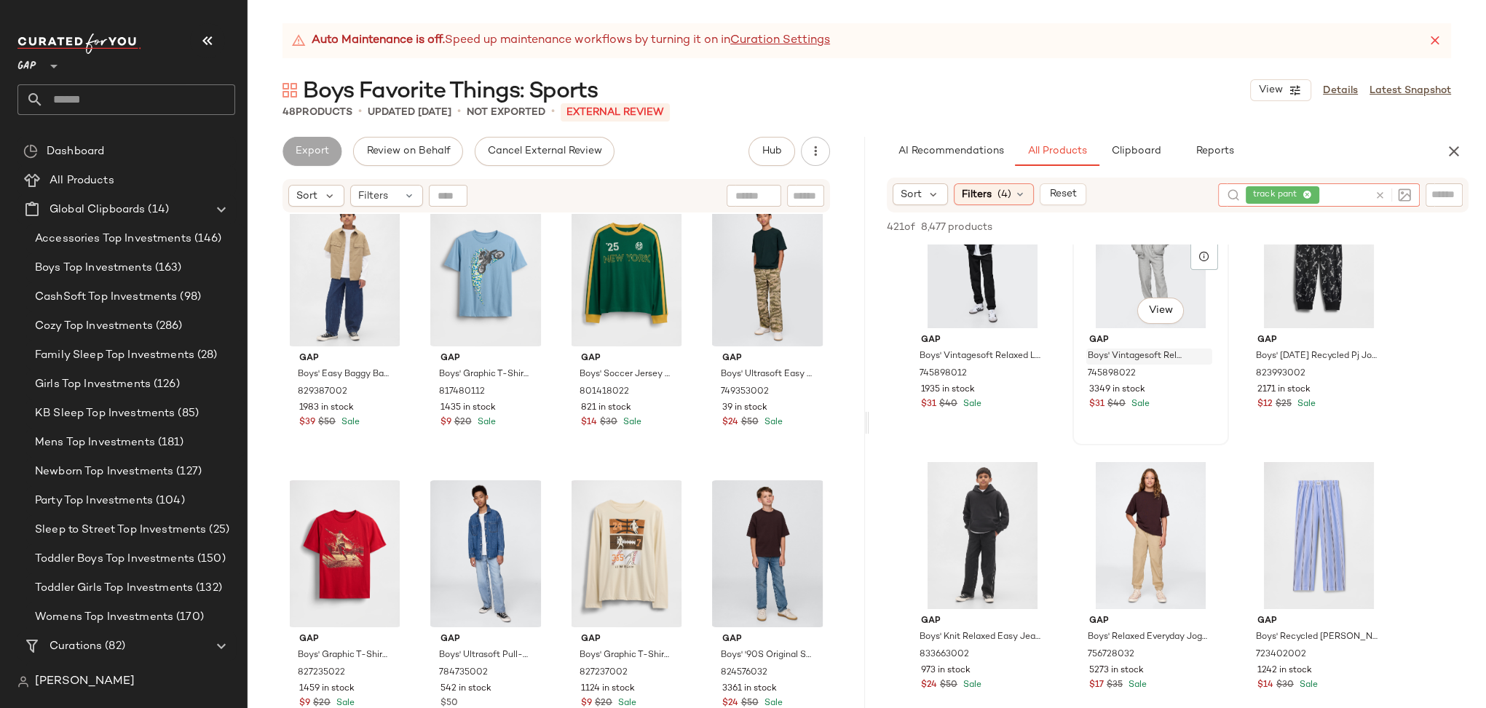
scroll to position [0, 0]
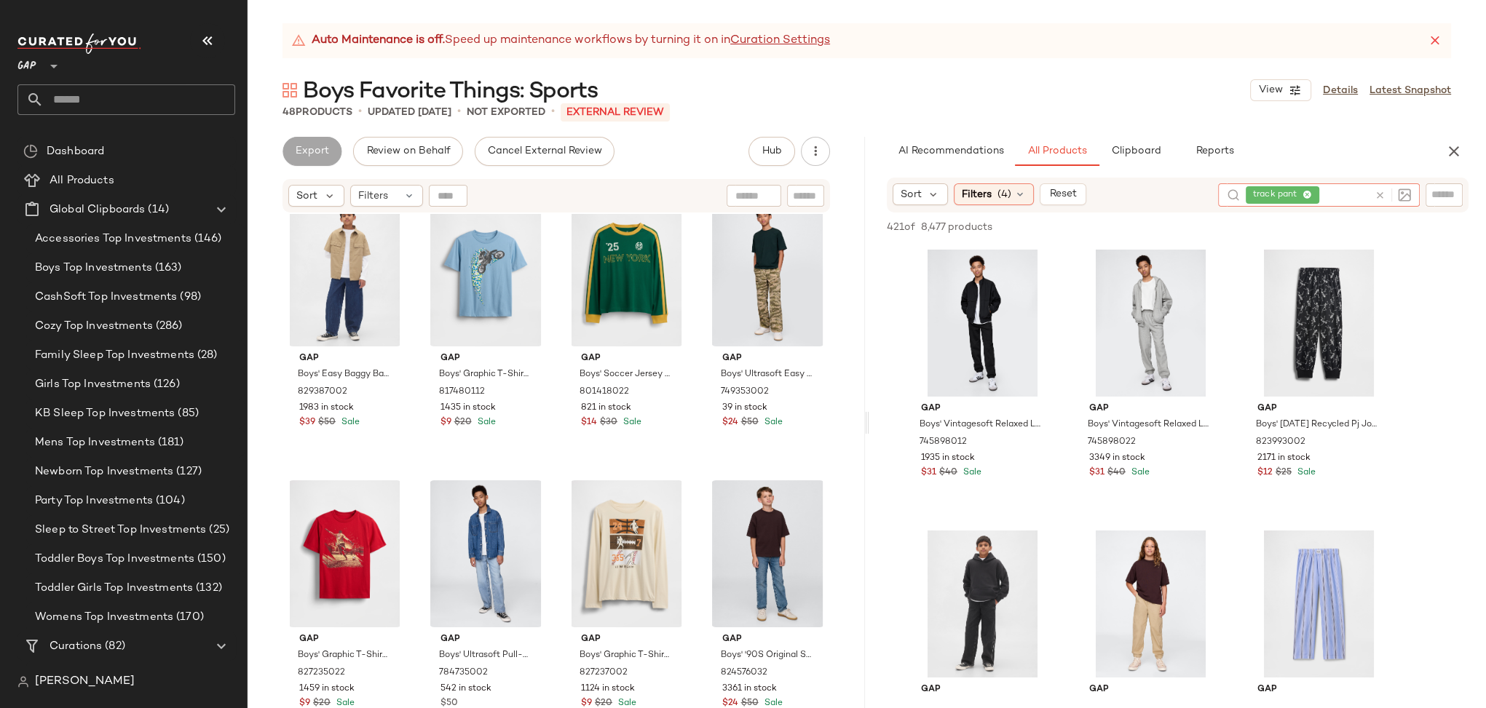
click at [1378, 195] on icon at bounding box center [1379, 195] width 11 height 11
click at [1434, 197] on input "text" at bounding box center [1443, 194] width 25 height 15
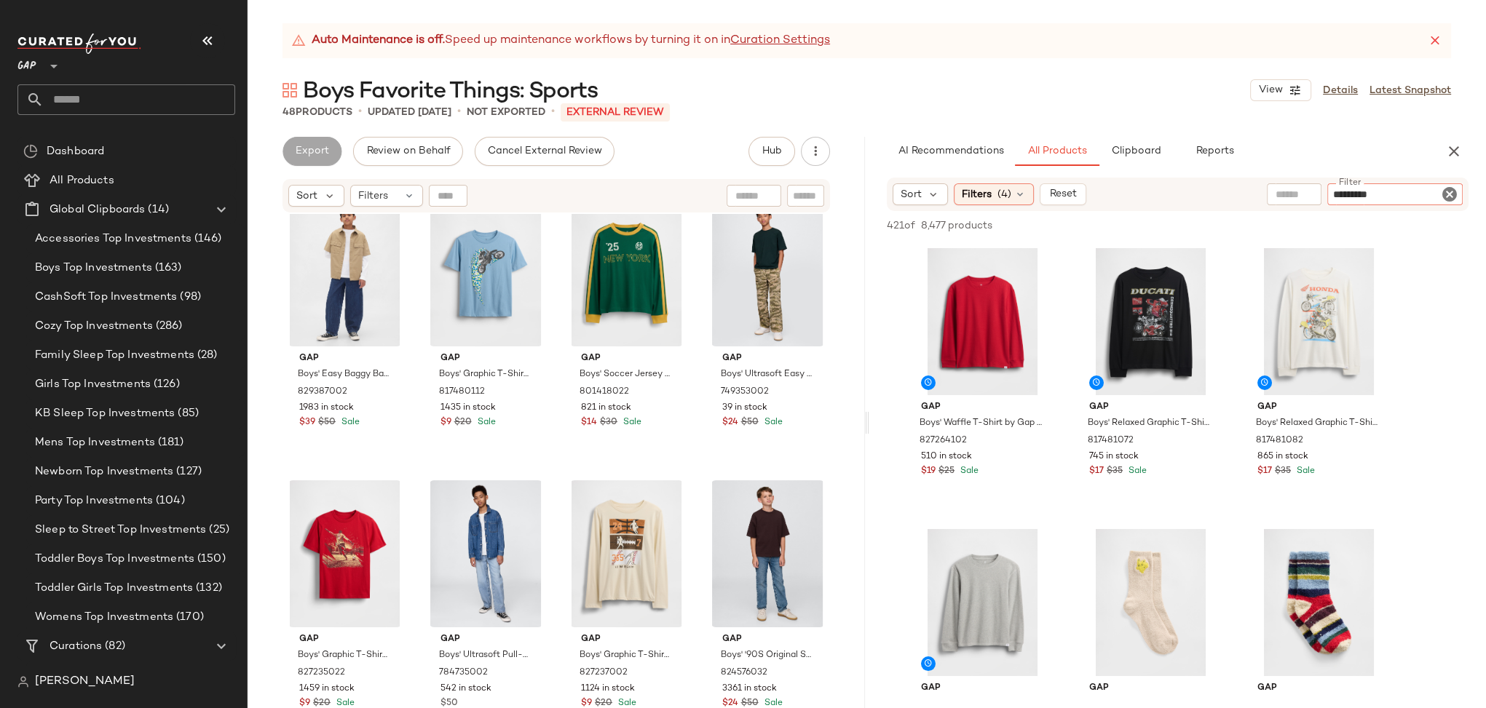
type input "**********"
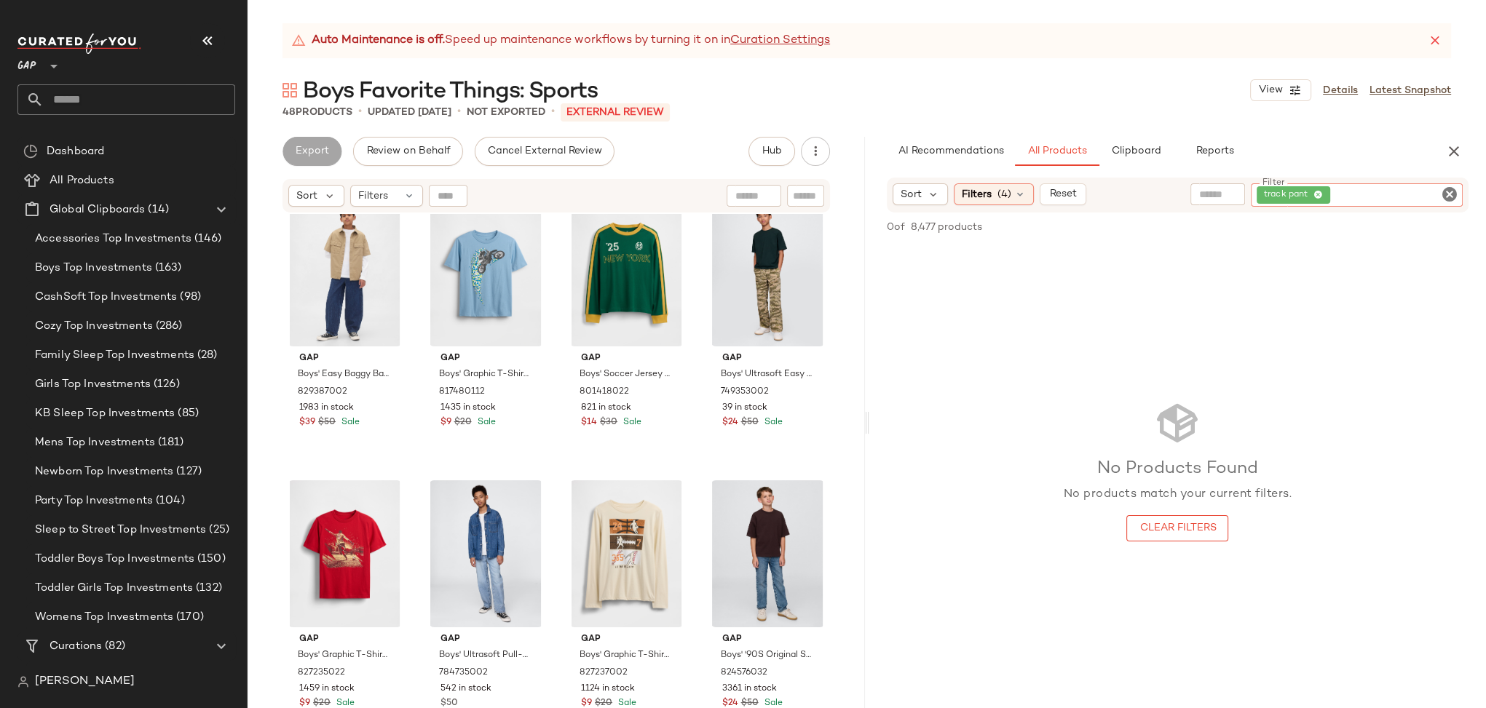
click at [1449, 195] on icon "Clear Filter" at bounding box center [1449, 194] width 17 height 17
click at [1297, 192] on input "text" at bounding box center [1293, 194] width 37 height 15
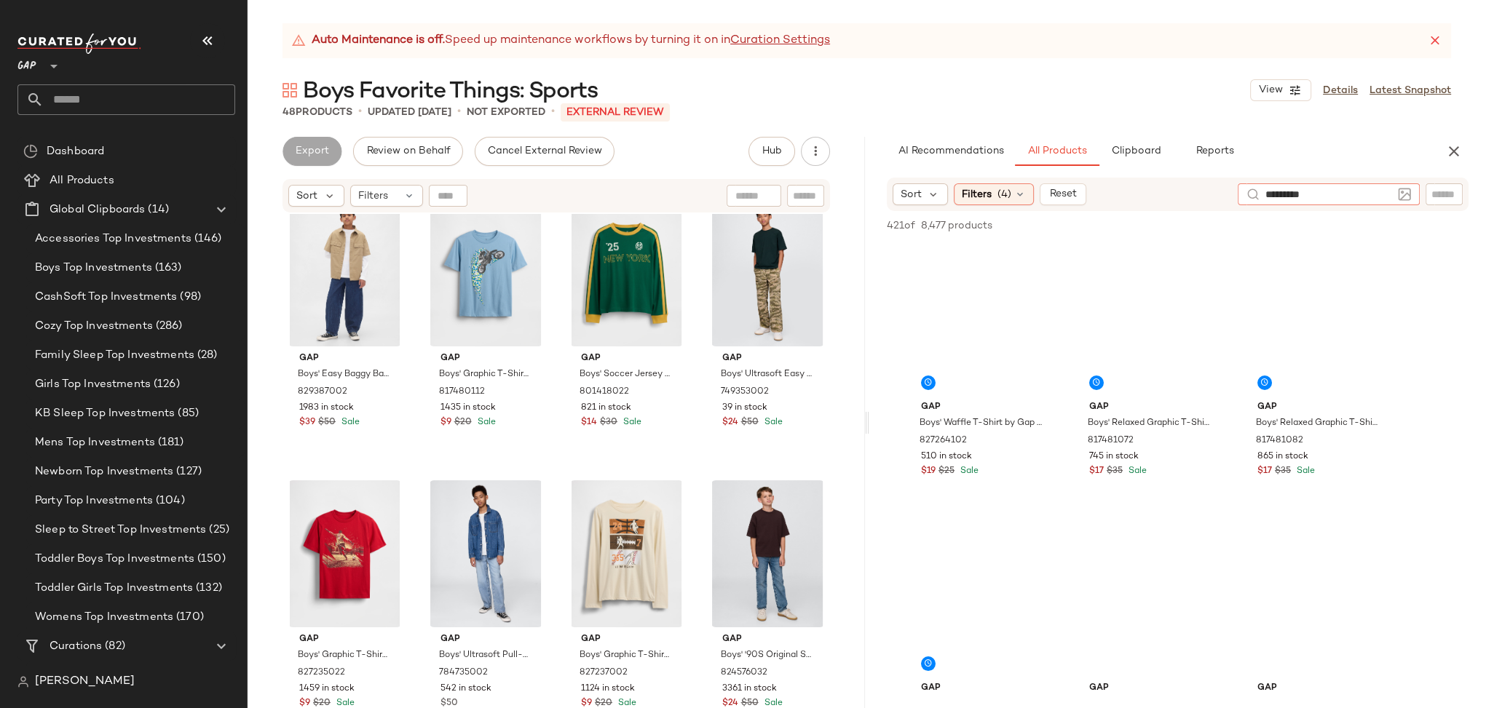
type input "**********"
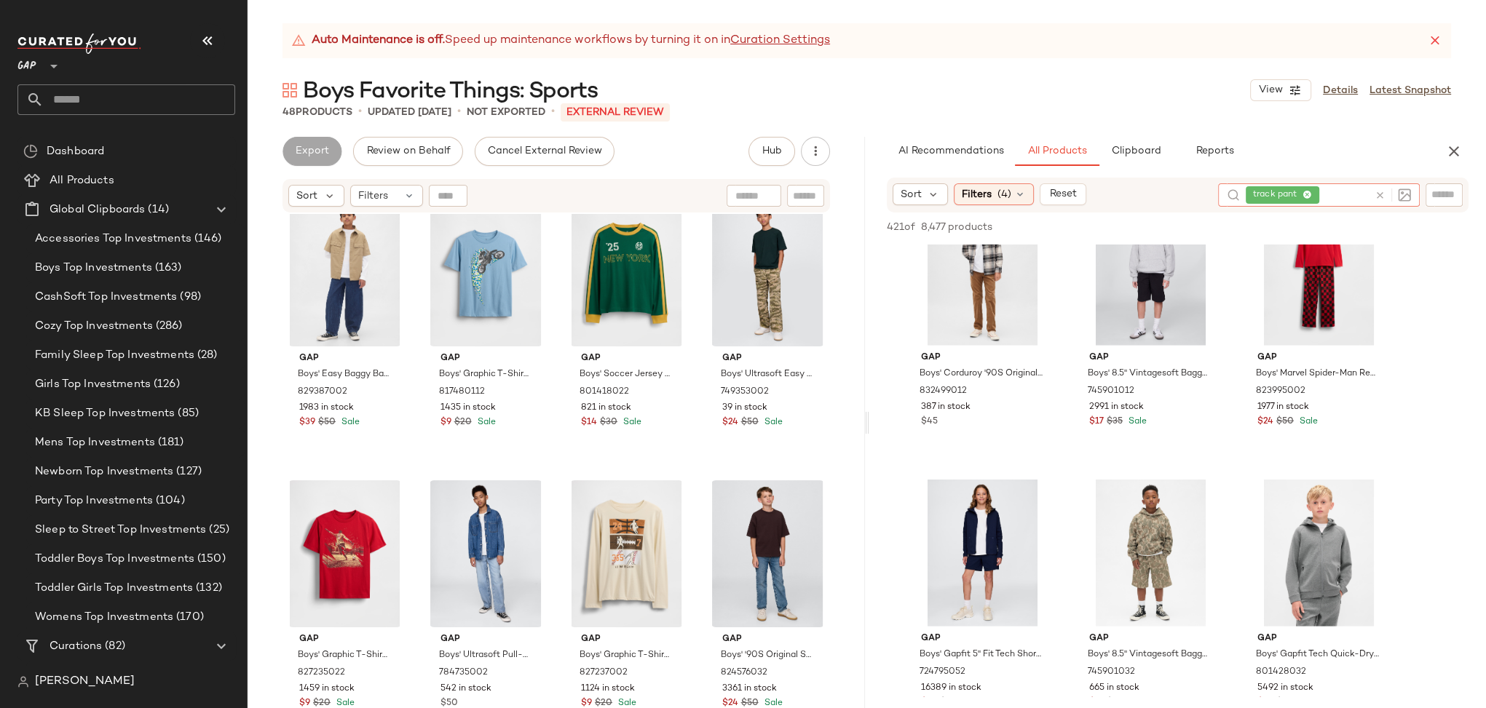
scroll to position [5479, 0]
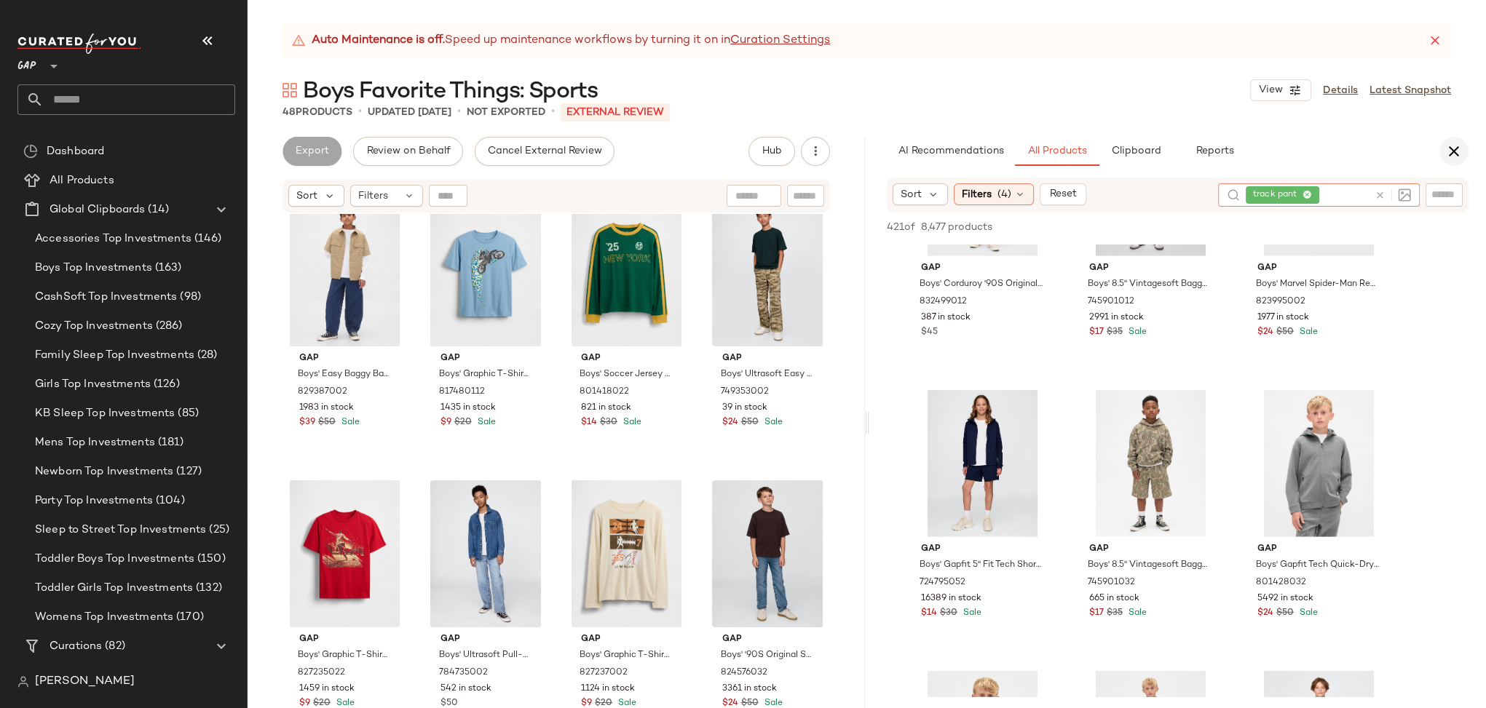
click at [1457, 153] on icon "button" at bounding box center [1453, 151] width 17 height 17
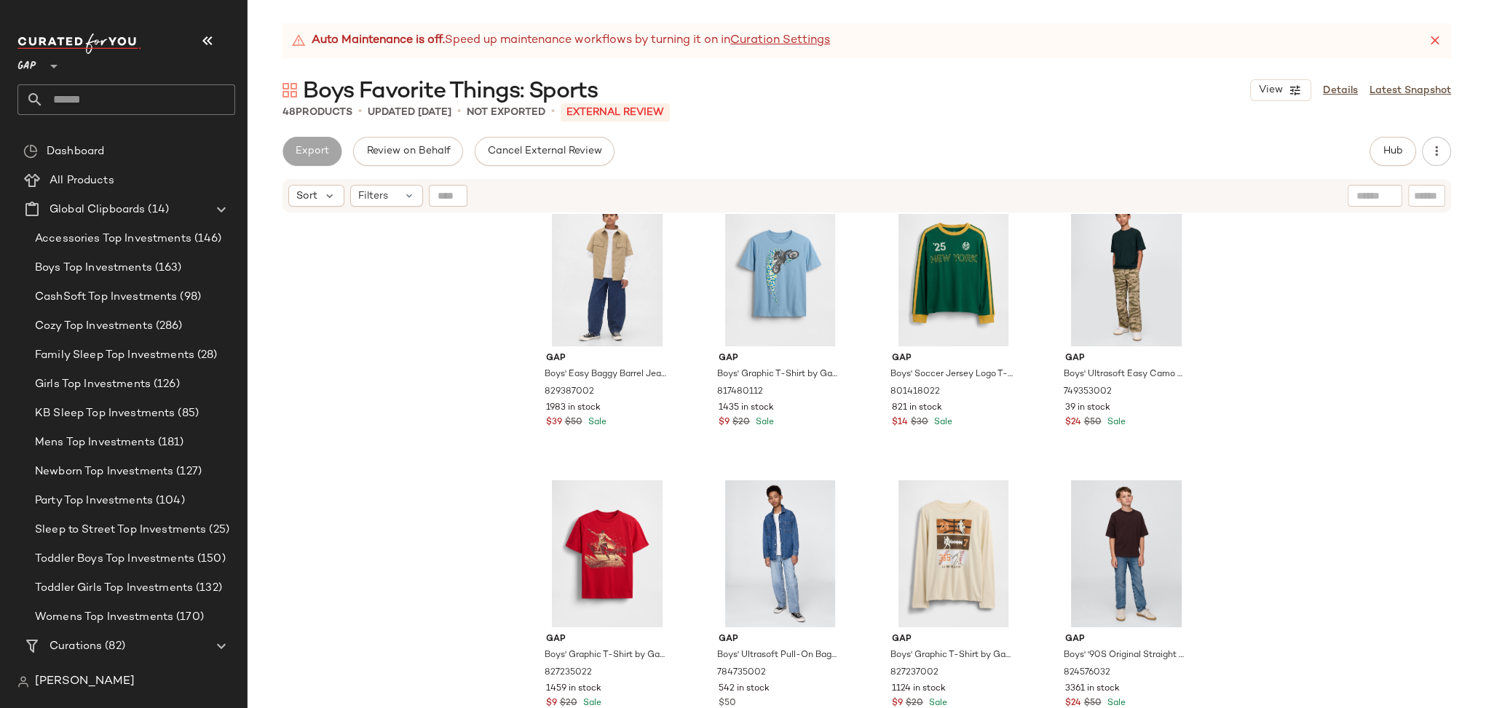
click at [1414, 203] on input "text" at bounding box center [1426, 196] width 25 height 15
type input "*******"
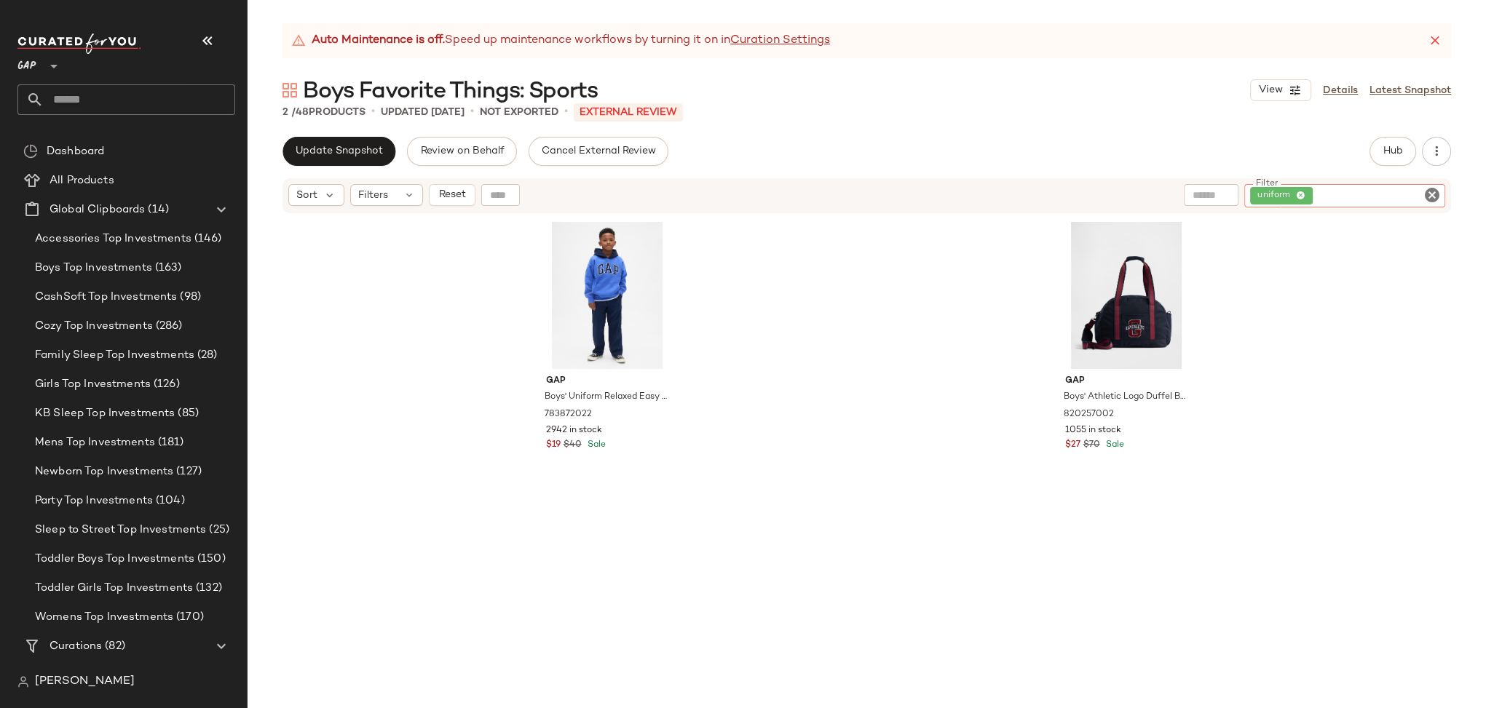
click at [1432, 191] on icon "Clear Filter" at bounding box center [1431, 194] width 17 height 17
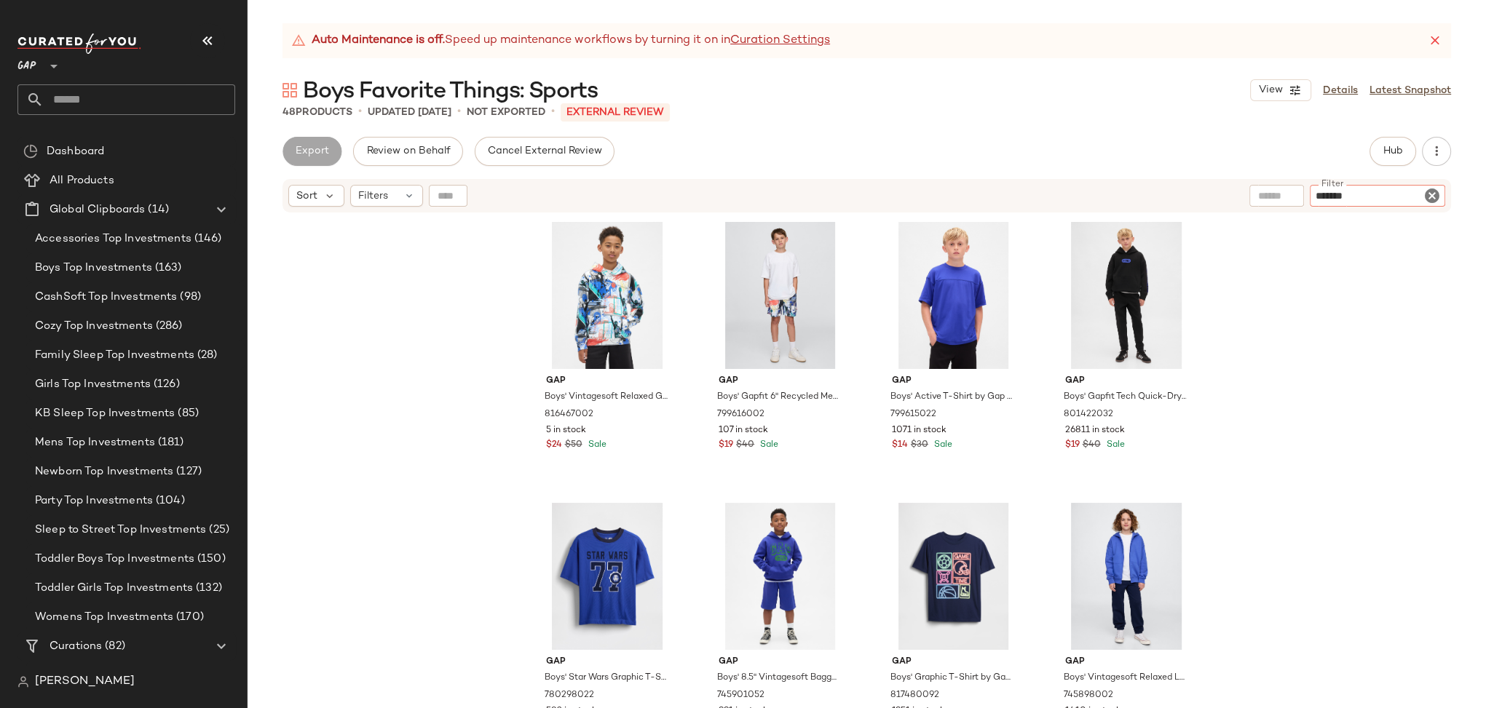
type input "********"
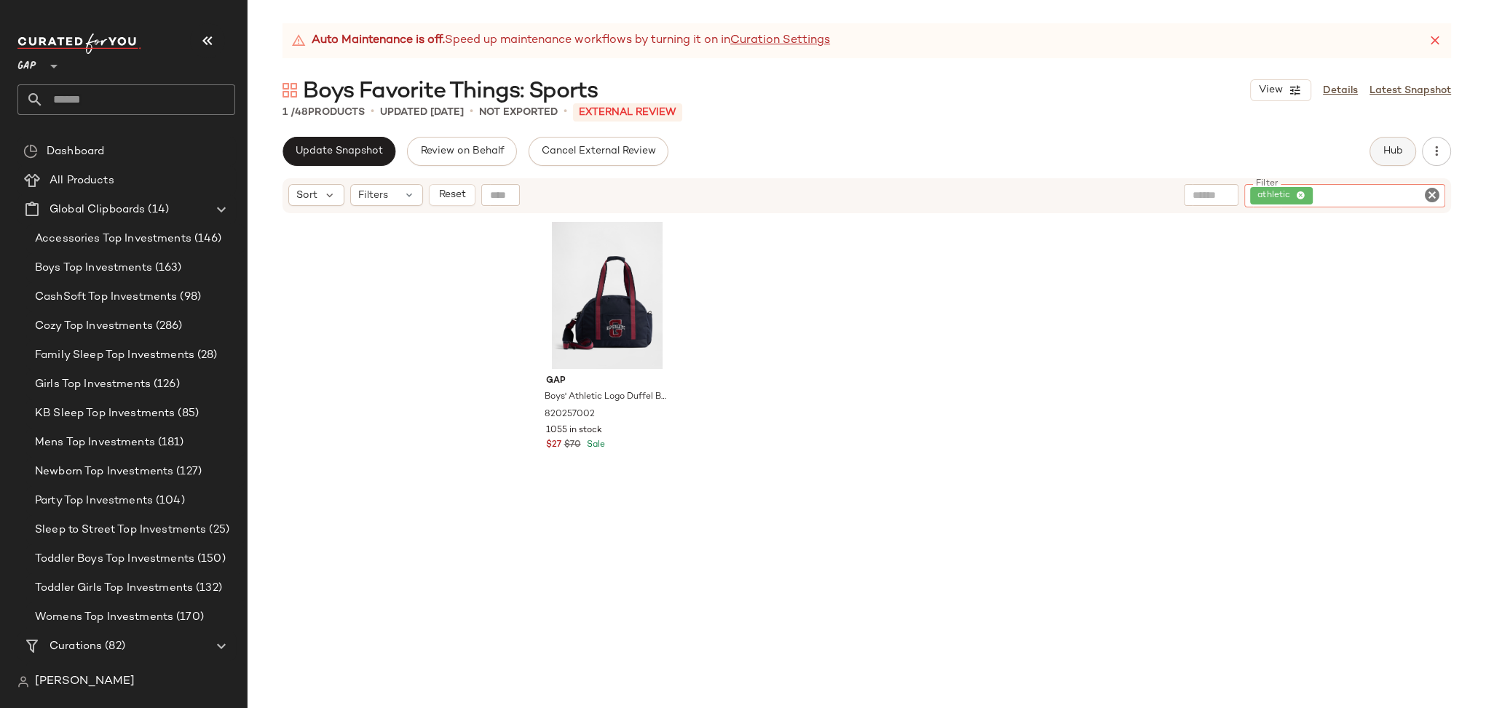
click at [1382, 148] on span "Hub" at bounding box center [1392, 152] width 20 height 12
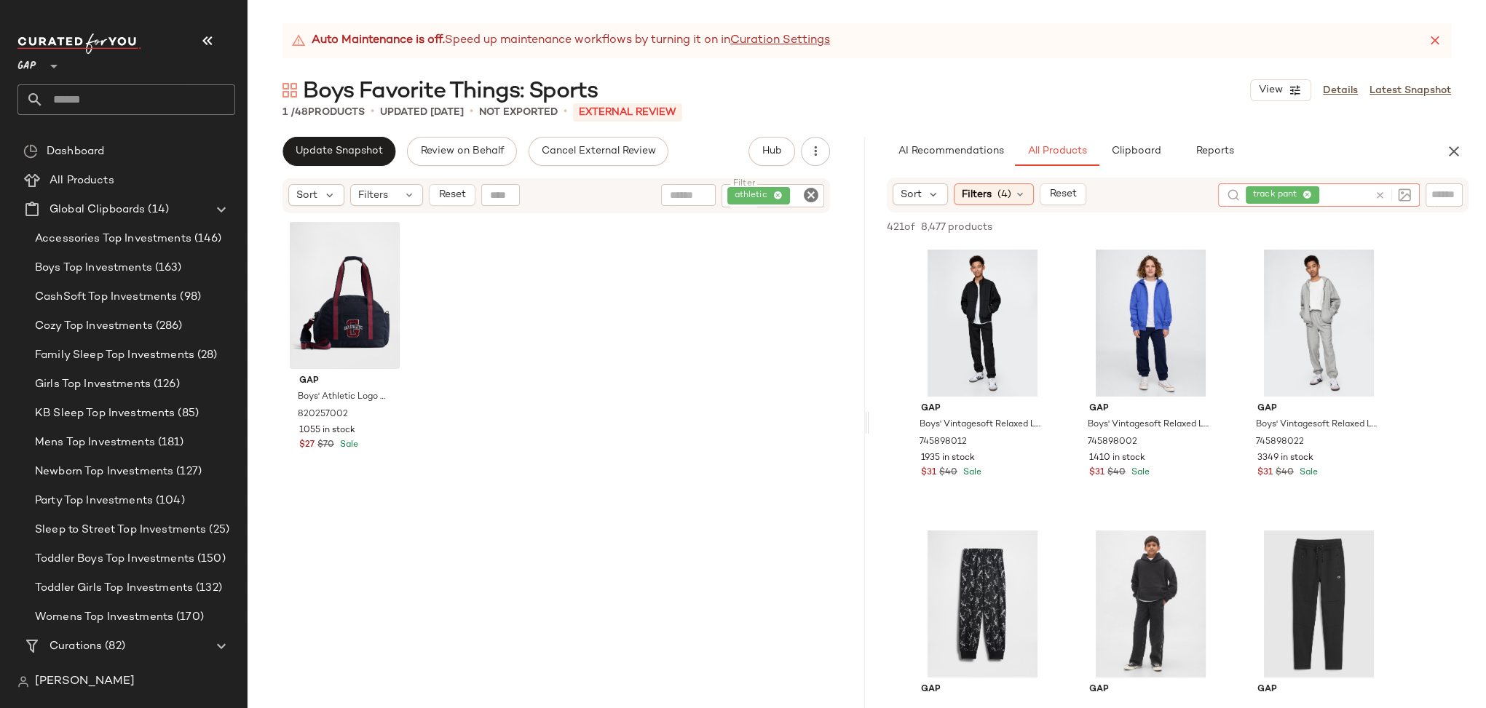
click at [1379, 194] on icon at bounding box center [1379, 195] width 11 height 11
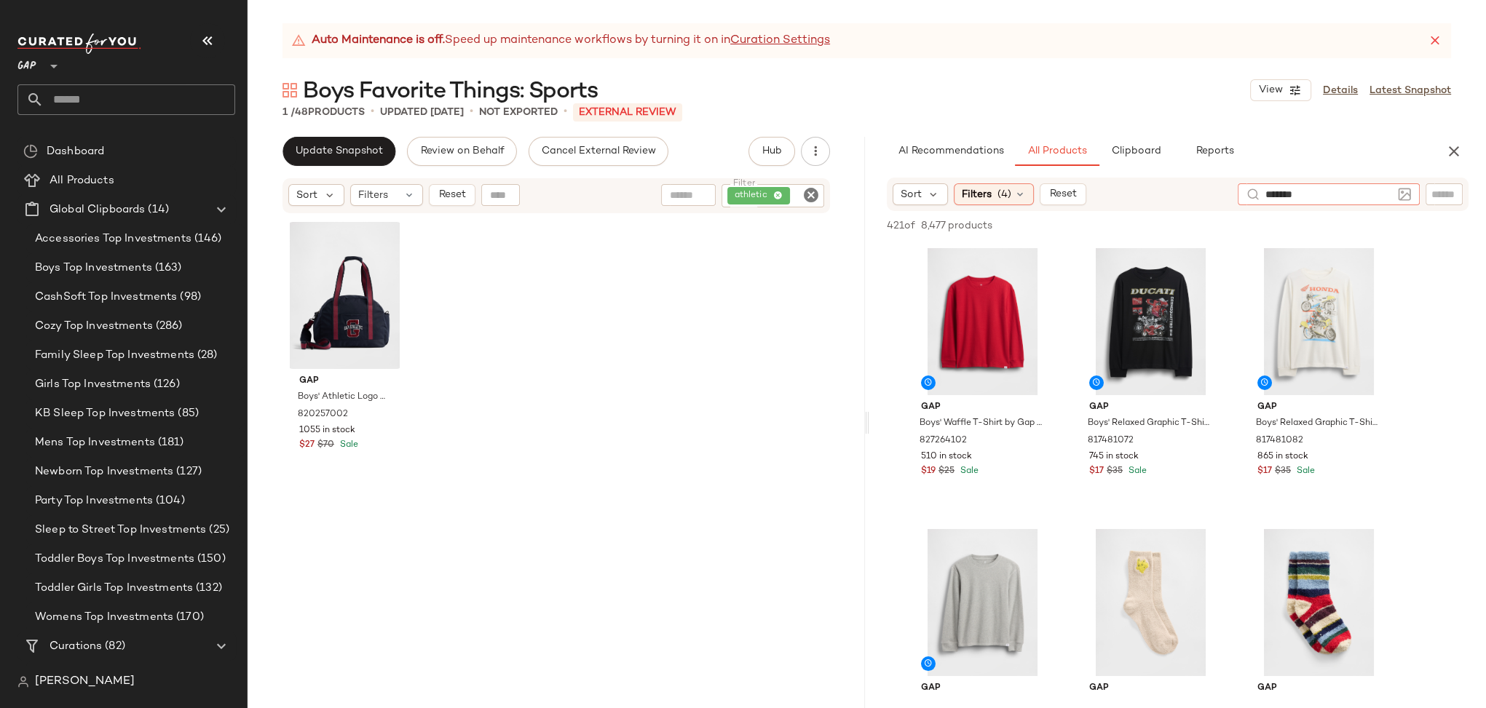
type input "********"
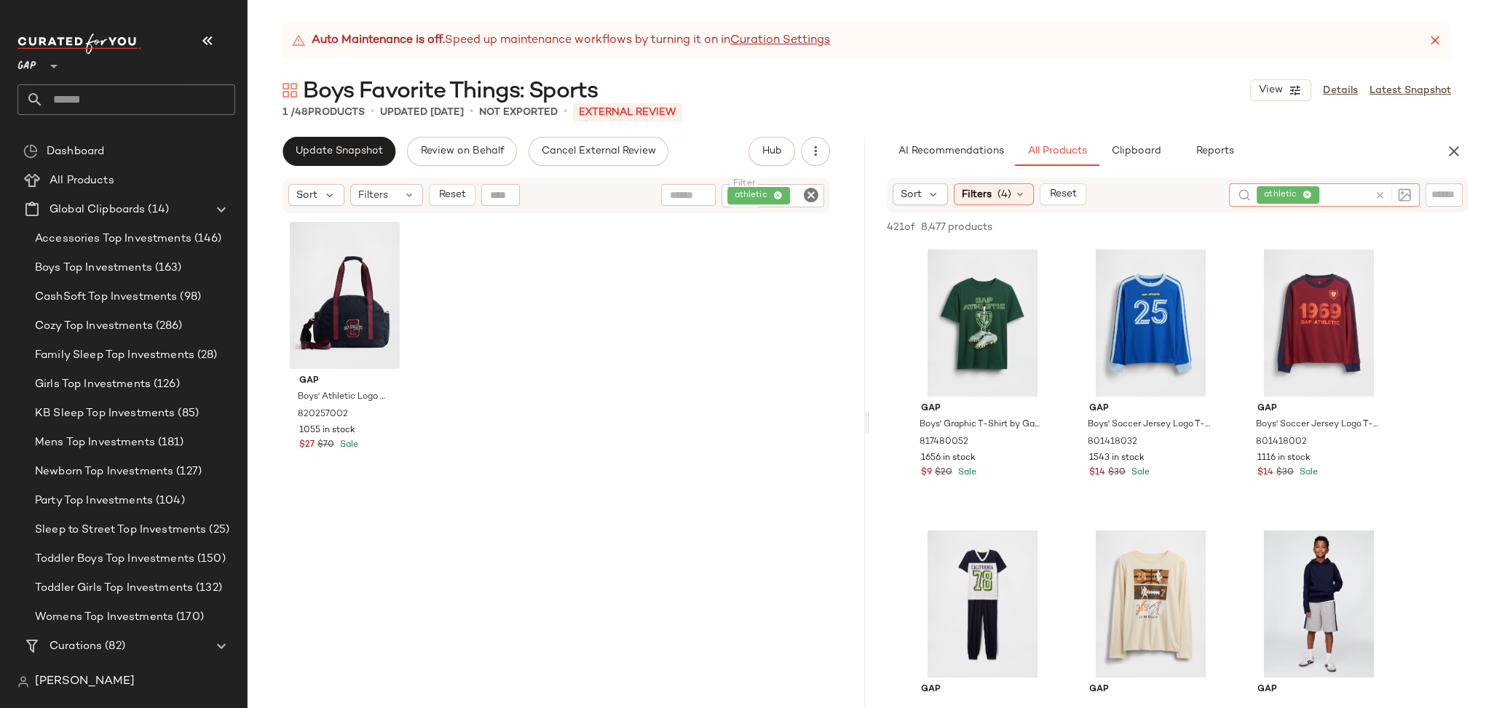
click at [775, 194] on div "athletic" at bounding box center [772, 195] width 103 height 23
click at [809, 191] on icon "Clear Filter" at bounding box center [810, 194] width 17 height 17
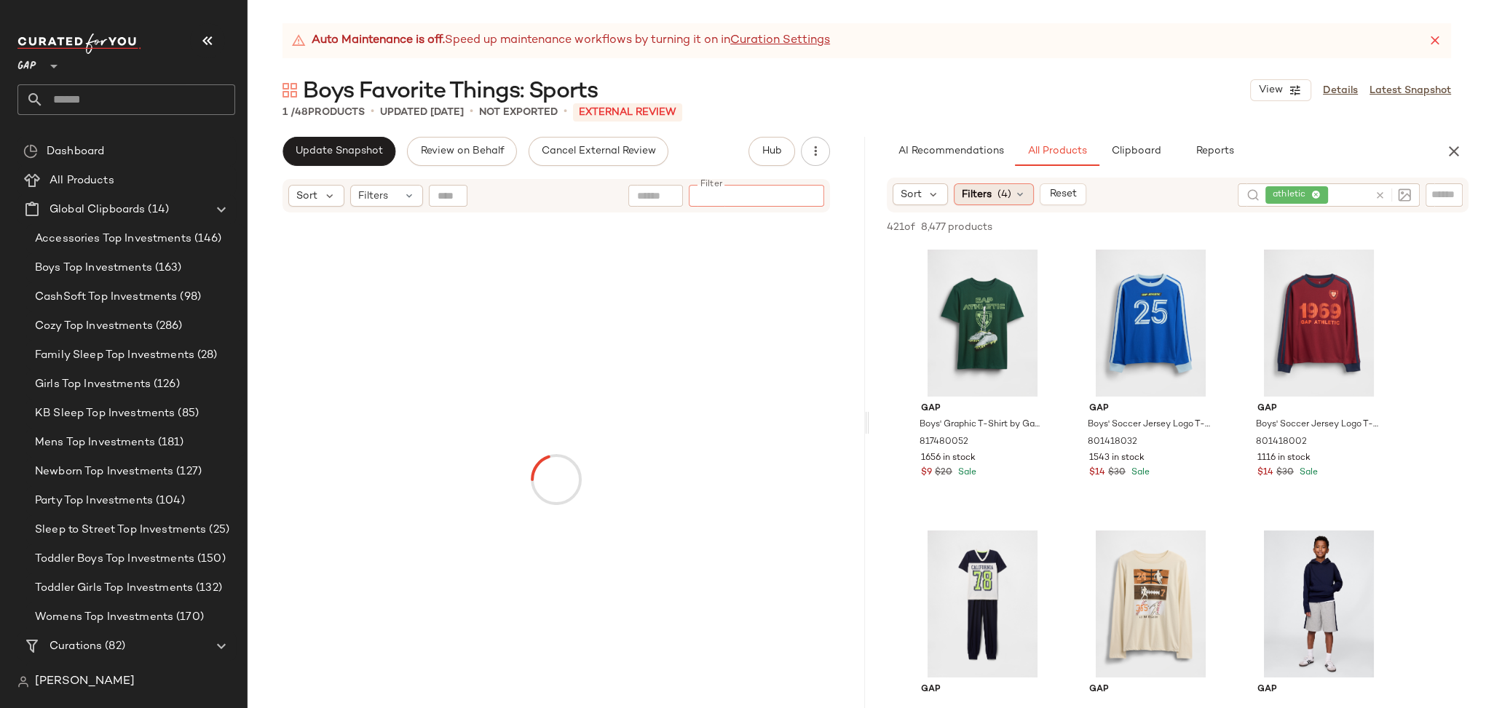
click at [999, 194] on span "(4)" at bounding box center [1004, 194] width 14 height 15
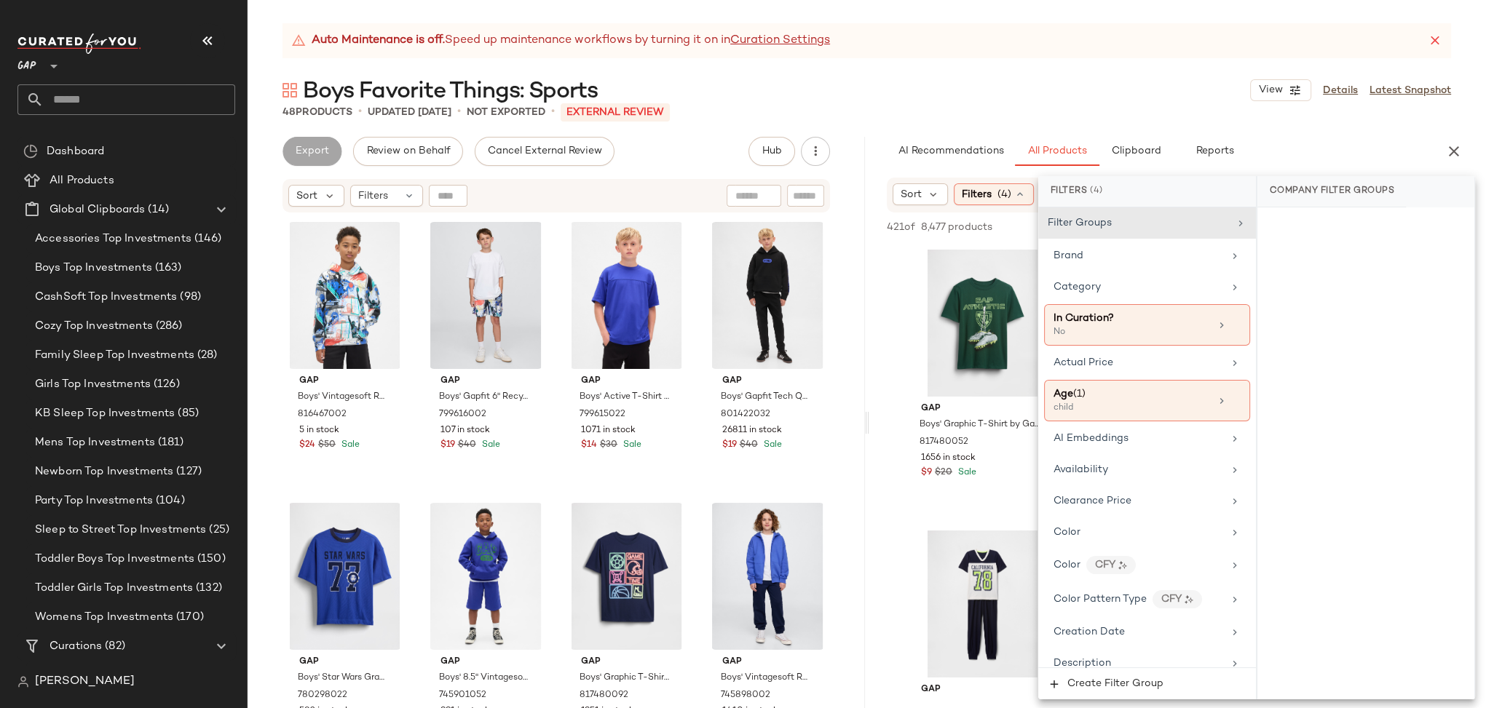
click at [1031, 112] on div "48 Products • updated Sep 30th • Not Exported • External REVIEW" at bounding box center [866, 112] width 1238 height 15
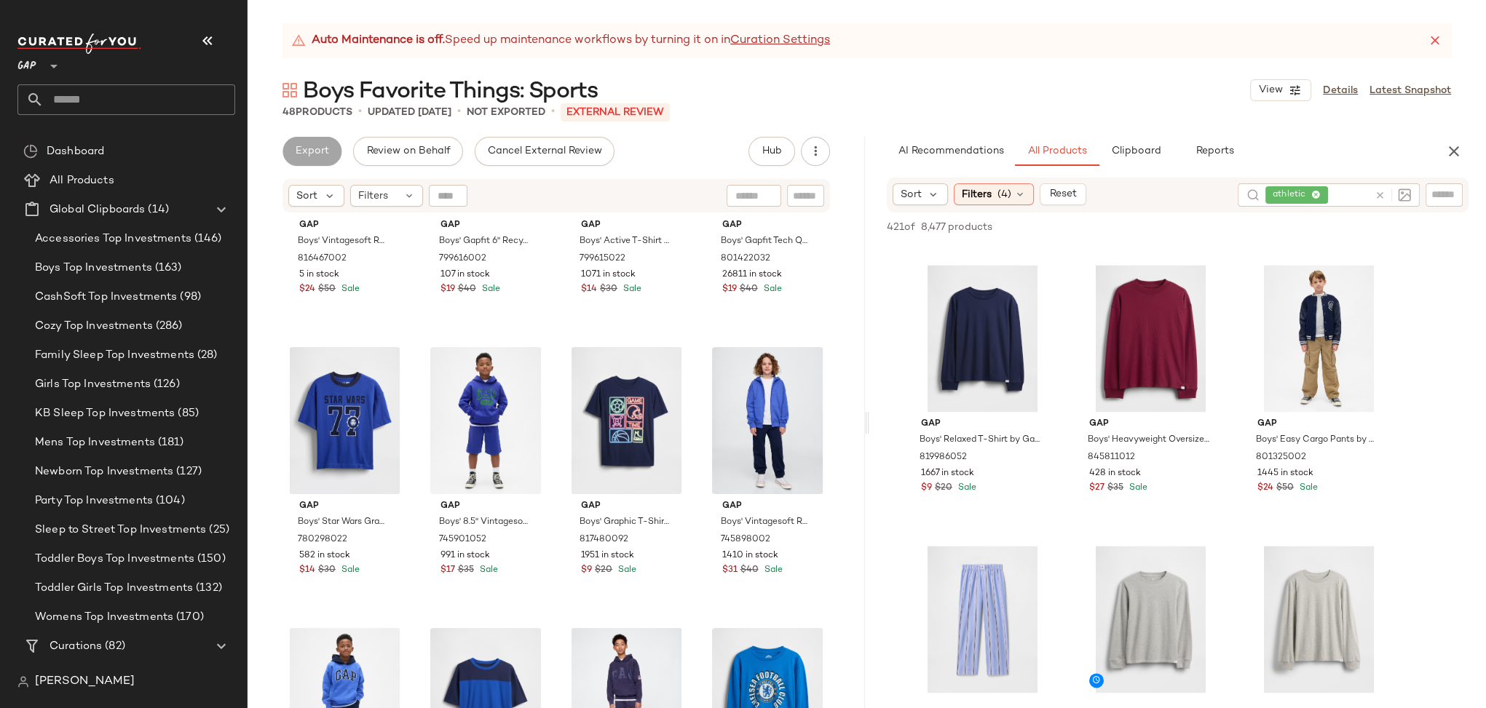
scroll to position [0, 0]
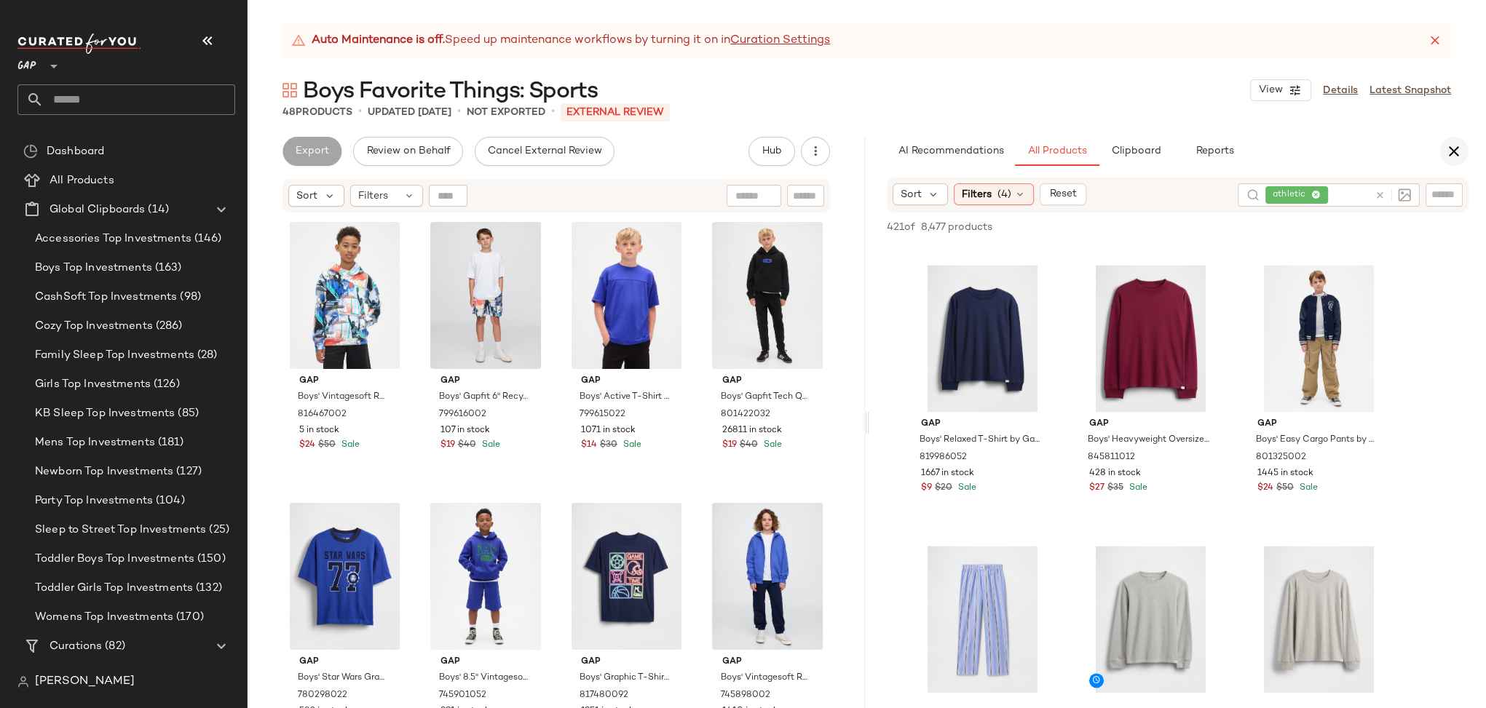
click at [1456, 151] on icon "button" at bounding box center [1453, 151] width 17 height 17
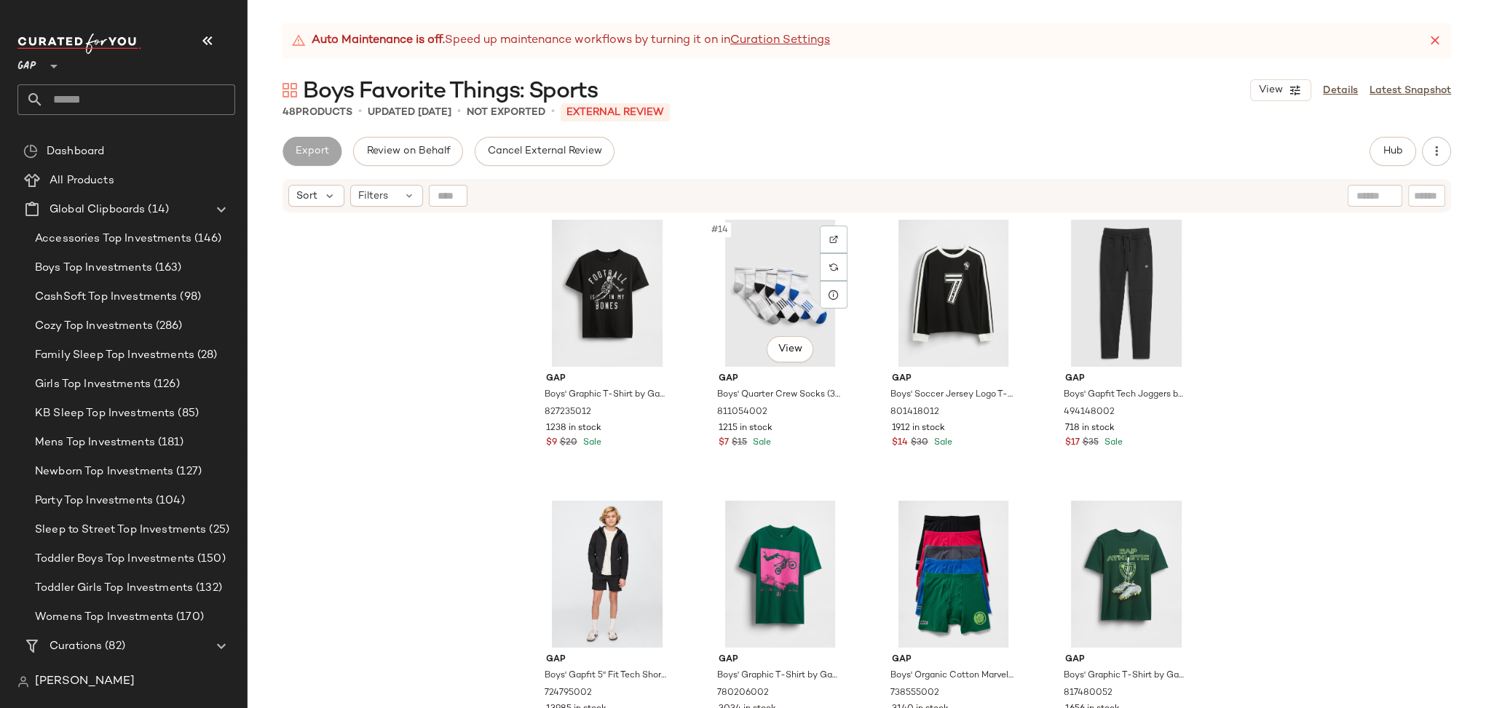
scroll to position [859, 0]
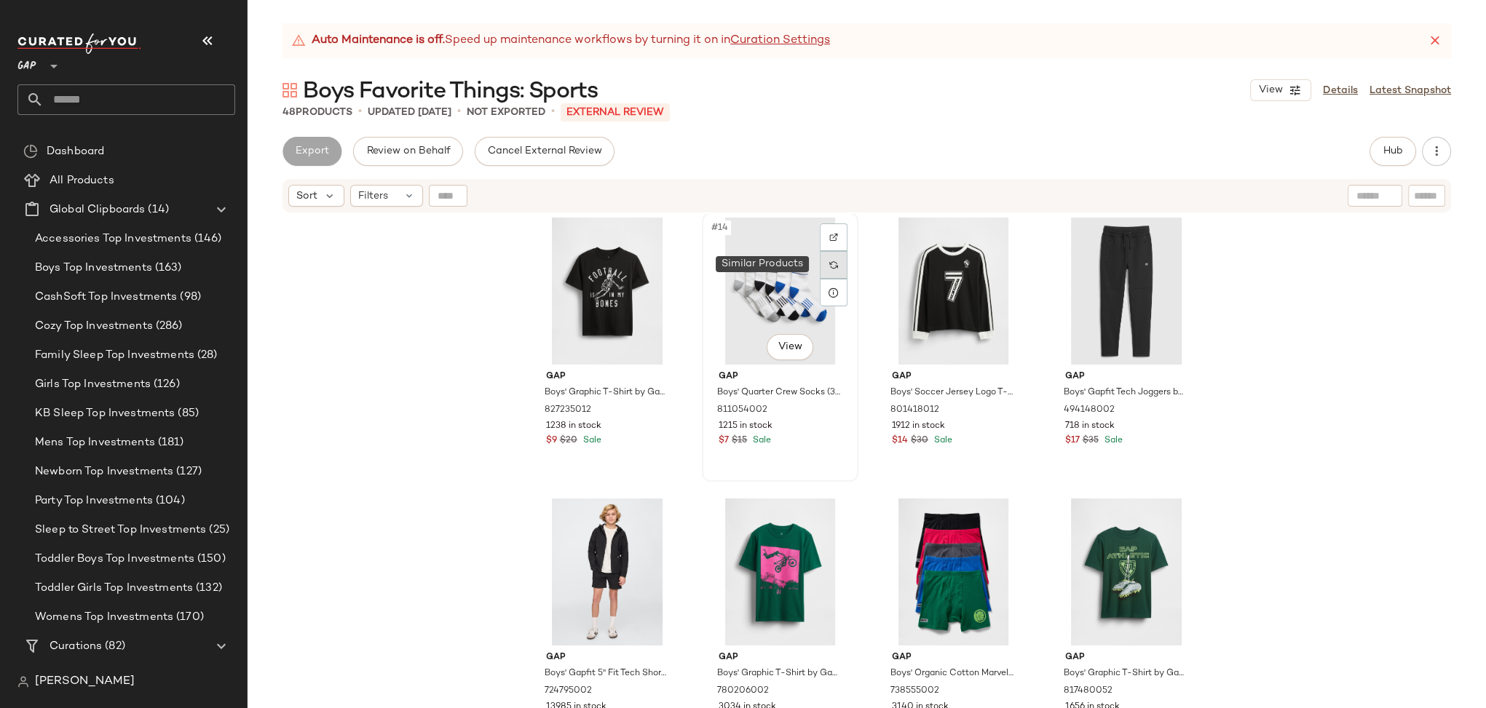
click at [830, 269] on div at bounding box center [834, 265] width 28 height 28
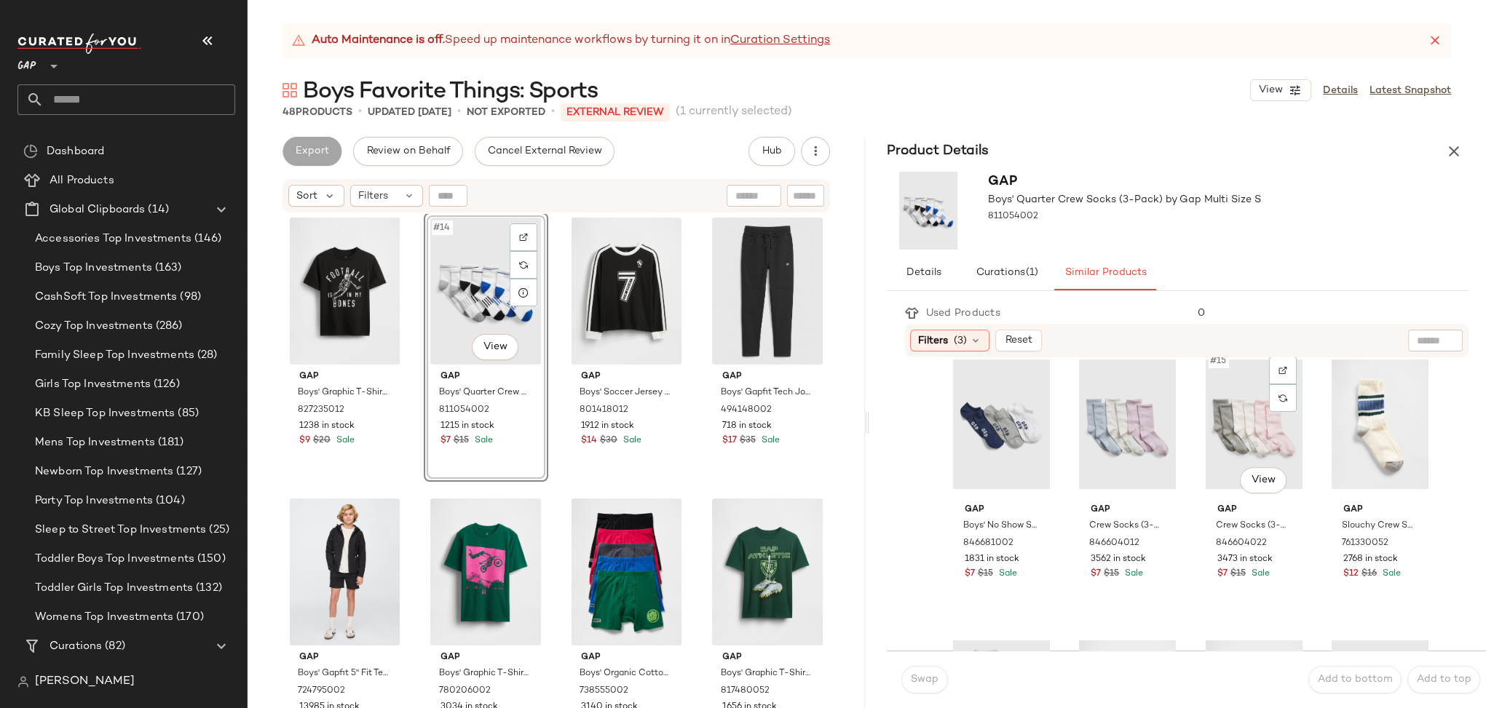
scroll to position [863, 0]
click at [1404, 402] on img at bounding box center [1408, 401] width 9 height 9
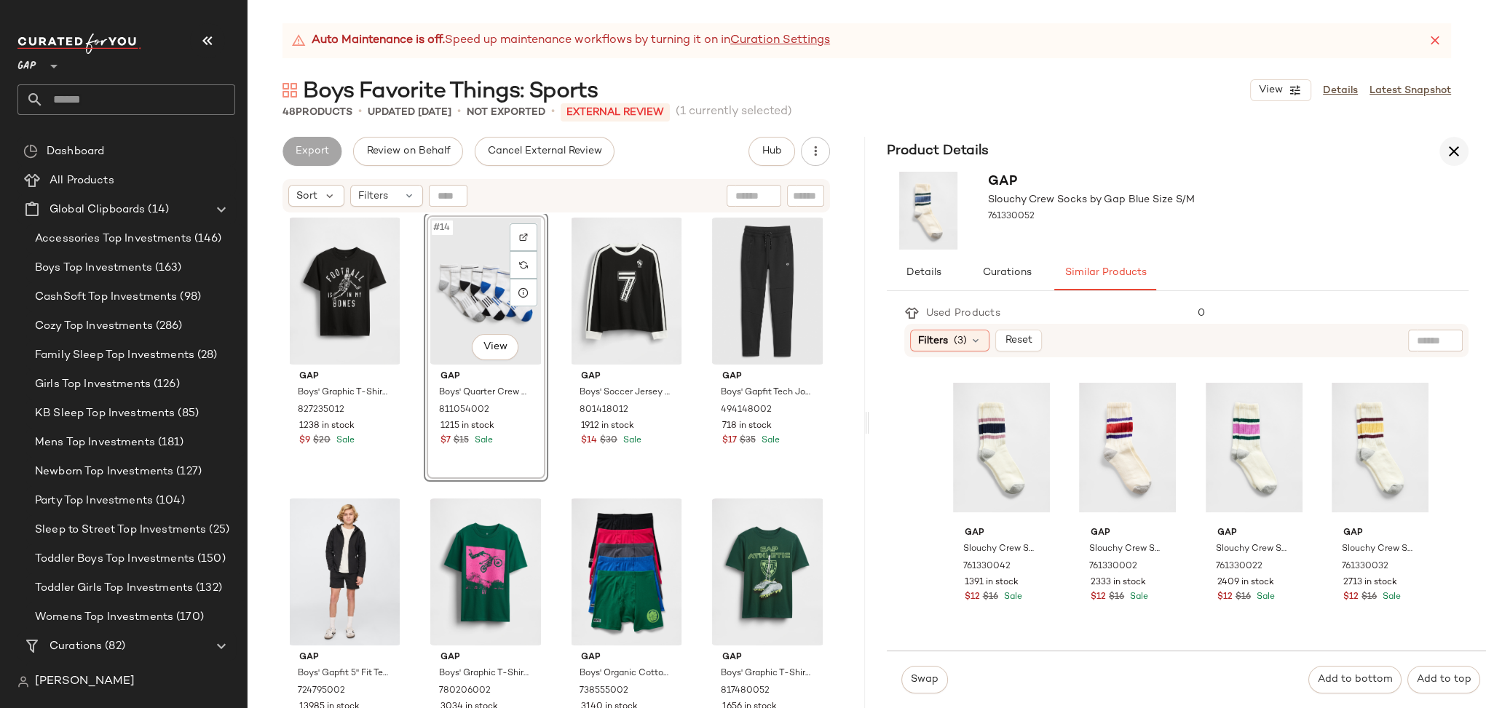
click at [1454, 156] on icon "button" at bounding box center [1453, 151] width 17 height 17
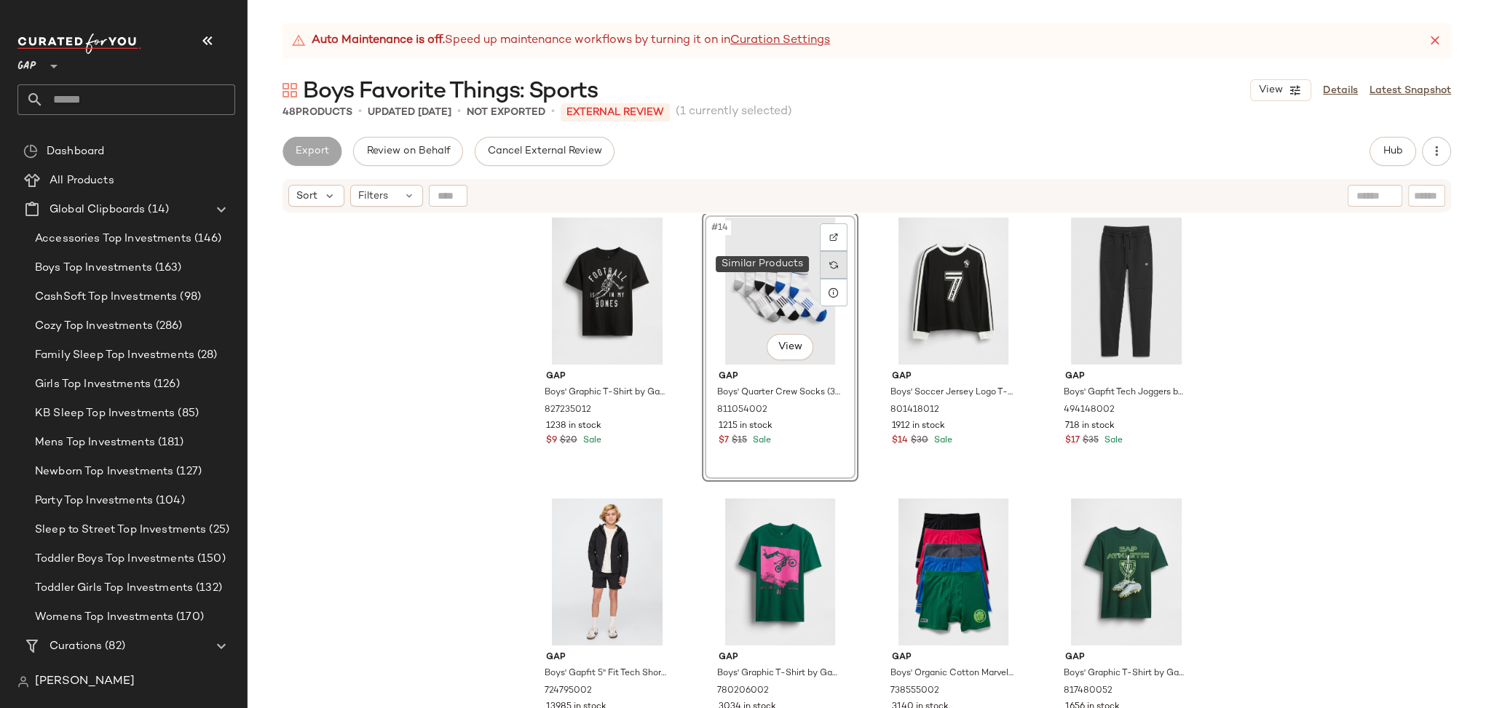
click at [829, 266] on img at bounding box center [833, 265] width 9 height 9
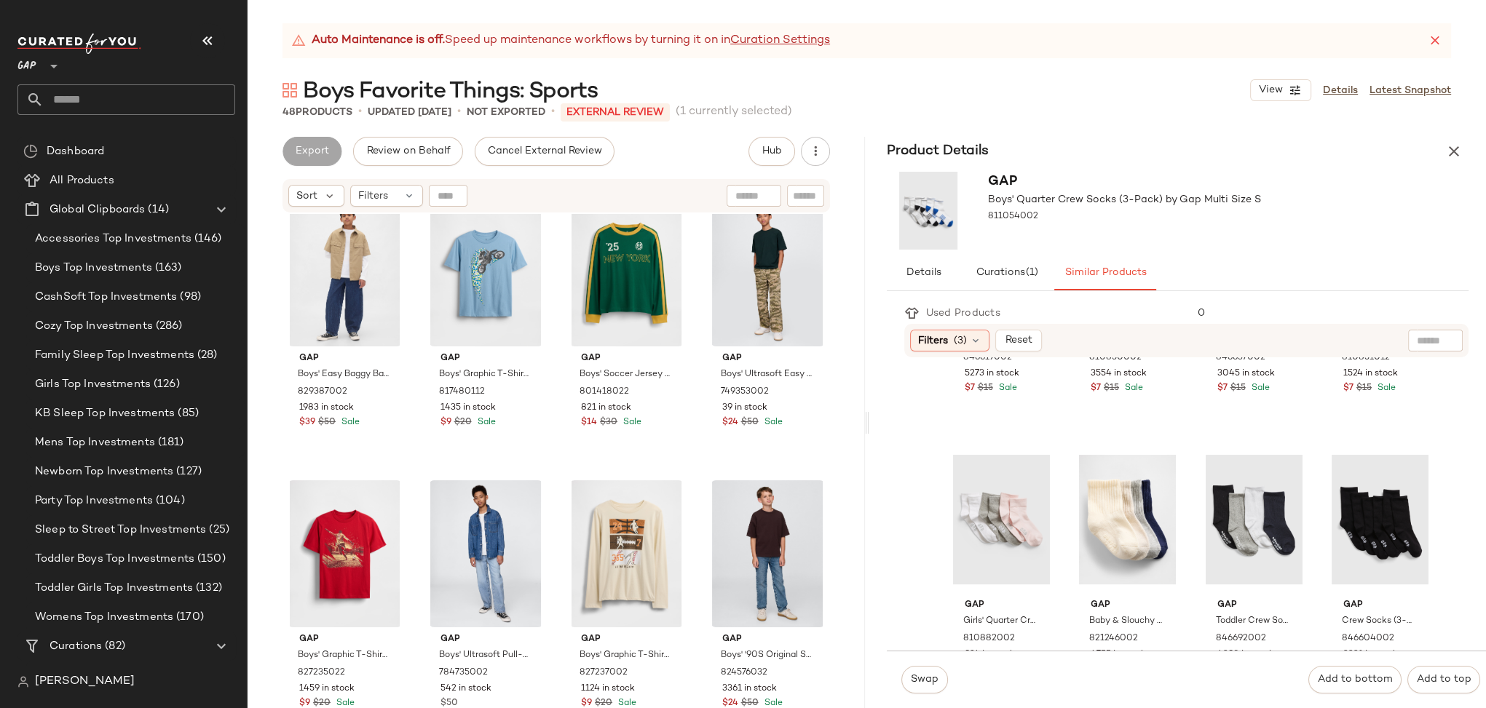
scroll to position [0, 0]
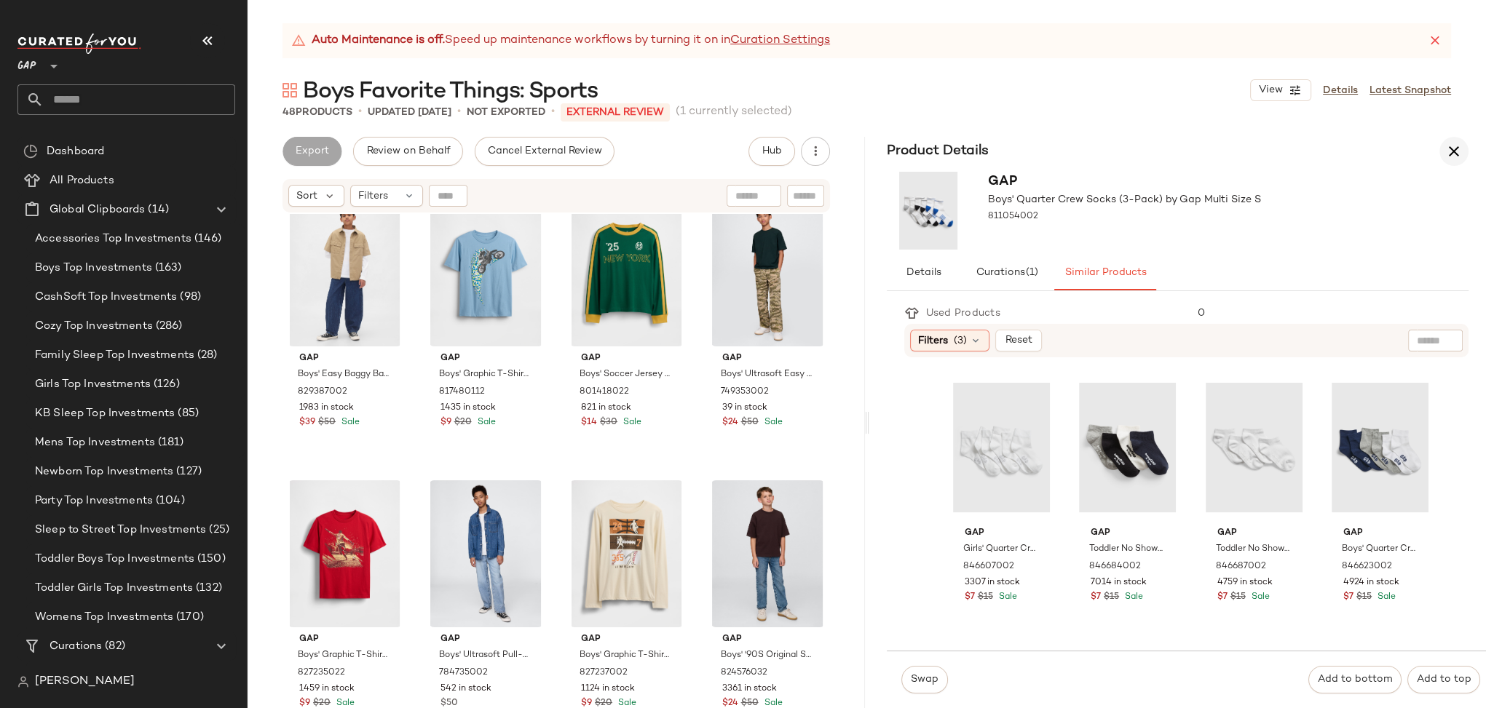
click at [1457, 146] on icon "button" at bounding box center [1453, 151] width 17 height 17
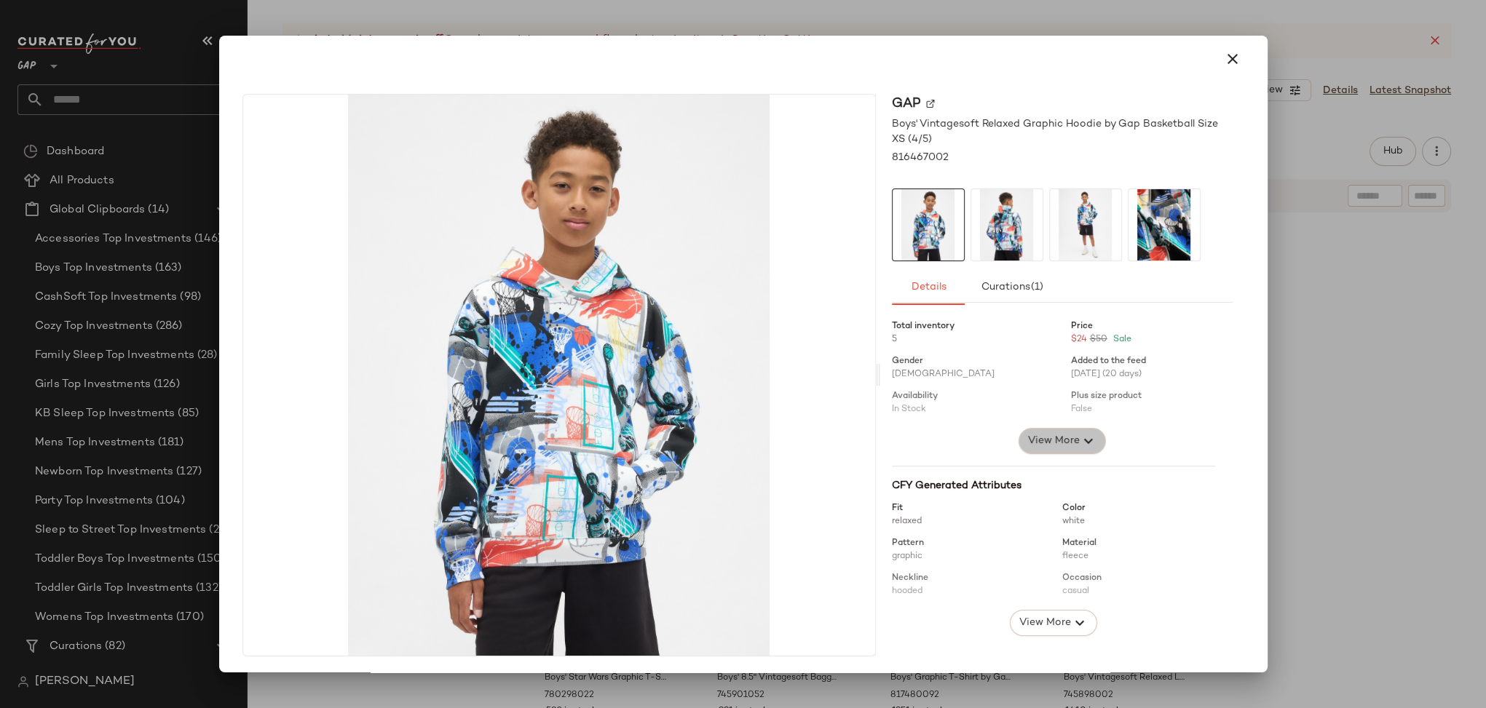
click at [1030, 443] on span "View More" at bounding box center [1052, 440] width 52 height 17
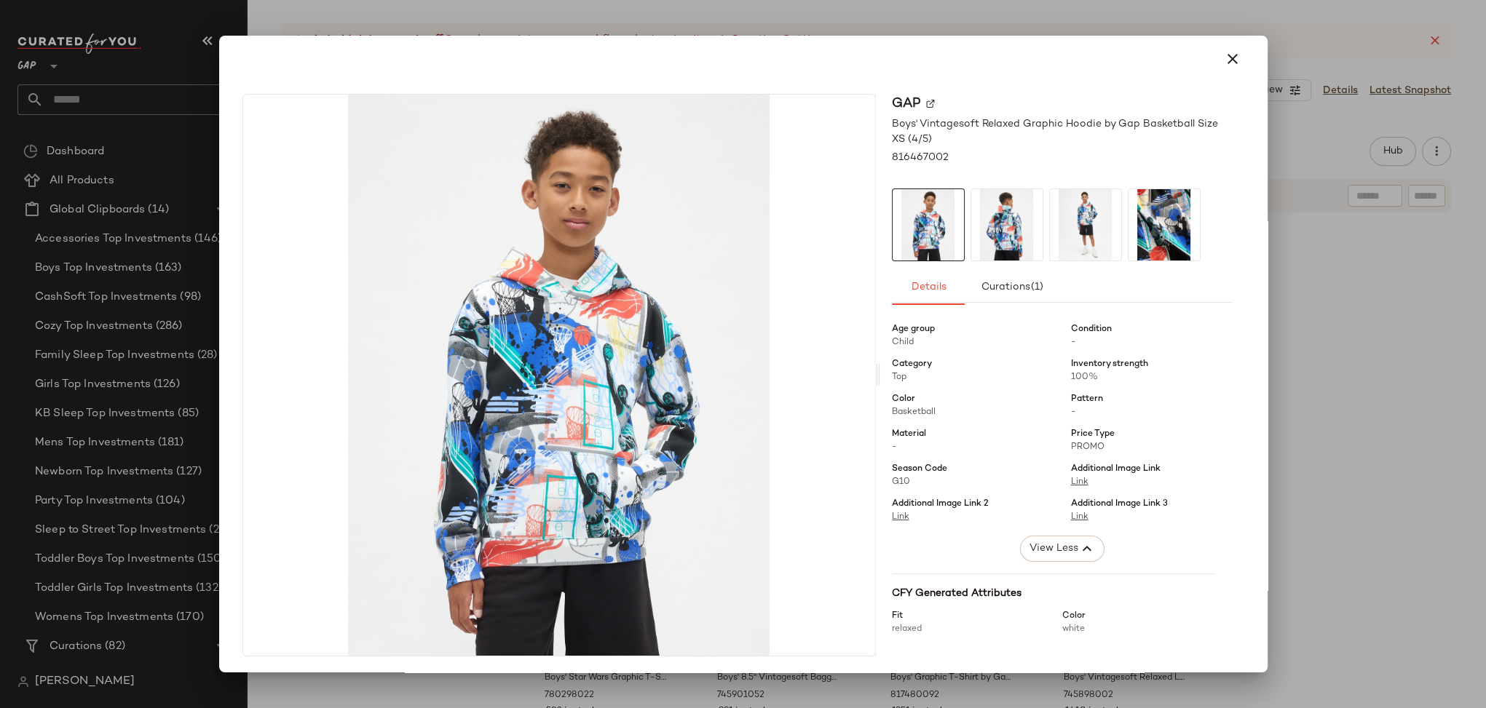
scroll to position [107, 0]
click at [1229, 60] on icon "button" at bounding box center [1232, 58] width 17 height 17
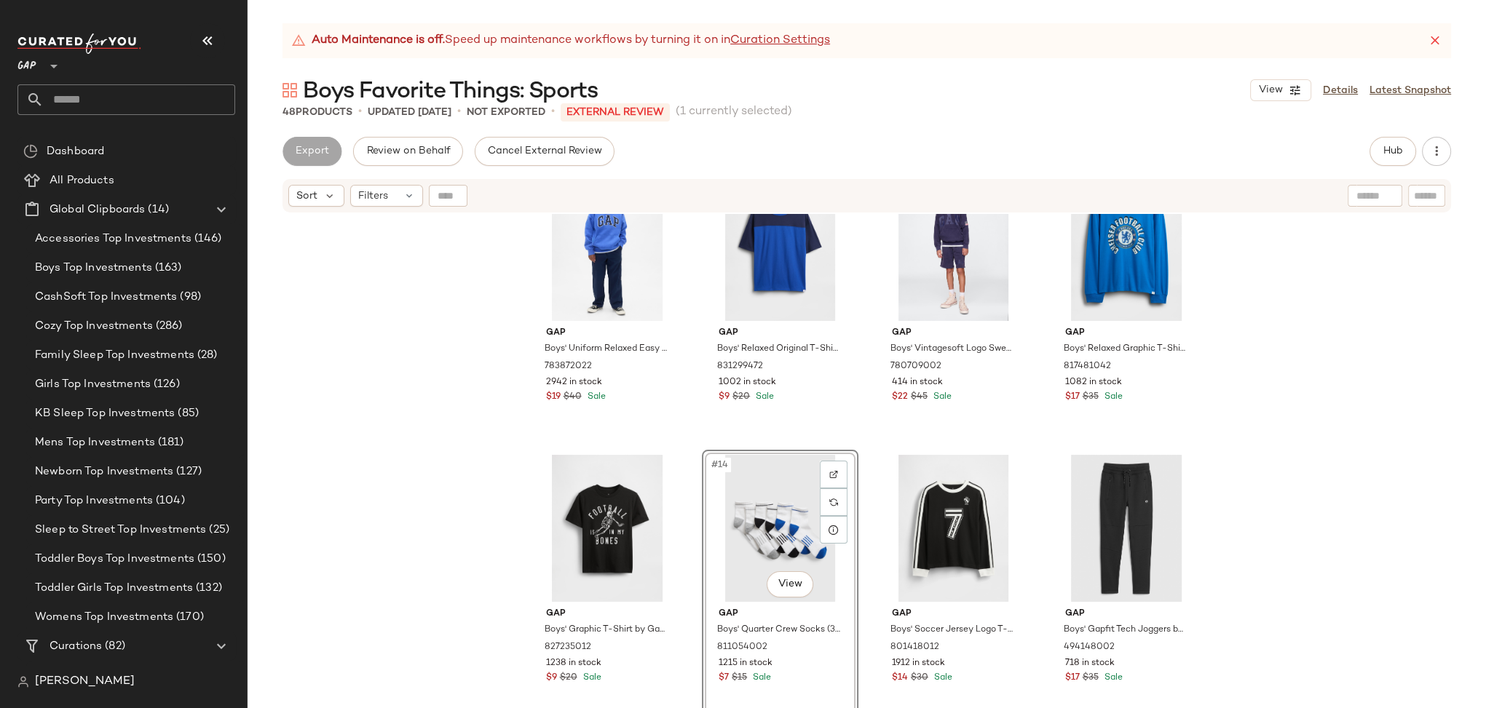
scroll to position [622, 0]
click at [413, 443] on div "Gap Boys' Star Wars Graphic T-Shirt by Gap Royal Gem Size M (8) 780298022 582 i…" at bounding box center [866, 479] width 1238 height 531
drag, startPoint x: 33, startPoint y: 63, endPoint x: 41, endPoint y: 62, distance: 8.0
click at [34, 62] on span "GAP" at bounding box center [26, 62] width 19 height 26
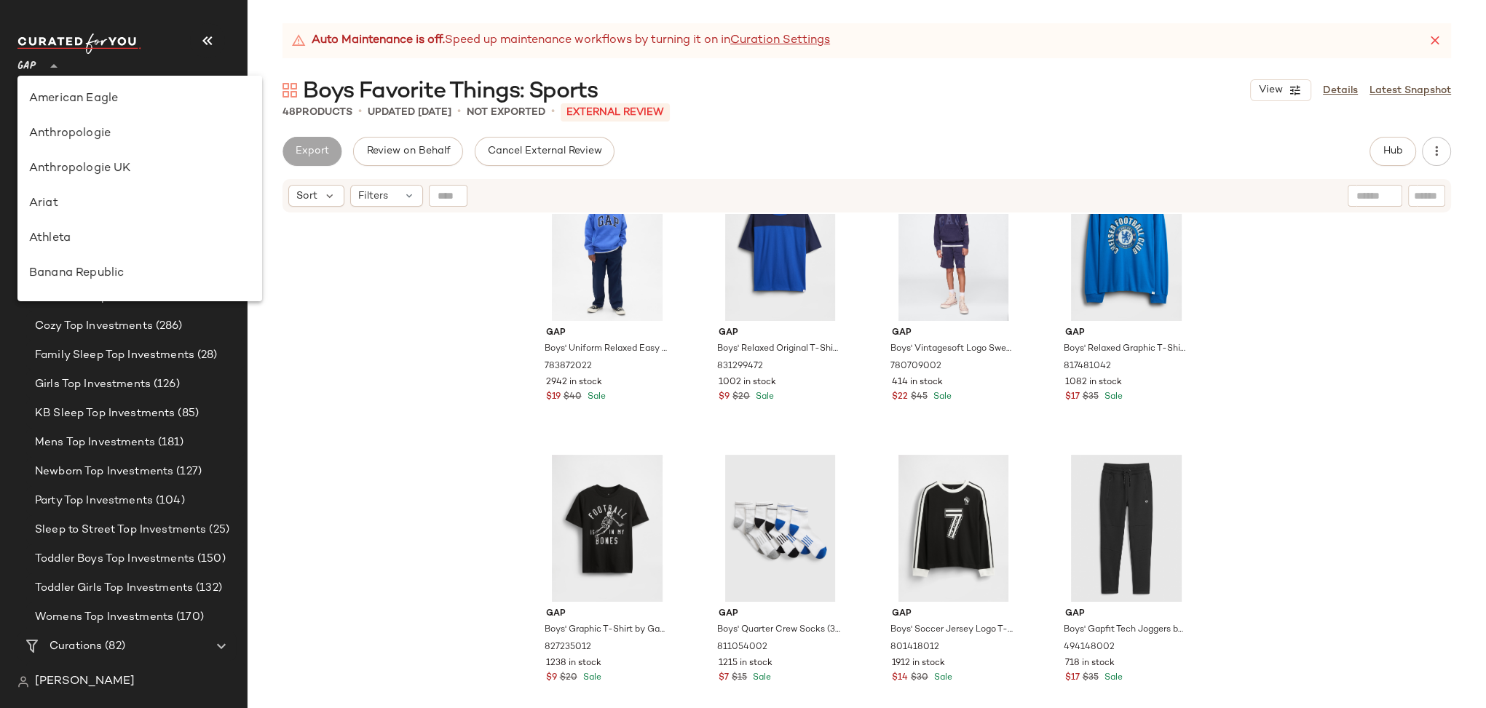
scroll to position [349, 0]
click at [130, 55] on div "GAP **" at bounding box center [90, 57] width 146 height 36
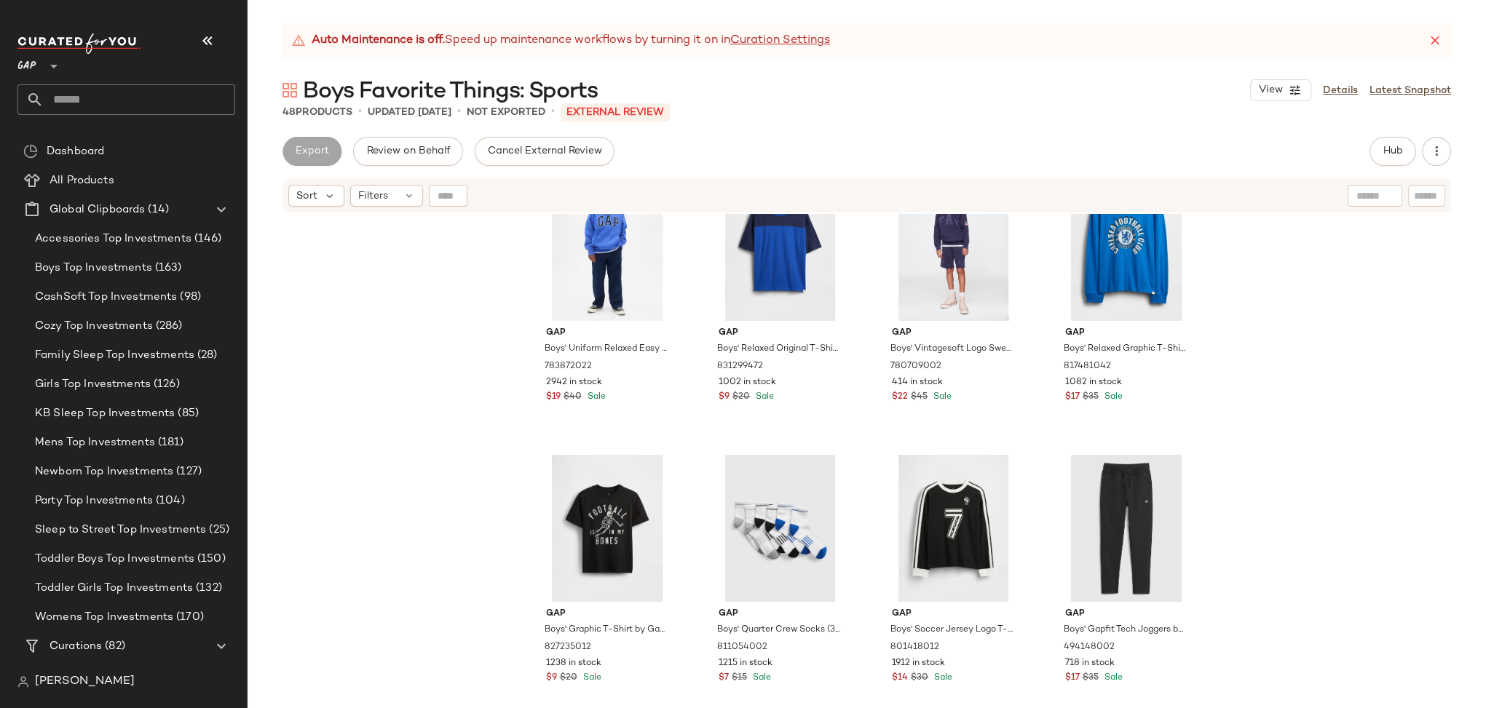
click at [111, 100] on input "text" at bounding box center [139, 99] width 191 height 31
click at [100, 205] on span "Global Clipboards" at bounding box center [96, 210] width 95 height 17
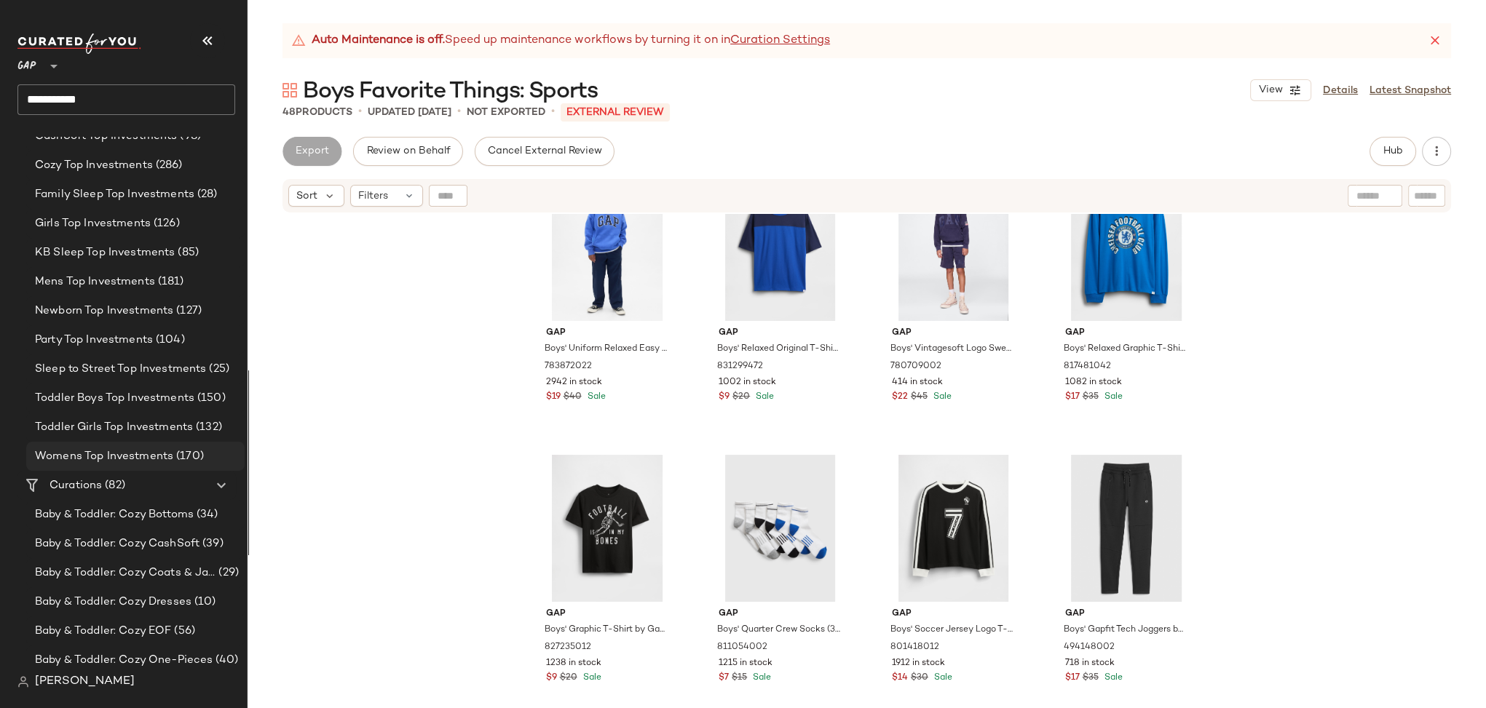
scroll to position [247, 0]
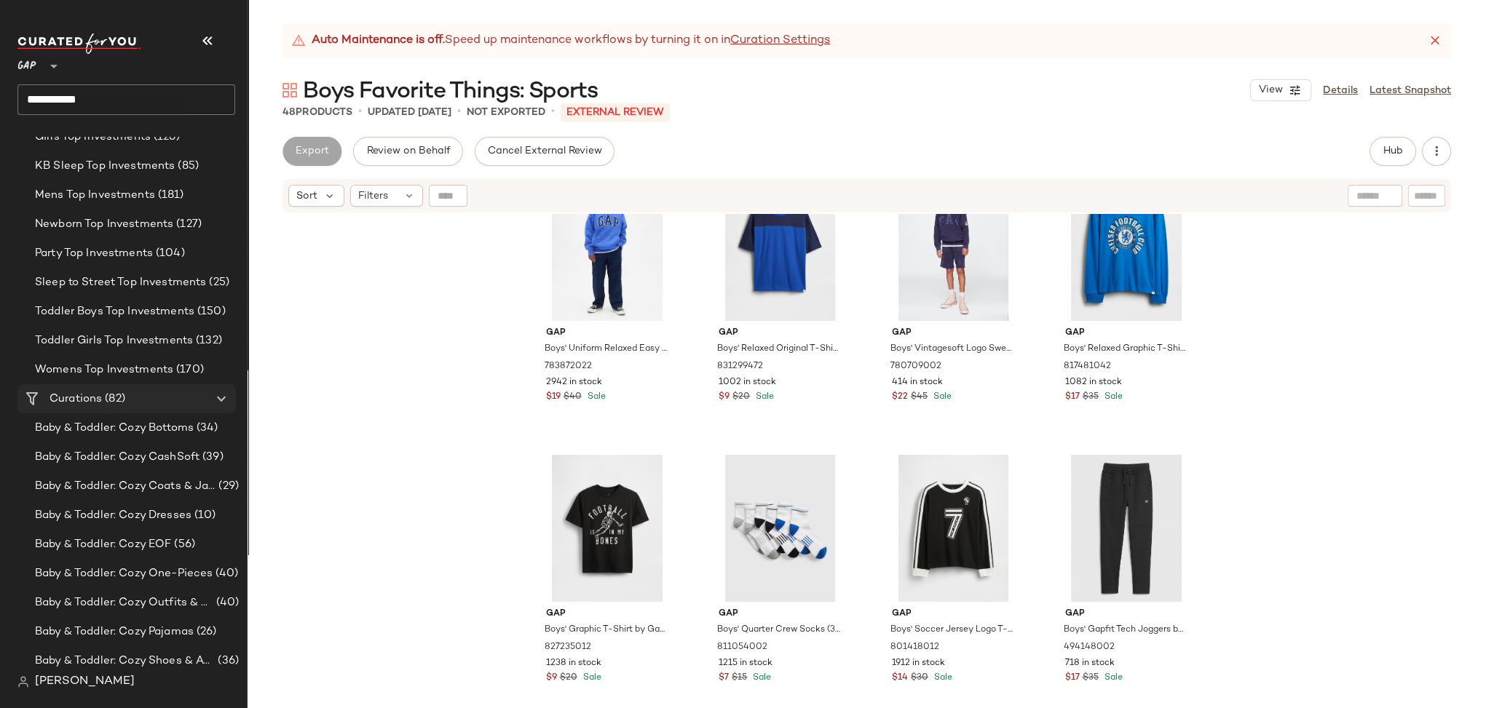
click at [74, 398] on span "Curations" at bounding box center [75, 399] width 52 height 17
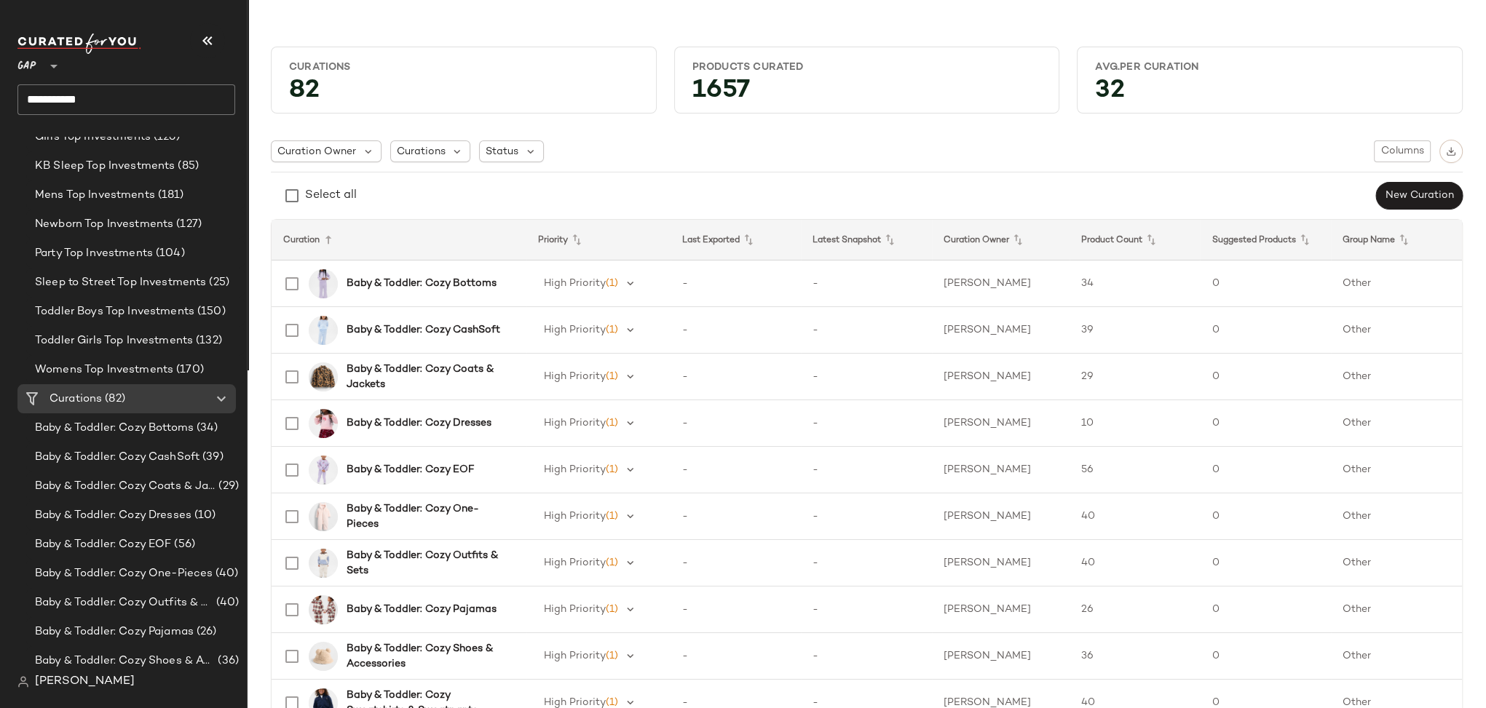
drag, startPoint x: 122, startPoint y: 95, endPoint x: -95, endPoint y: 95, distance: 216.2
click at [0, 95] on html "**********" at bounding box center [743, 354] width 1486 height 708
type input "**********"
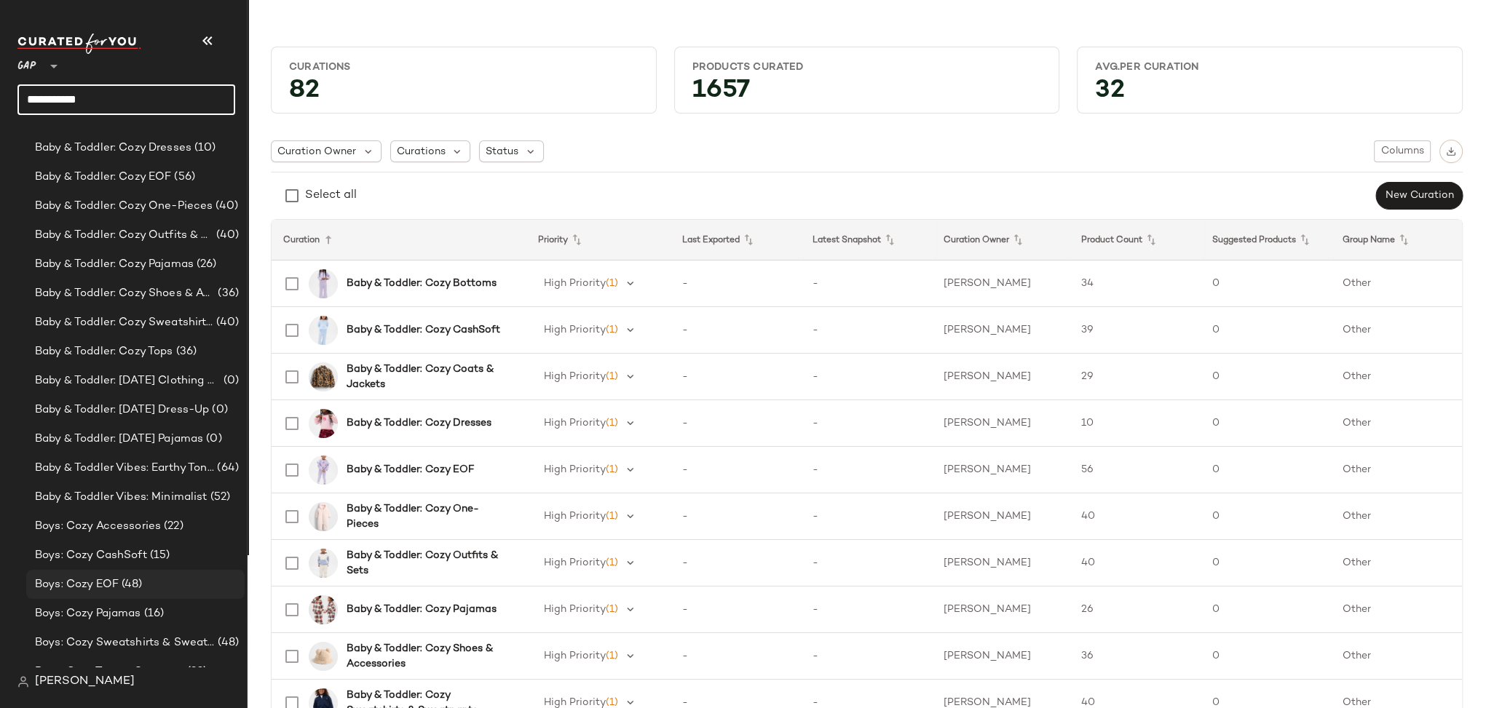
scroll to position [729, 0]
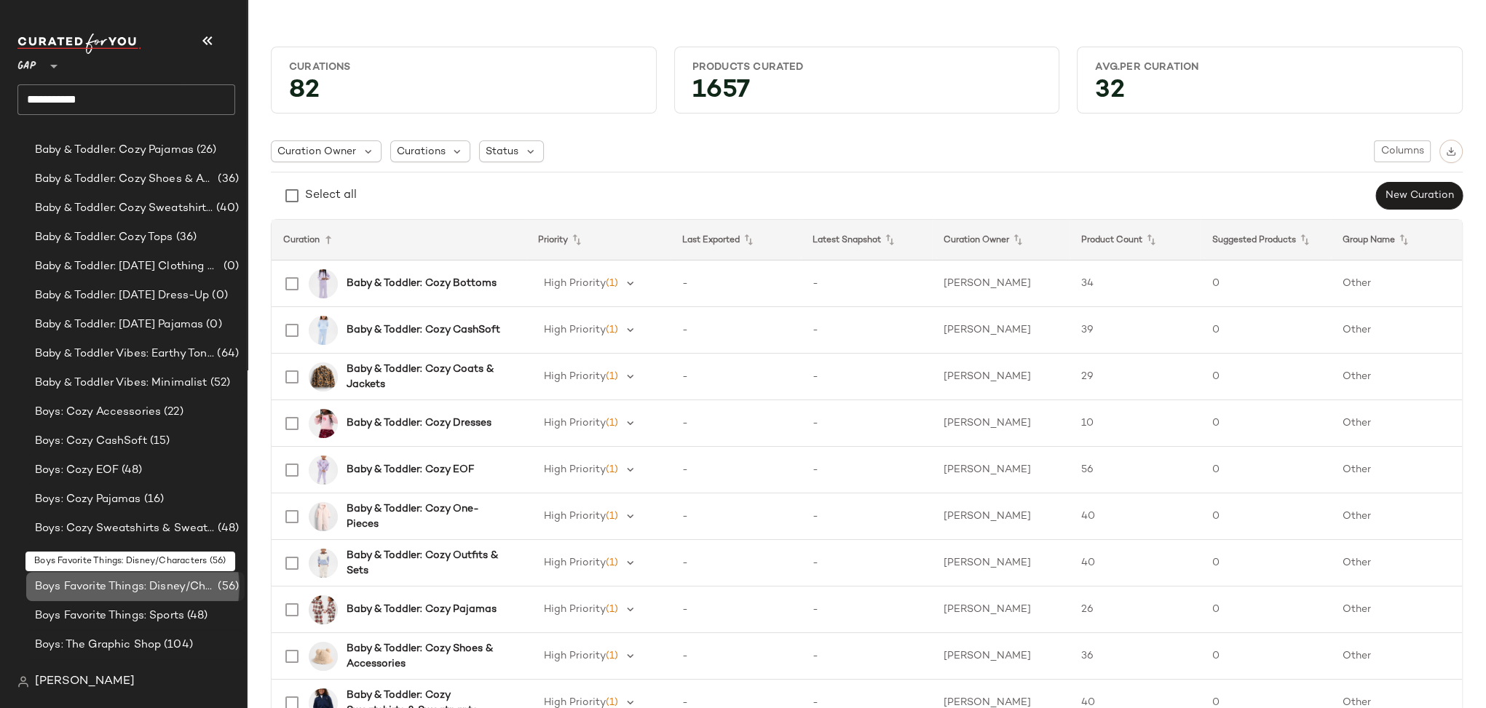
click at [148, 582] on span "Boys Favorite Things: Disney/Characters" at bounding box center [125, 587] width 180 height 17
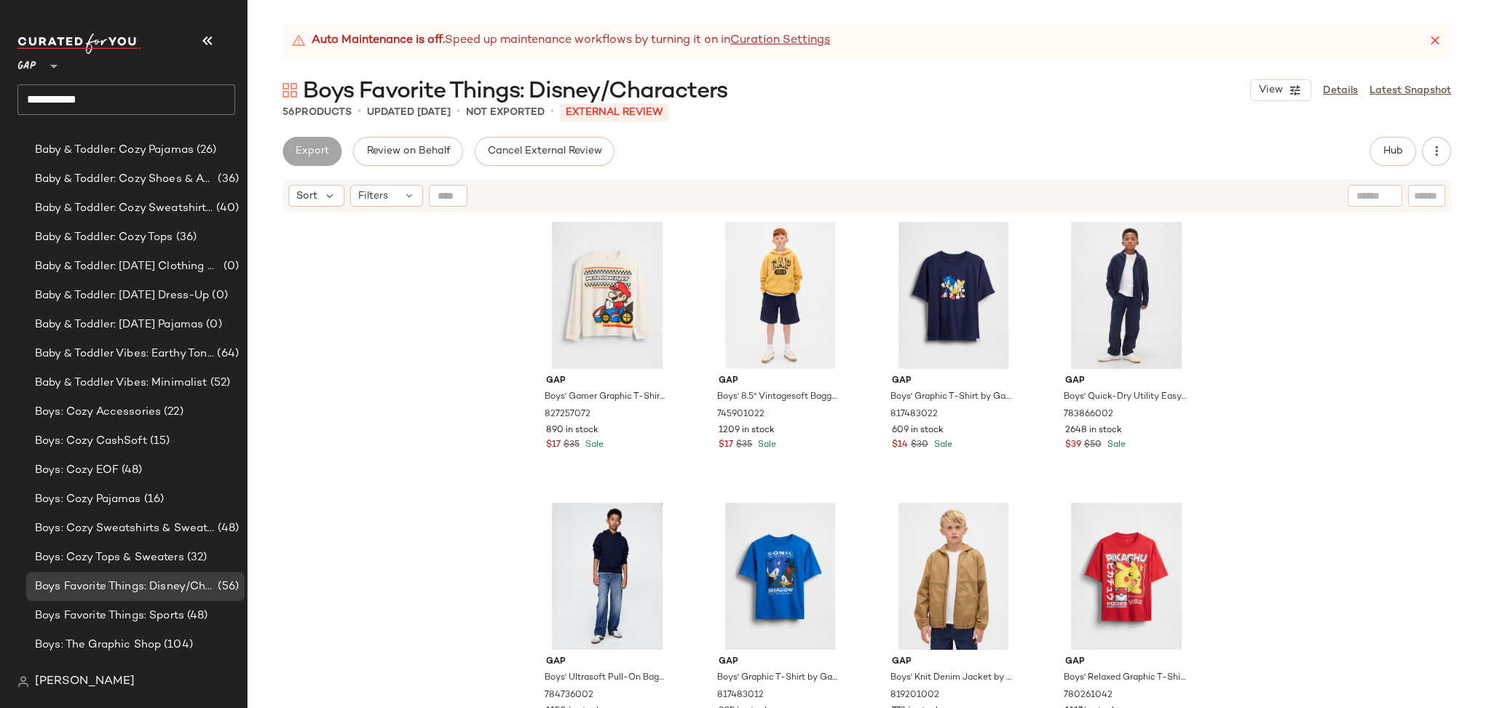
click at [1288, 534] on div "Gap Boys' Gamer Graphic T-Shirt by Gap Mario Off White Size XS (4/5) 827257072 …" at bounding box center [866, 479] width 1238 height 531
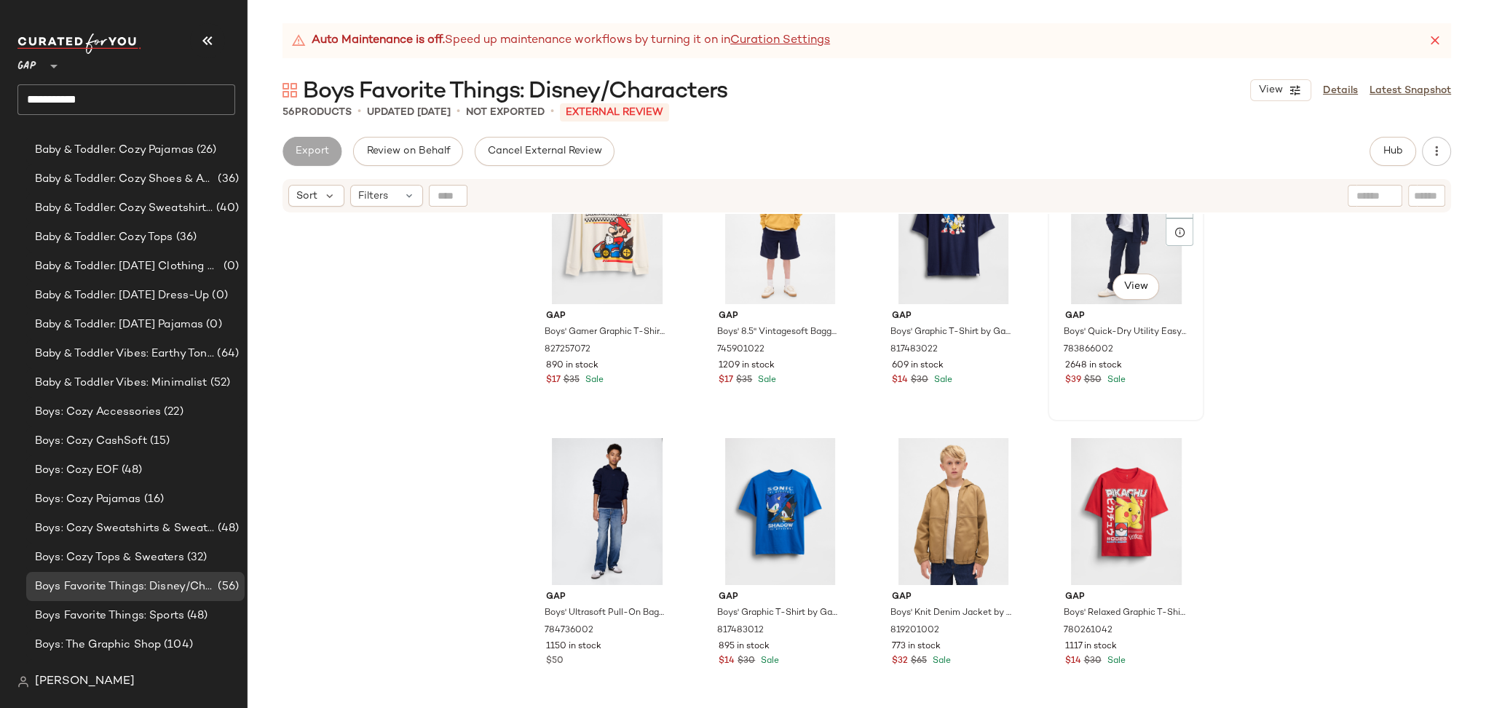
scroll to position [12, 0]
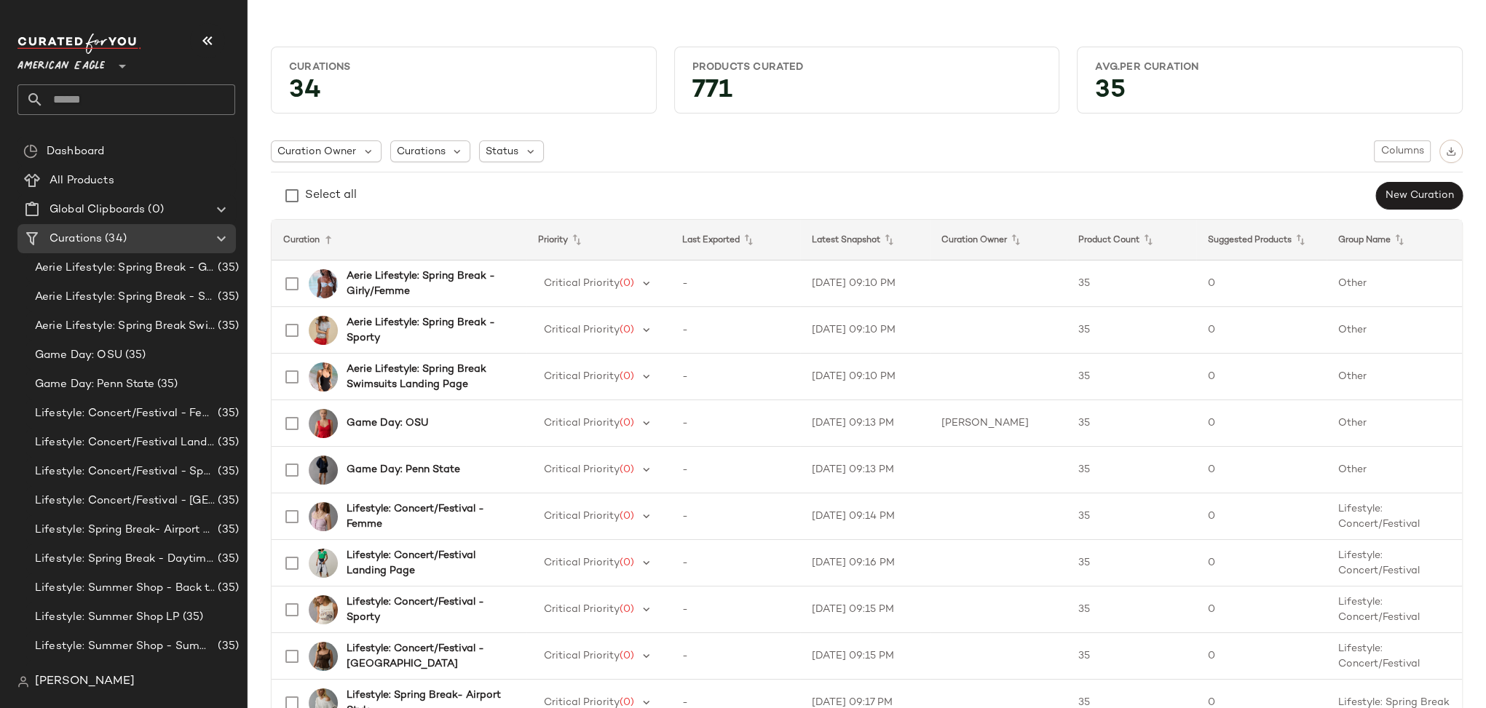
click at [85, 68] on span "American Eagle" at bounding box center [60, 62] width 87 height 26
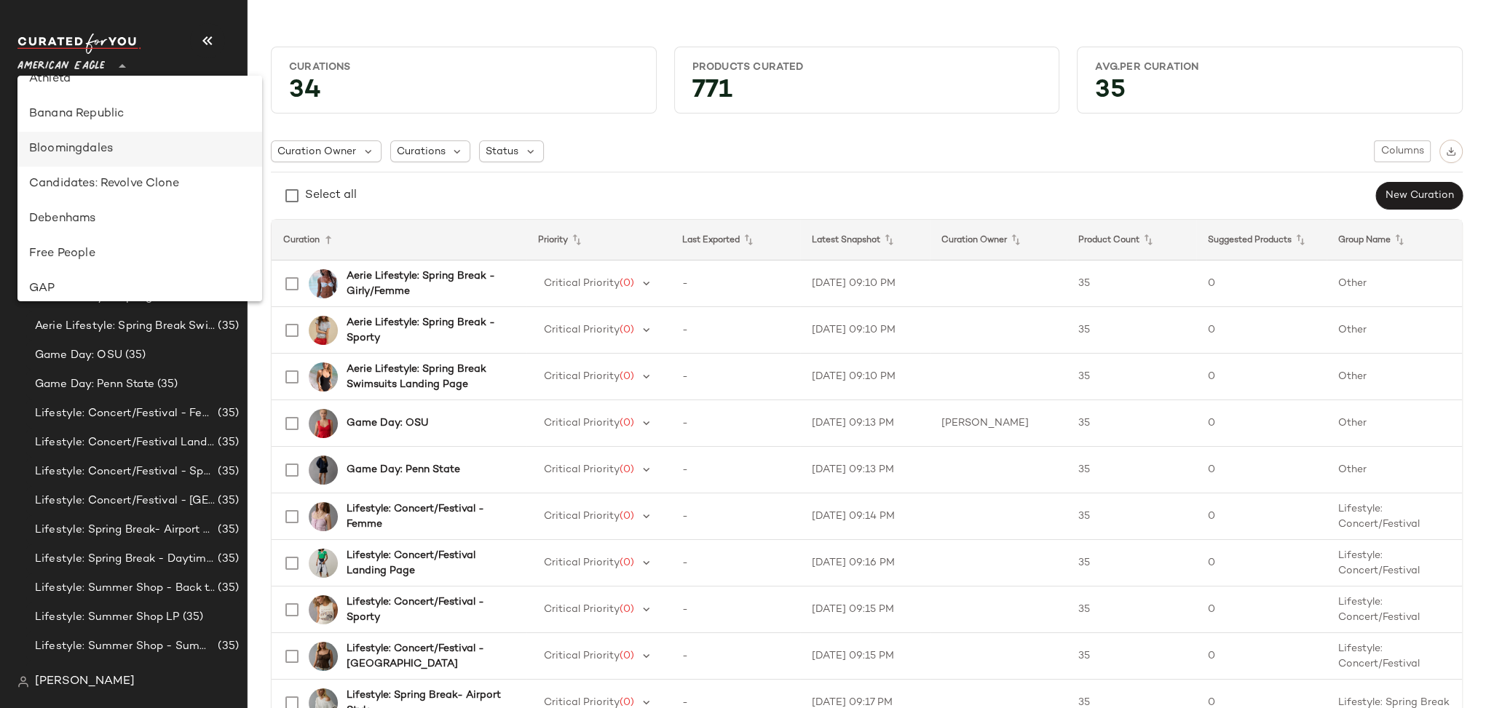
scroll to position [160, 0]
click at [65, 283] on div "GAP" at bounding box center [139, 288] width 221 height 17
type input "**"
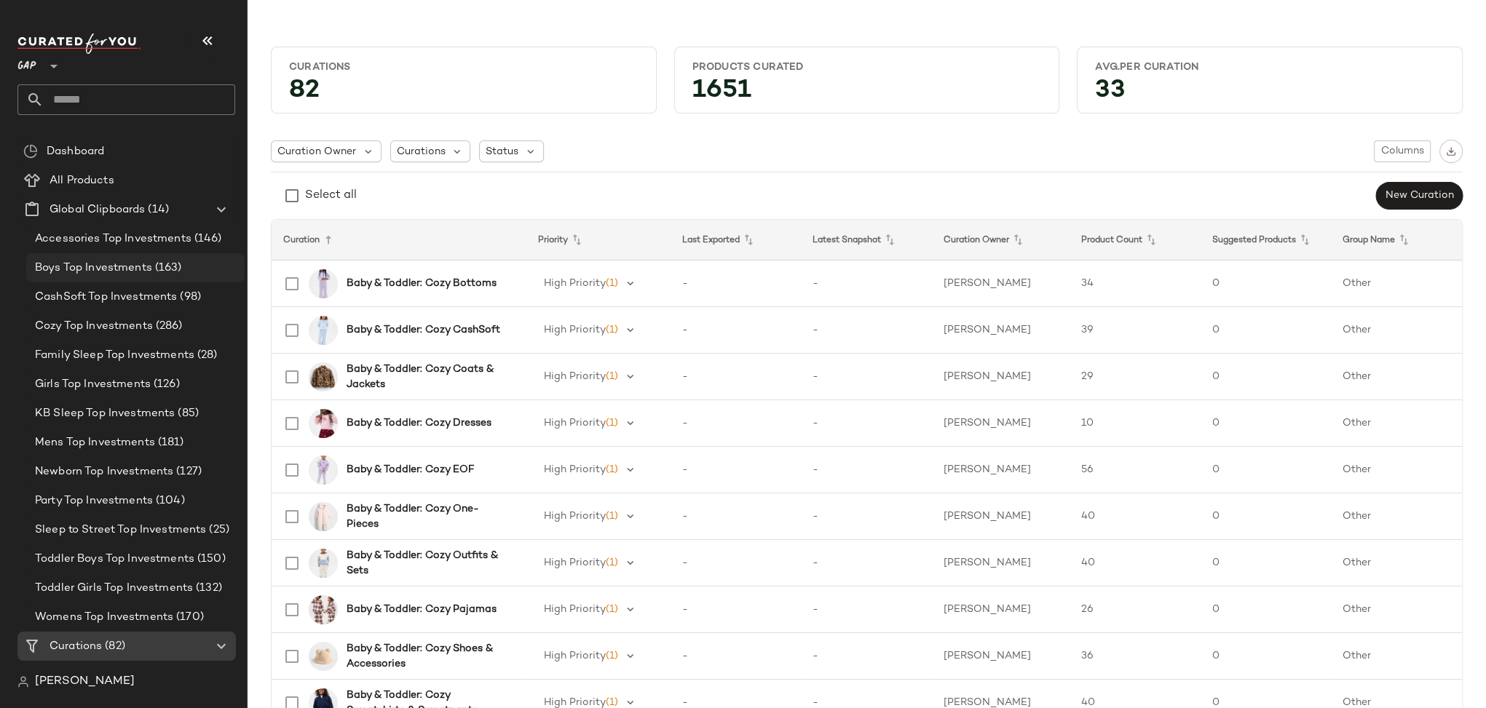
click at [105, 267] on span "Boys Top Investments" at bounding box center [93, 268] width 117 height 17
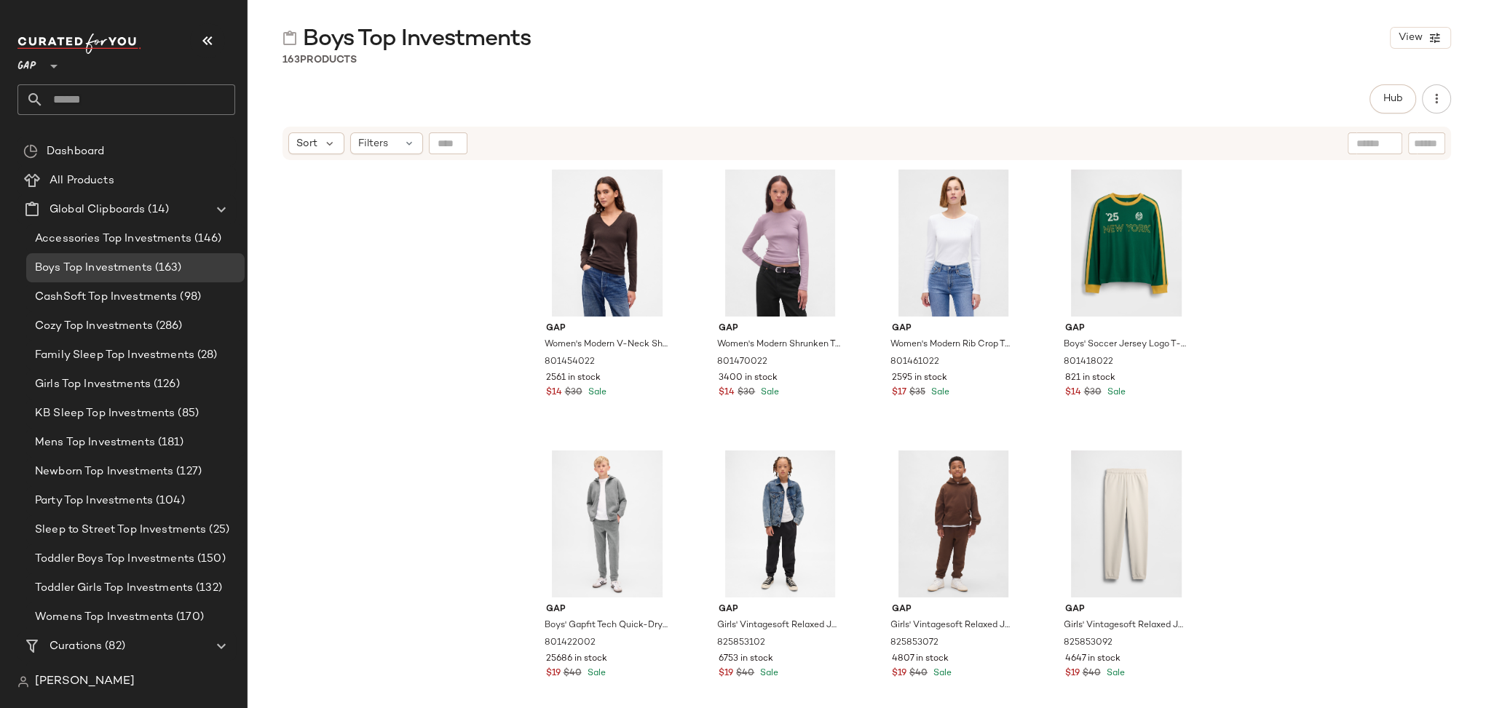
click at [1372, 146] on input "text" at bounding box center [1374, 143] width 37 height 15
click at [1424, 143] on input "Filter" at bounding box center [1377, 143] width 124 height 15
type input "******"
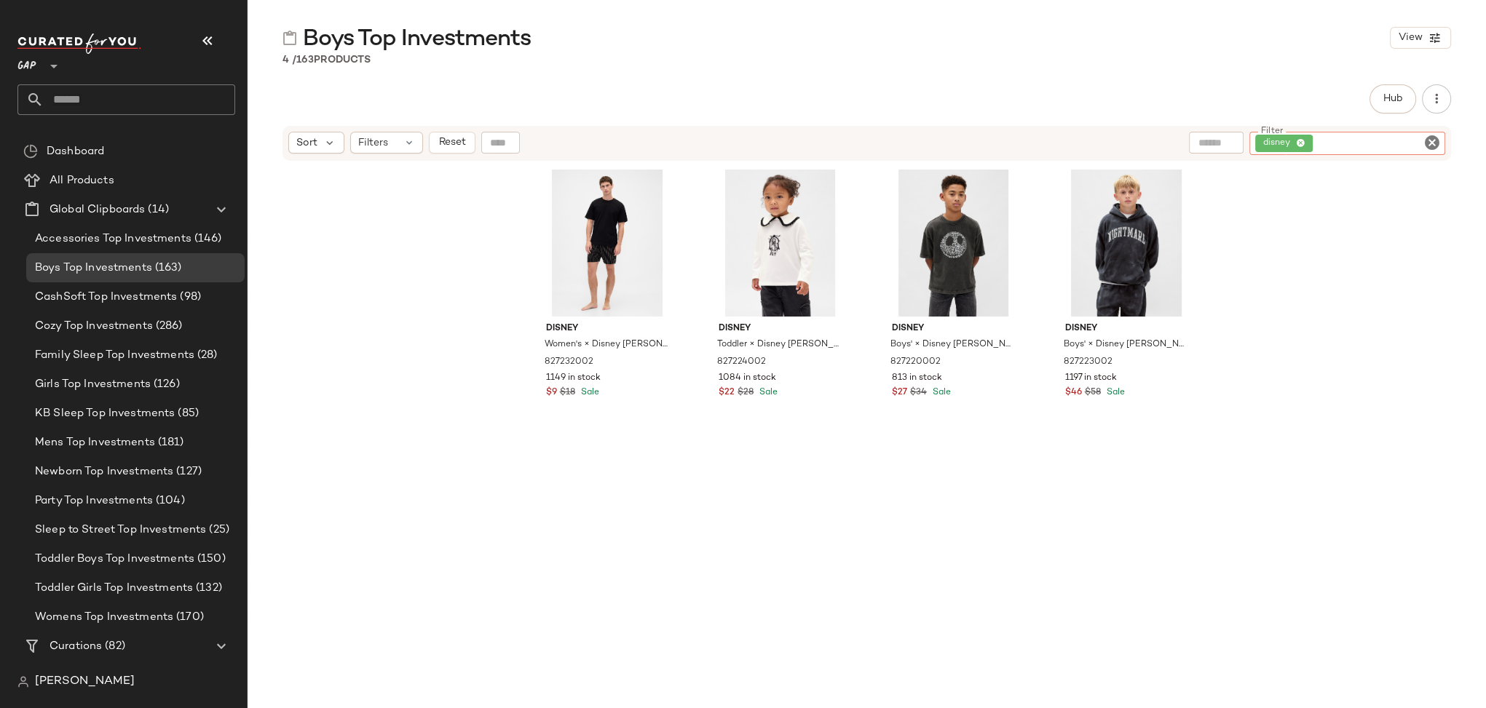
click at [1430, 142] on icon "Clear Filter" at bounding box center [1431, 142] width 17 height 17
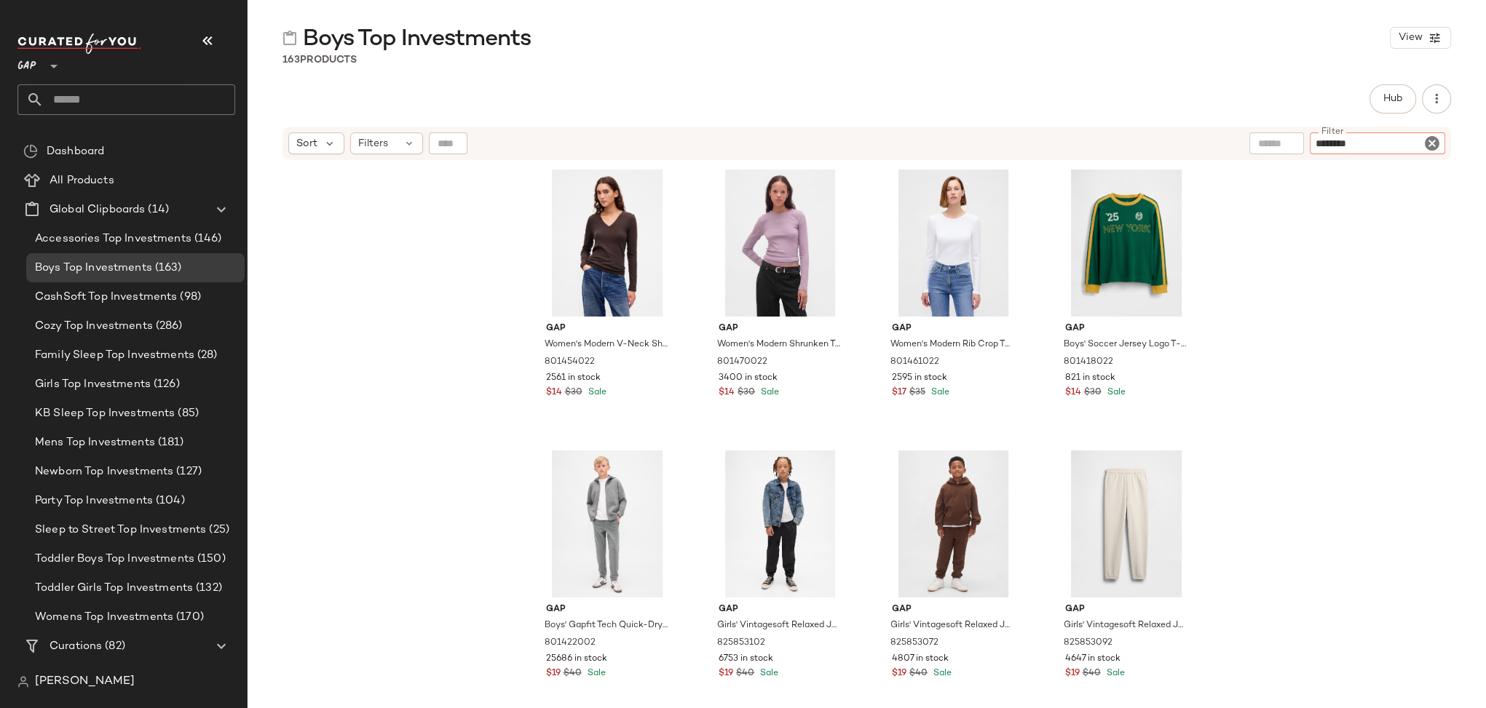
type input "*********"
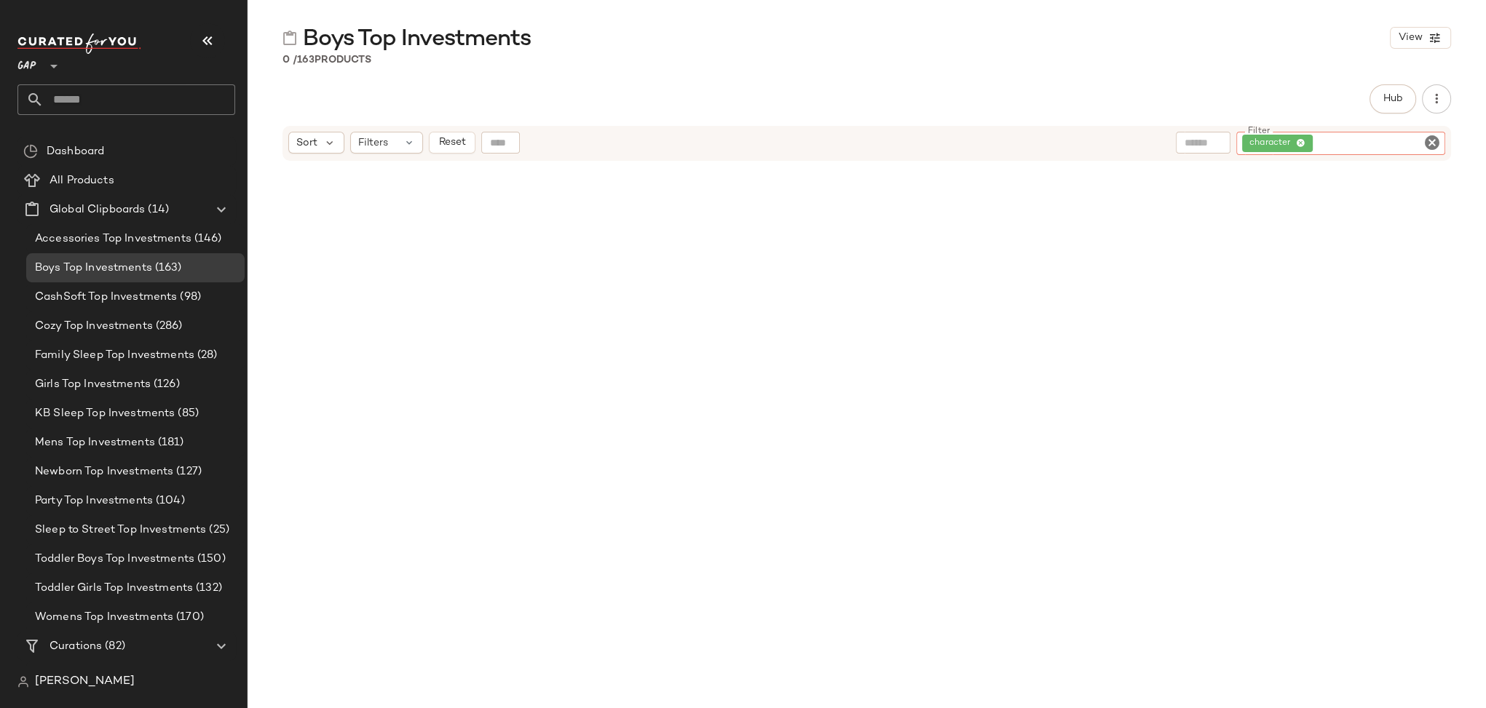
click at [1433, 139] on icon "Clear Filter" at bounding box center [1431, 142] width 17 height 17
type input "*******"
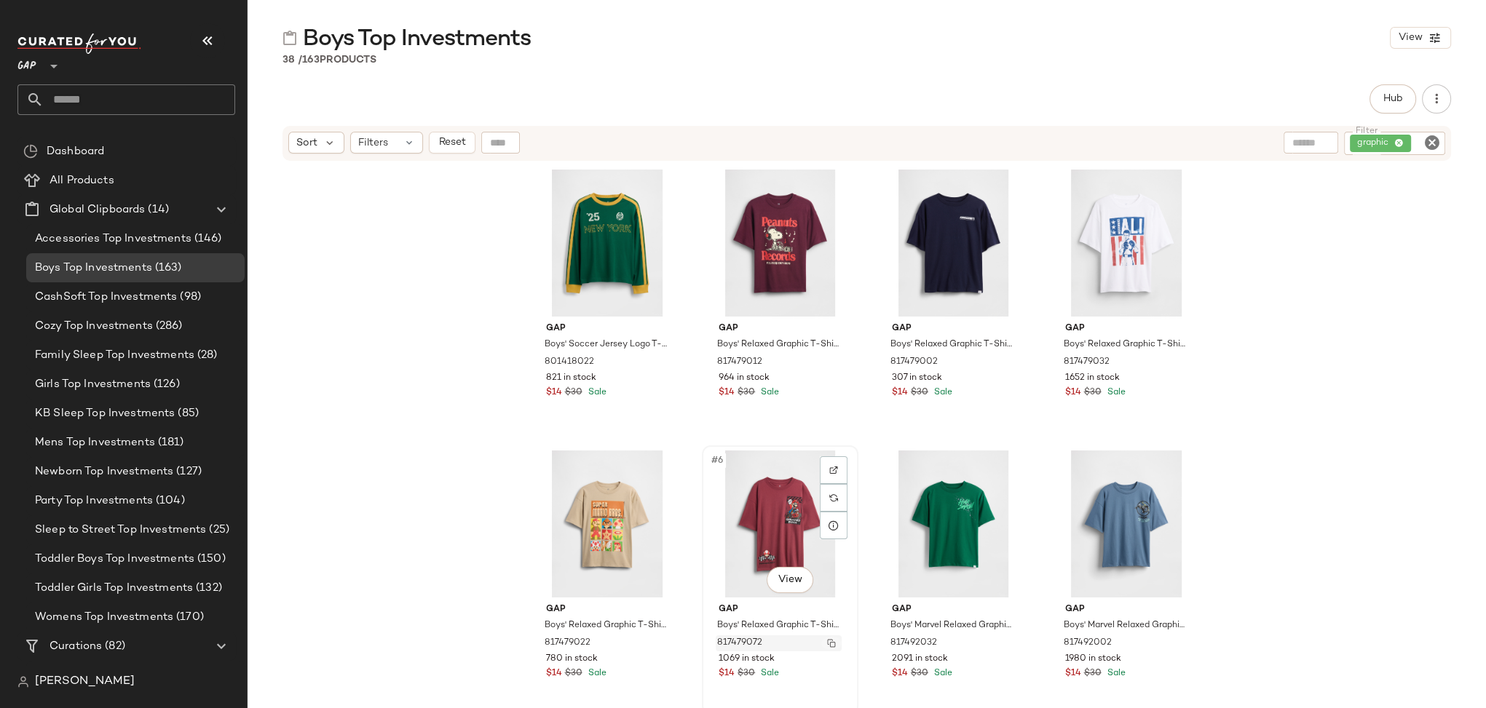
click at [827, 640] on img "button" at bounding box center [831, 643] width 9 height 9
click at [831, 360] on img "button" at bounding box center [831, 362] width 9 height 9
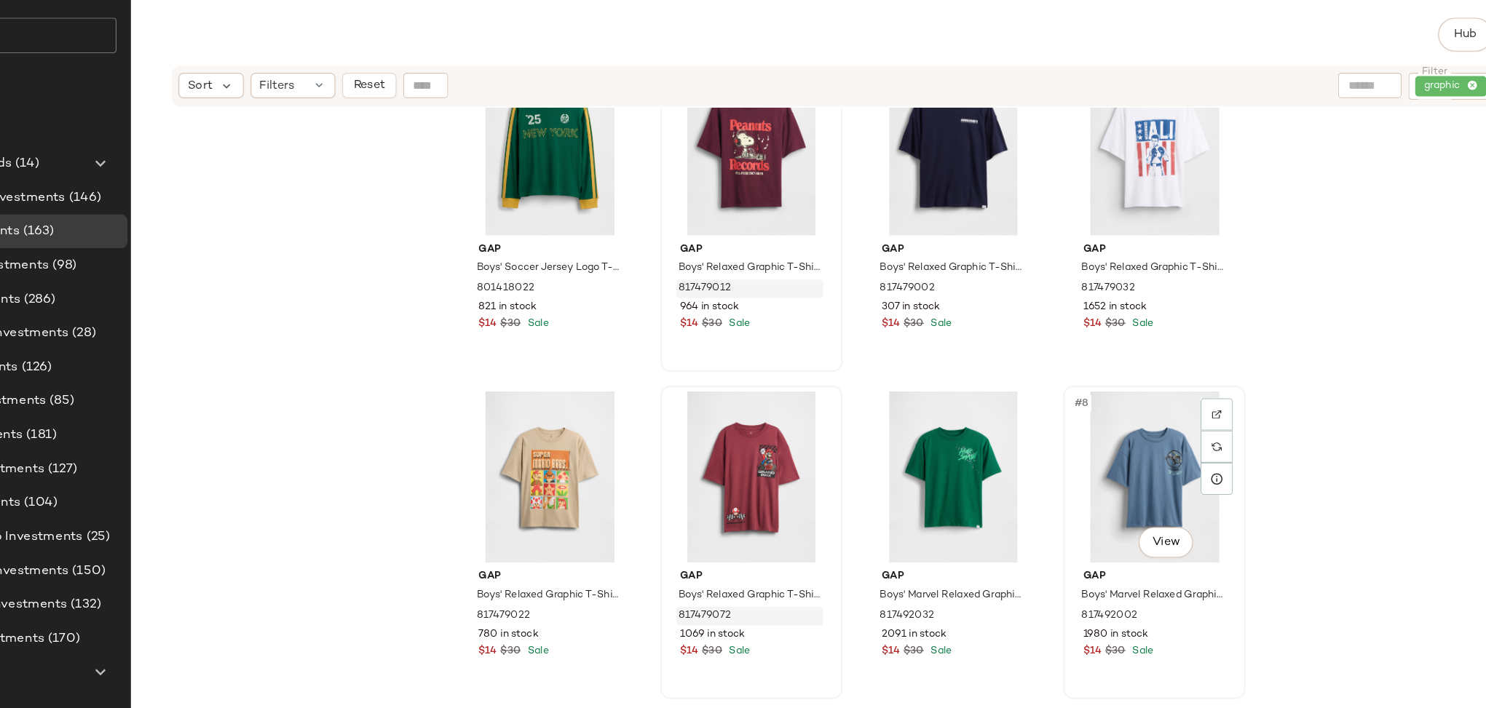
scroll to position [52, 0]
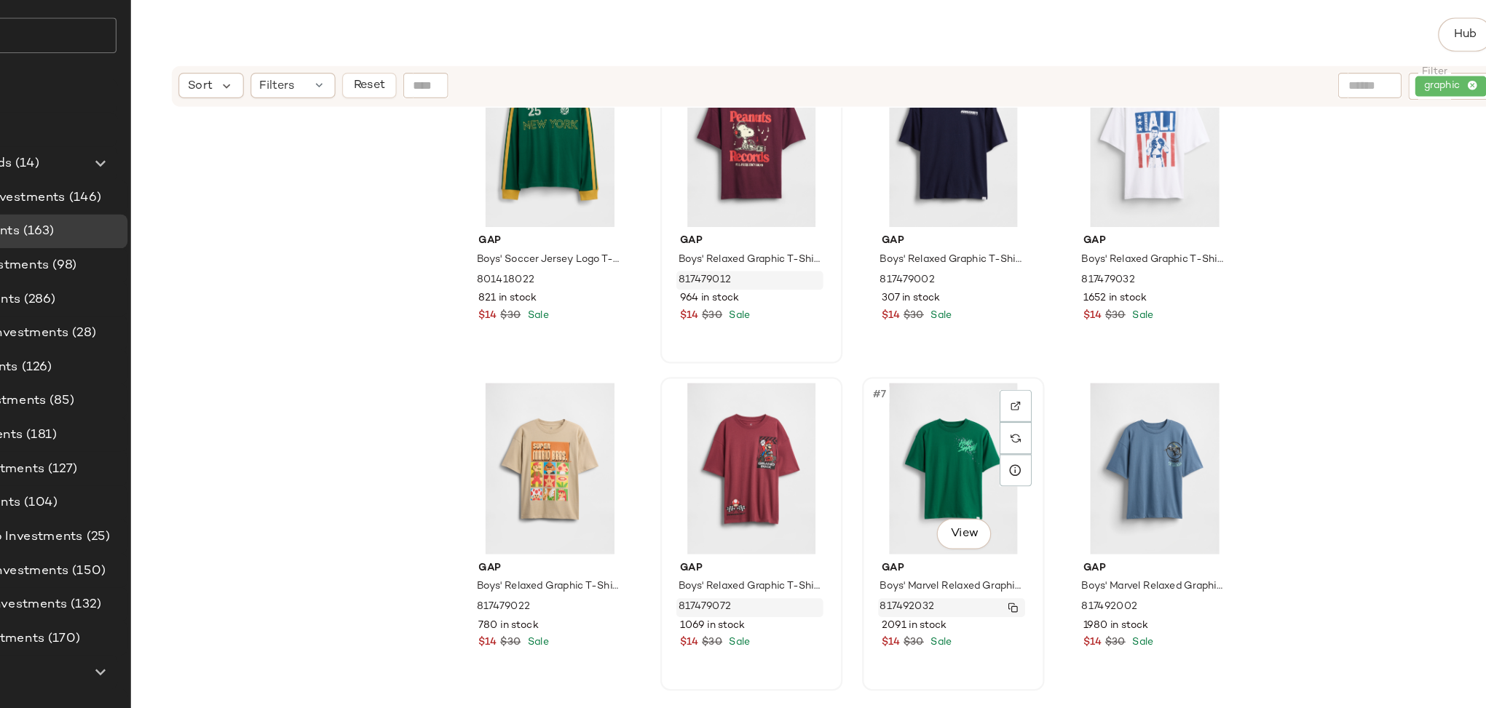
click at [1001, 587] on img "button" at bounding box center [1004, 591] width 9 height 9
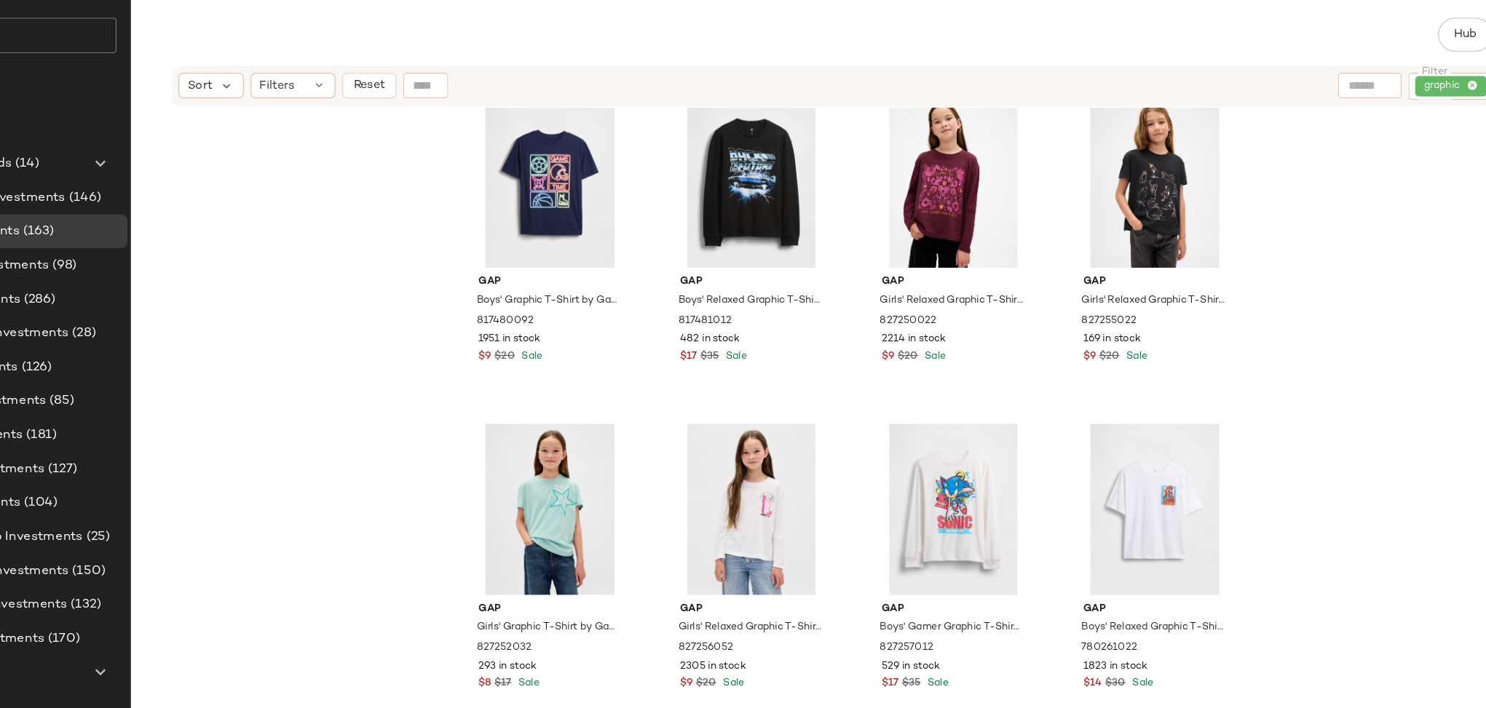
scroll to position [899, 0]
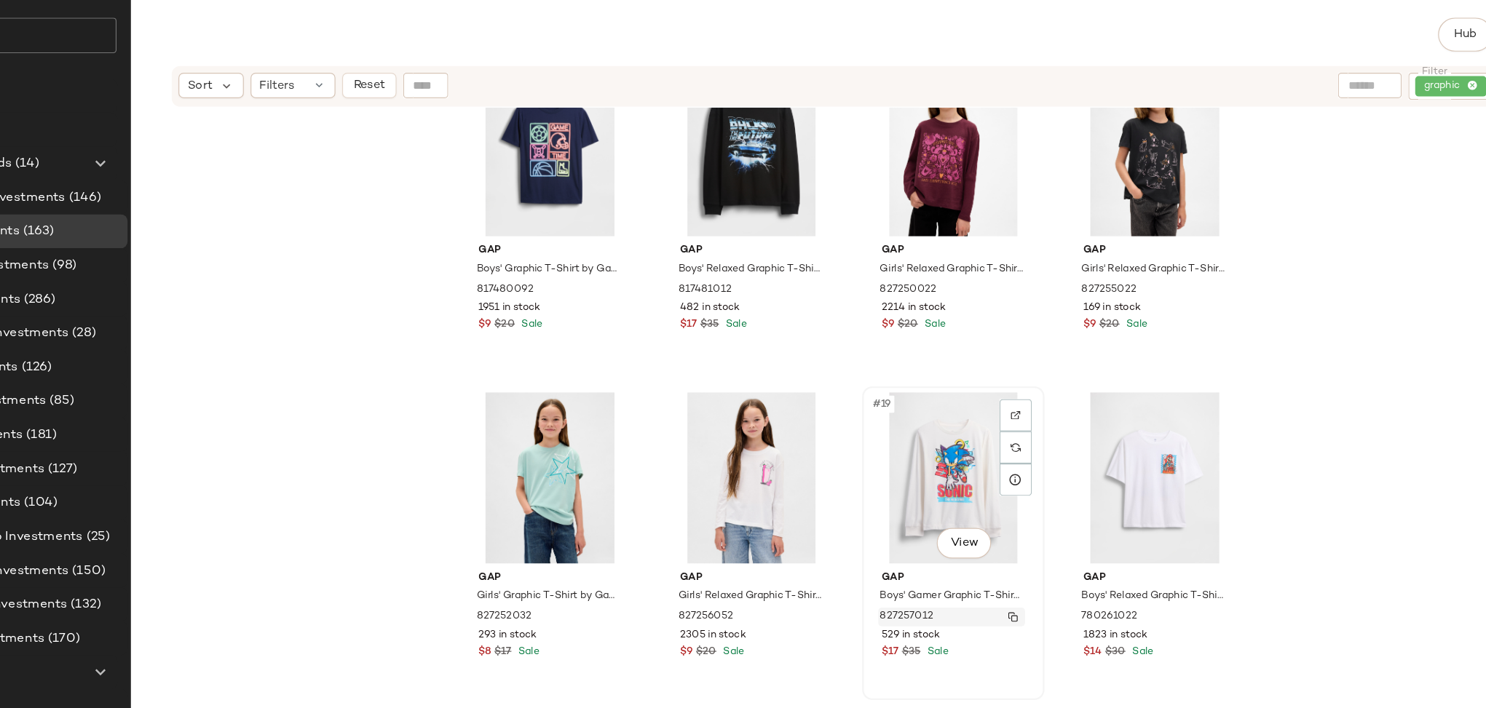
click at [1000, 598] on img "button" at bounding box center [1004, 599] width 9 height 9
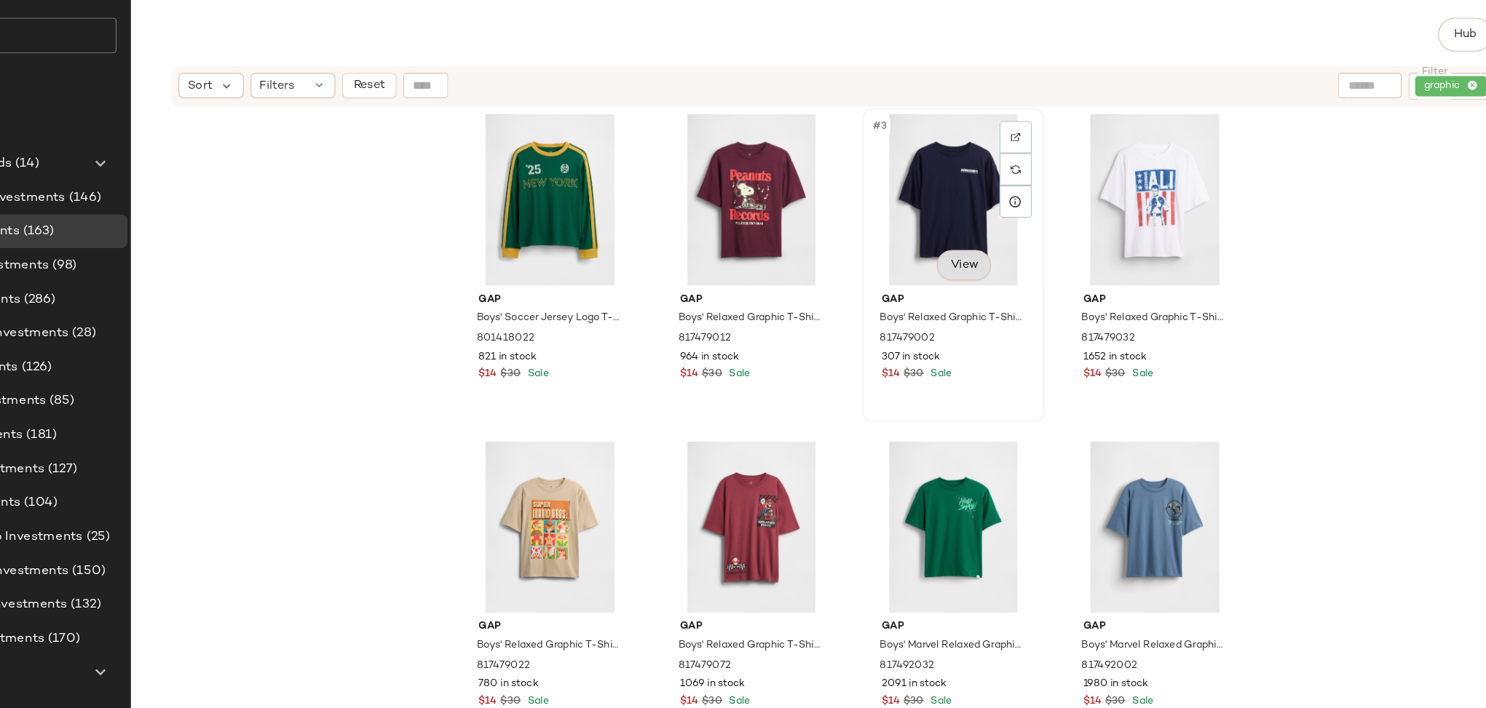
scroll to position [0, 0]
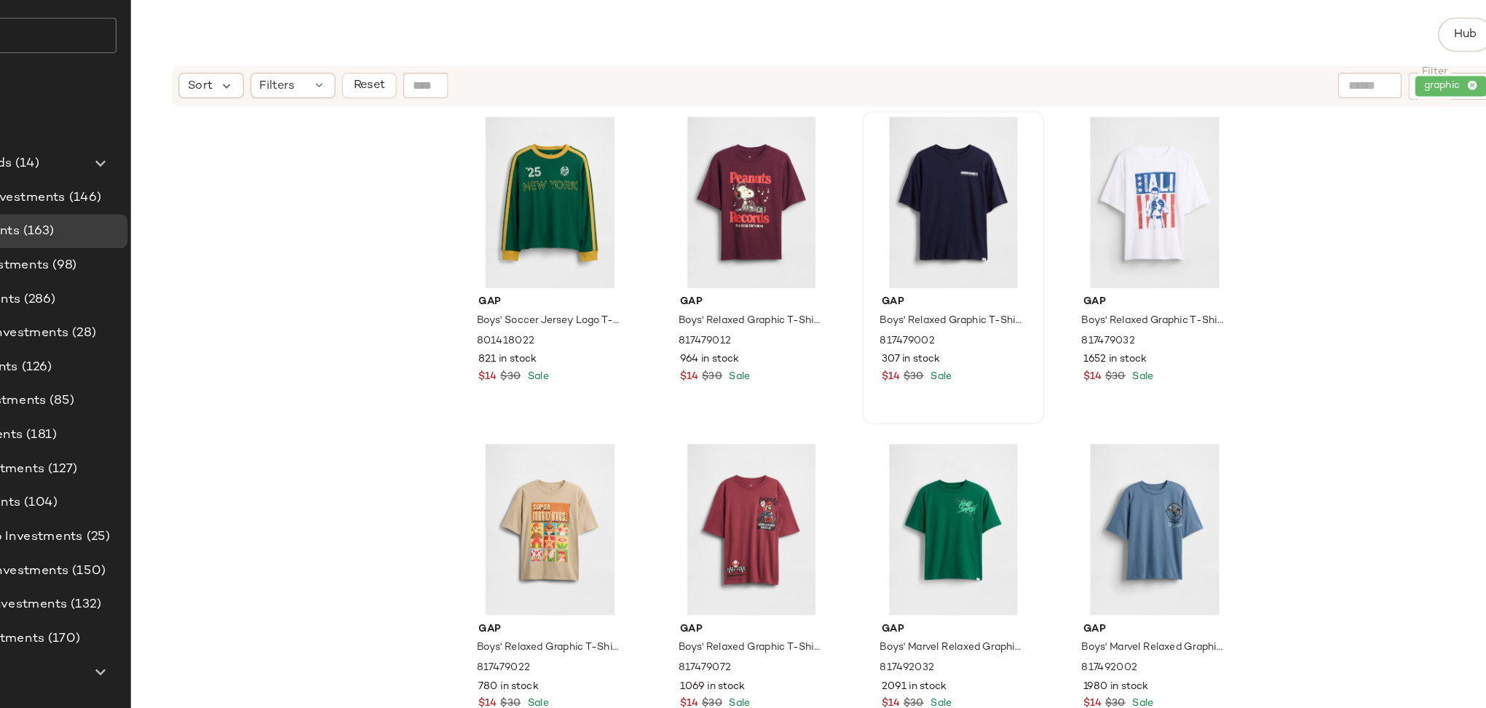
drag, startPoint x: 1397, startPoint y: 146, endPoint x: 1471, endPoint y: 146, distance: 74.2
click at [1471, 146] on div "Sort Filters Reset Filter graphic Filter" at bounding box center [866, 143] width 1238 height 36
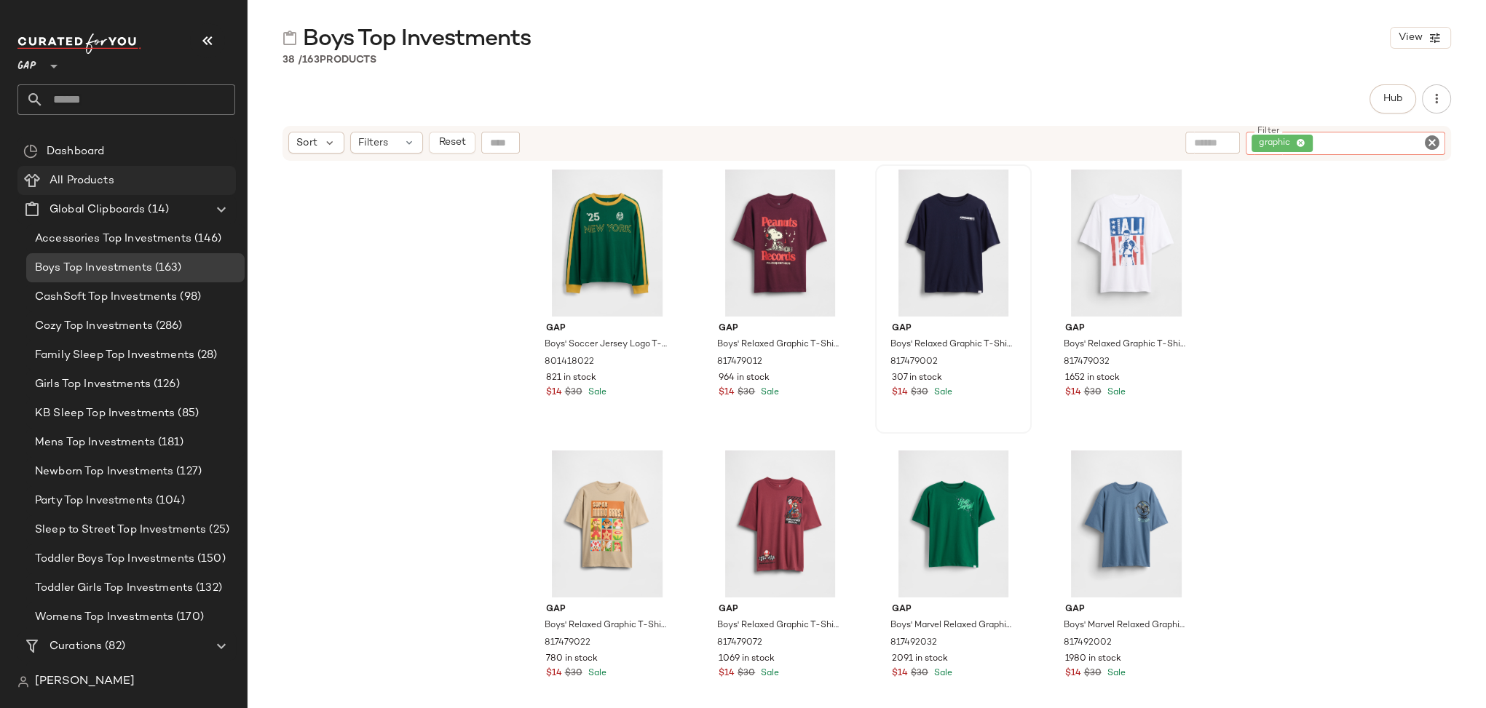
click at [60, 175] on span "All Products" at bounding box center [81, 181] width 65 height 17
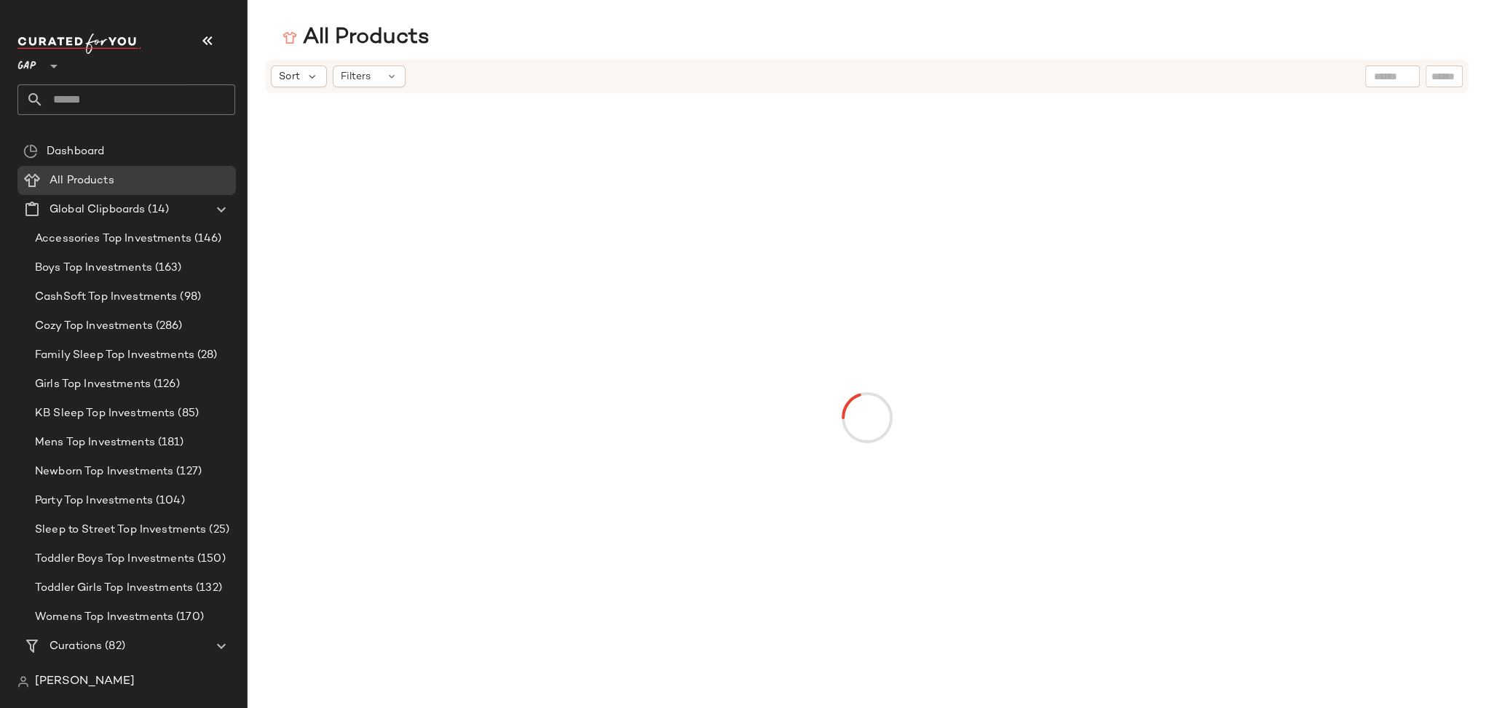
click at [1440, 80] on input "text" at bounding box center [1443, 76] width 25 height 15
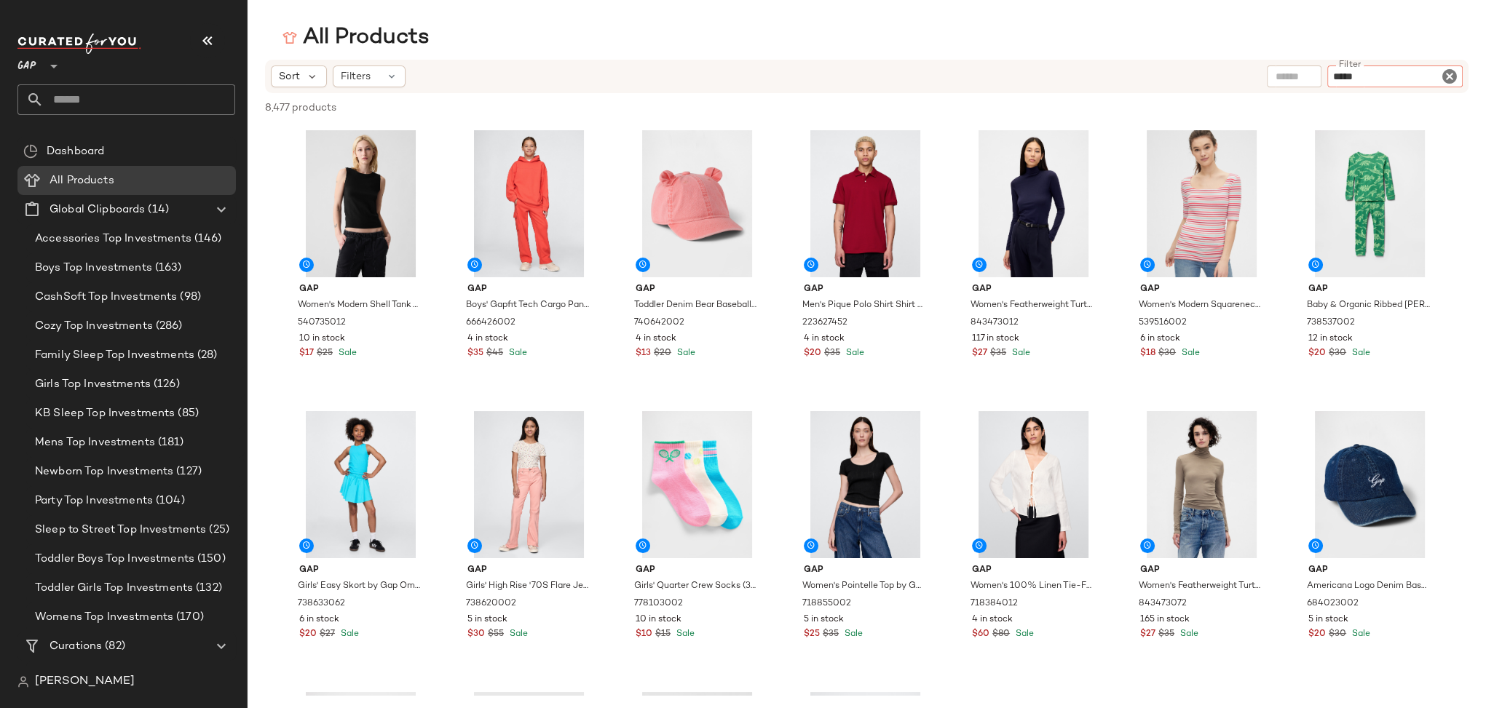
type input "*****"
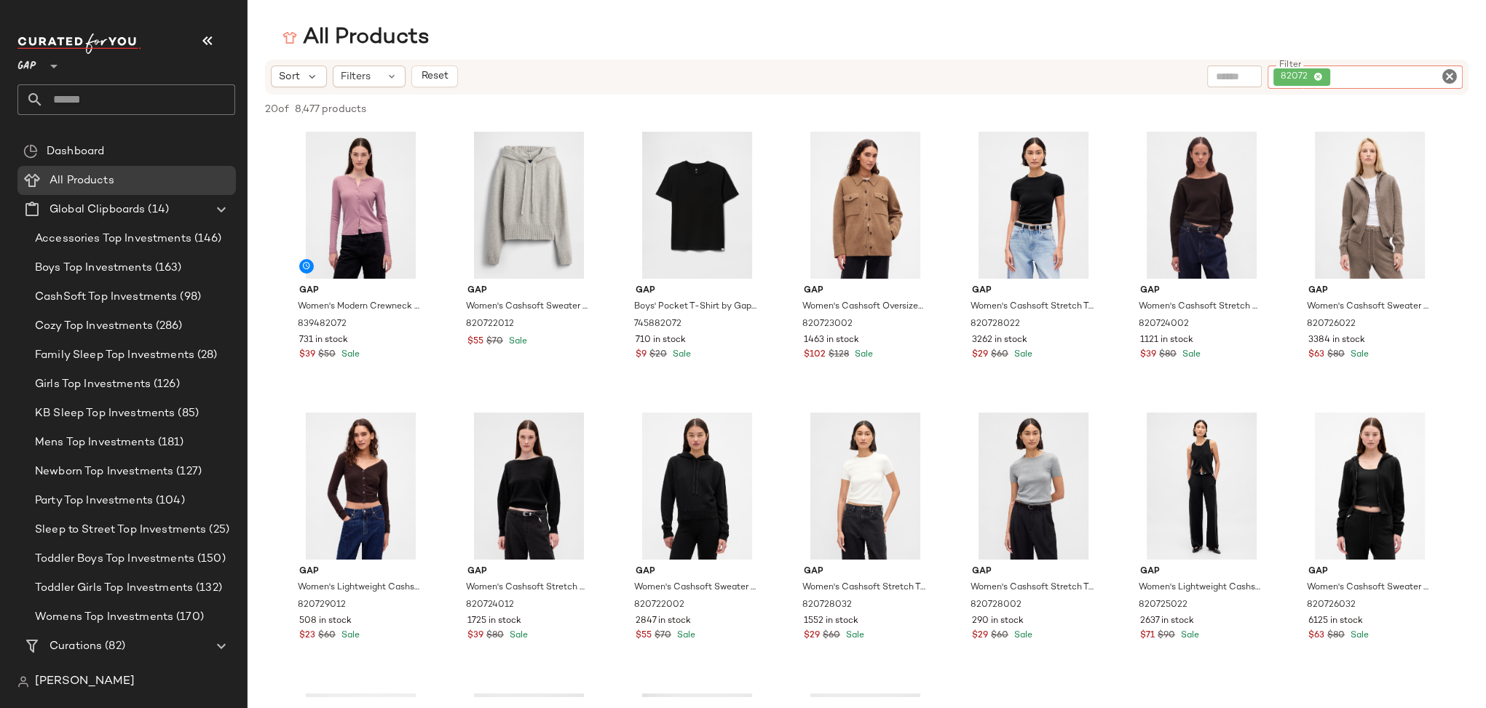
click at [1363, 74] on input "Filter" at bounding box center [1395, 77] width 124 height 15
click at [1336, 75] on input "Filter" at bounding box center [1395, 77] width 124 height 15
click at [1320, 79] on icon at bounding box center [1317, 77] width 9 height 9
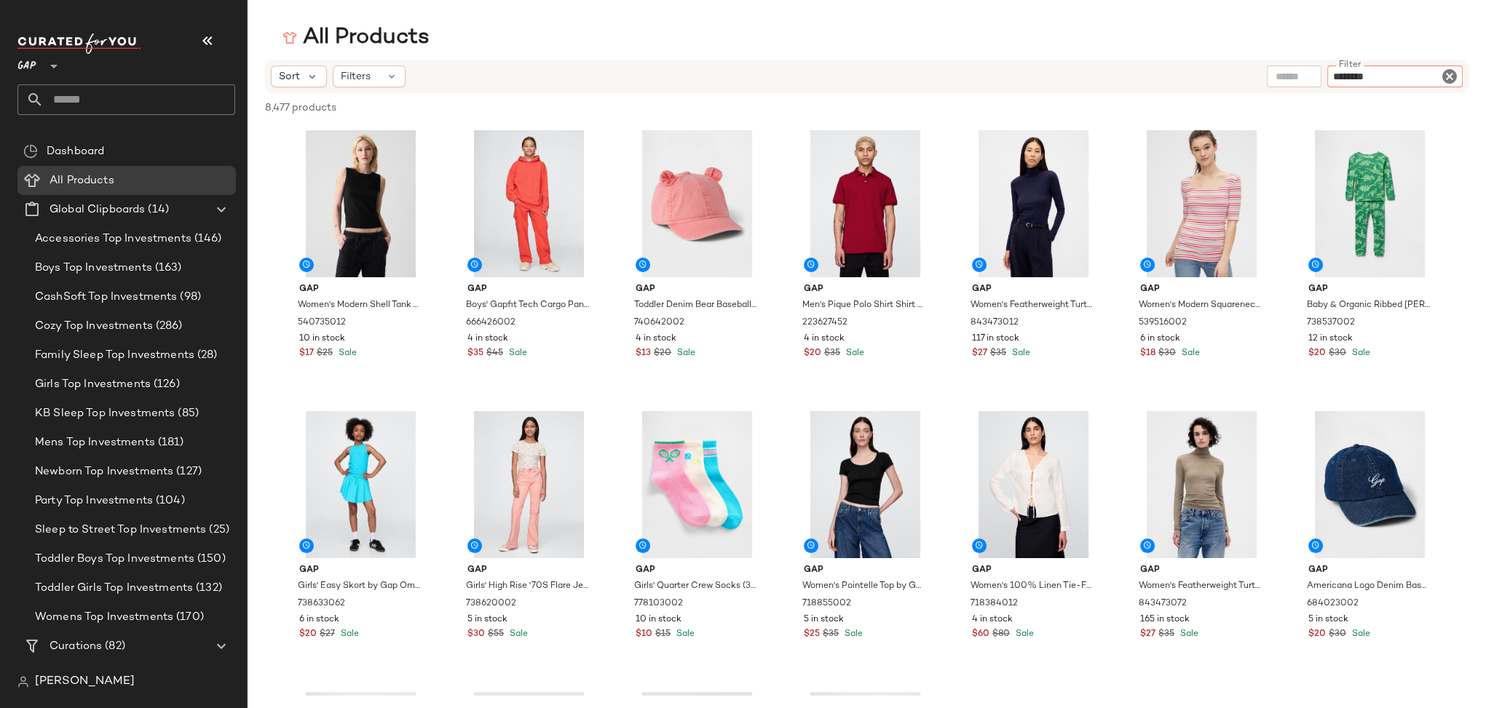
type input "*********"
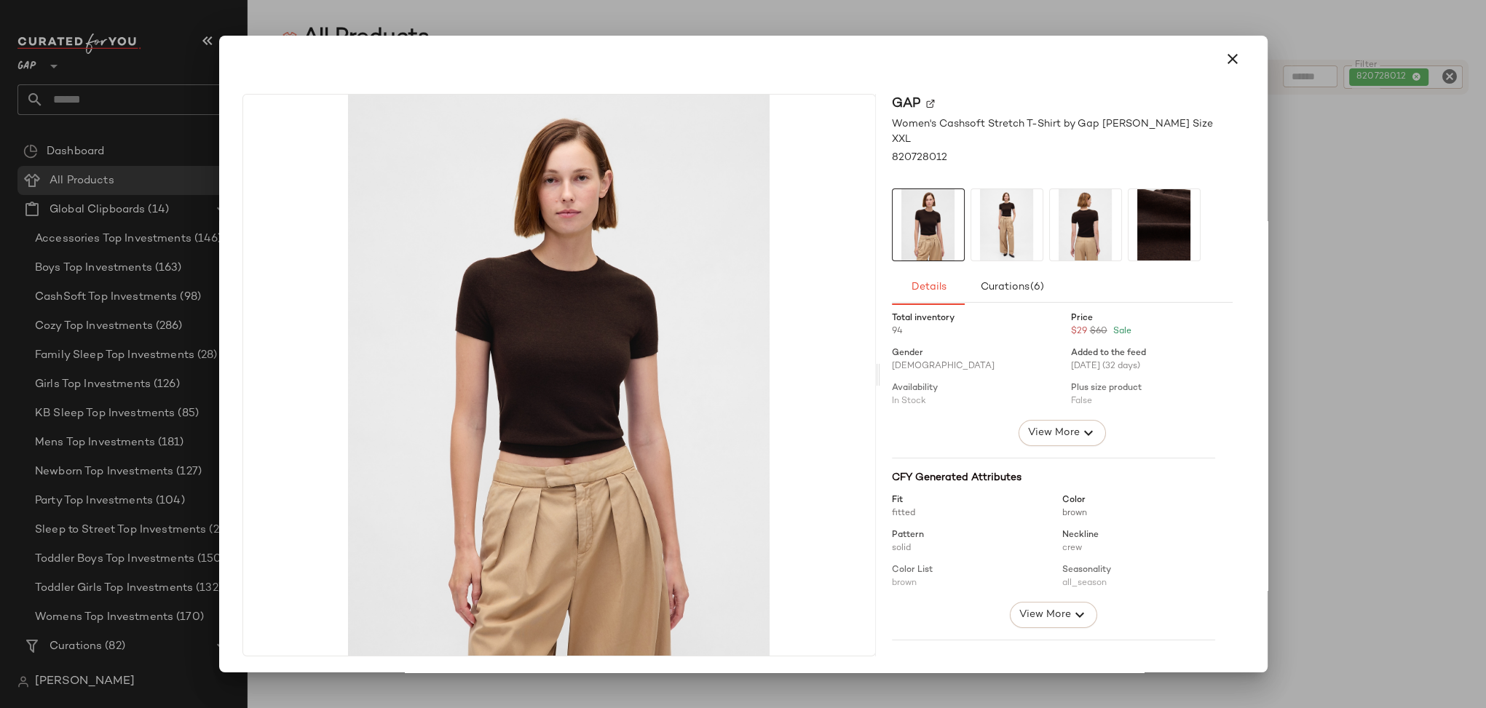
scroll to position [9, 0]
click at [1055, 424] on span "View More" at bounding box center [1052, 432] width 52 height 17
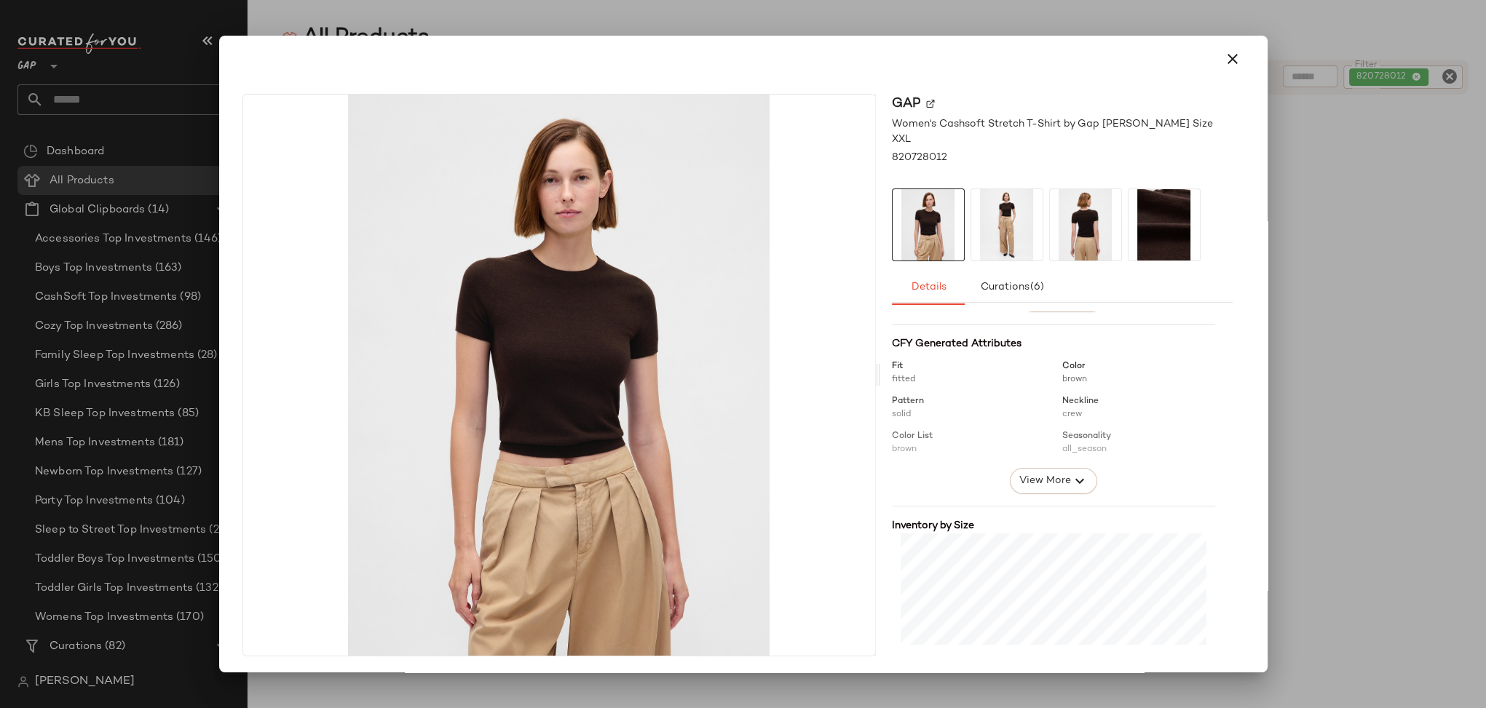
scroll to position [457, 0]
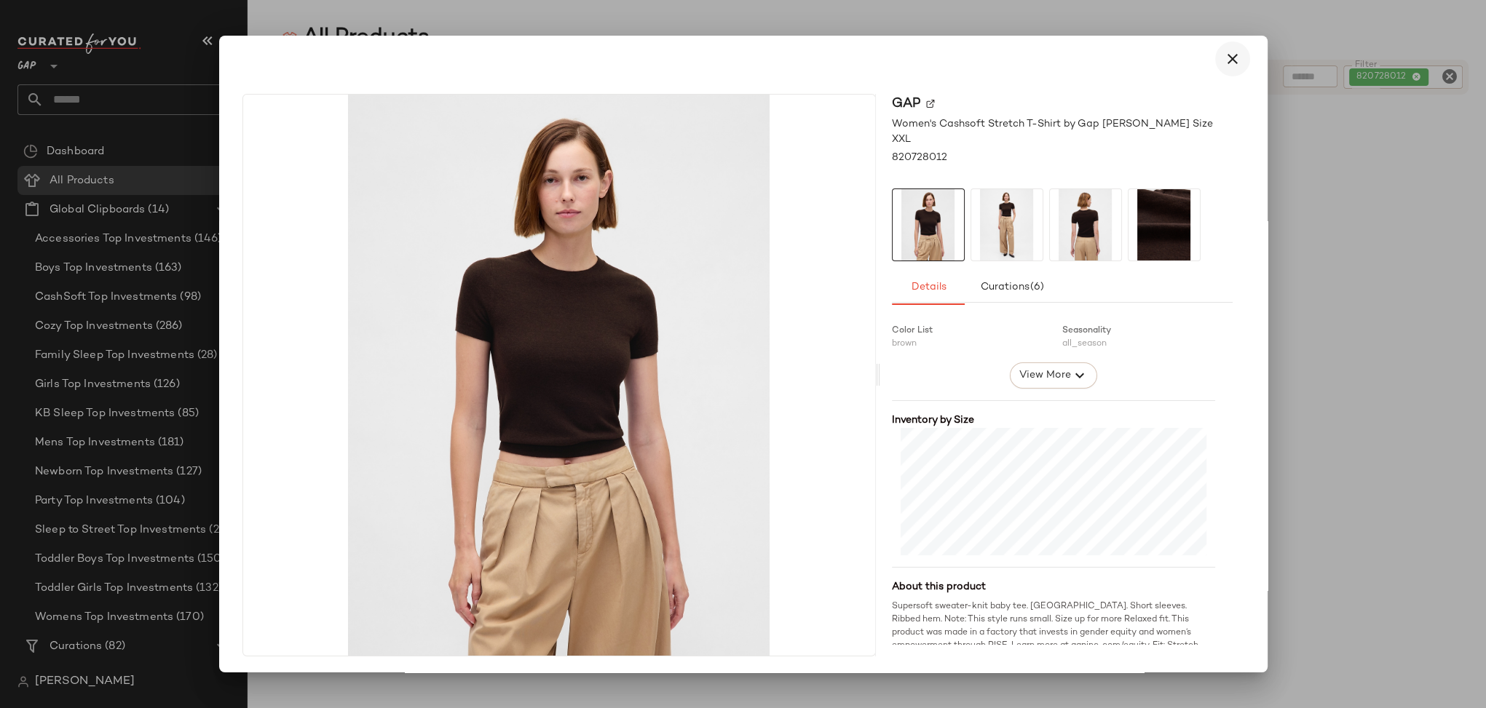
click at [1224, 63] on icon "button" at bounding box center [1232, 58] width 17 height 17
